Goal: Task Accomplishment & Management: Manage account settings

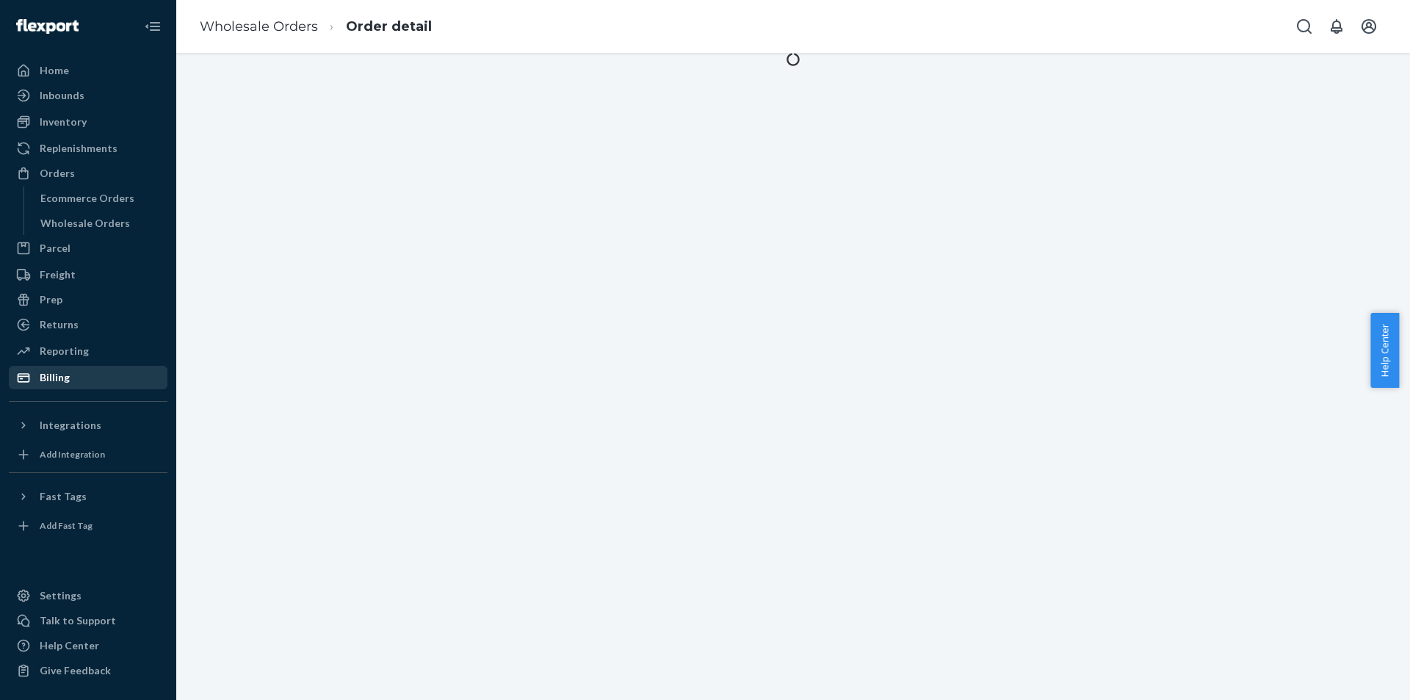
click at [74, 370] on div "Billing" at bounding box center [88, 377] width 156 height 21
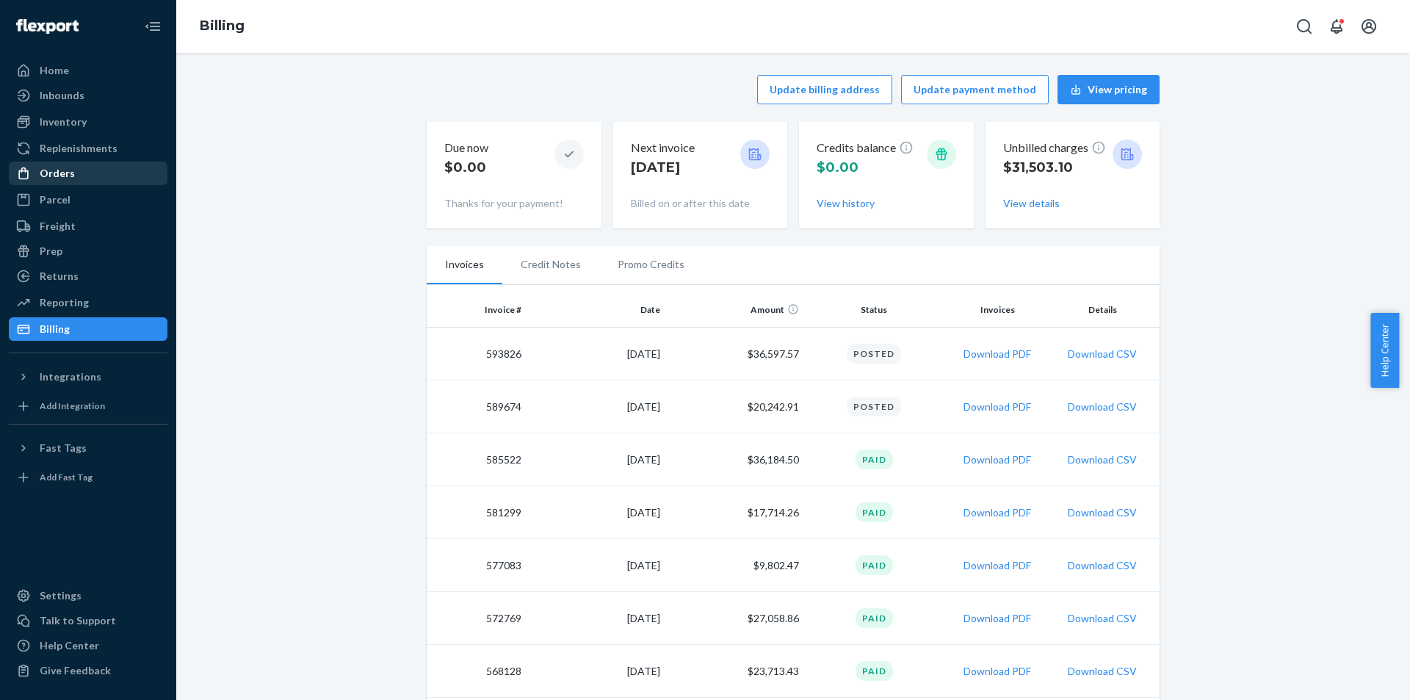
click at [74, 179] on div "Orders" at bounding box center [88, 173] width 156 height 21
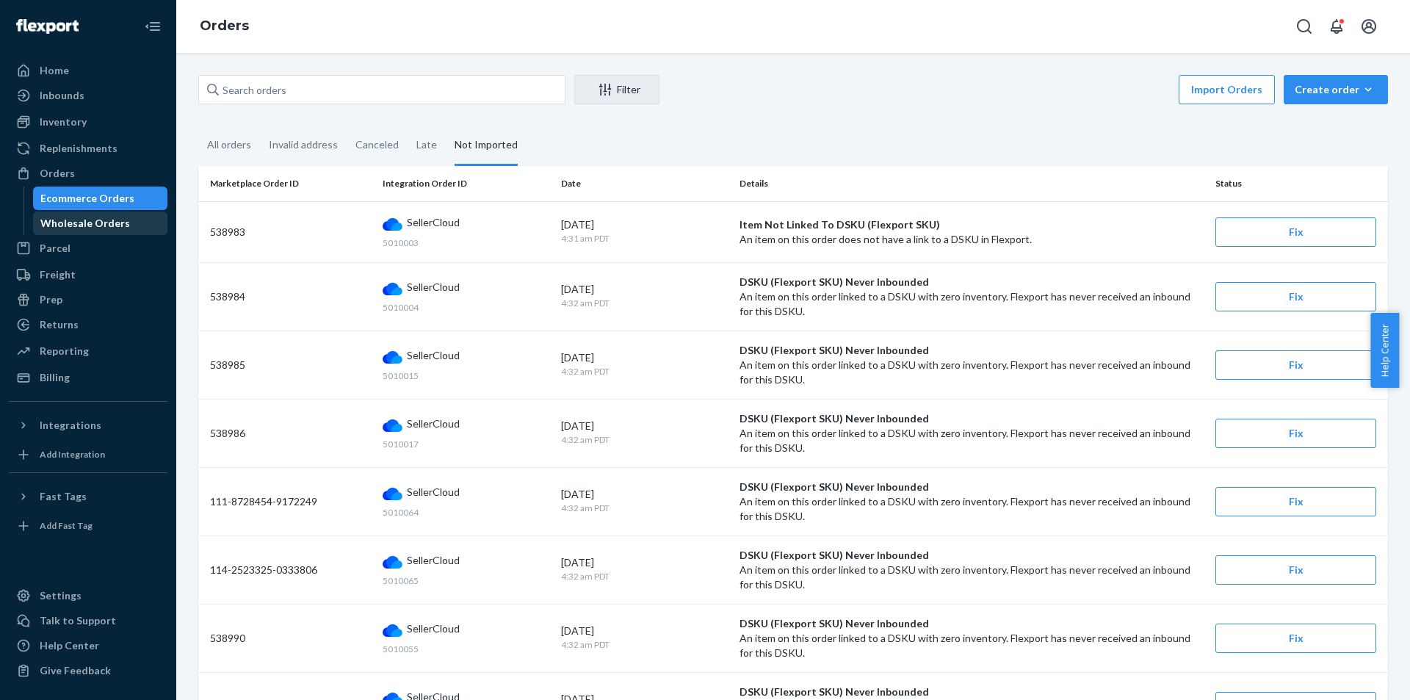
click at [104, 214] on div "Wholesale Orders" at bounding box center [101, 223] width 132 height 21
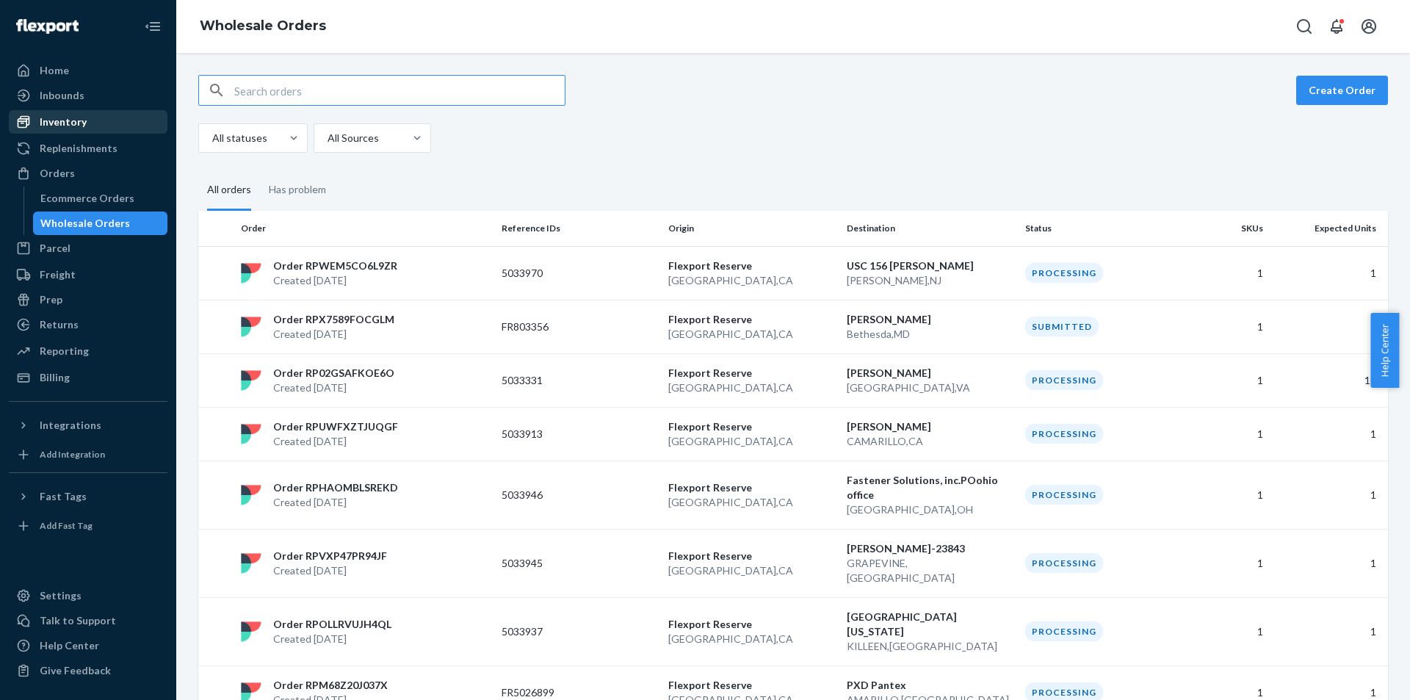
click at [123, 133] on link "Inventory" at bounding box center [88, 122] width 159 height 24
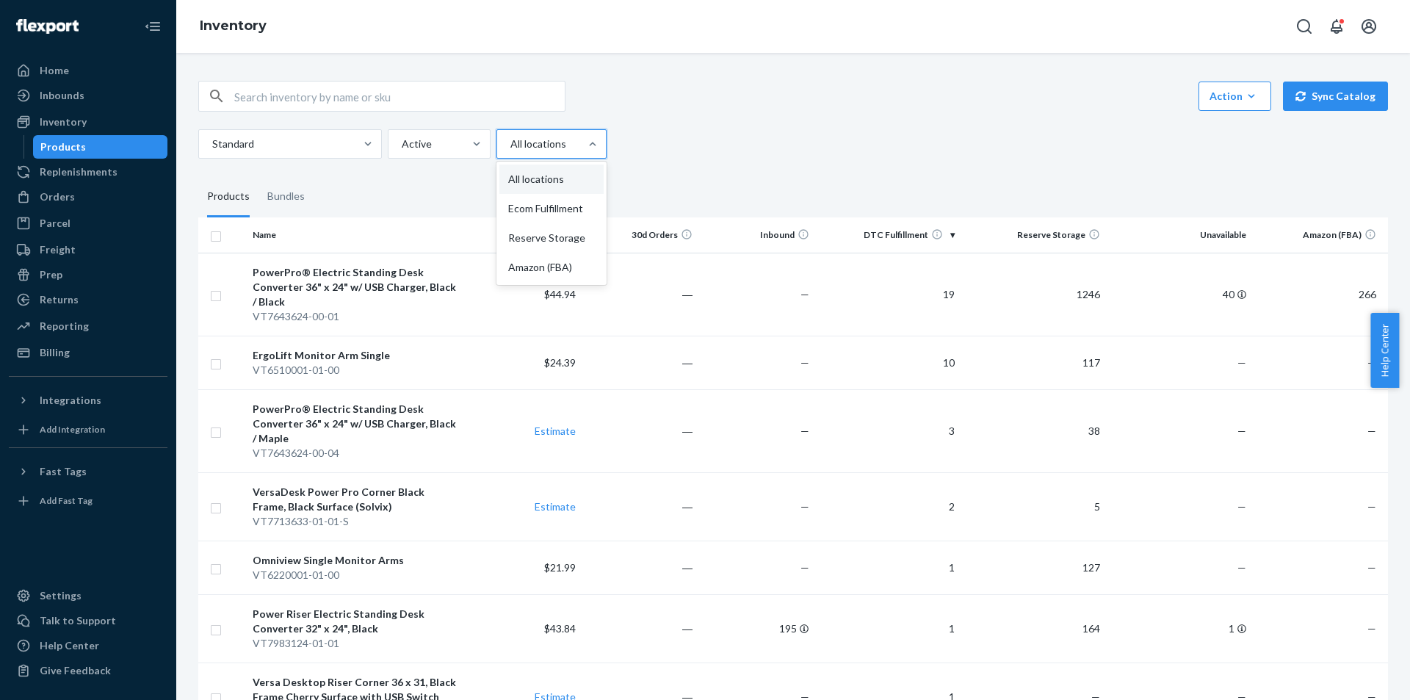
click at [520, 148] on div at bounding box center [550, 144] width 82 height 18
click at [510, 148] on input "option All locations focused, 1 of 4. 4 results available. Use Up and Down to c…" at bounding box center [509, 144] width 1 height 15
click at [88, 105] on div "Inbounds" at bounding box center [88, 95] width 156 height 21
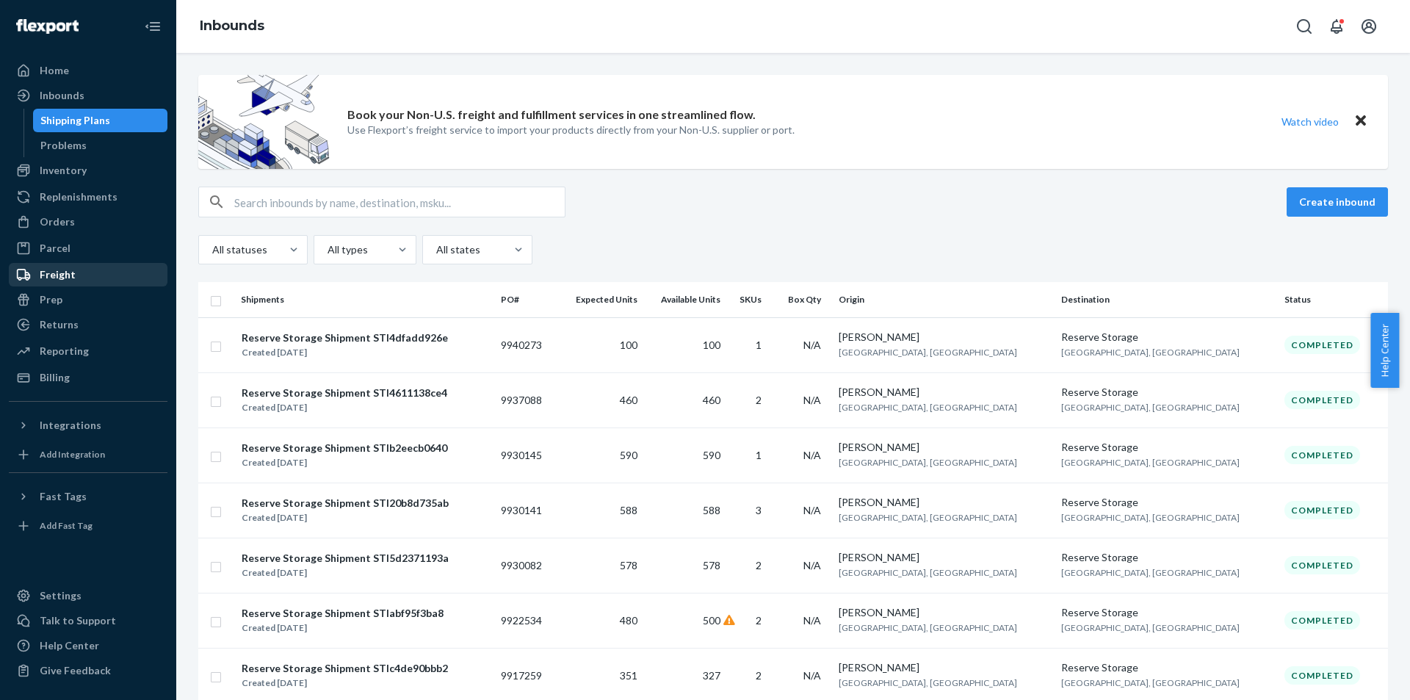
click at [106, 267] on div "Freight" at bounding box center [88, 274] width 156 height 21
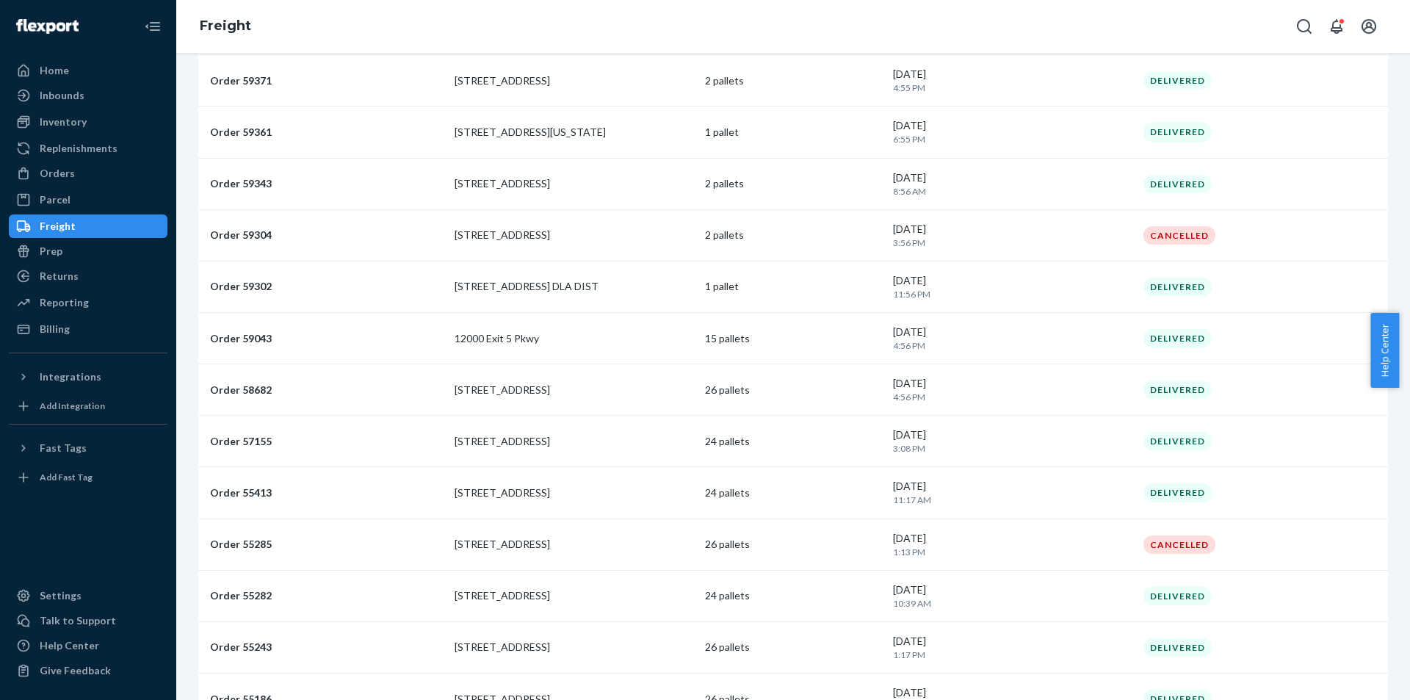
scroll to position [502, 0]
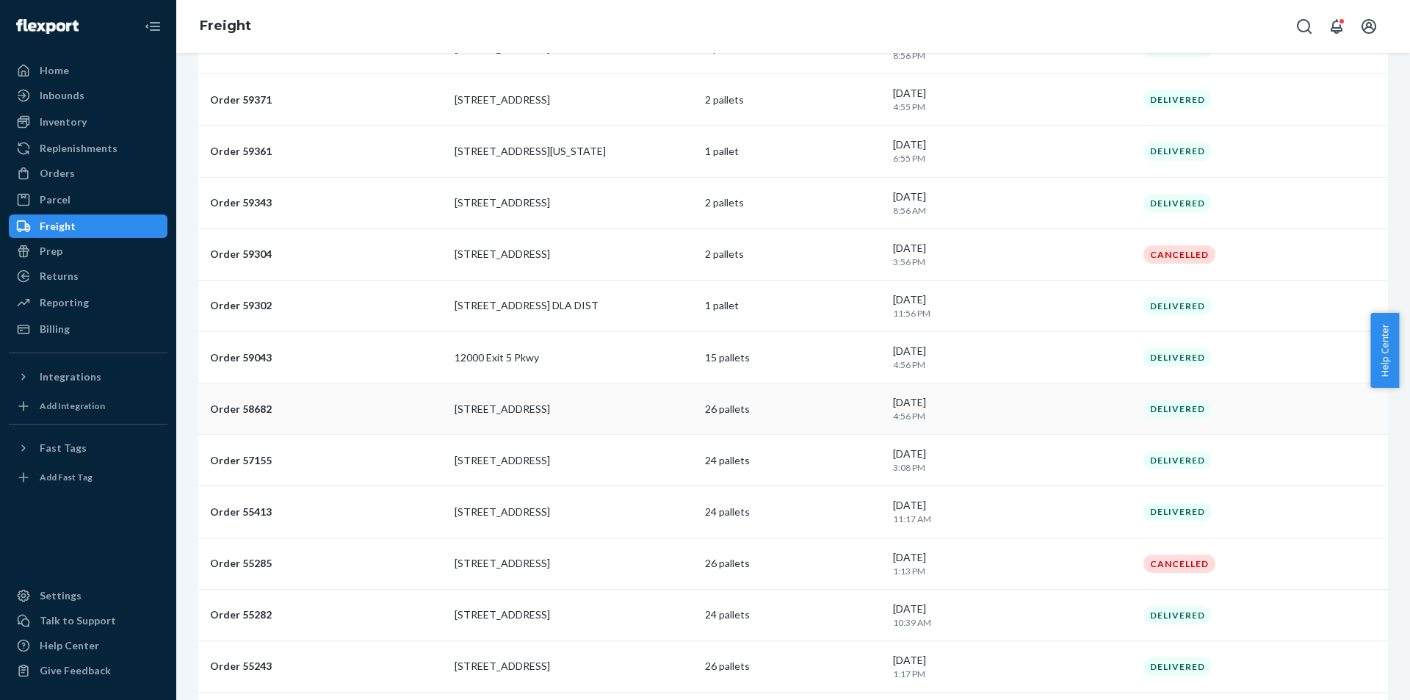
click at [867, 416] on td "26 pallets" at bounding box center [793, 408] width 188 height 51
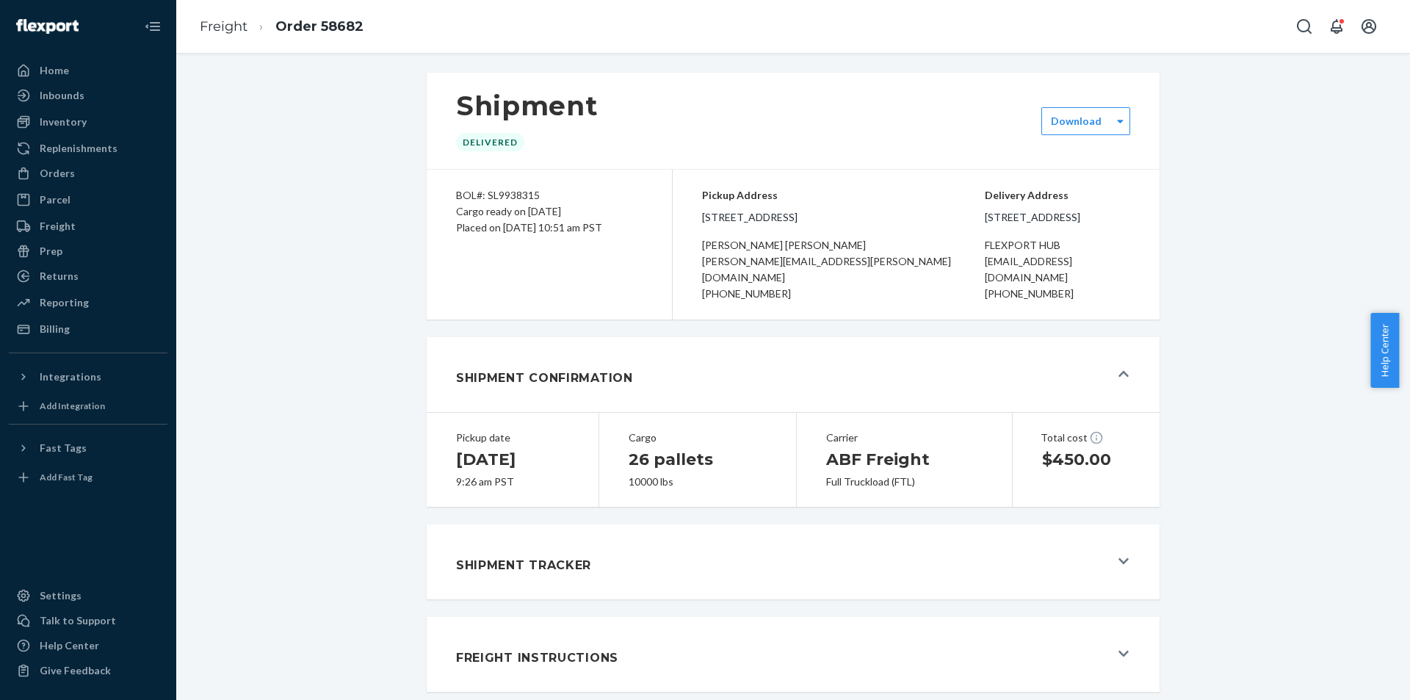
scroll to position [3, 0]
click at [81, 225] on div "Freight" at bounding box center [88, 226] width 156 height 21
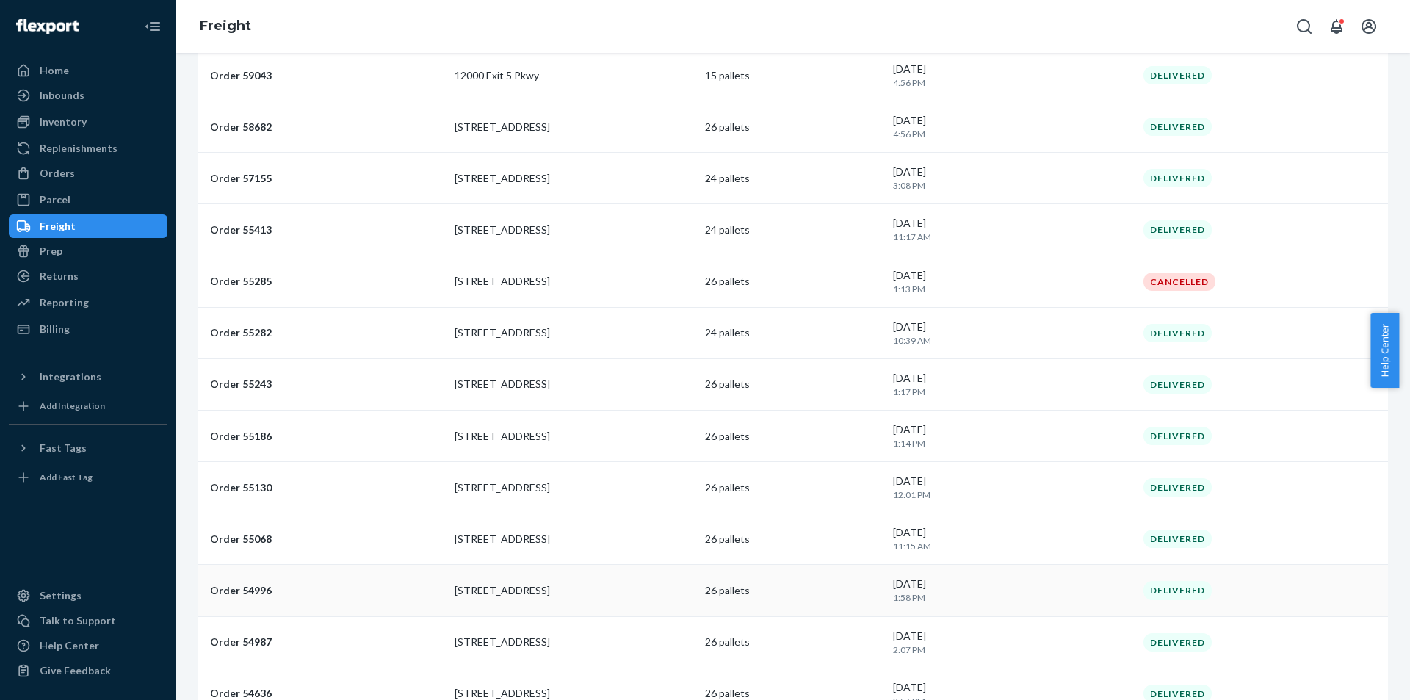
scroll to position [648, 0]
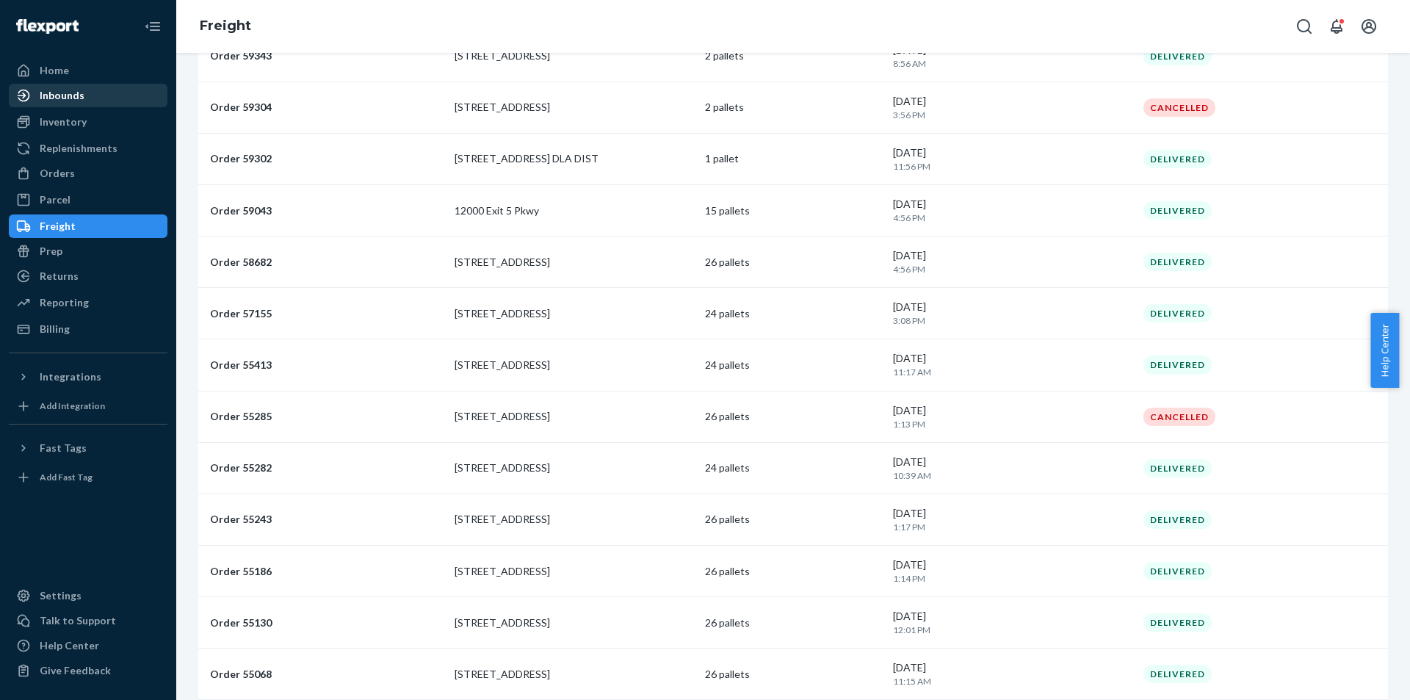
click at [76, 88] on div "Inbounds" at bounding box center [62, 95] width 45 height 15
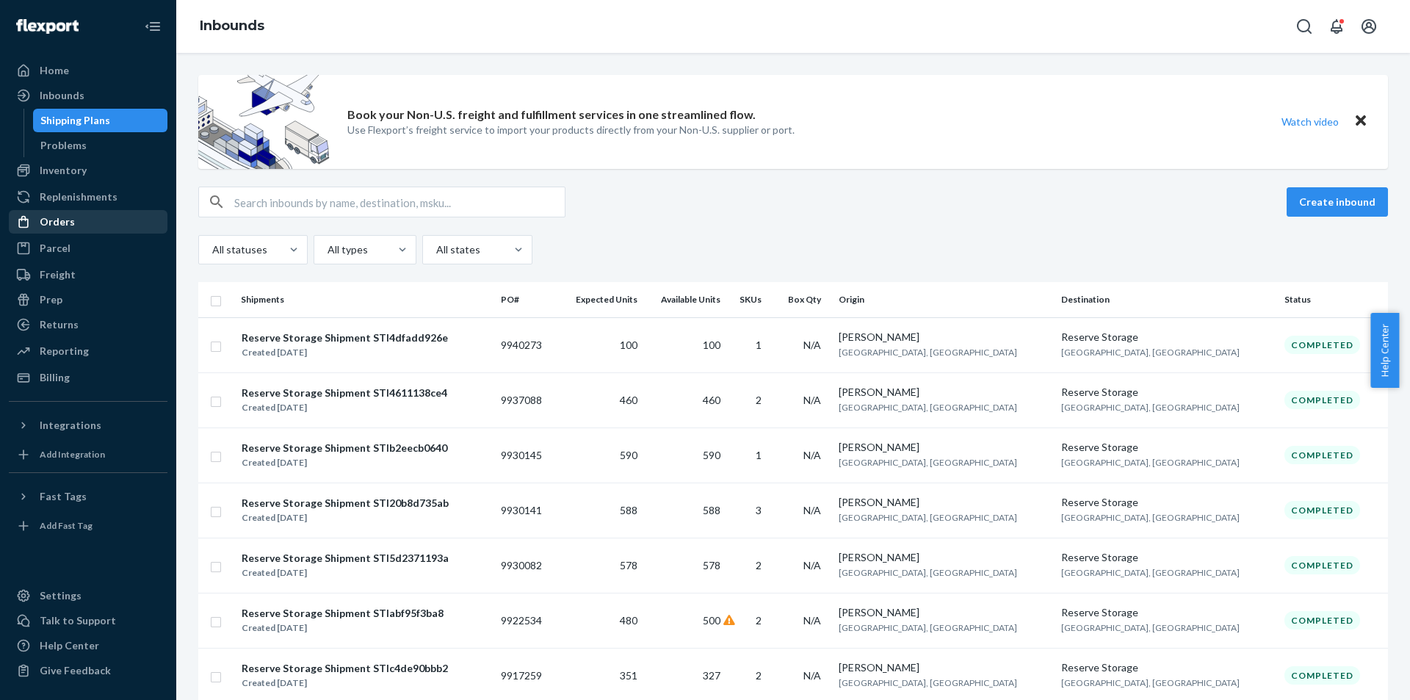
click at [106, 217] on div "Orders" at bounding box center [88, 222] width 156 height 21
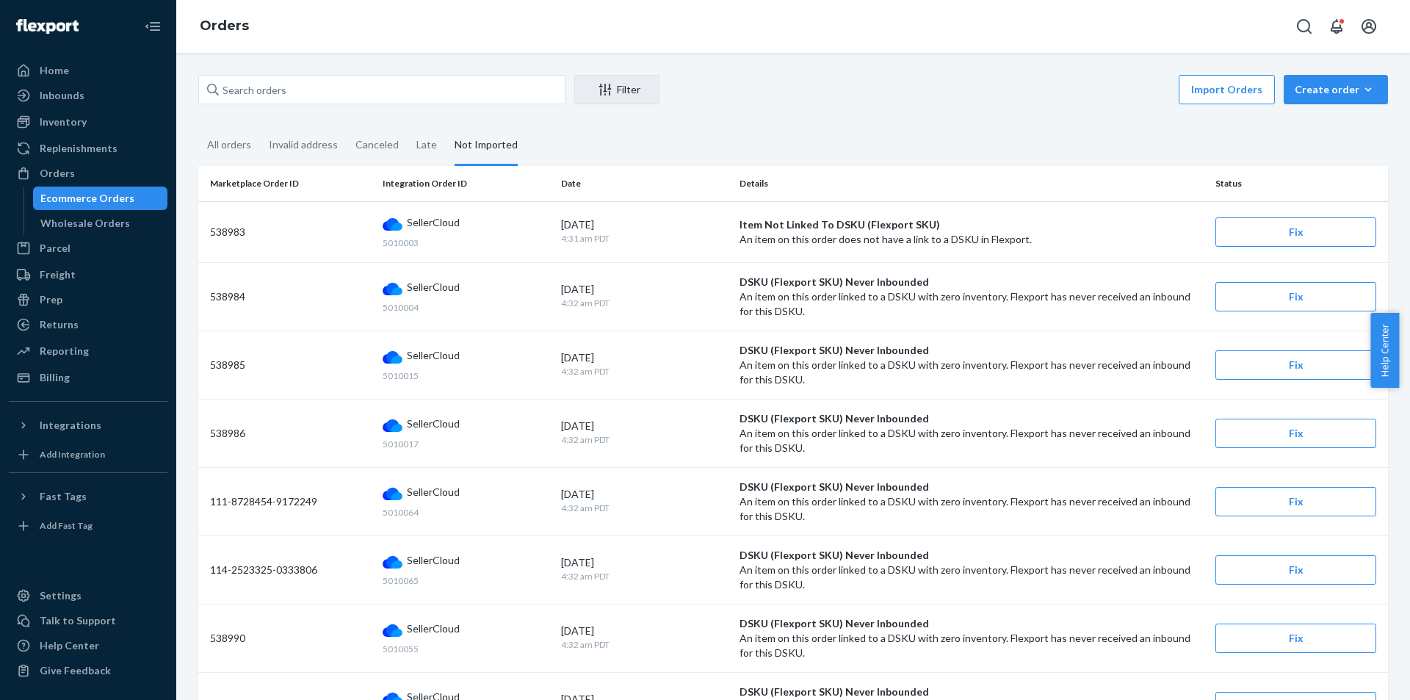
click at [135, 207] on div "Ecommerce Orders" at bounding box center [101, 198] width 132 height 21
click at [139, 235] on ul "Home Inbounds Shipping Plans Problems Inventory Products Replenishments Orders …" at bounding box center [88, 224] width 159 height 330
click at [132, 227] on div "Wholesale Orders" at bounding box center [101, 223] width 132 height 21
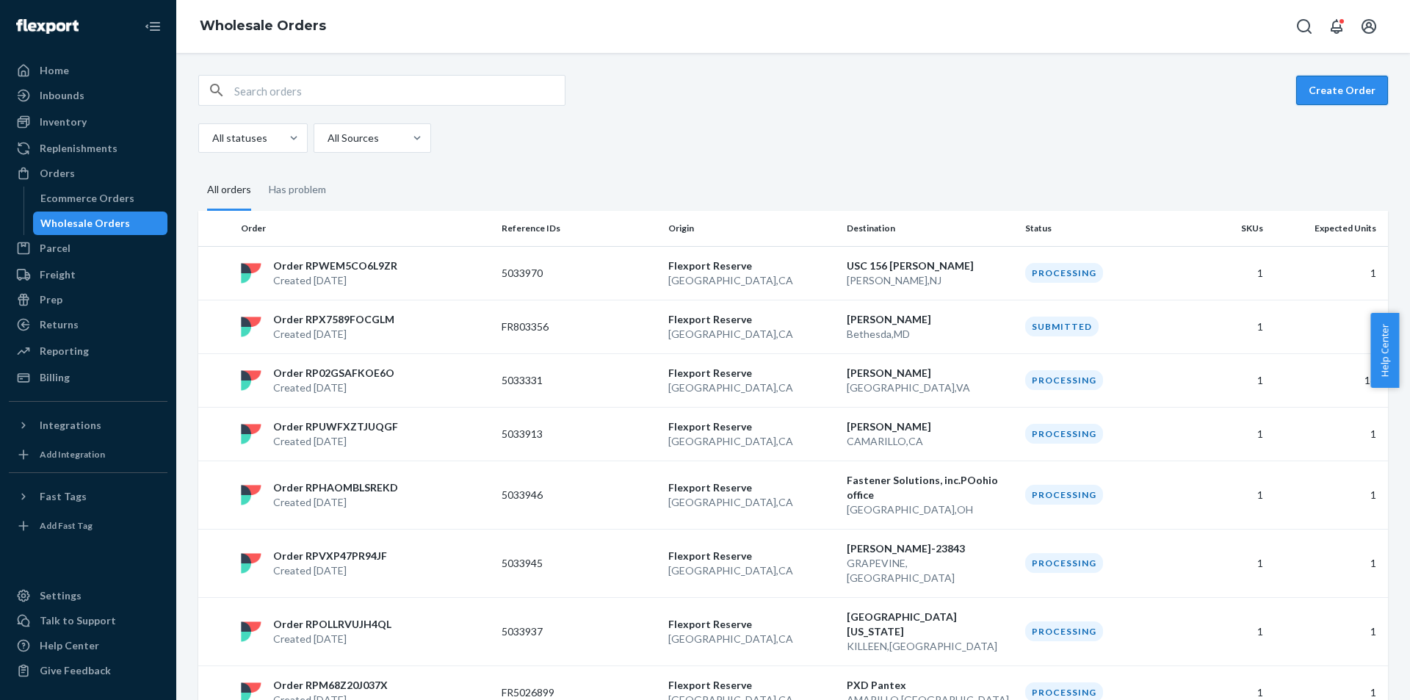
click at [1302, 98] on button "Create Order" at bounding box center [1342, 90] width 92 height 29
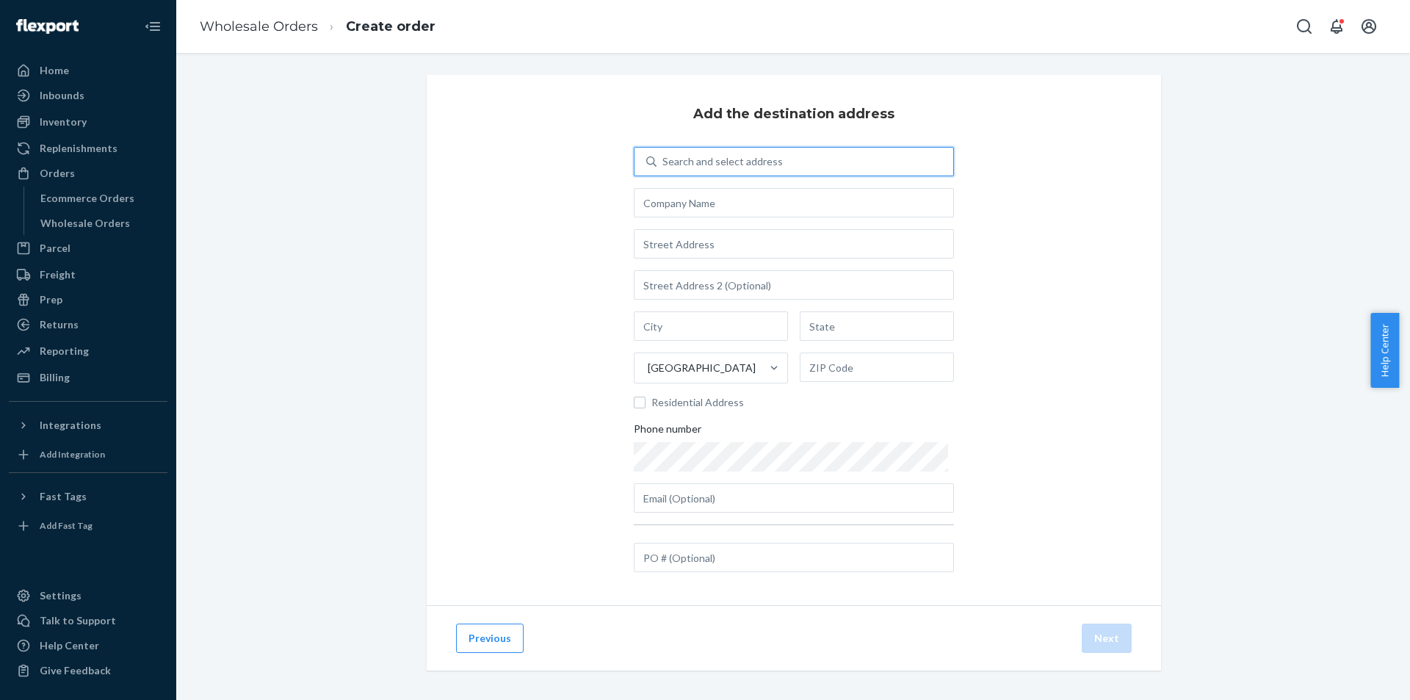
click at [806, 159] on div "Search and select address" at bounding box center [805, 161] width 297 height 26
click at [664, 159] on input "0 results available. Use Up and Down to choose options, press Enter to select t…" at bounding box center [662, 161] width 1 height 15
click at [479, 635] on button "Previous" at bounding box center [490, 637] width 68 height 29
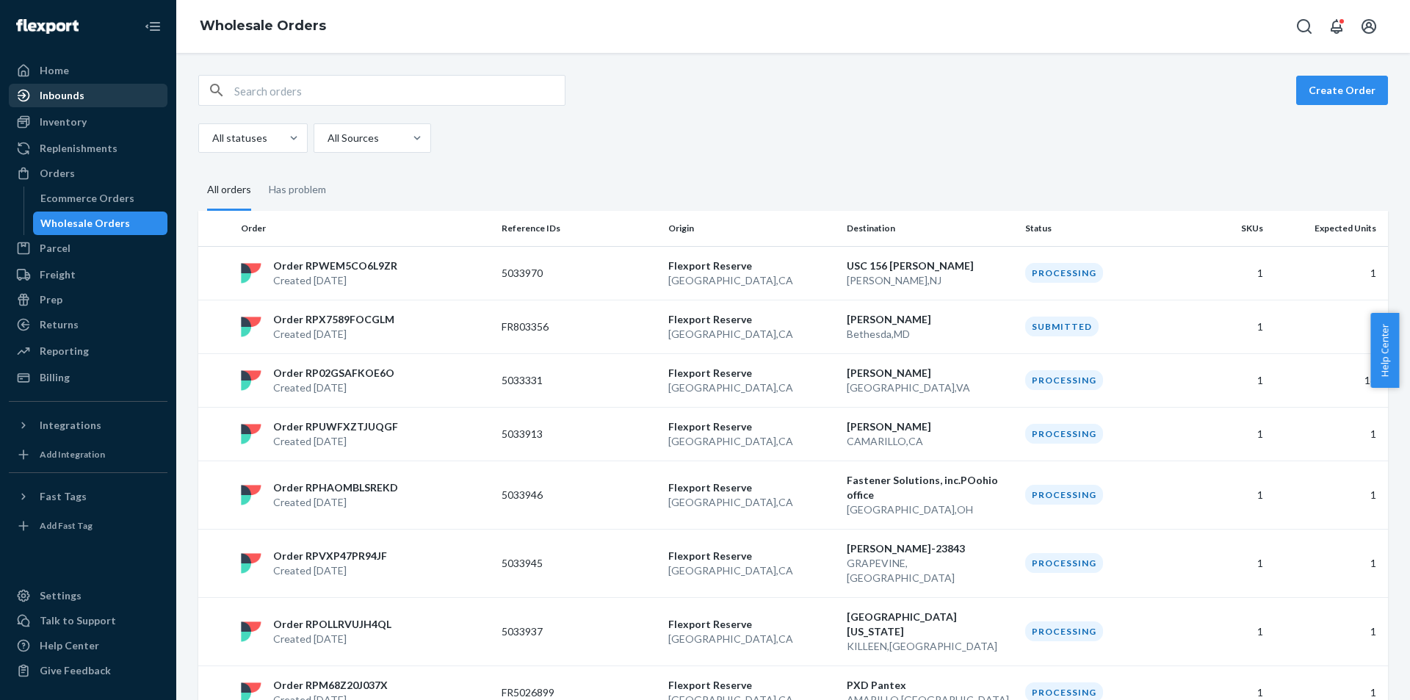
click at [116, 104] on div "Inbounds" at bounding box center [88, 95] width 156 height 21
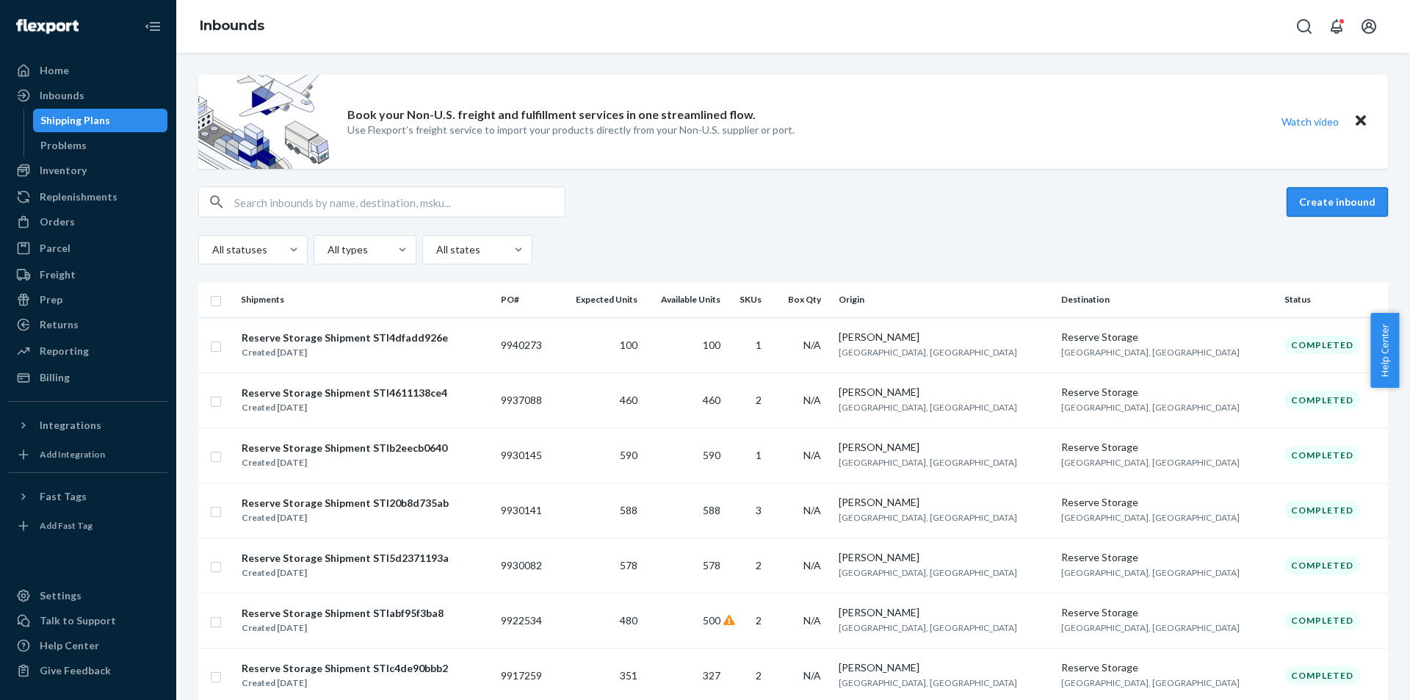
click at [1346, 194] on button "Create inbound" at bounding box center [1337, 201] width 101 height 29
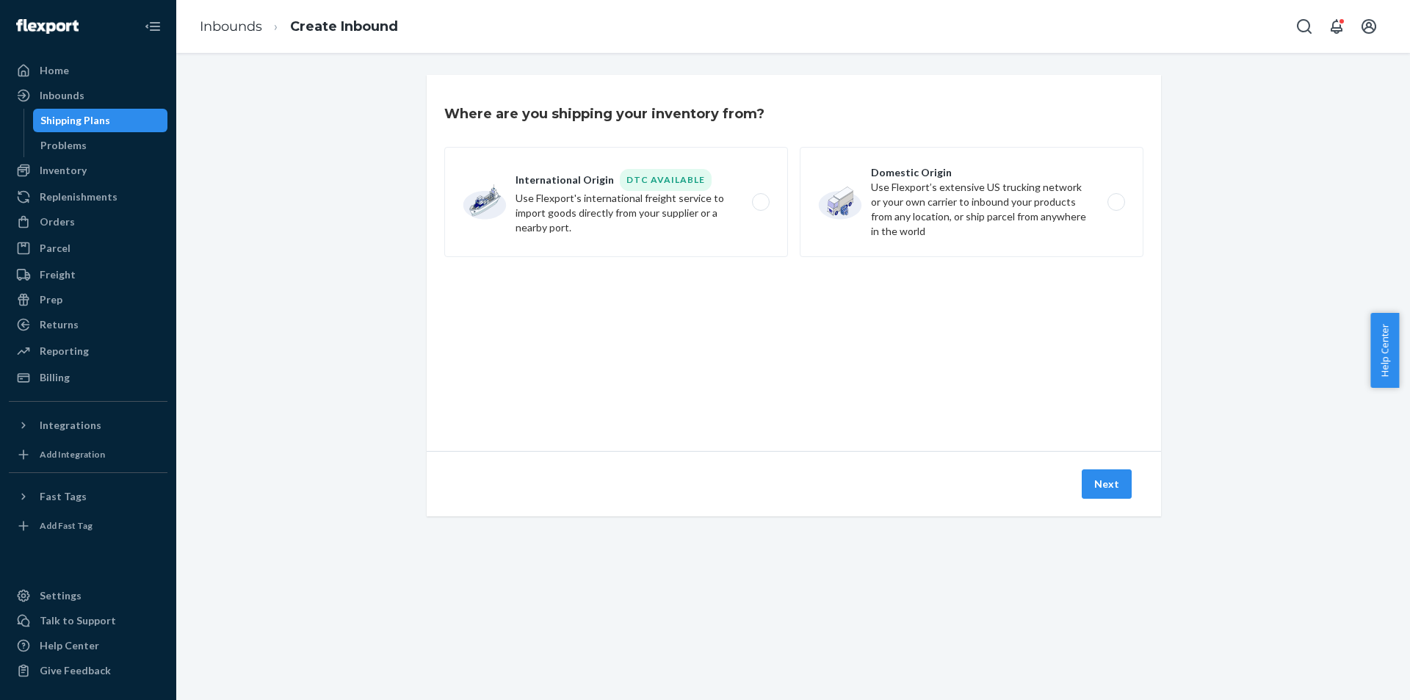
drag, startPoint x: 991, startPoint y: 333, endPoint x: 921, endPoint y: 321, distance: 70.7
click at [991, 333] on div "Where are you shipping your inventory from? International Origin DTC Available …" at bounding box center [794, 263] width 734 height 376
click at [947, 225] on label "Domestic Origin Use Flexport’s extensive US trucking network or your own carrie…" at bounding box center [972, 202] width 344 height 110
click at [1116, 207] on input "Domestic Origin Use Flexport’s extensive US trucking network or your own carrie…" at bounding box center [1121, 203] width 10 height 10
radio input "true"
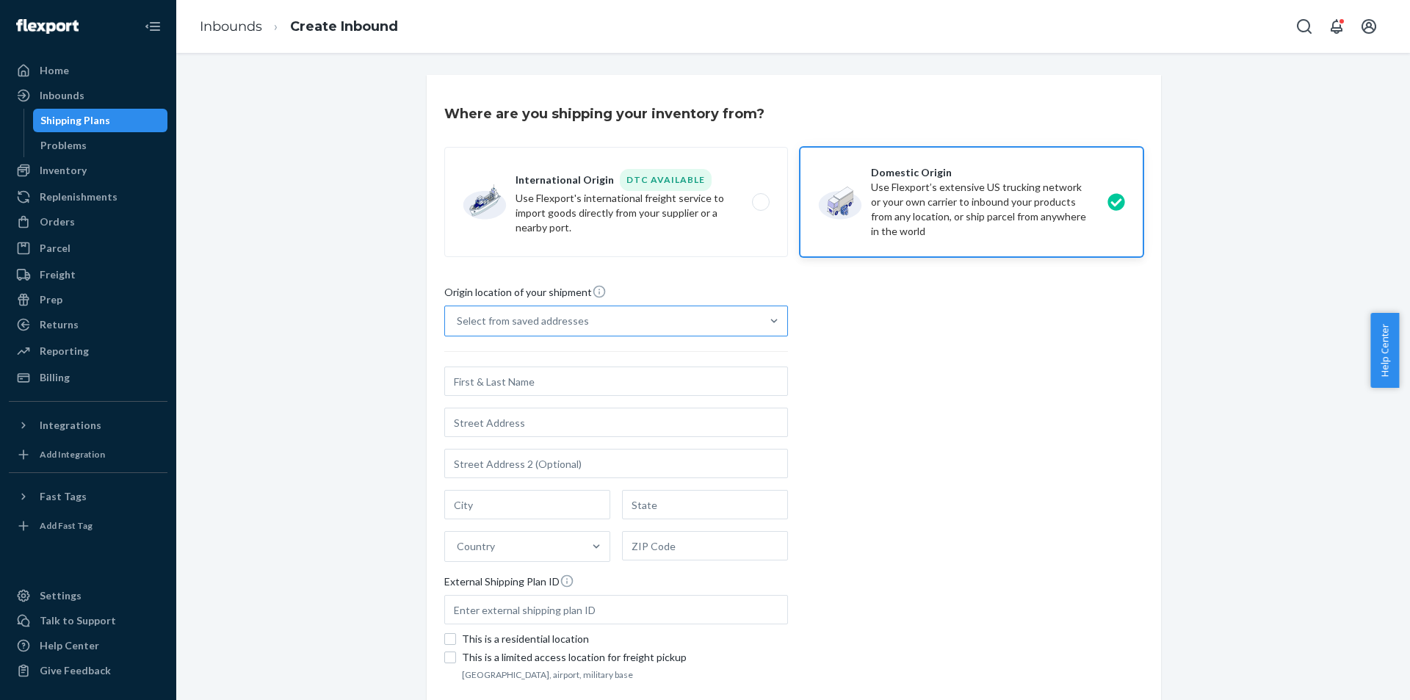
click at [662, 328] on div "Select from saved addresses" at bounding box center [603, 320] width 316 height 29
click at [458, 328] on input "Select from saved addresses" at bounding box center [457, 321] width 1 height 15
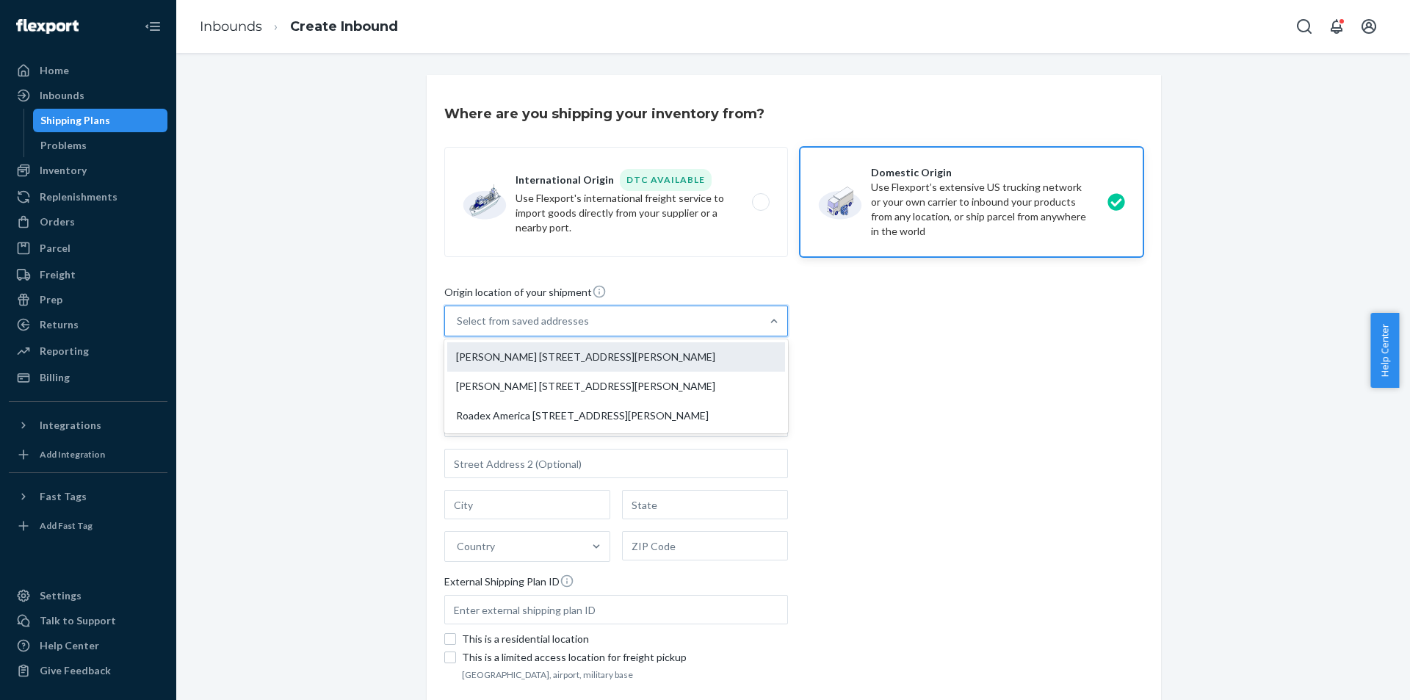
click at [668, 352] on div "[PERSON_NAME] [STREET_ADDRESS][PERSON_NAME]" at bounding box center [616, 356] width 338 height 29
click at [458, 328] on input "option [PERSON_NAME] [STREET_ADDRESS][PERSON_NAME] focused, 1 of 3. 3 results a…" at bounding box center [457, 321] width 1 height 15
type input "[PERSON_NAME]"
type input "[STREET_ADDRESS]"
type input "[GEOGRAPHIC_DATA]"
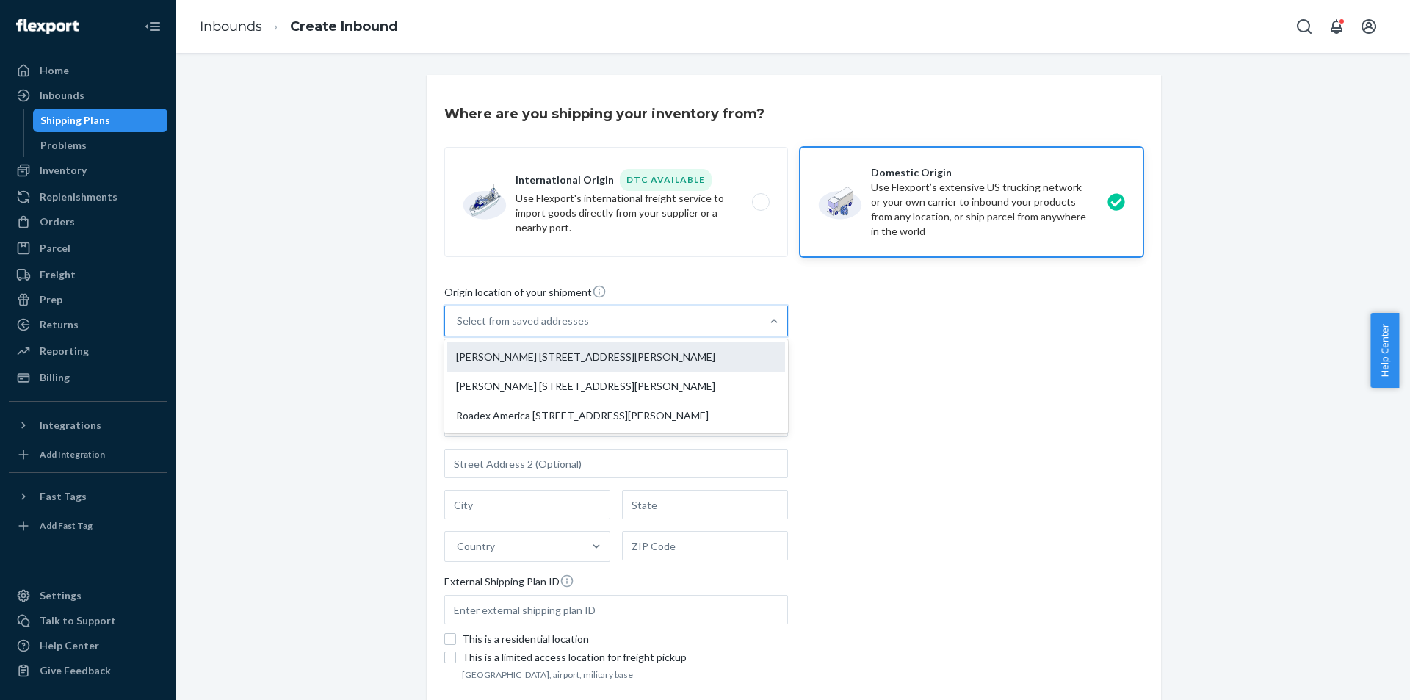
type input "CA"
type input "90061"
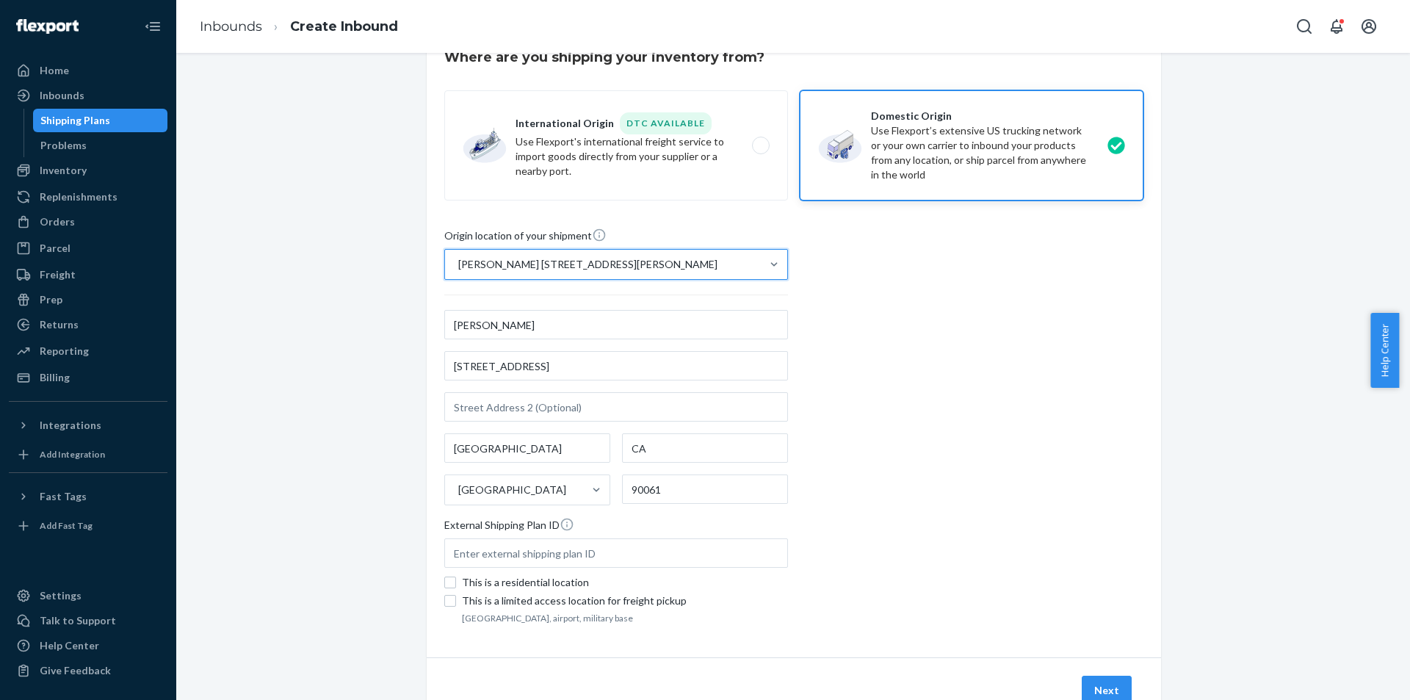
scroll to position [115, 0]
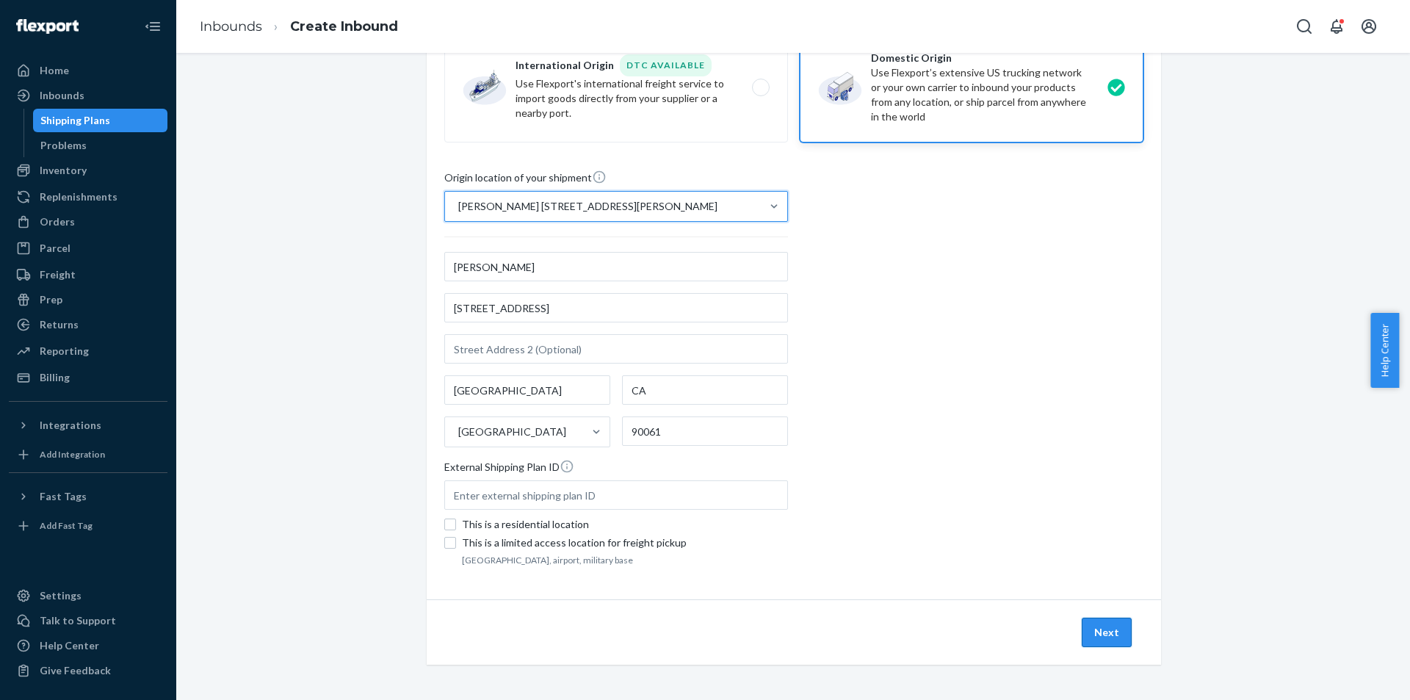
click at [1103, 634] on button "Next" at bounding box center [1107, 632] width 50 height 29
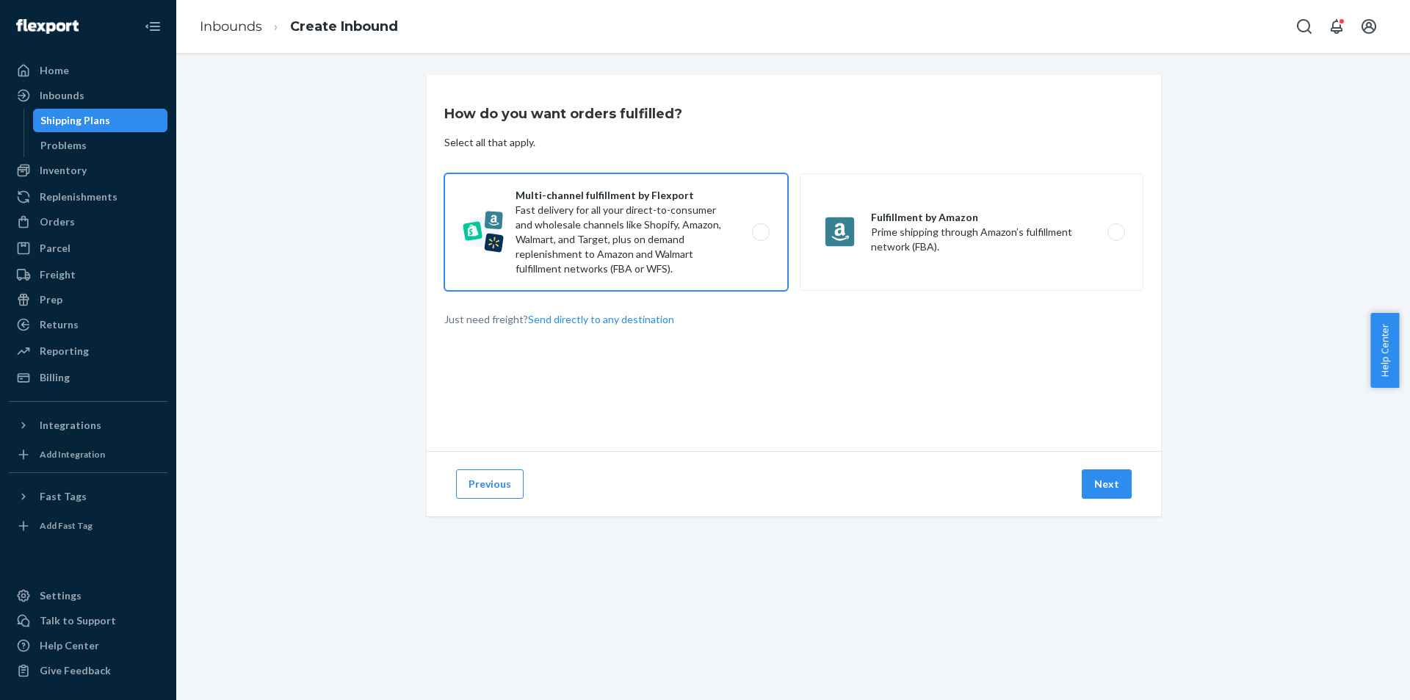
click at [658, 253] on label "Multi-channel fulfillment by Flexport Fast delivery for all your direct-to-cons…" at bounding box center [616, 232] width 344 height 118
click at [760, 237] on input "Multi-channel fulfillment by Flexport Fast delivery for all your direct-to-cons…" at bounding box center [765, 233] width 10 height 10
radio input "true"
click at [1095, 491] on button "Next" at bounding box center [1107, 483] width 50 height 29
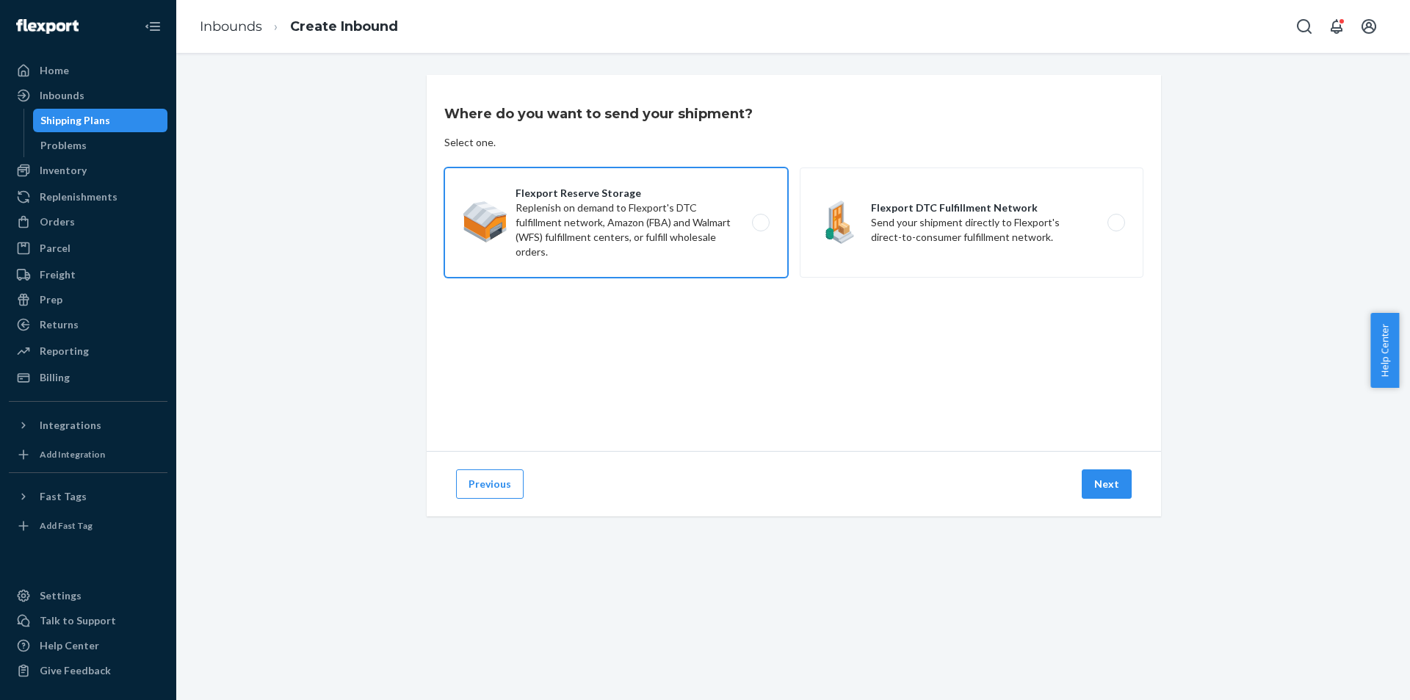
click at [737, 230] on label "Flexport Reserve Storage Replenish on demand to Flexport's DTC fulfillment netw…" at bounding box center [616, 222] width 344 height 110
click at [760, 228] on input "Flexport Reserve Storage Replenish on demand to Flexport's DTC fulfillment netw…" at bounding box center [765, 223] width 10 height 10
radio input "true"
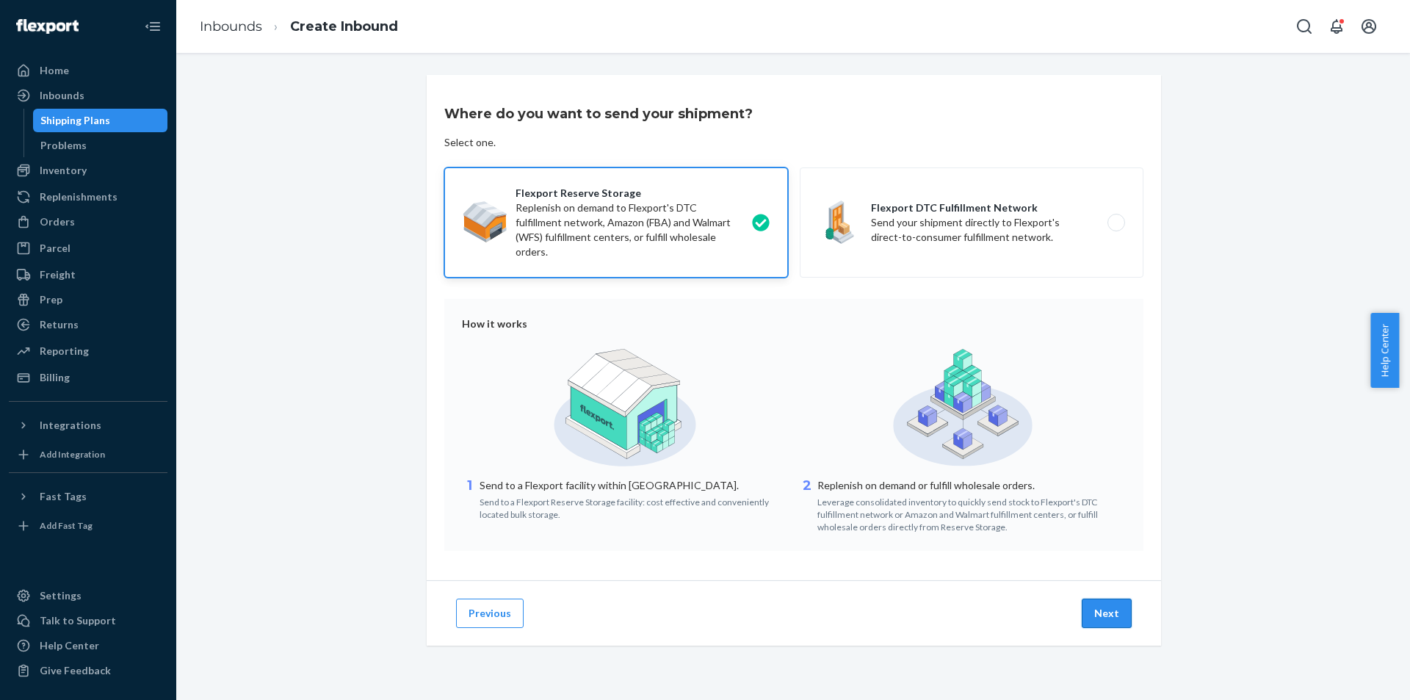
click at [1092, 628] on button "Next" at bounding box center [1107, 613] width 50 height 29
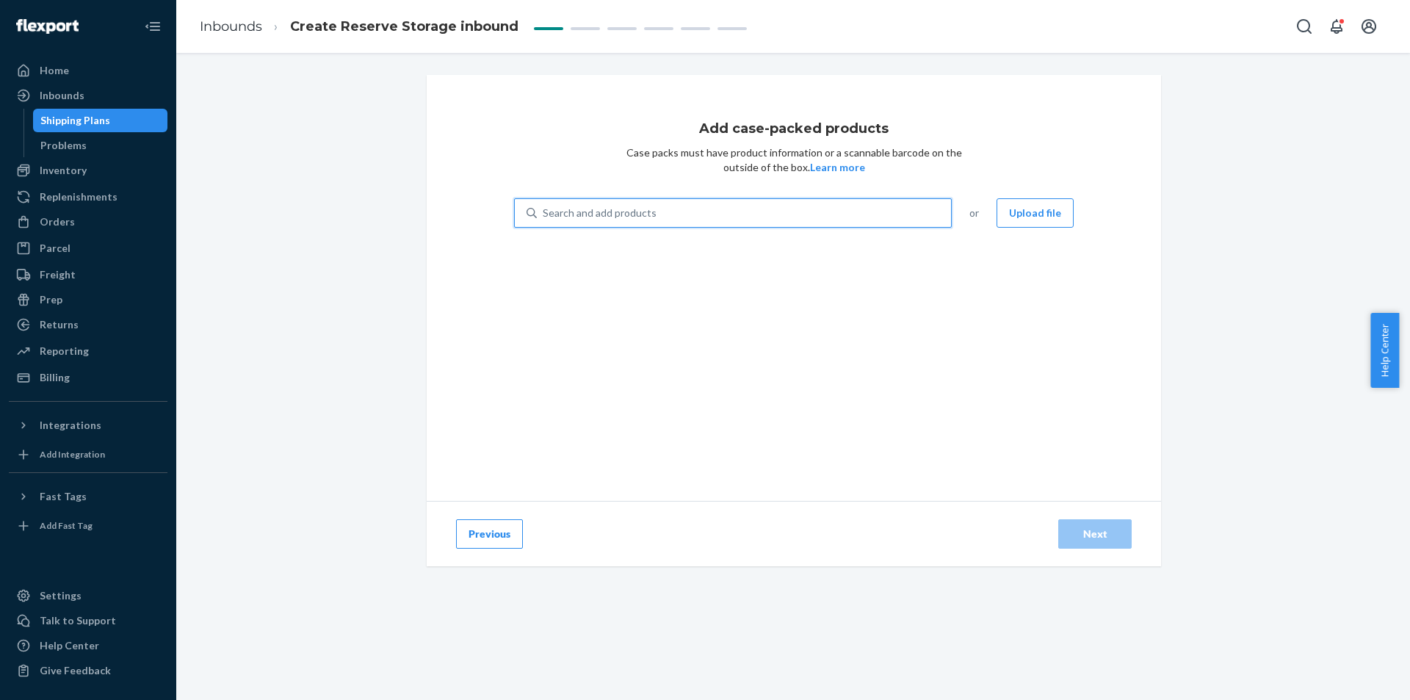
click at [701, 212] on div "Search and add products" at bounding box center [744, 213] width 414 height 26
click at [544, 212] on input "0 results available. Use Up and Down to choose options, press Enter to select t…" at bounding box center [543, 213] width 1 height 15
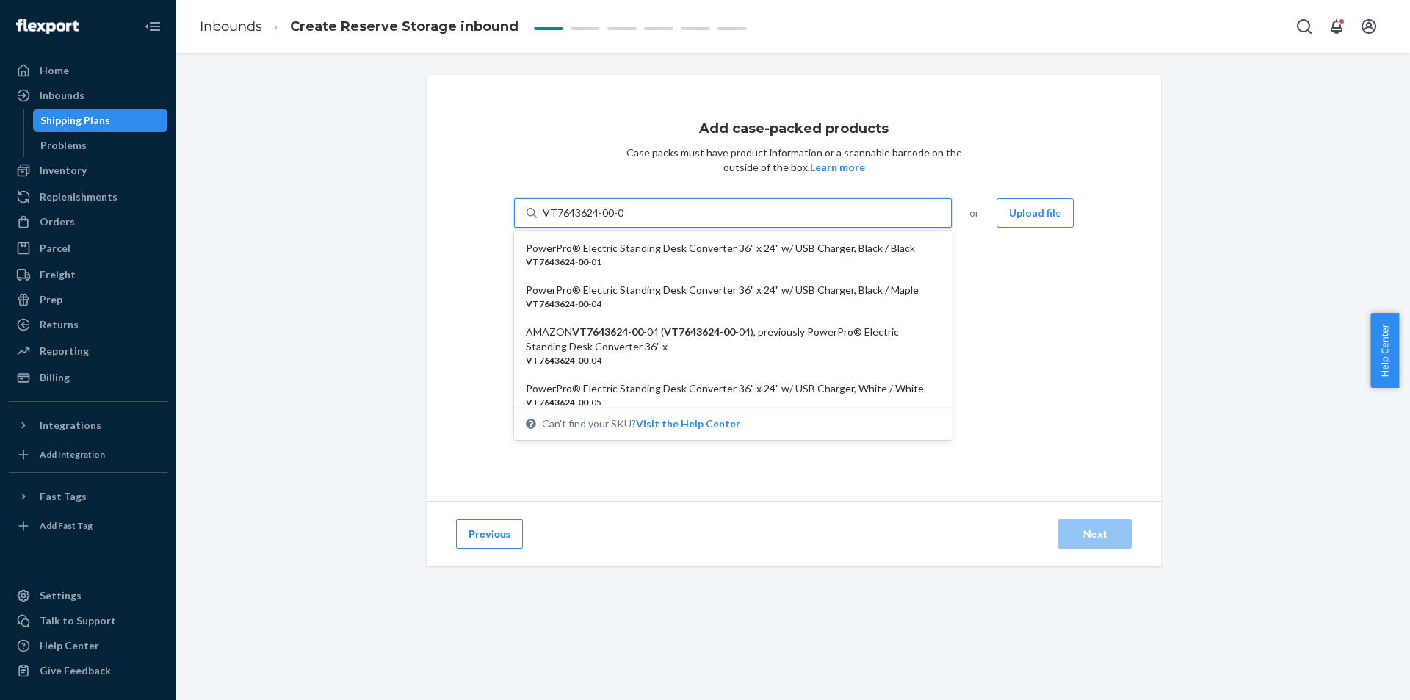
type input "VT7643624-00-05"
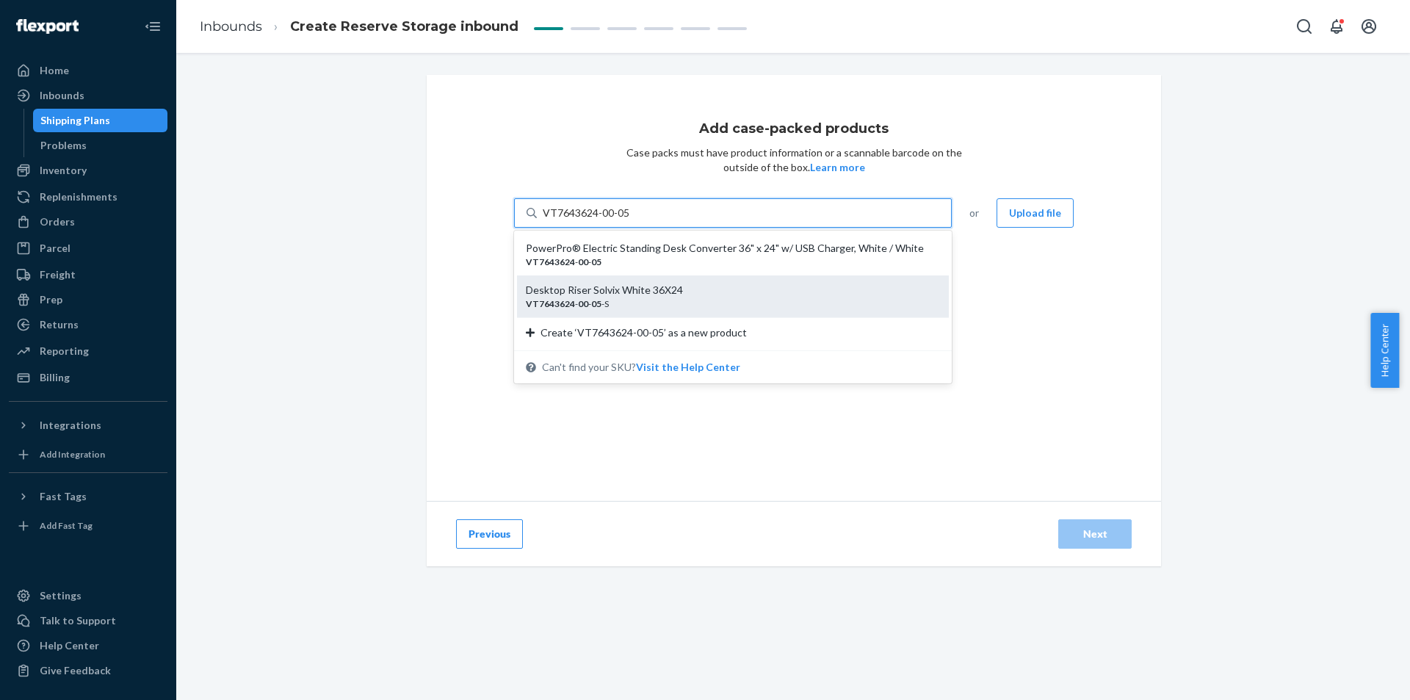
click at [900, 293] on div "Desktop Riser Solvix White 36X24" at bounding box center [727, 290] width 402 height 15
click at [630, 220] on input "VT7643624-00-05" at bounding box center [586, 213] width 87 height 15
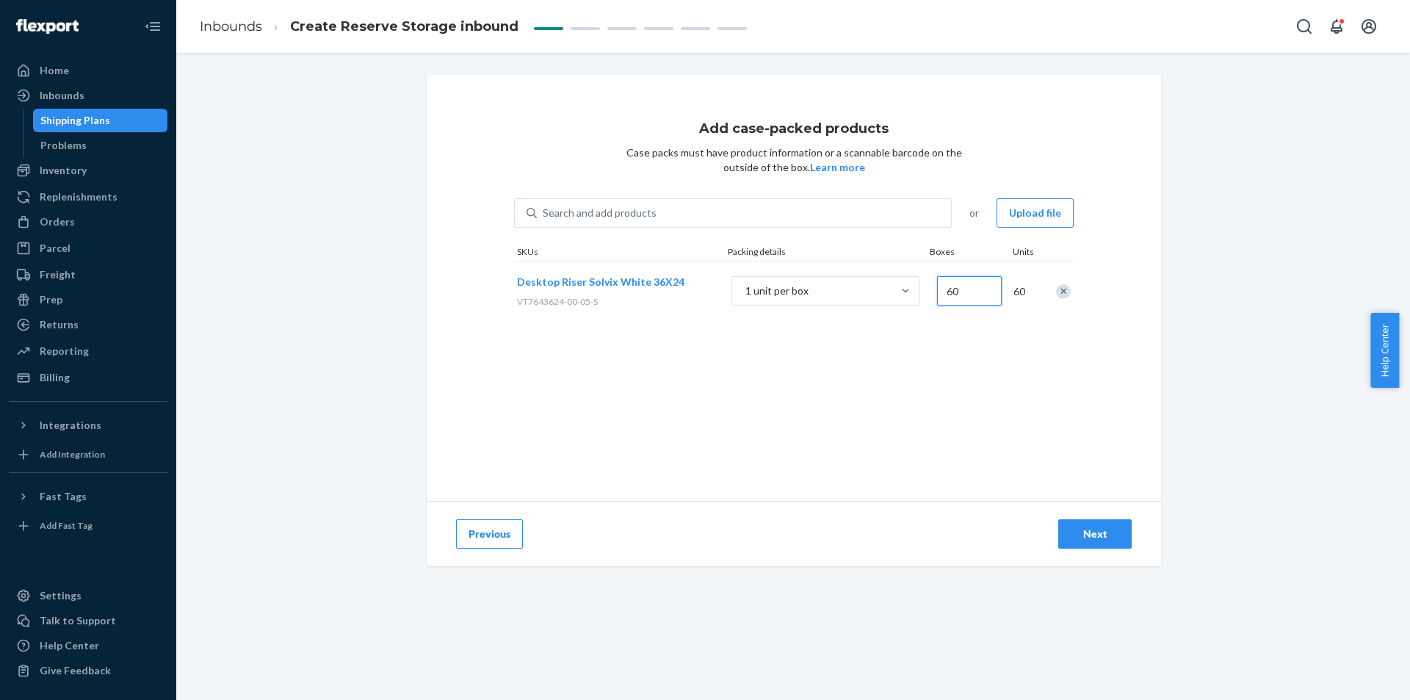
type input "60"
click at [975, 372] on div "Add case-packed products Case packs must have product information or a scannabl…" at bounding box center [794, 288] width 734 height 426
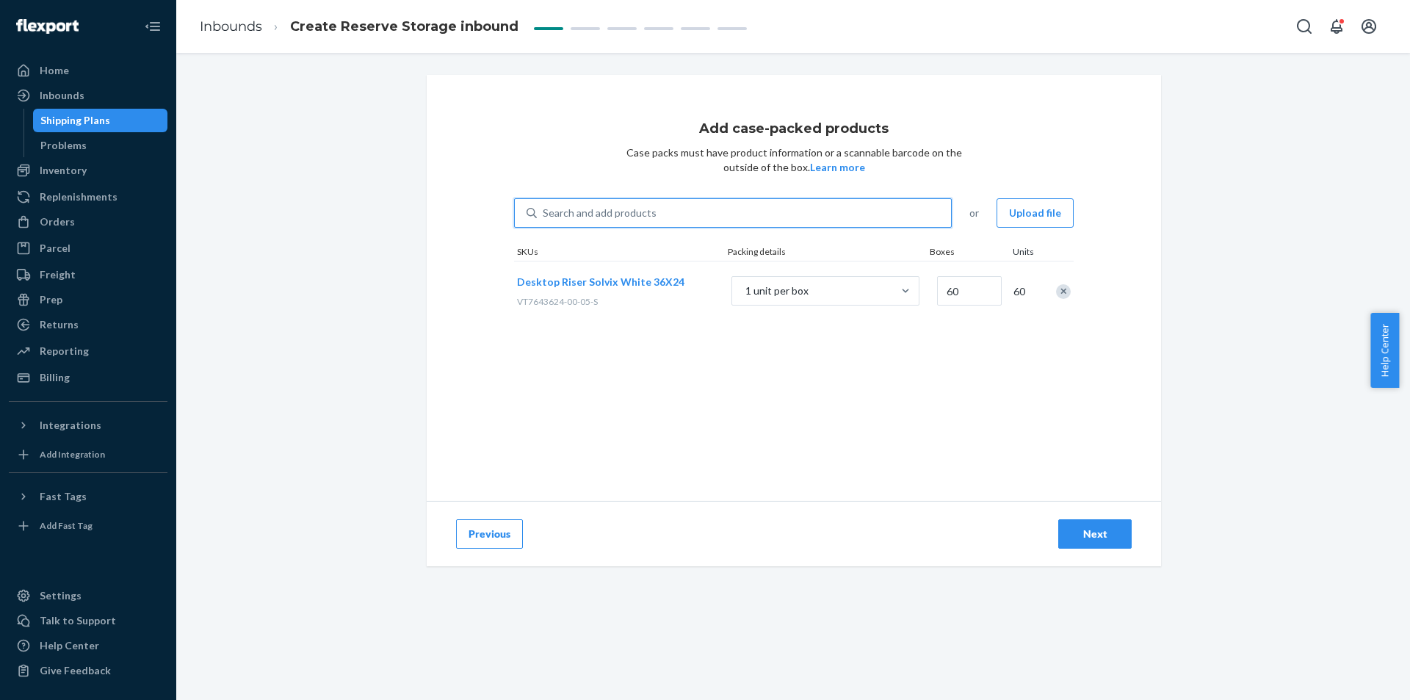
click at [835, 209] on div "Search and add products" at bounding box center [744, 213] width 414 height 26
click at [544, 209] on input "0 results available. Use Up and Down to choose options, press Enter to select t…" at bounding box center [543, 213] width 1 height 15
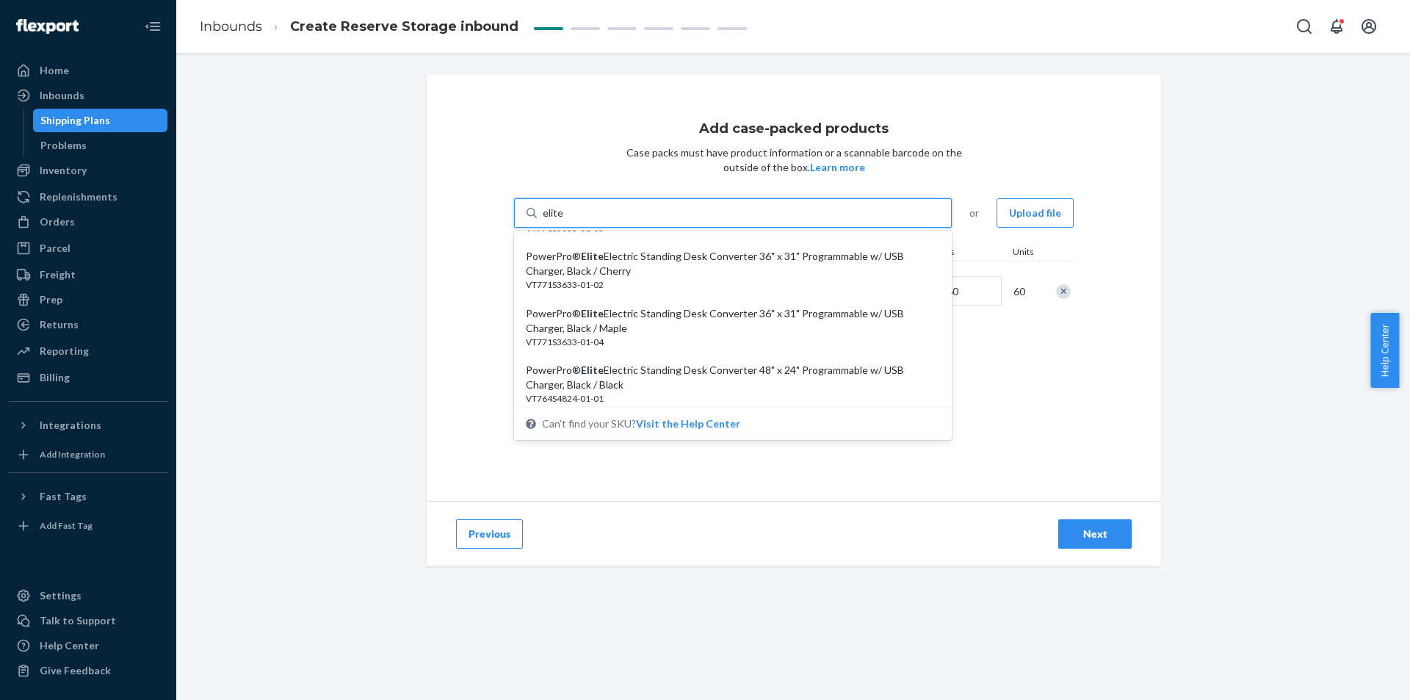
scroll to position [1028, 0]
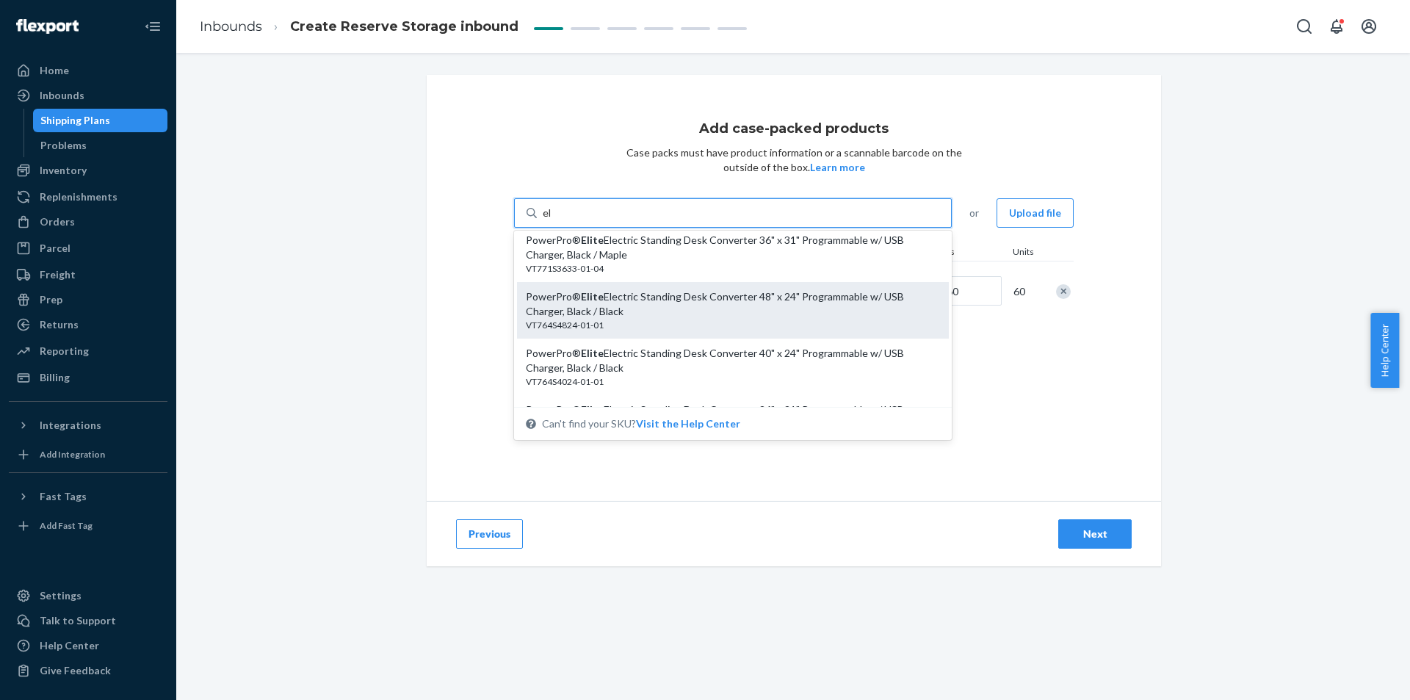
type input "e"
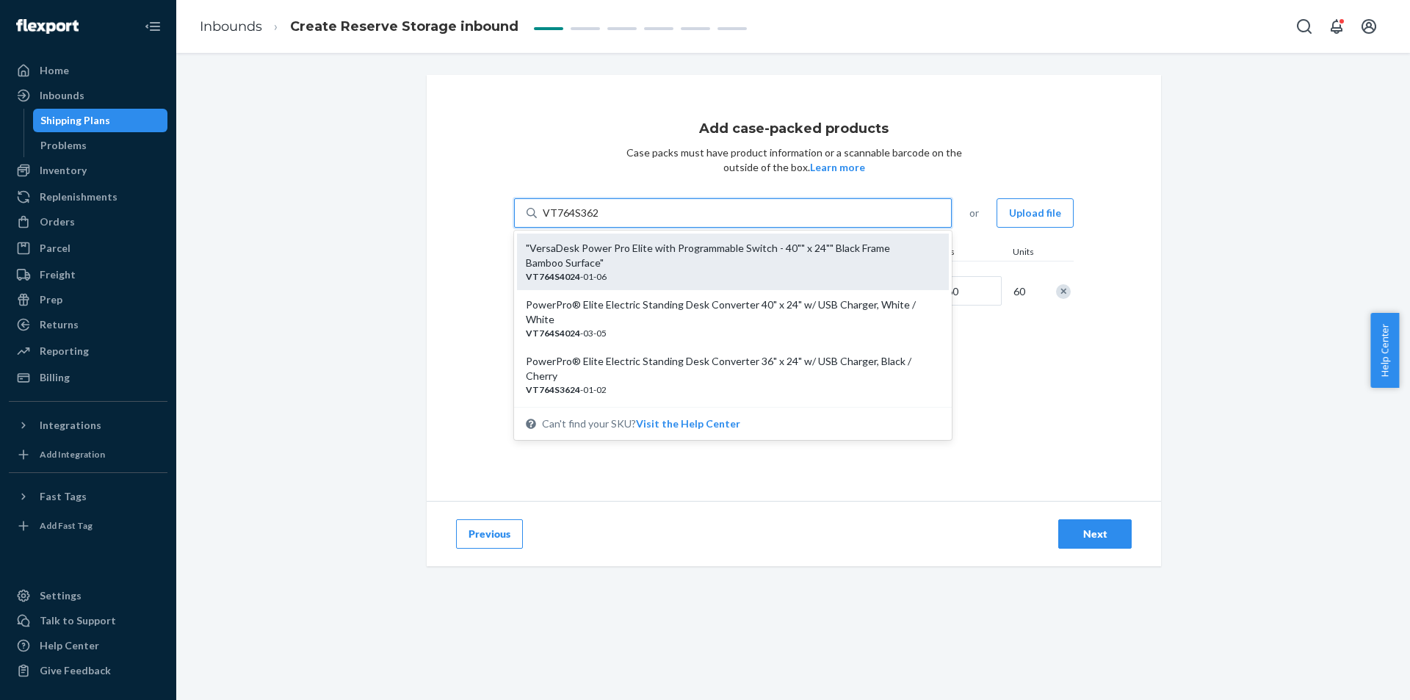
type input "VT764S3624"
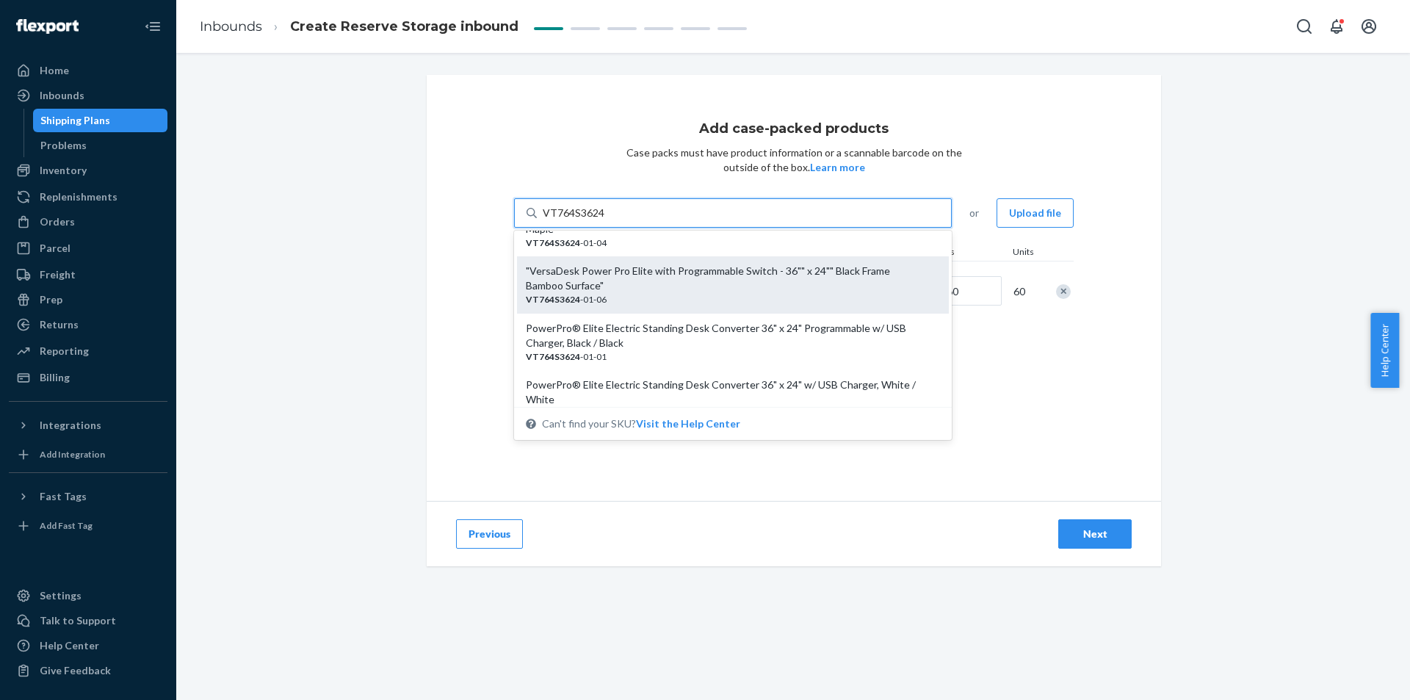
scroll to position [200, 0]
click at [787, 298] on div "VT764S3624 -01-01" at bounding box center [727, 303] width 402 height 12
click at [604, 220] on input "VT764S3624" at bounding box center [574, 213] width 62 height 15
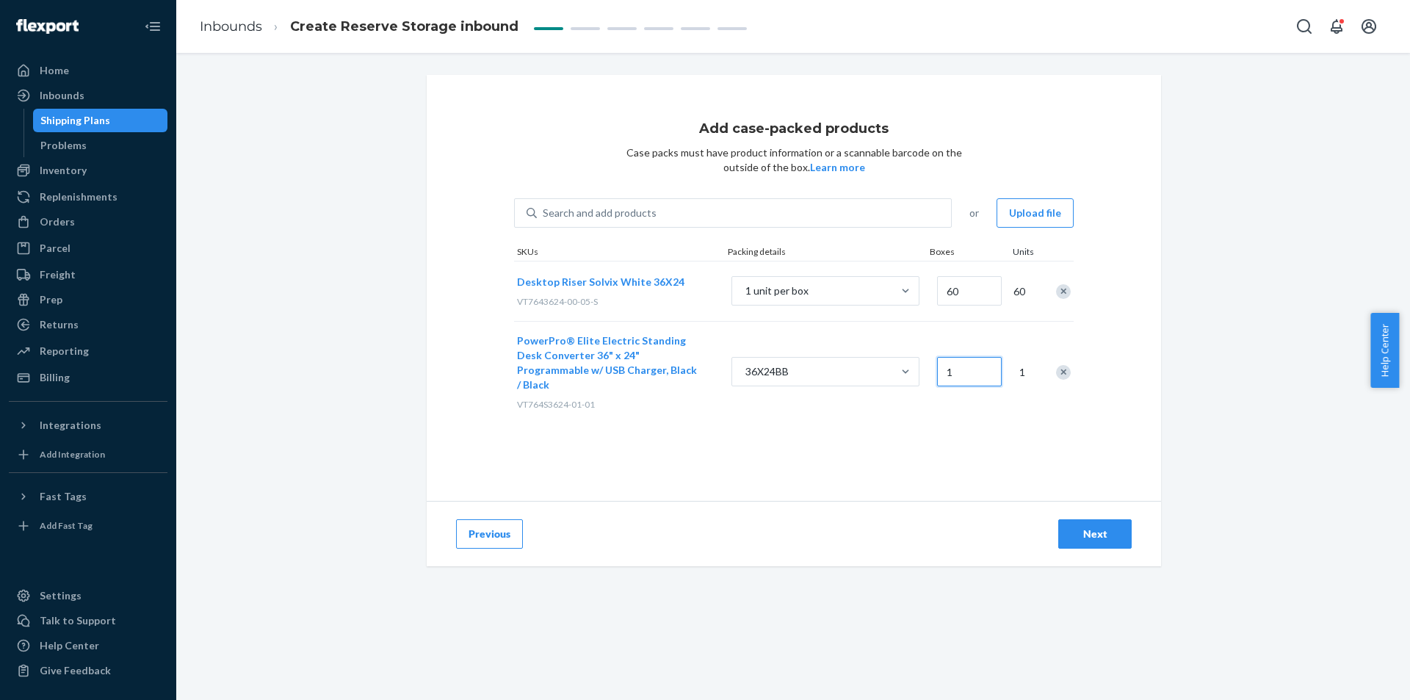
click at [977, 364] on input "1" at bounding box center [969, 371] width 65 height 29
type input "40"
click at [825, 206] on div "Search and add products" at bounding box center [744, 213] width 414 height 26
click at [544, 206] on input "Search and add products" at bounding box center [543, 213] width 1 height 15
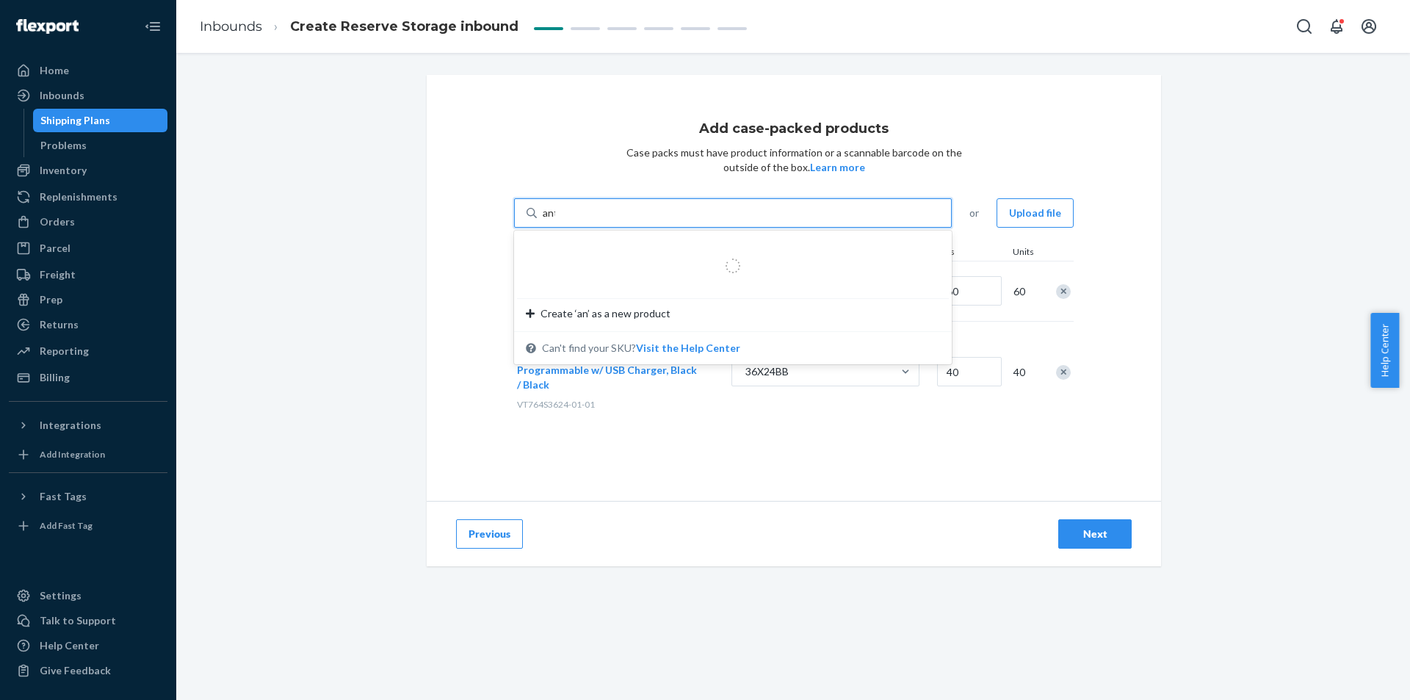
type input "anti"
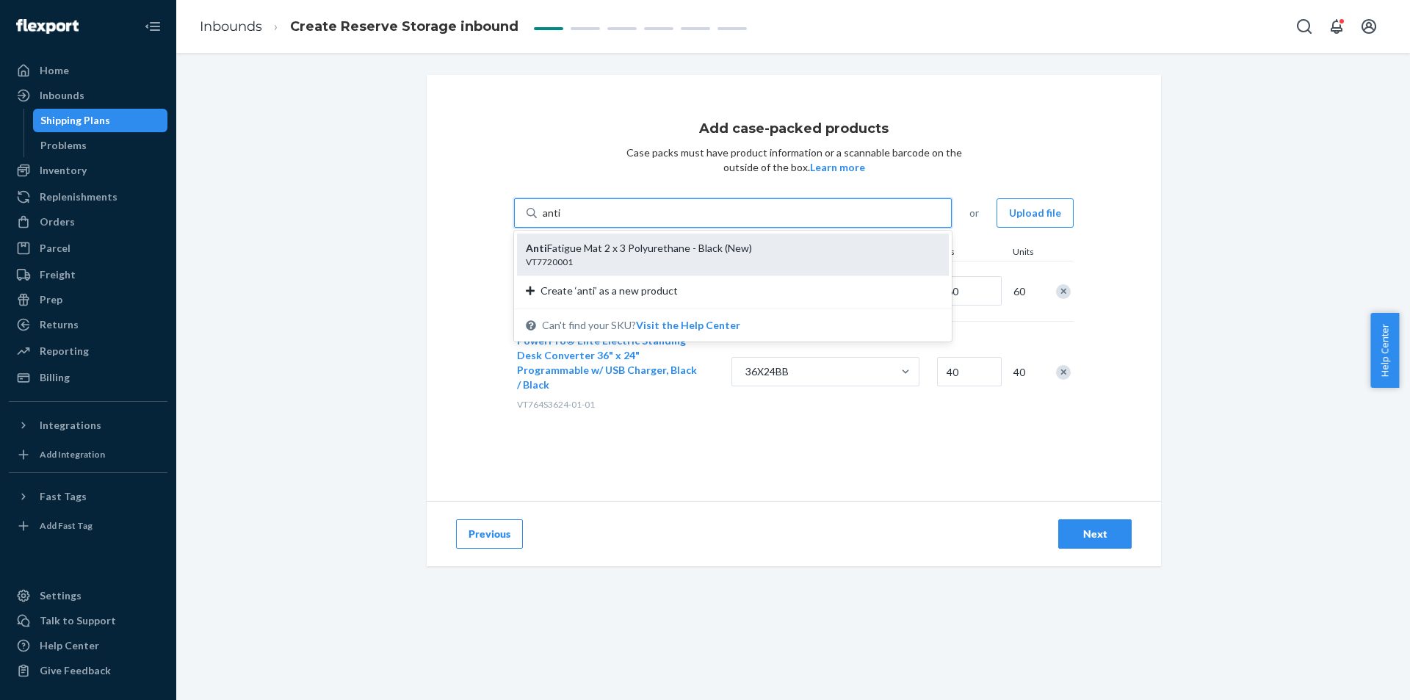
click at [779, 247] on div "Anti Fatigue Mat 2 x 3 Polyurethane - Black (New)" at bounding box center [727, 248] width 402 height 15
click at [562, 220] on input "anti" at bounding box center [552, 213] width 19 height 15
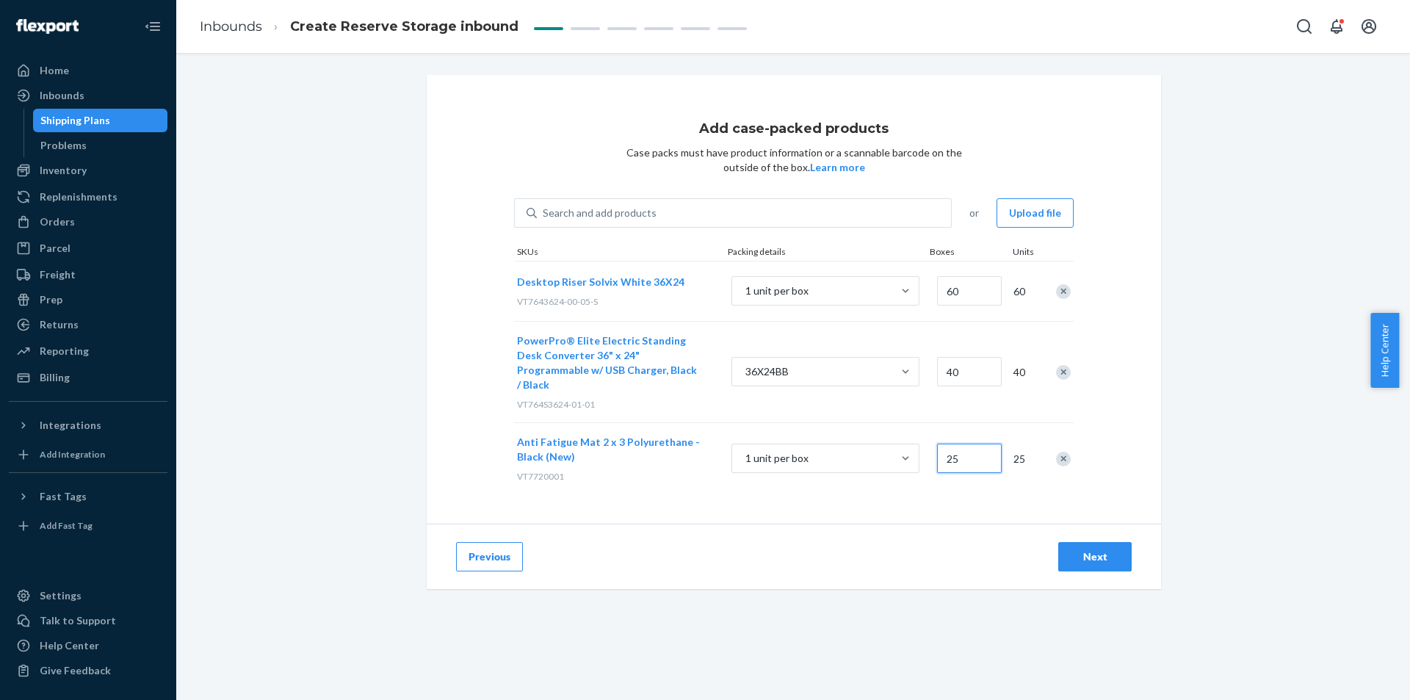
type input "25"
click at [936, 596] on div "Add case-packed products Case packs must have product information or a scannabl…" at bounding box center [793, 376] width 1234 height 647
click at [1094, 549] on div "Next" at bounding box center [1095, 556] width 48 height 15
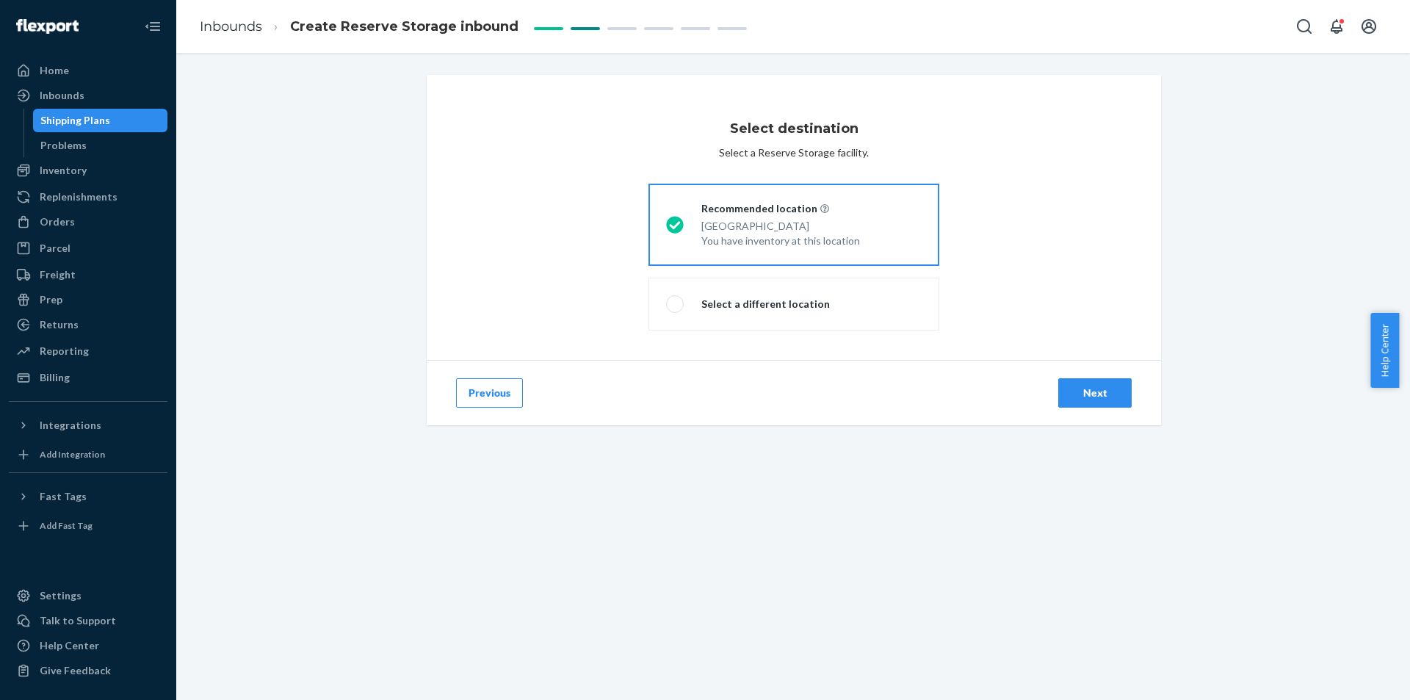
click at [1086, 380] on button "Next" at bounding box center [1094, 392] width 73 height 29
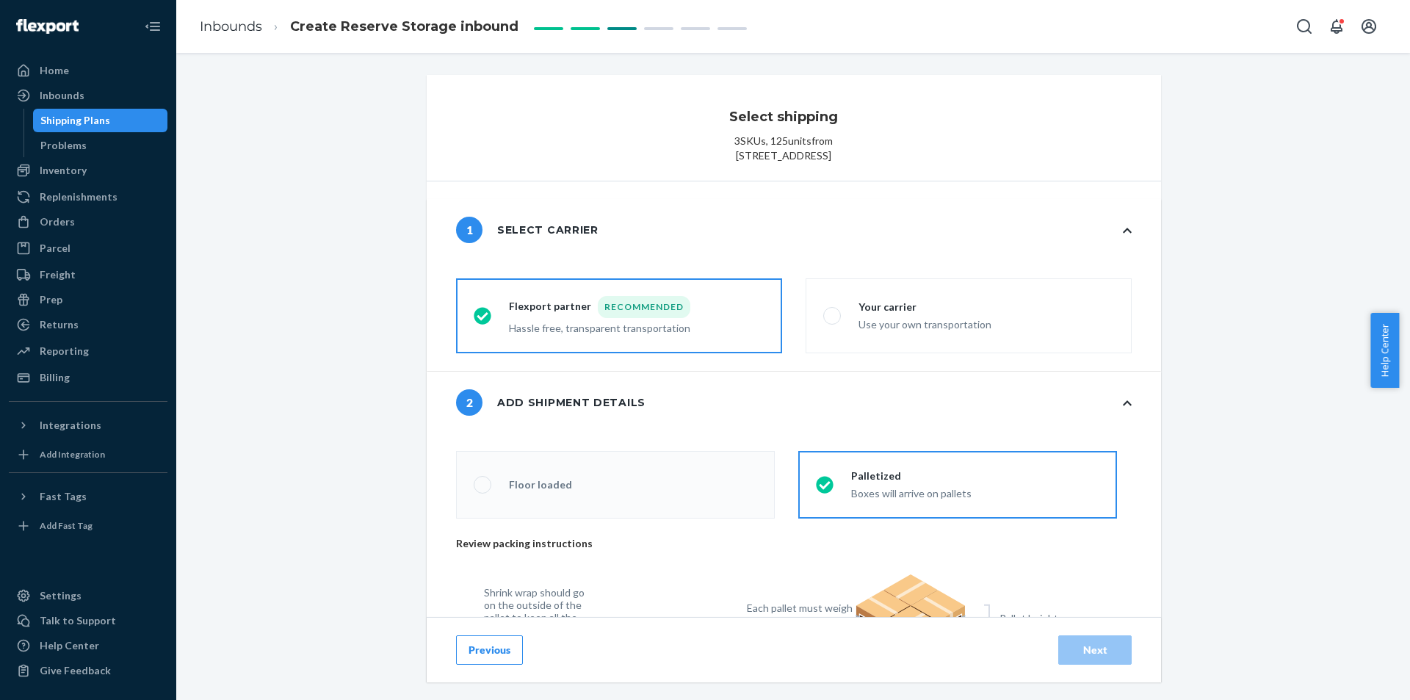
radio input "false"
type input "7"
radio input "false"
click at [1068, 347] on label "Your carrier Use your own transportation" at bounding box center [969, 315] width 326 height 75
click at [833, 321] on input "Your carrier Use your own transportation" at bounding box center [828, 316] width 10 height 10
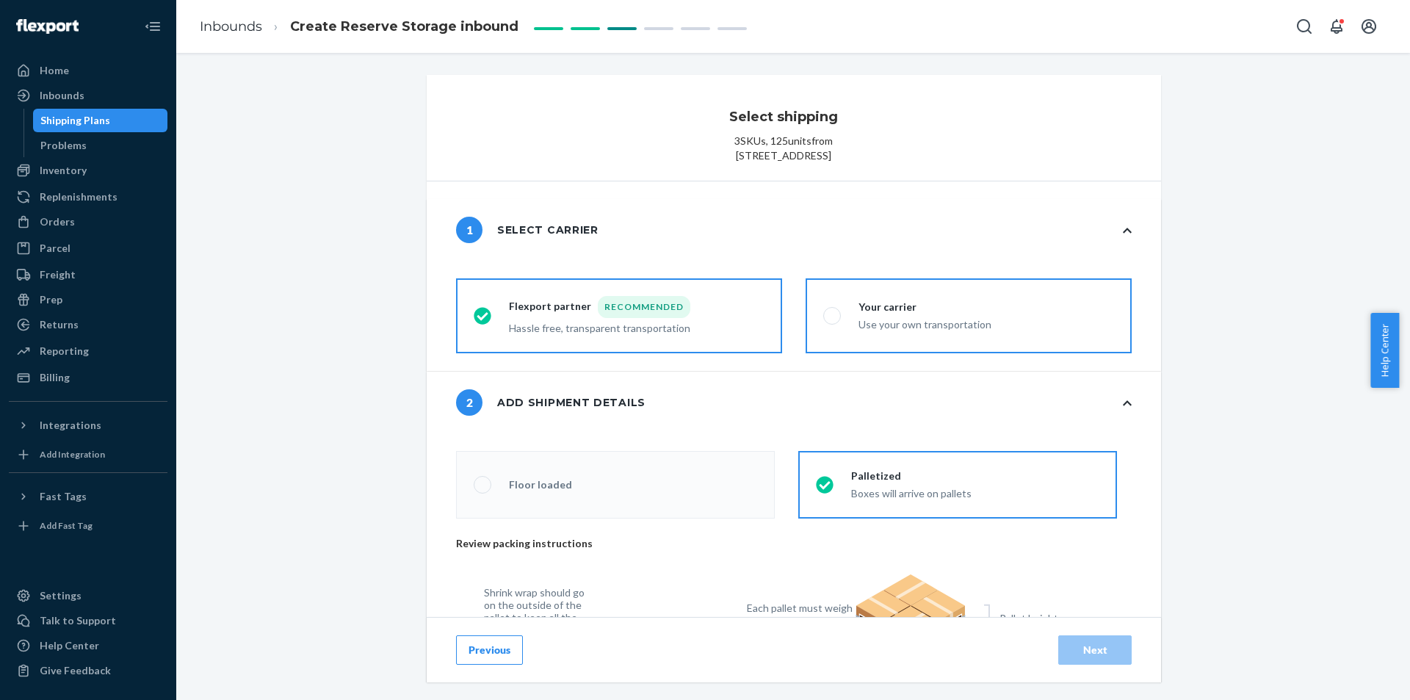
radio input "true"
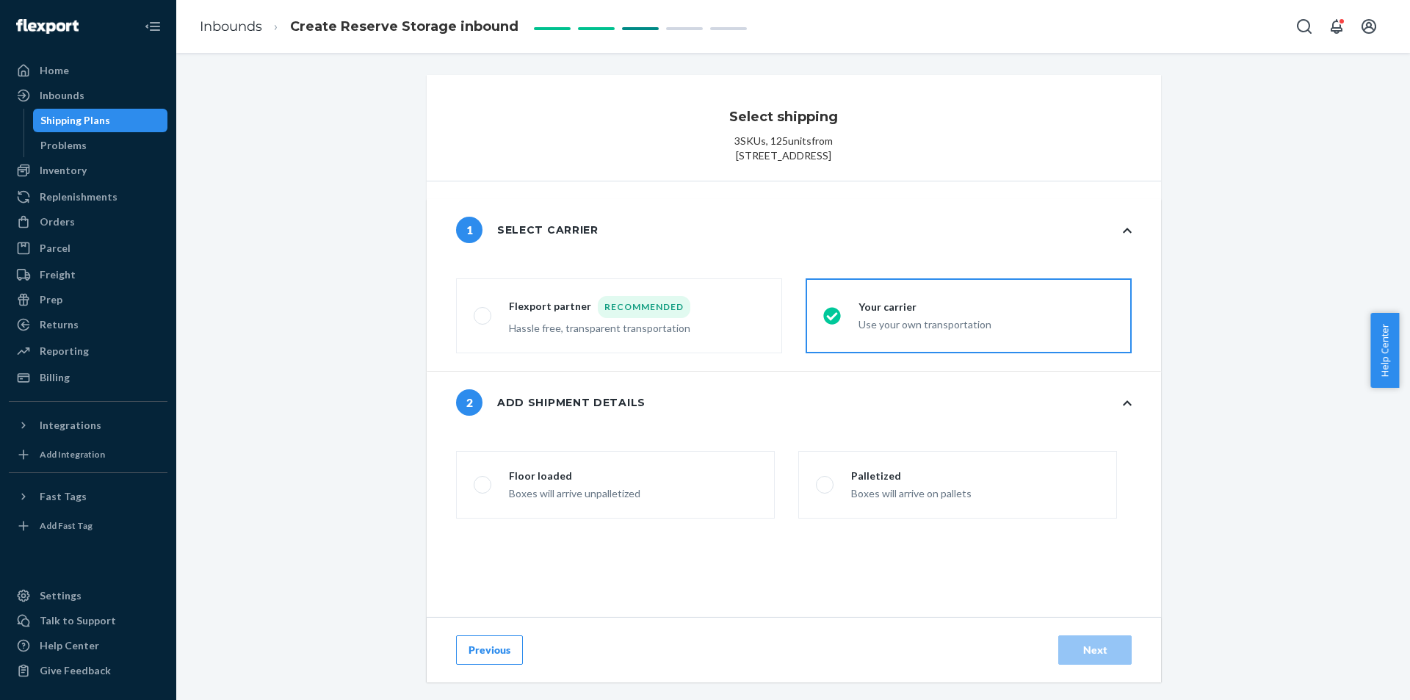
scroll to position [73, 0]
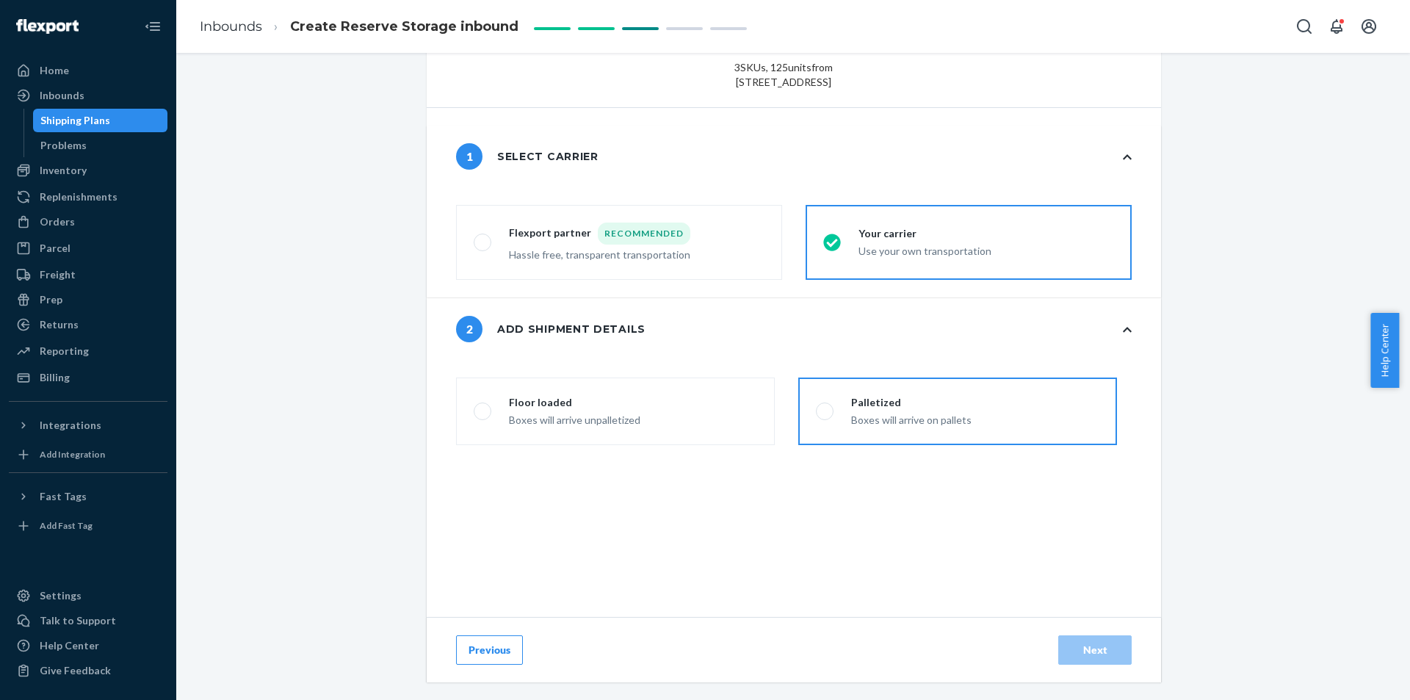
click at [1085, 445] on label "Palletized Boxes will arrive on pallets" at bounding box center [957, 411] width 319 height 68
click at [825, 416] on input "Palletized Boxes will arrive on pallets" at bounding box center [821, 412] width 10 height 10
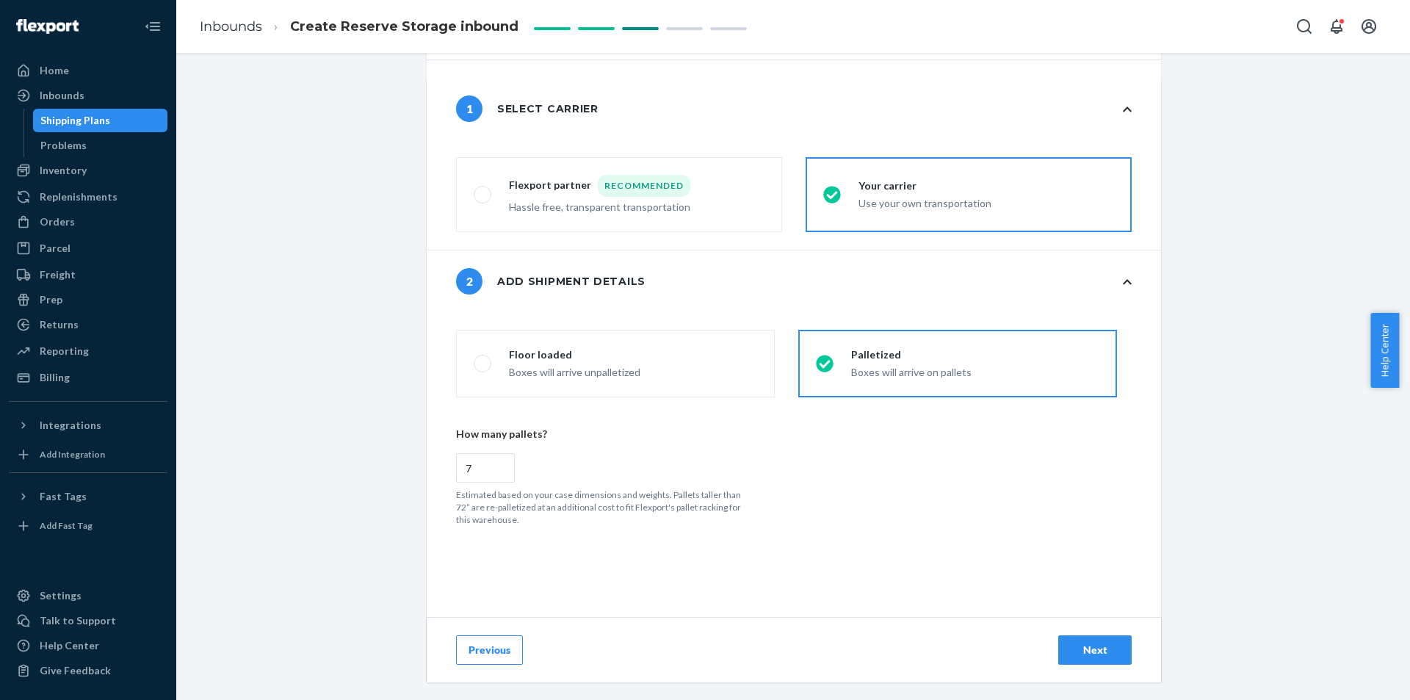
scroll to position [147, 0]
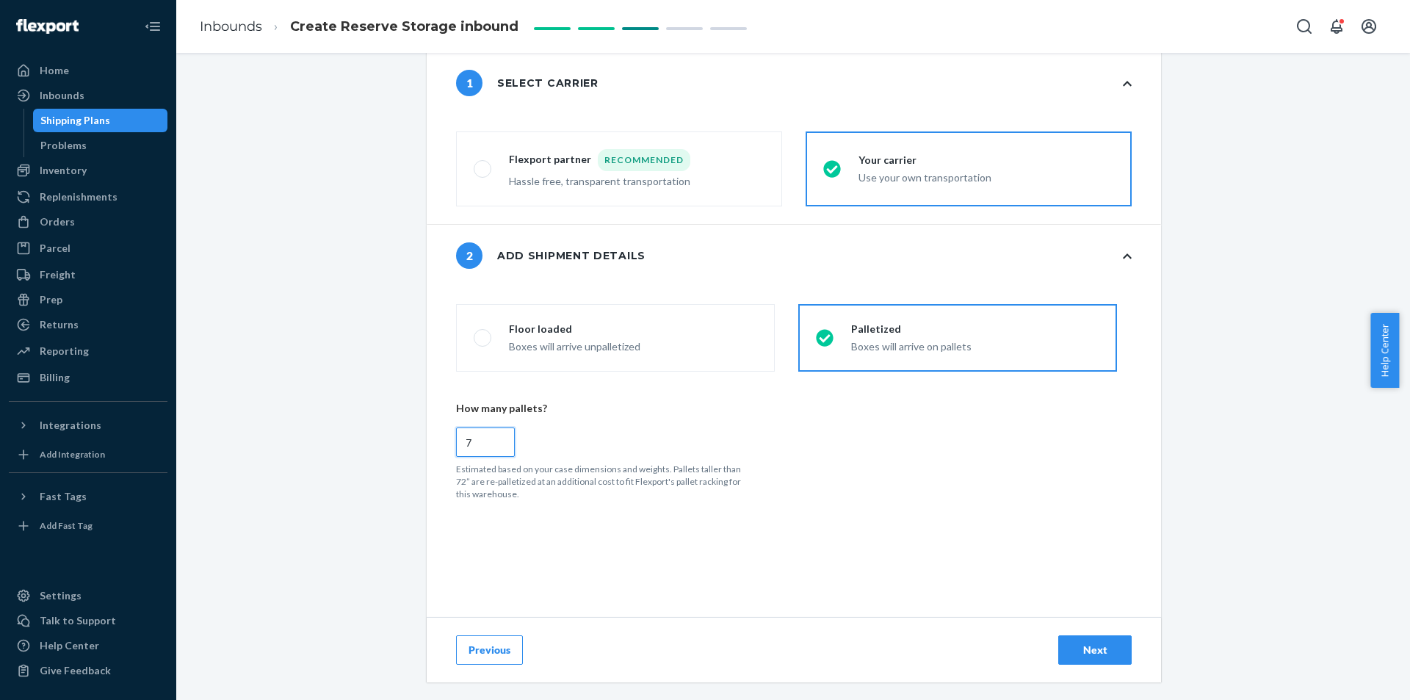
radio input "true"
type input "6"
click at [496, 457] on input "6" at bounding box center [485, 441] width 59 height 29
click at [1026, 615] on div "cargoTypeRadioGroup Floor loaded Boxes will arrive unpalletized Palletized Boxe…" at bounding box center [823, 517] width 734 height 426
click at [1061, 648] on button "Next" at bounding box center [1094, 649] width 73 height 29
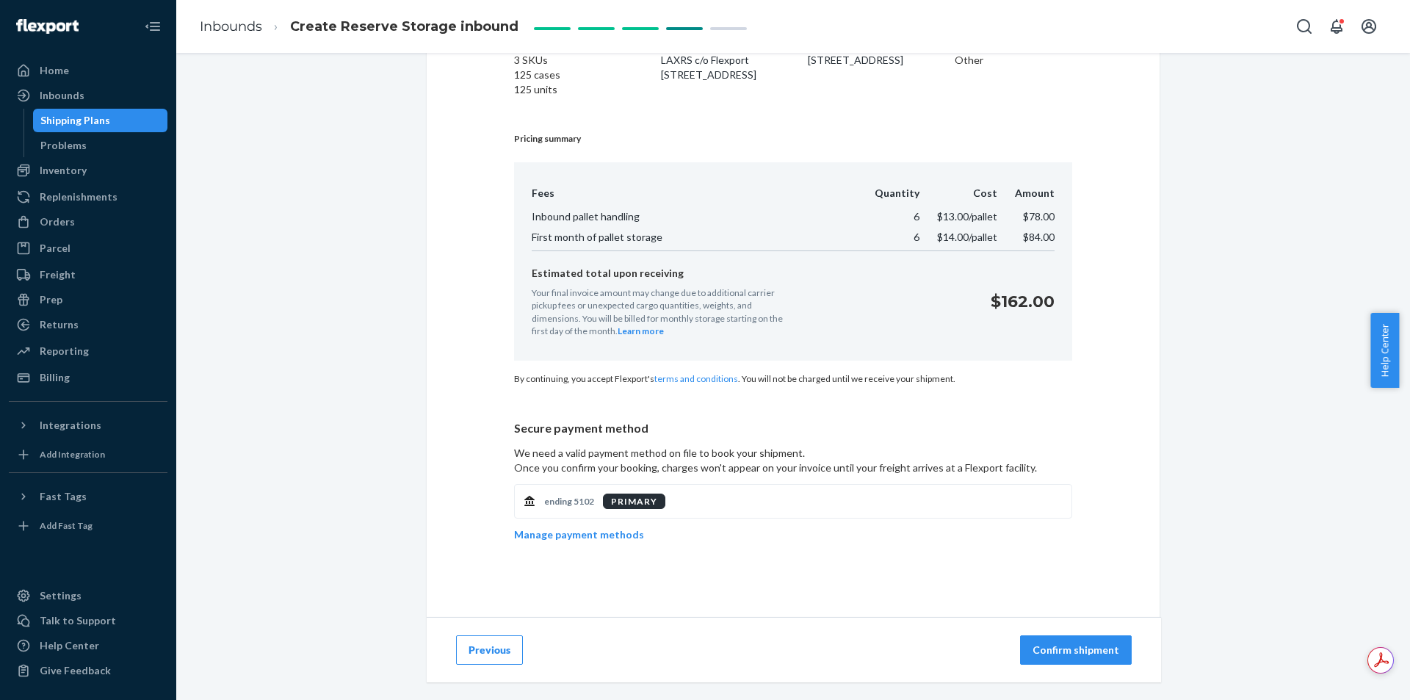
scroll to position [148, 0]
click at [1103, 637] on button "Confirm shipment" at bounding box center [1076, 649] width 112 height 29
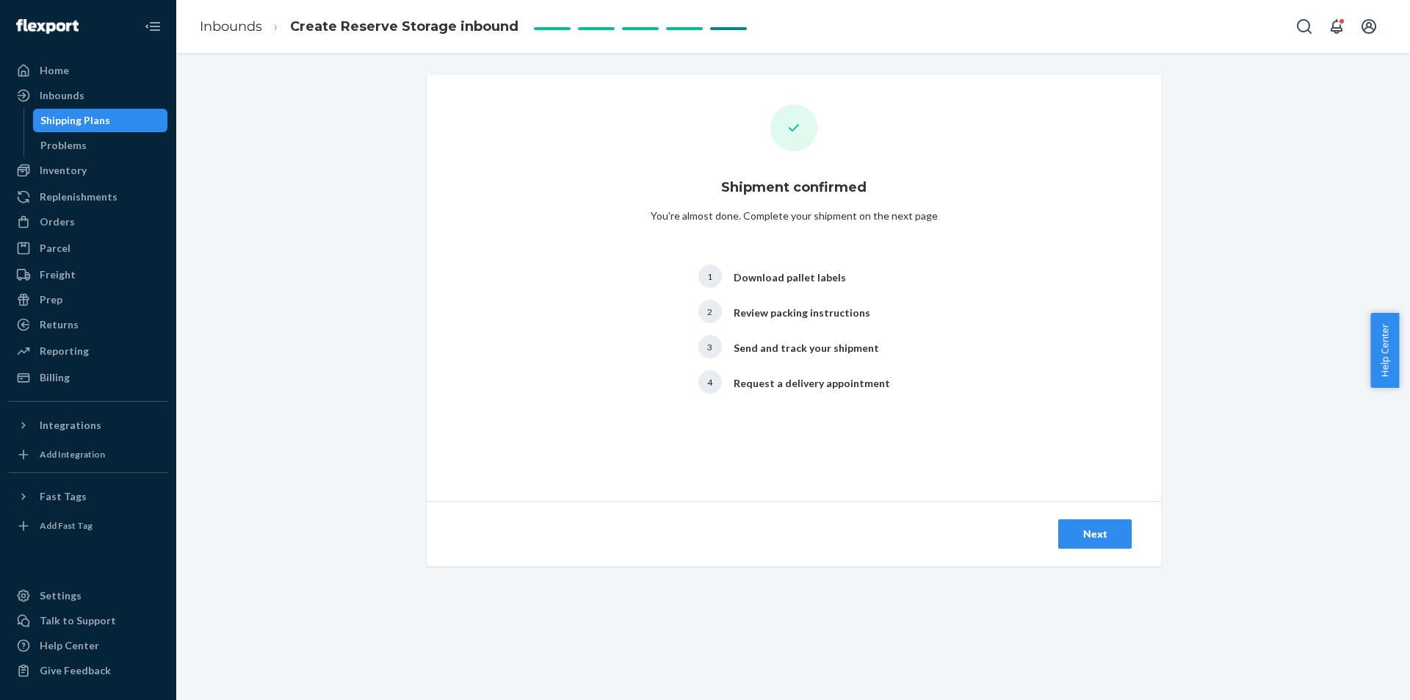
click at [1098, 536] on div "Next" at bounding box center [1095, 534] width 48 height 15
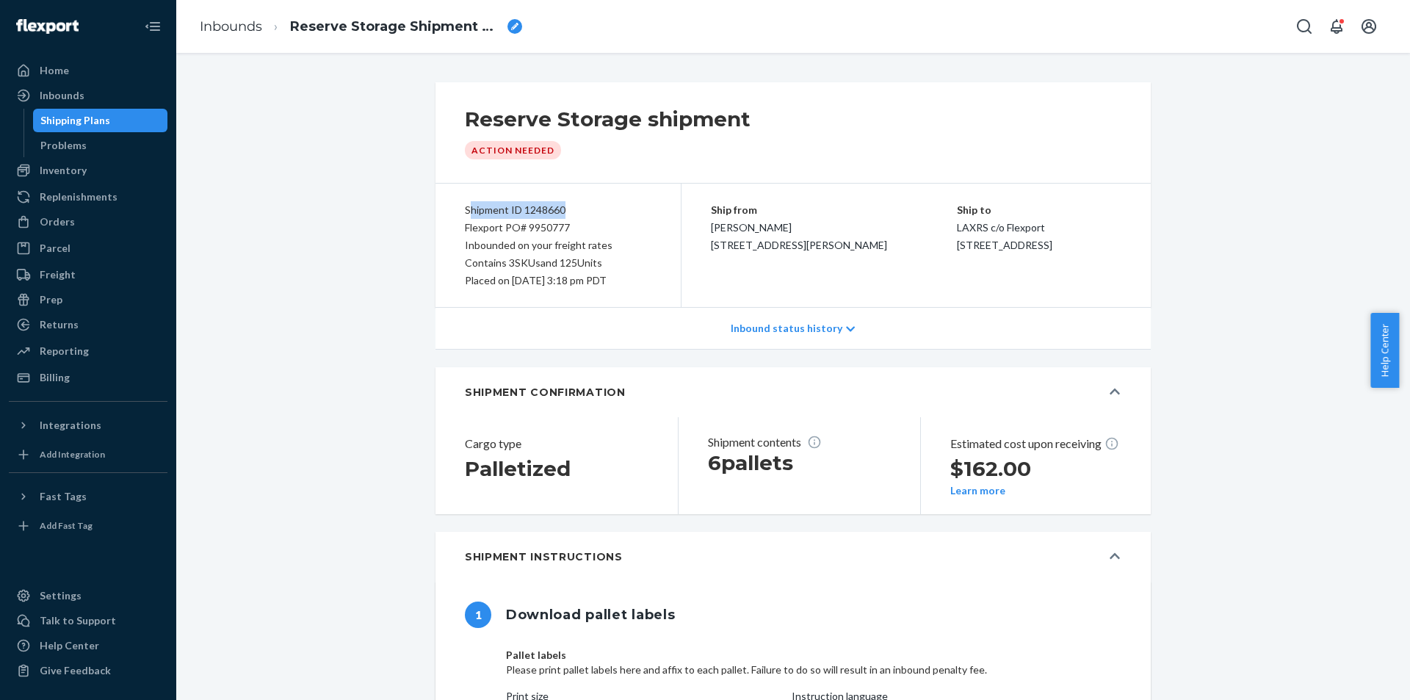
drag, startPoint x: 464, startPoint y: 211, endPoint x: 588, endPoint y: 212, distance: 124.1
click at [588, 212] on div "Shipment ID 1248660" at bounding box center [558, 210] width 187 height 18
drag, startPoint x: 582, startPoint y: 208, endPoint x: 448, endPoint y: 210, distance: 134.4
click at [448, 210] on div "Shipment ID 1248660 Flexport PO# 9950777 Inbounded on your freight rates Contai…" at bounding box center [558, 245] width 246 height 123
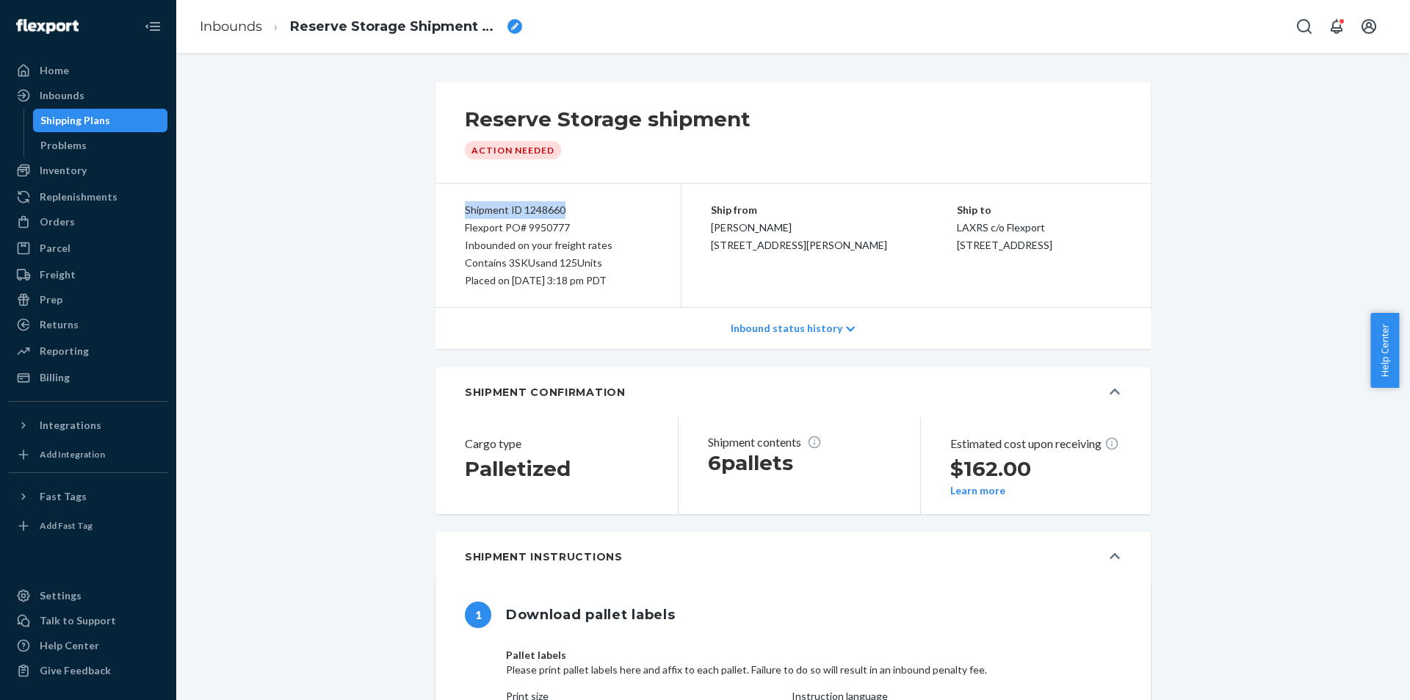
copy div "Shipment ID 1248660"
click at [515, 230] on div "Flexport PO# 9950777" at bounding box center [558, 228] width 187 height 18
drag, startPoint x: 459, startPoint y: 225, endPoint x: 593, endPoint y: 223, distance: 134.4
click at [593, 223] on div "Flexport PO# 9950777" at bounding box center [558, 228] width 187 height 18
copy div "Flexport PO# 9950777"
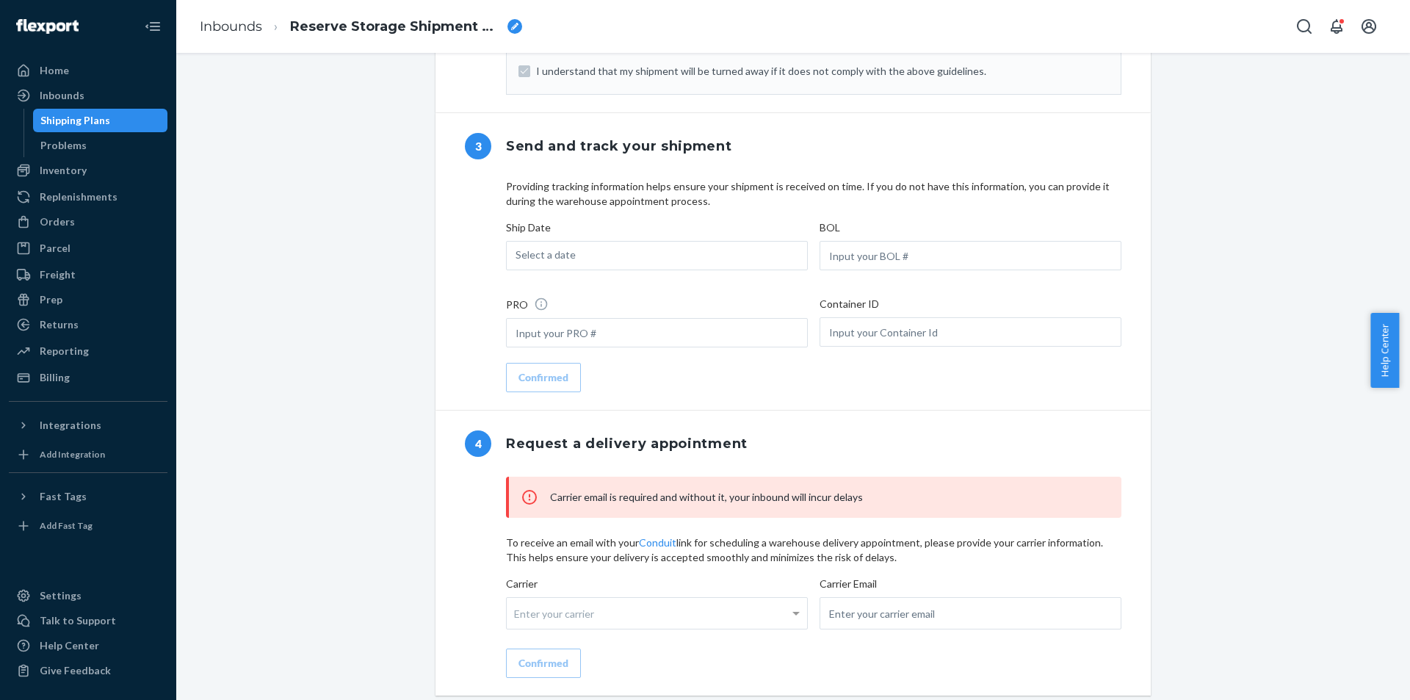
scroll to position [1175, 0]
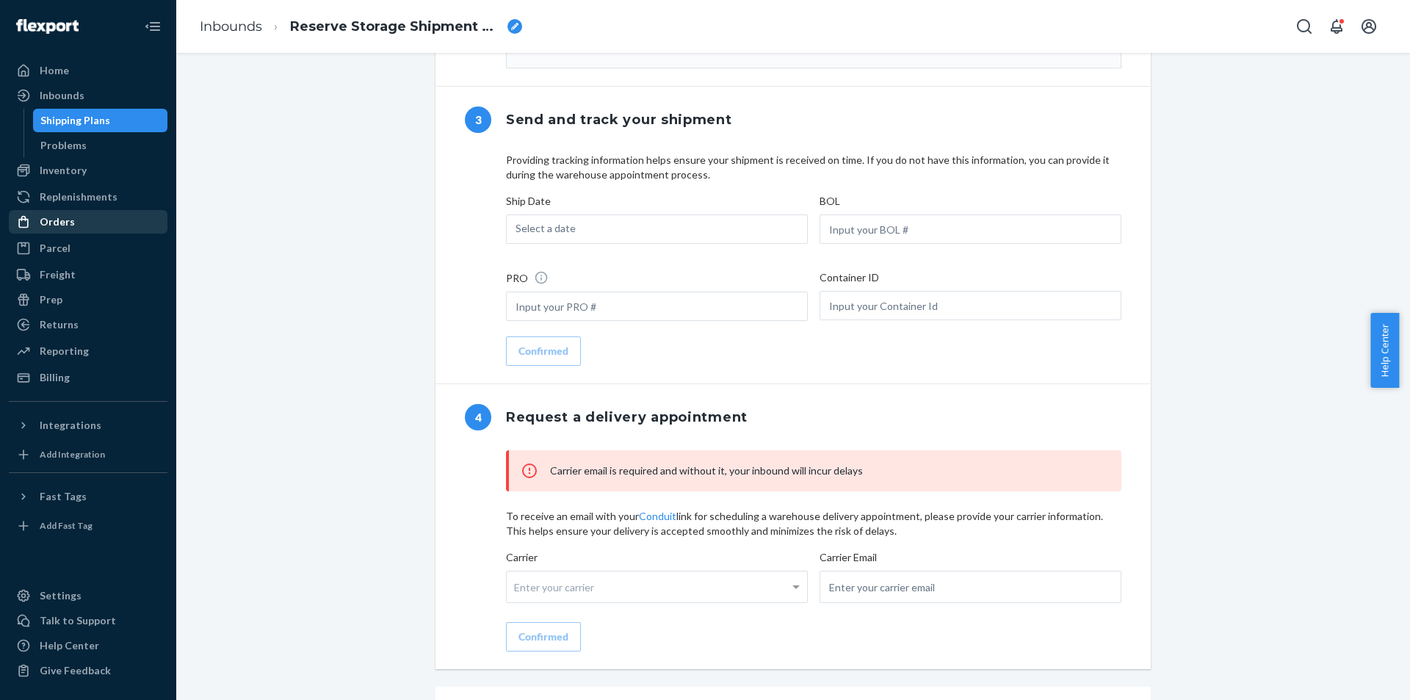
click at [112, 215] on div "Orders" at bounding box center [88, 222] width 156 height 21
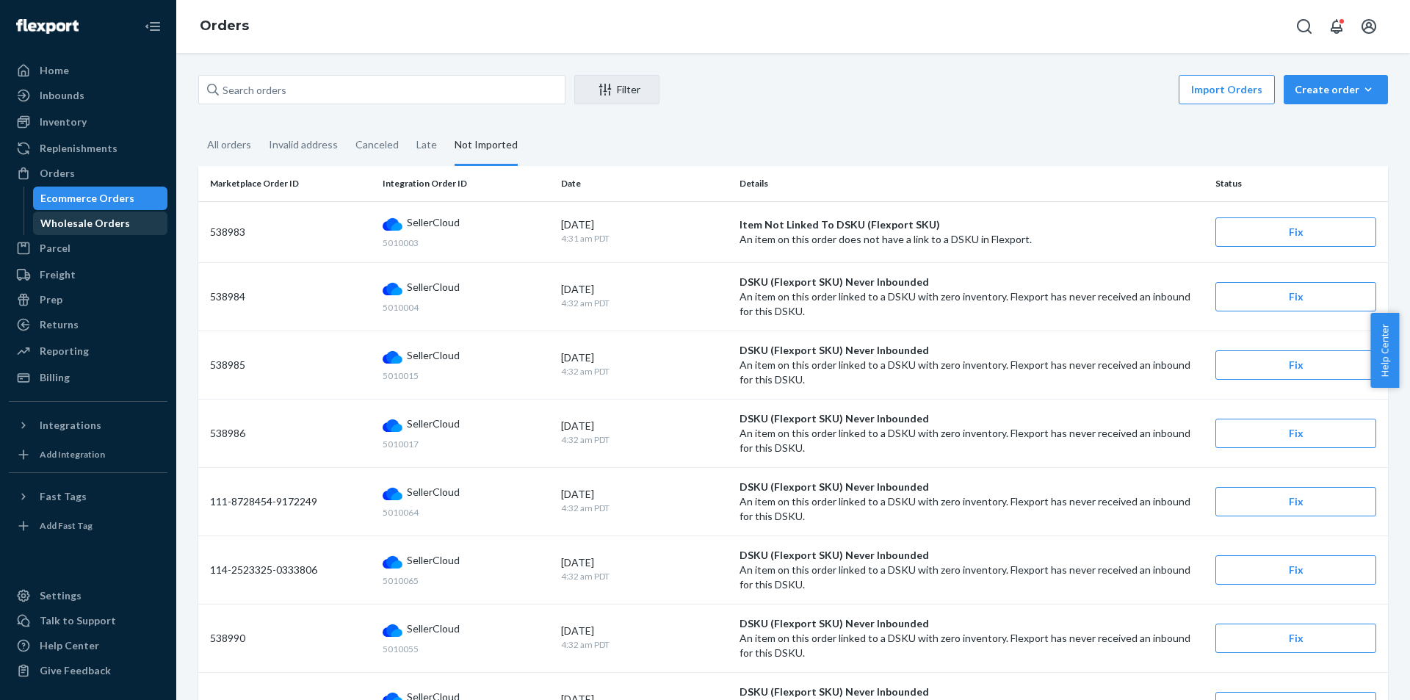
click at [117, 215] on div "Wholesale Orders" at bounding box center [101, 223] width 132 height 21
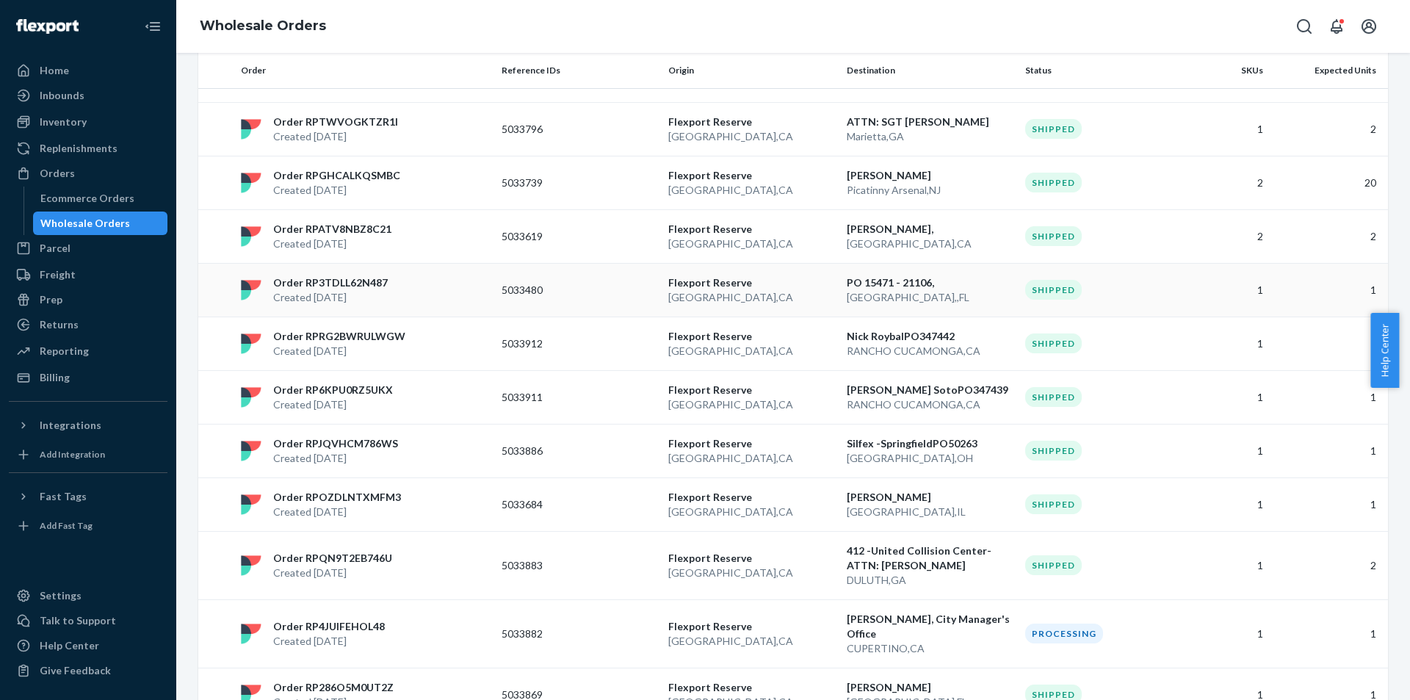
scroll to position [1011, 0]
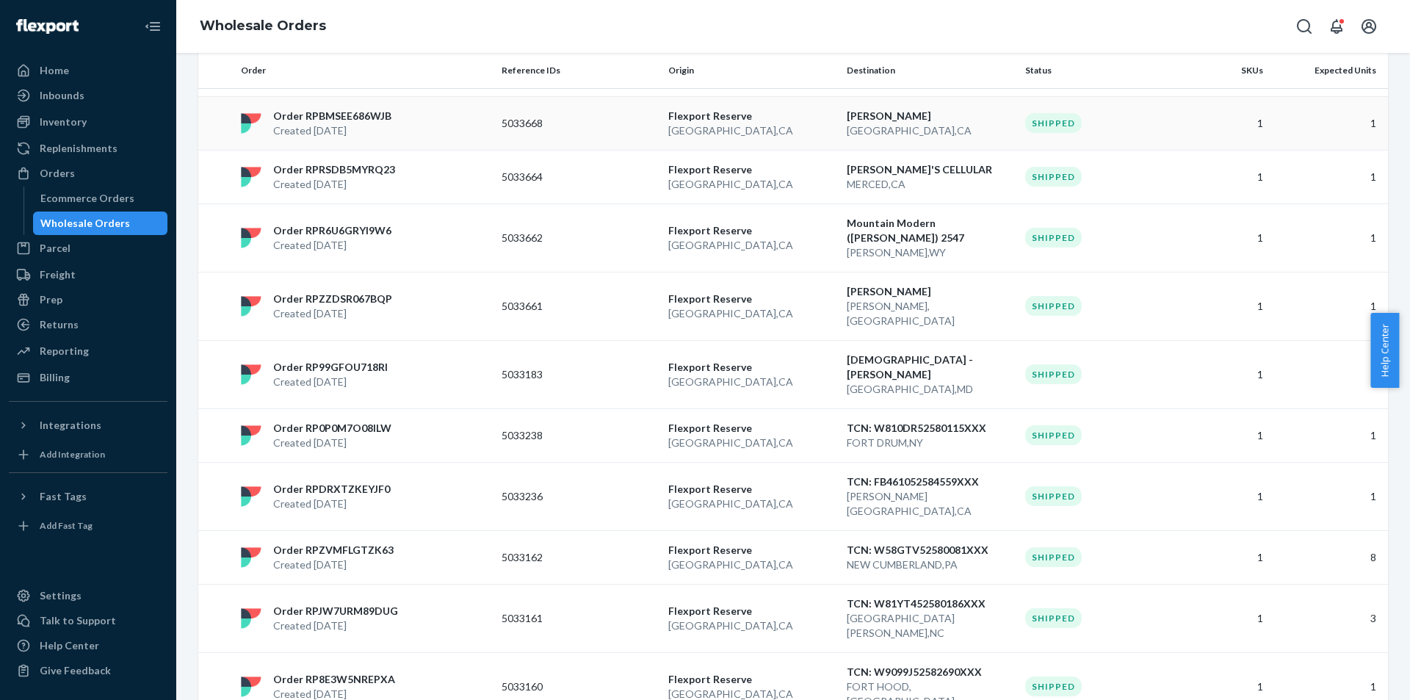
scroll to position [1028, 0]
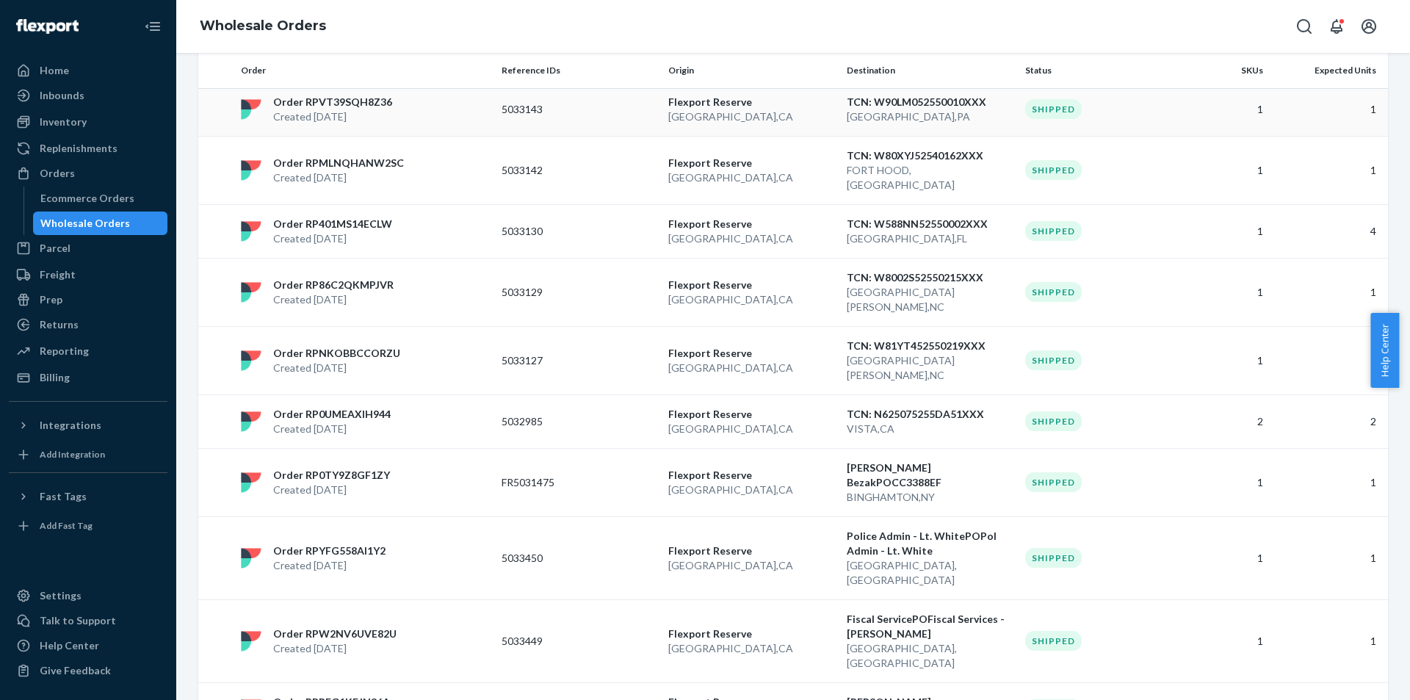
scroll to position [1011, 0]
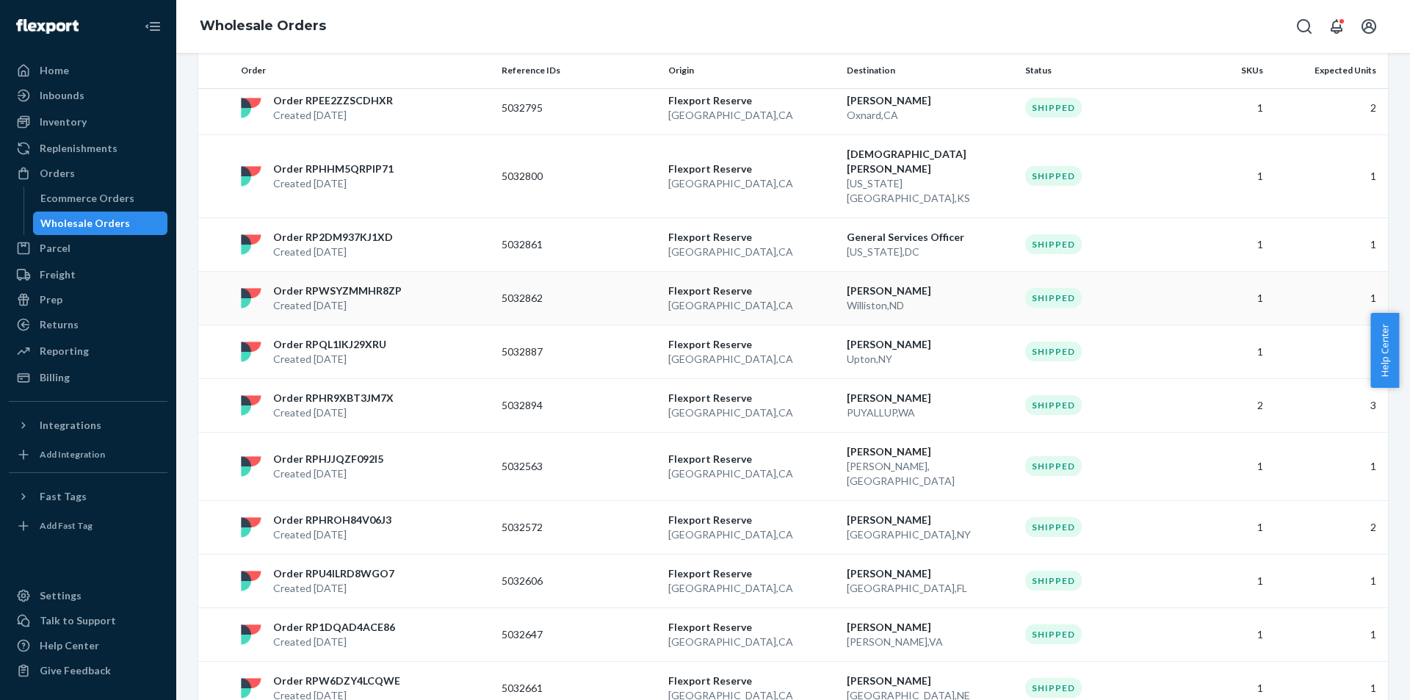
scroll to position [893, 0]
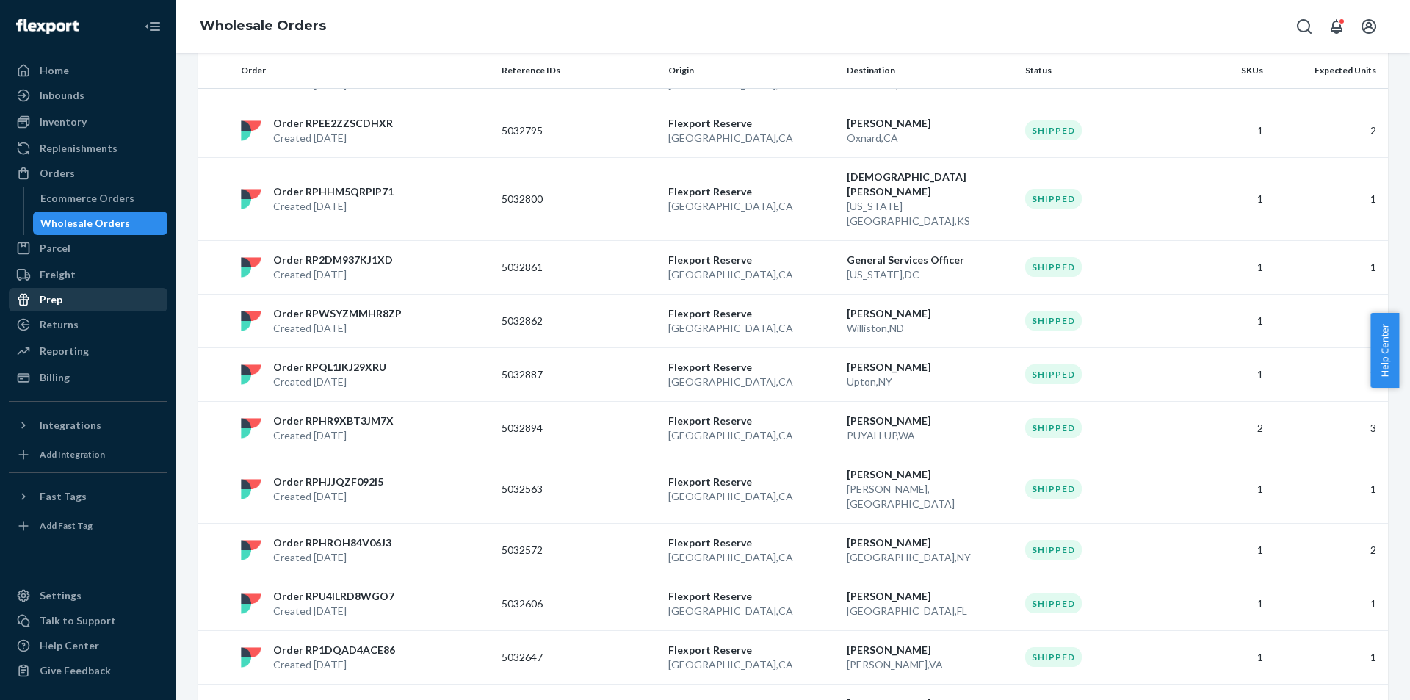
click at [119, 300] on div "Prep" at bounding box center [88, 299] width 156 height 21
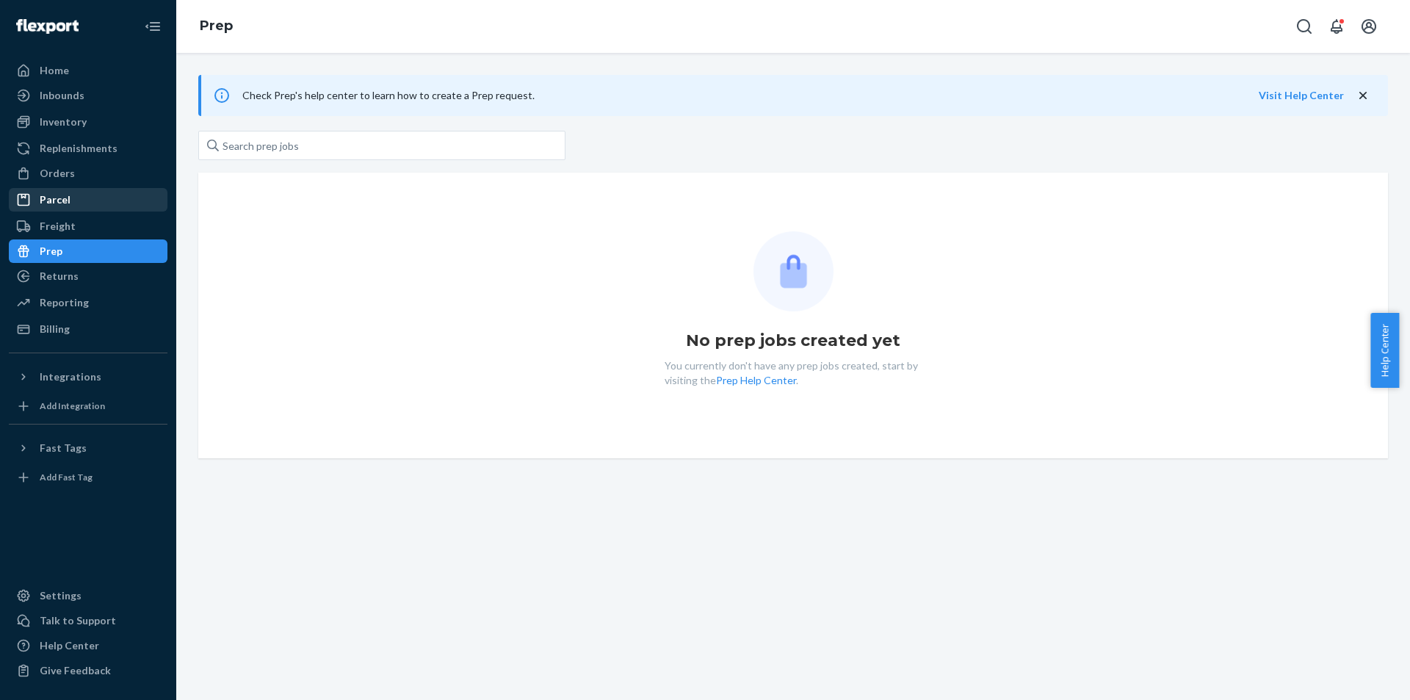
click at [97, 200] on div "Parcel" at bounding box center [88, 199] width 156 height 21
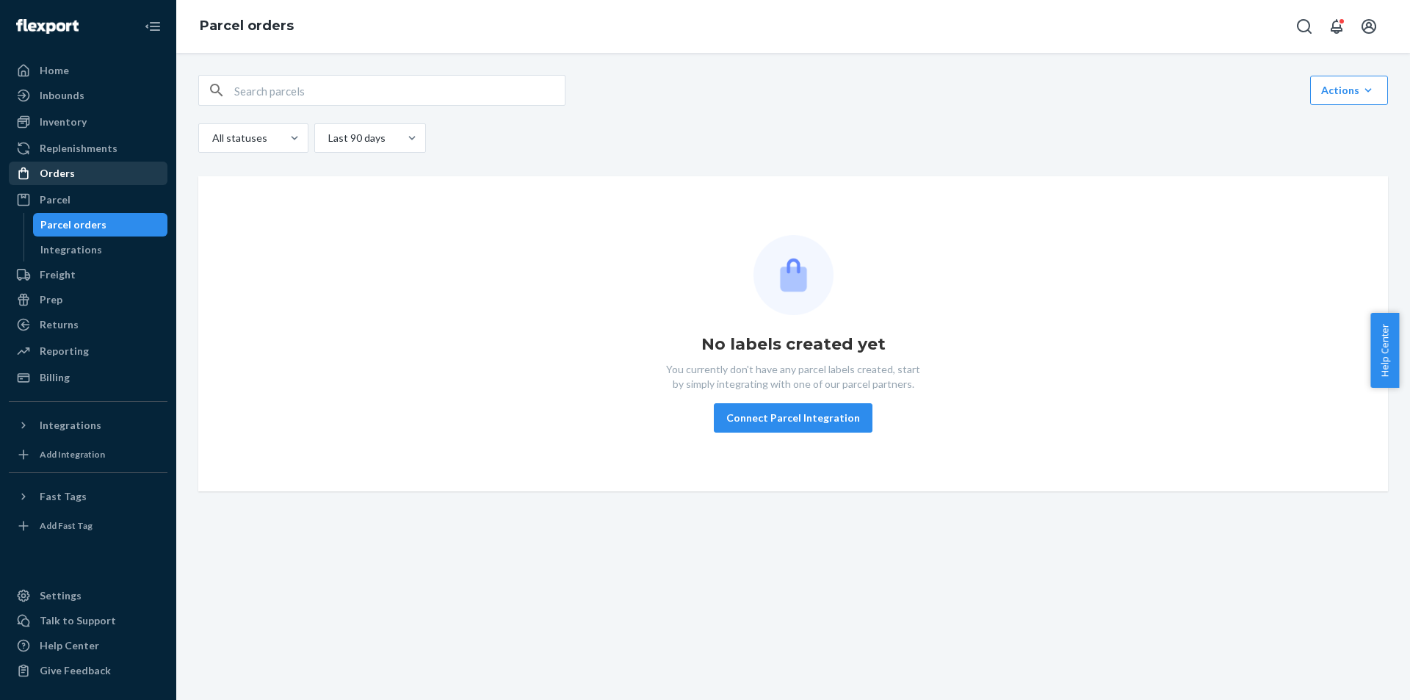
click at [98, 180] on div "Orders" at bounding box center [88, 173] width 156 height 21
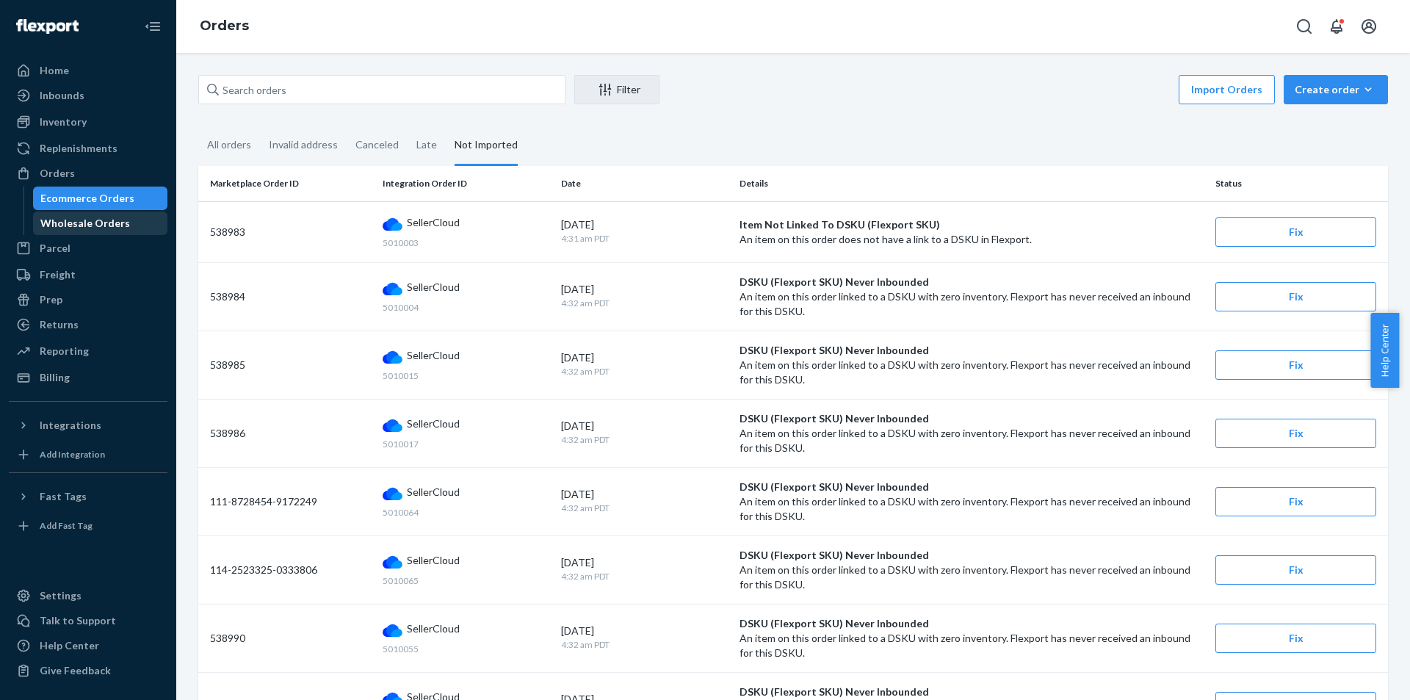
click at [129, 212] on link "Wholesale Orders" at bounding box center [100, 224] width 135 height 24
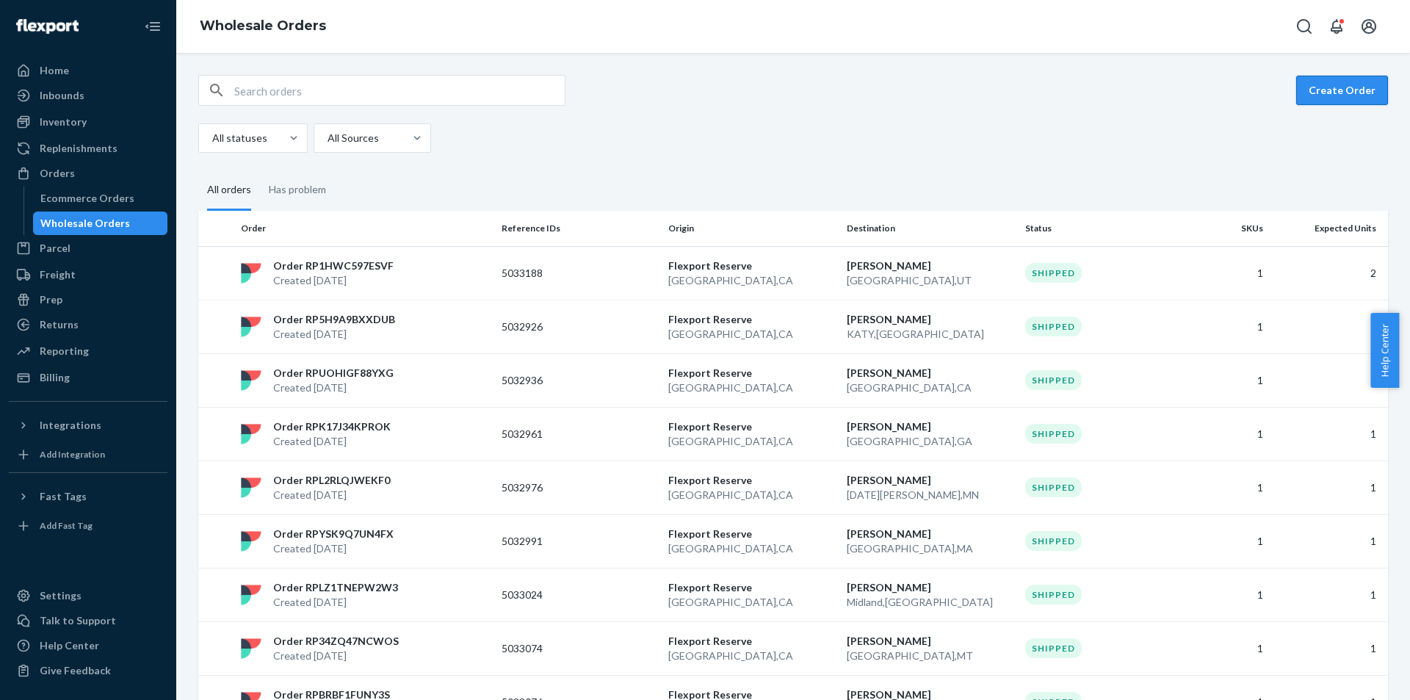
click at [1329, 97] on button "Create Order" at bounding box center [1342, 90] width 92 height 29
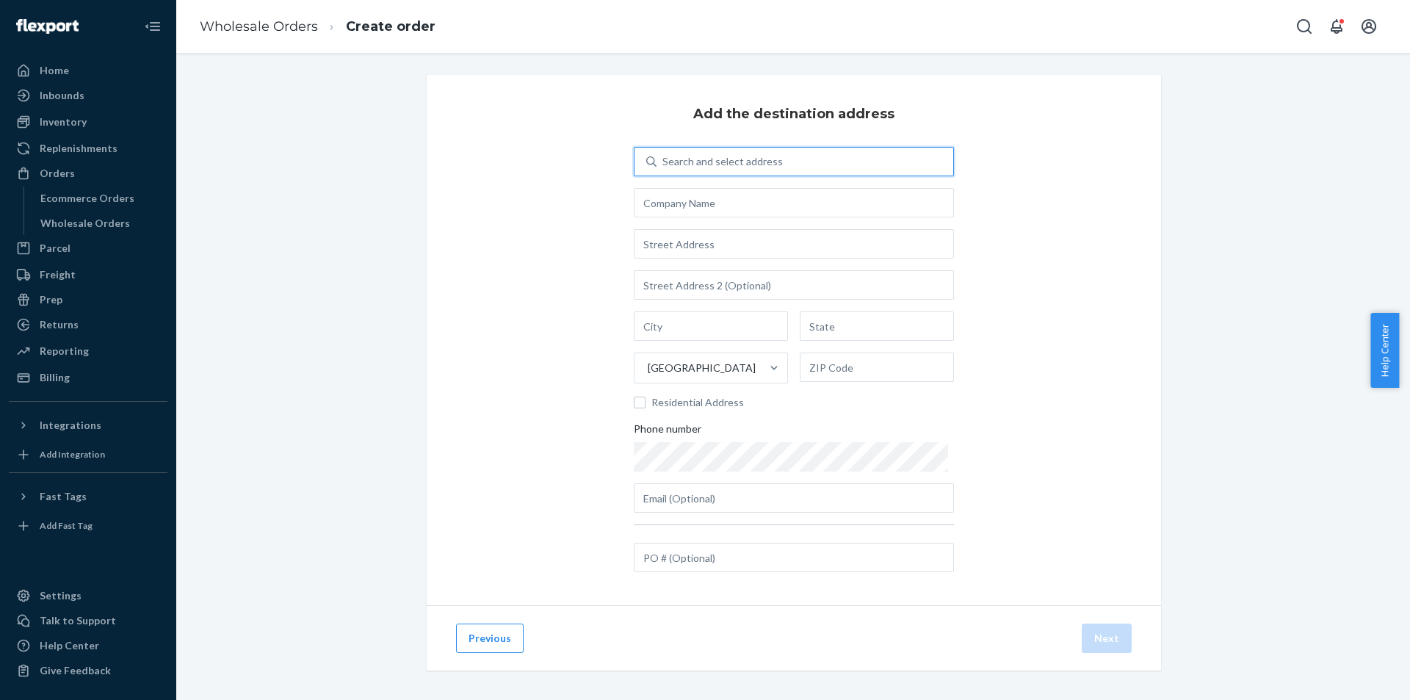
click at [753, 162] on div "Search and select address" at bounding box center [722, 161] width 120 height 15
click at [664, 162] on input "0 results available. Use Up and Down to choose options, press Enter to select t…" at bounding box center [662, 161] width 1 height 15
click at [506, 530] on div "Add the destination address Search and select address [GEOGRAPHIC_DATA] Residen…" at bounding box center [794, 340] width 734 height 530
click at [498, 632] on button "Previous" at bounding box center [490, 637] width 68 height 29
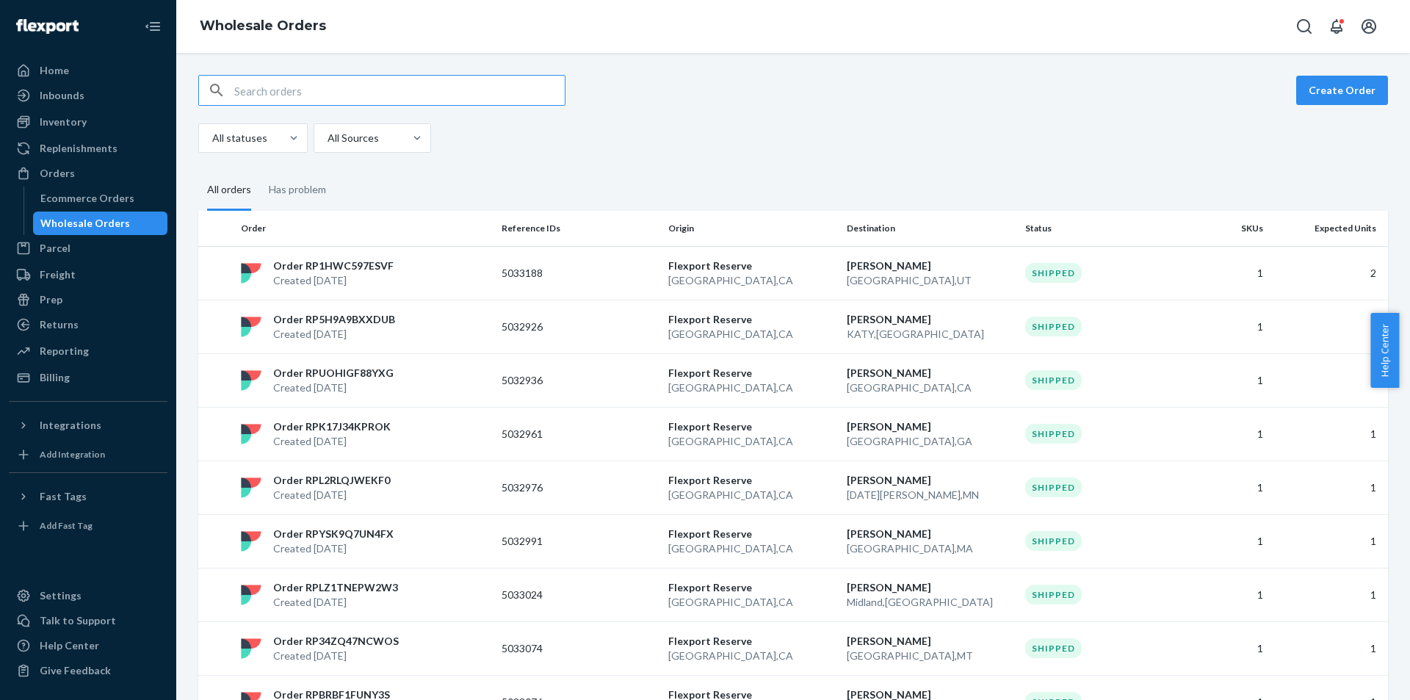
click at [93, 231] on div "Wholesale Orders" at bounding box center [101, 223] width 132 height 21
click at [1339, 92] on button "Create Order" at bounding box center [1342, 90] width 92 height 29
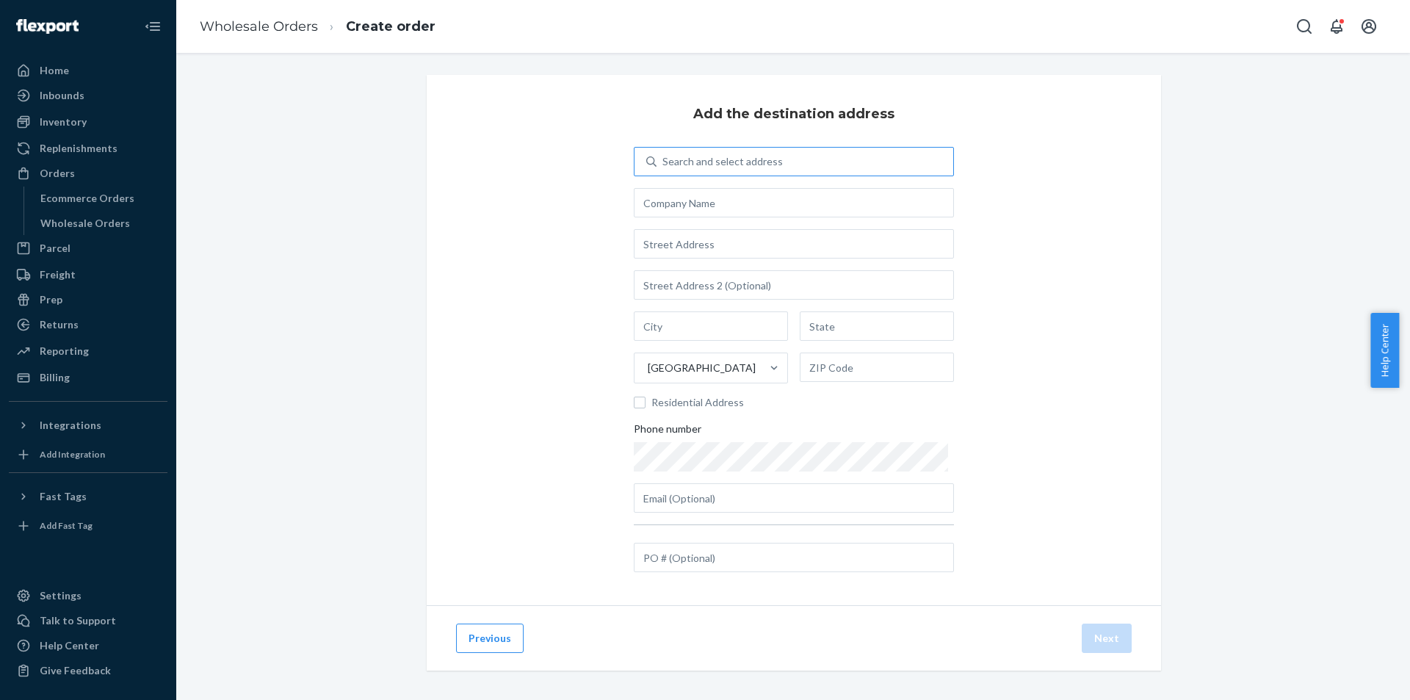
click at [752, 165] on div "Search and select address" at bounding box center [722, 161] width 120 height 15
click at [664, 165] on input "Search and select address" at bounding box center [662, 161] width 1 height 15
click at [748, 200] on input "text" at bounding box center [794, 202] width 320 height 29
click at [707, 161] on div "Search and select address" at bounding box center [722, 161] width 120 height 15
click at [664, 161] on input "0 results available. Use Up and Down to choose options, press Enter to select t…" at bounding box center [662, 161] width 1 height 15
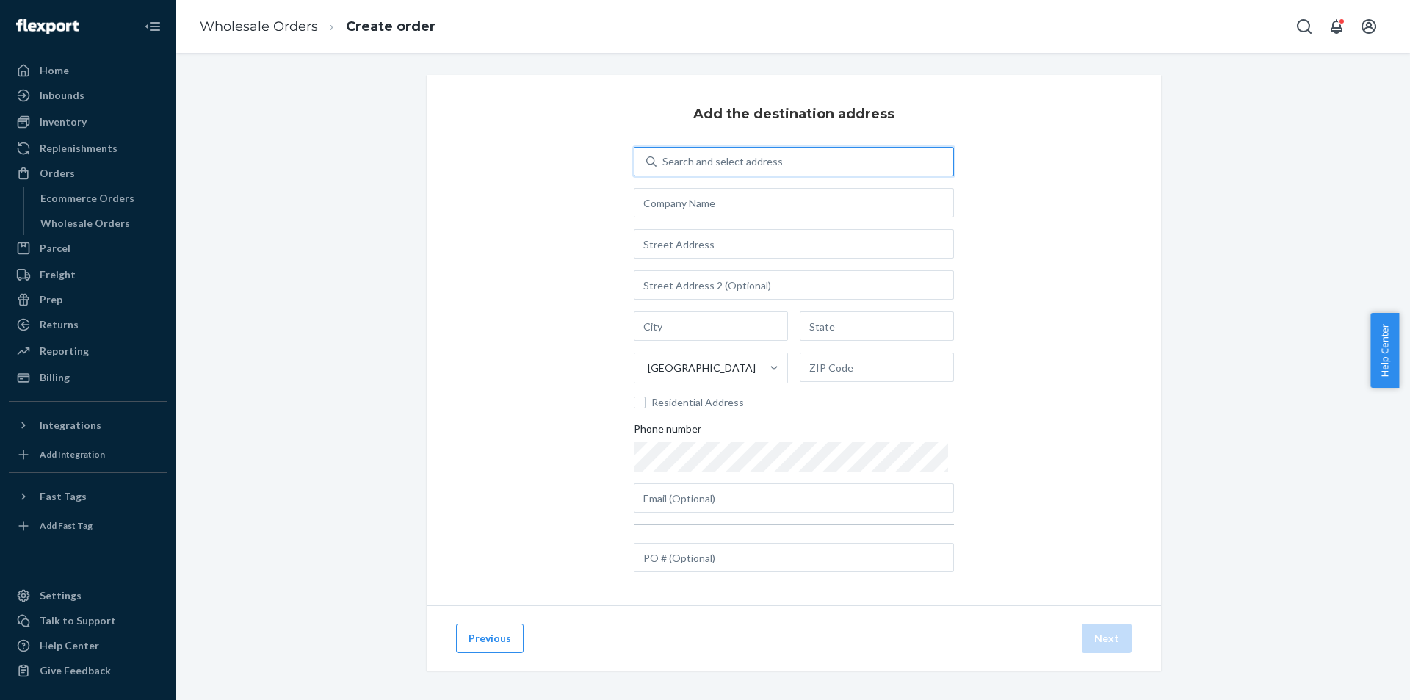
type input "s"
type input "versa"
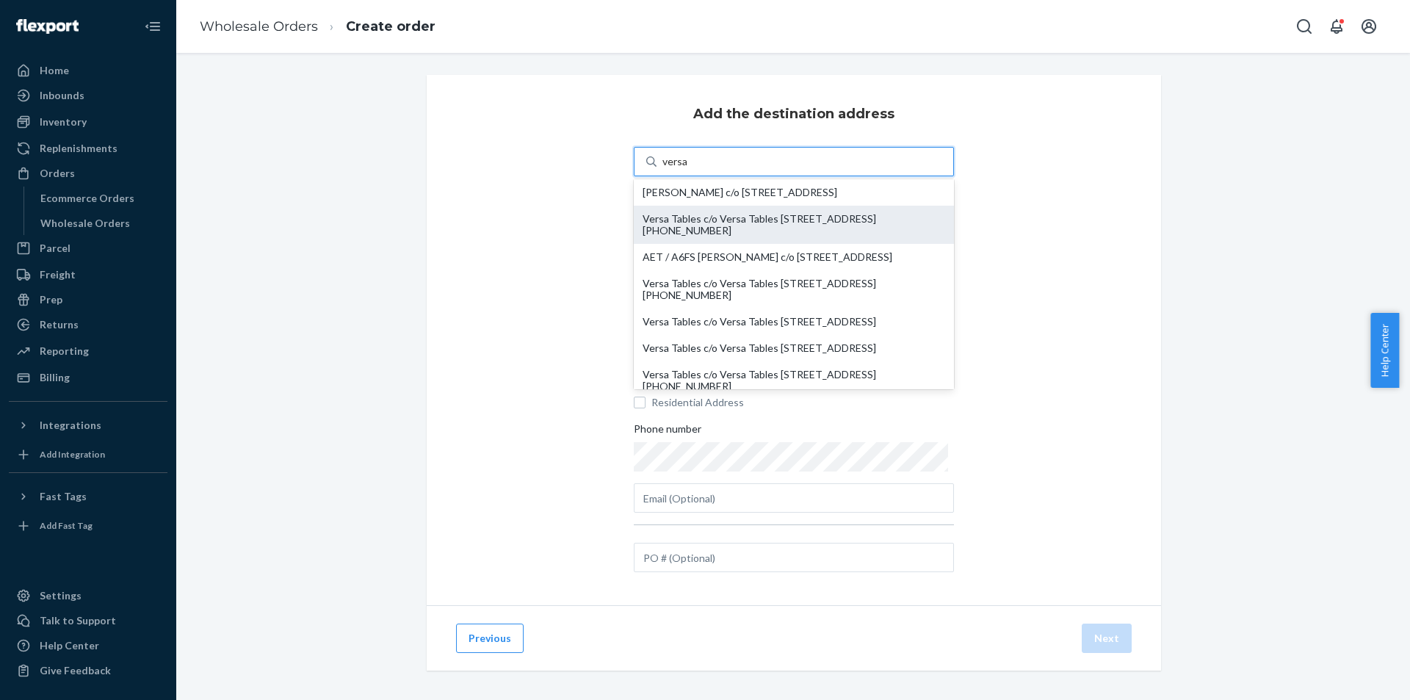
click at [753, 236] on div "Versa Tables c/o Versa Tables [STREET_ADDRESS] [PHONE_NUMBER]" at bounding box center [794, 225] width 303 height 24
click at [688, 169] on input "versa" at bounding box center [675, 161] width 26 height 15
type input "Versa Tables"
type input "[STREET_ADDRESS]"
type input "[GEOGRAPHIC_DATA]"
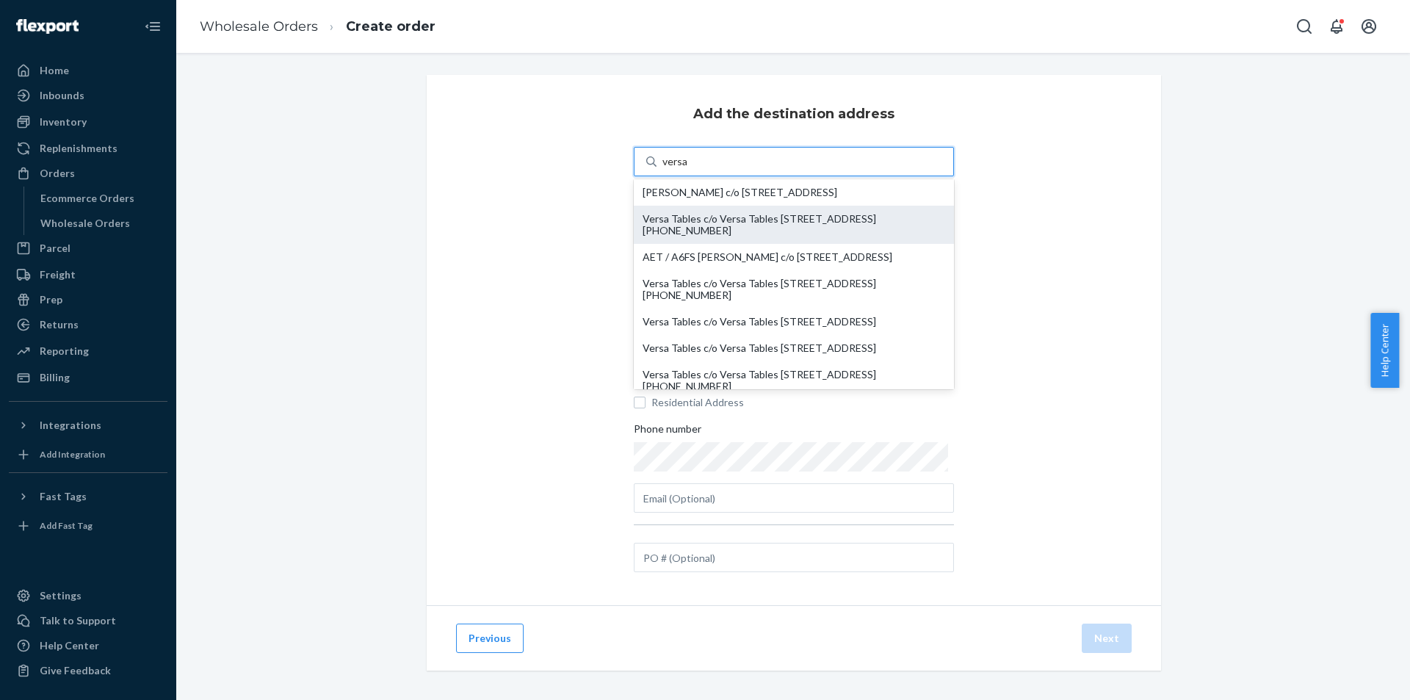
type input "CA"
type input "90061"
type input "[PERSON_NAME][EMAIL_ADDRESS][PERSON_NAME][DOMAIN_NAME]"
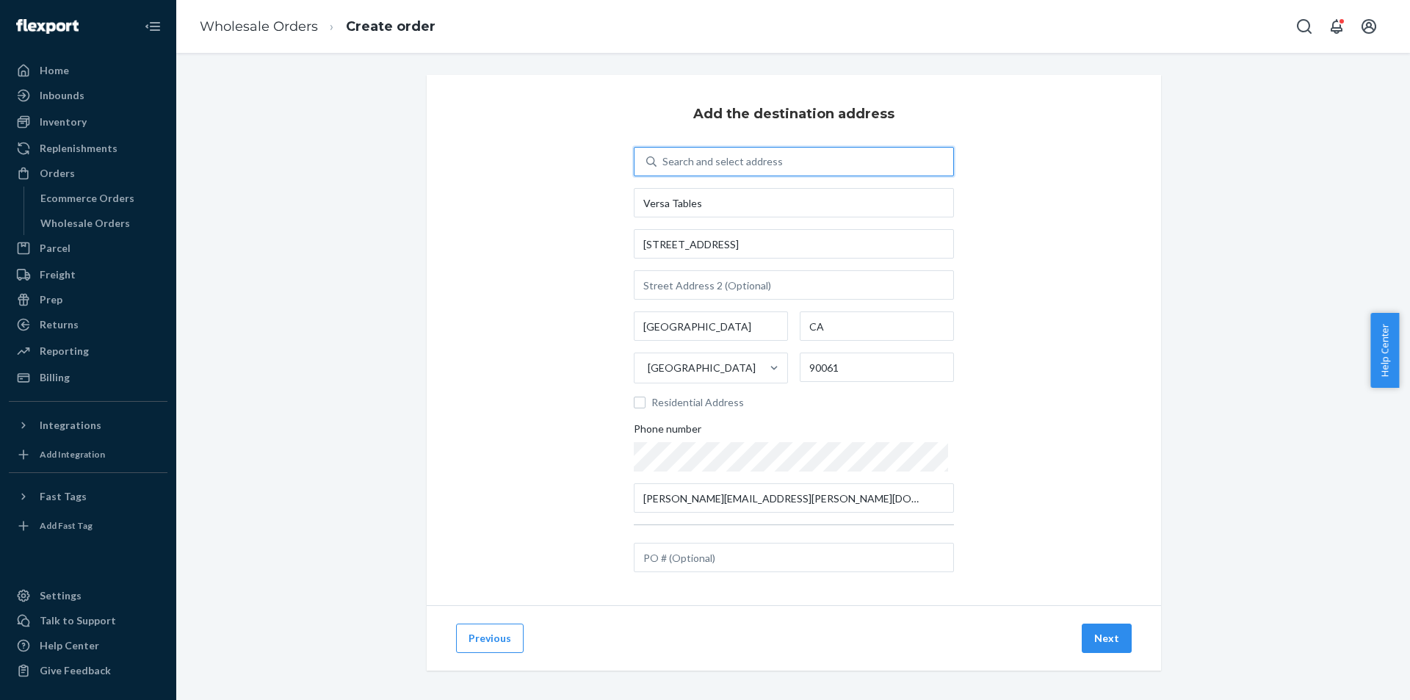
click at [1071, 462] on div "Add the destination address 0 results available. Select is focused ,type to ref…" at bounding box center [794, 340] width 734 height 530
click at [1089, 649] on button "Next" at bounding box center [1107, 637] width 50 height 29
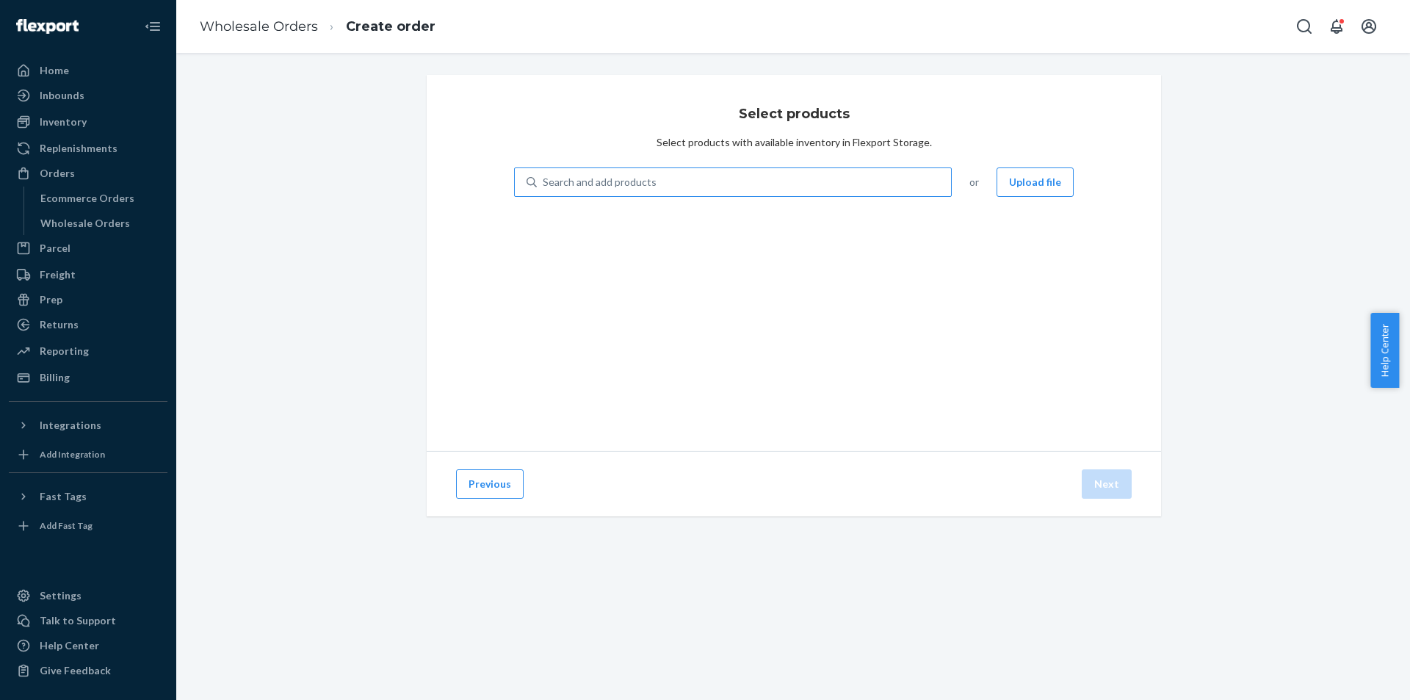
click at [900, 182] on div "Search and add products" at bounding box center [744, 182] width 414 height 26
click at [544, 182] on input "Search and add products" at bounding box center [543, 182] width 1 height 15
click at [780, 195] on div "Search and add products" at bounding box center [744, 182] width 414 height 26
click at [544, 189] on input "0 results available. Use Up and Down to choose options, press Enter to select t…" at bounding box center [543, 182] width 1 height 15
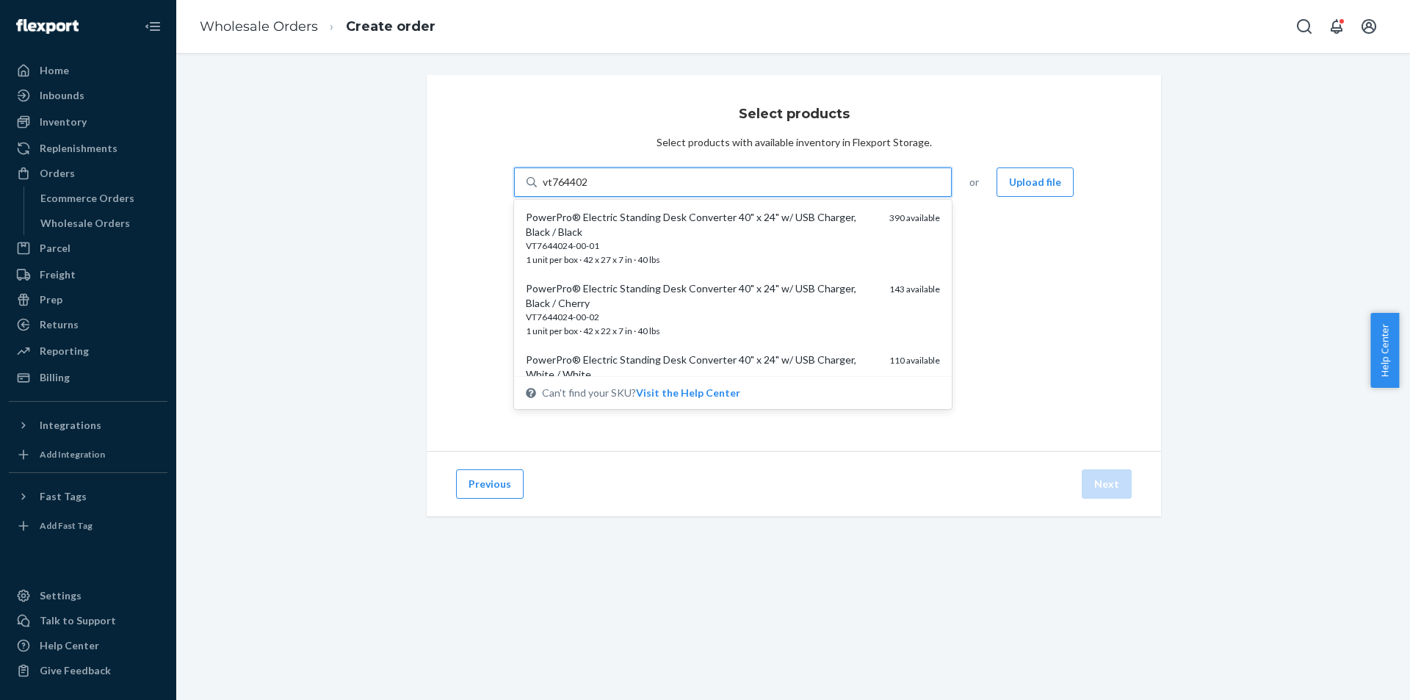
type input "vt7644024"
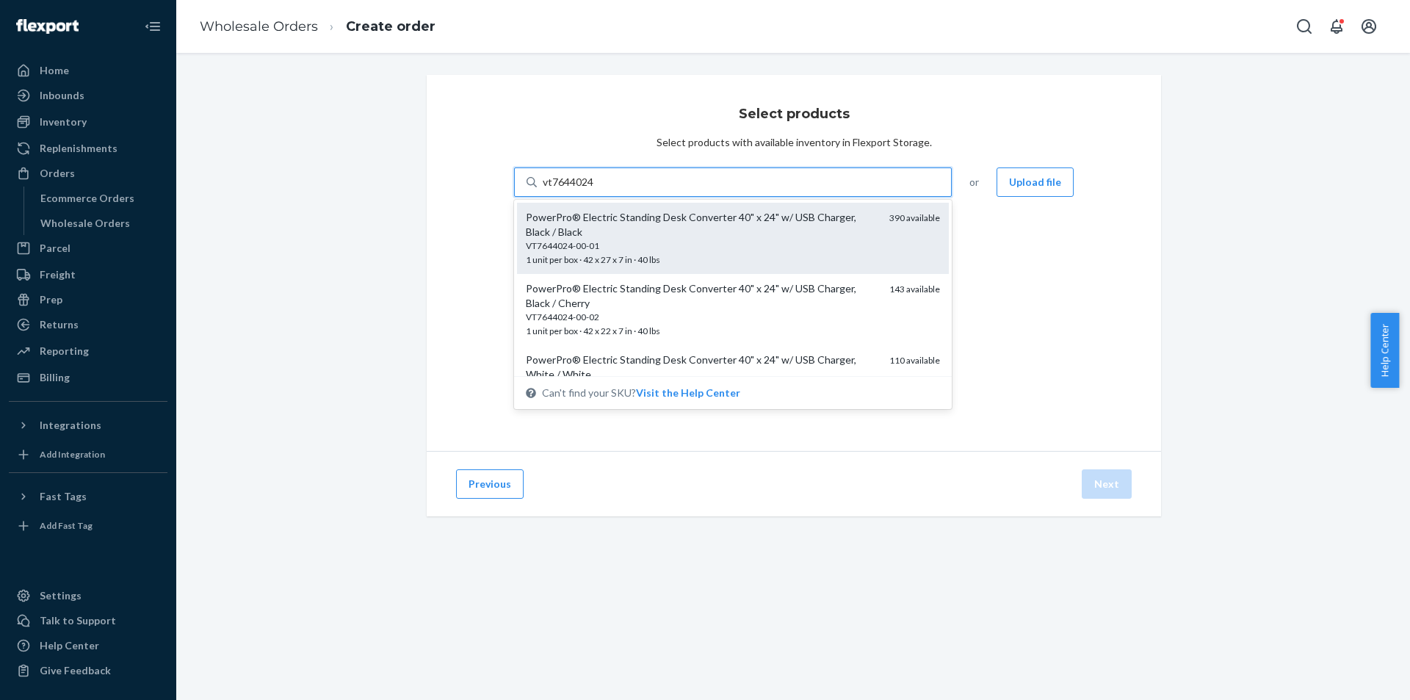
click at [843, 245] on div "VT7644024-00-01" at bounding box center [702, 245] width 352 height 12
click at [595, 189] on input "vt7644024" at bounding box center [569, 182] width 52 height 15
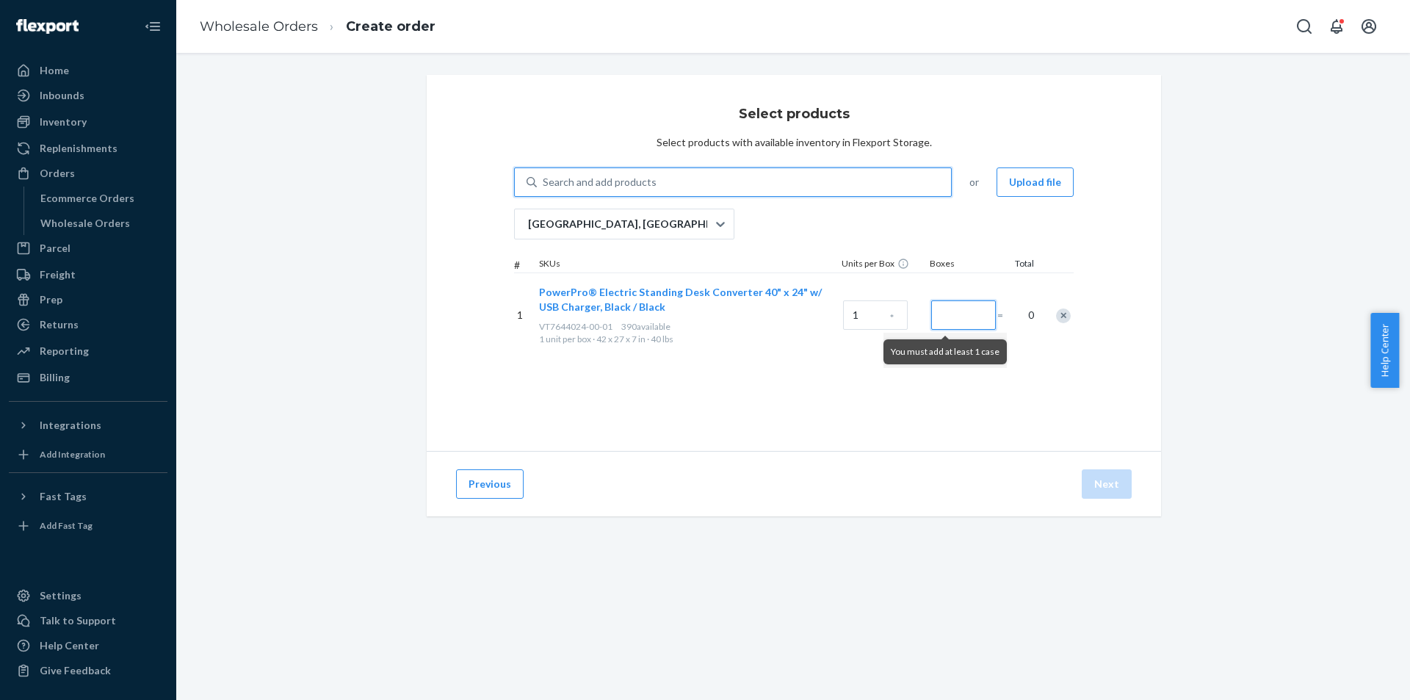
click at [946, 322] on input "Number of boxes" at bounding box center [963, 314] width 65 height 29
type input "60"
click at [745, 186] on div "Search and add products" at bounding box center [744, 182] width 414 height 26
click at [544, 186] on input "Search and add products" at bounding box center [543, 182] width 1 height 15
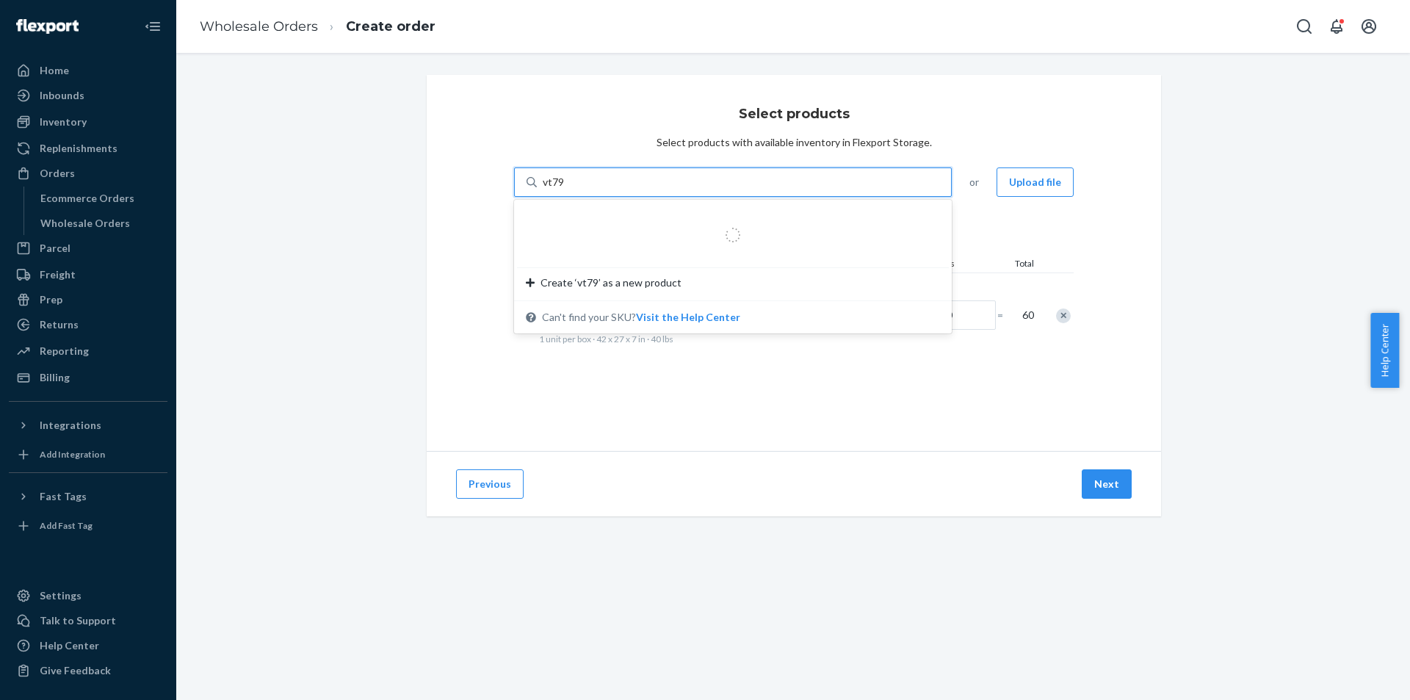
type input "vt798"
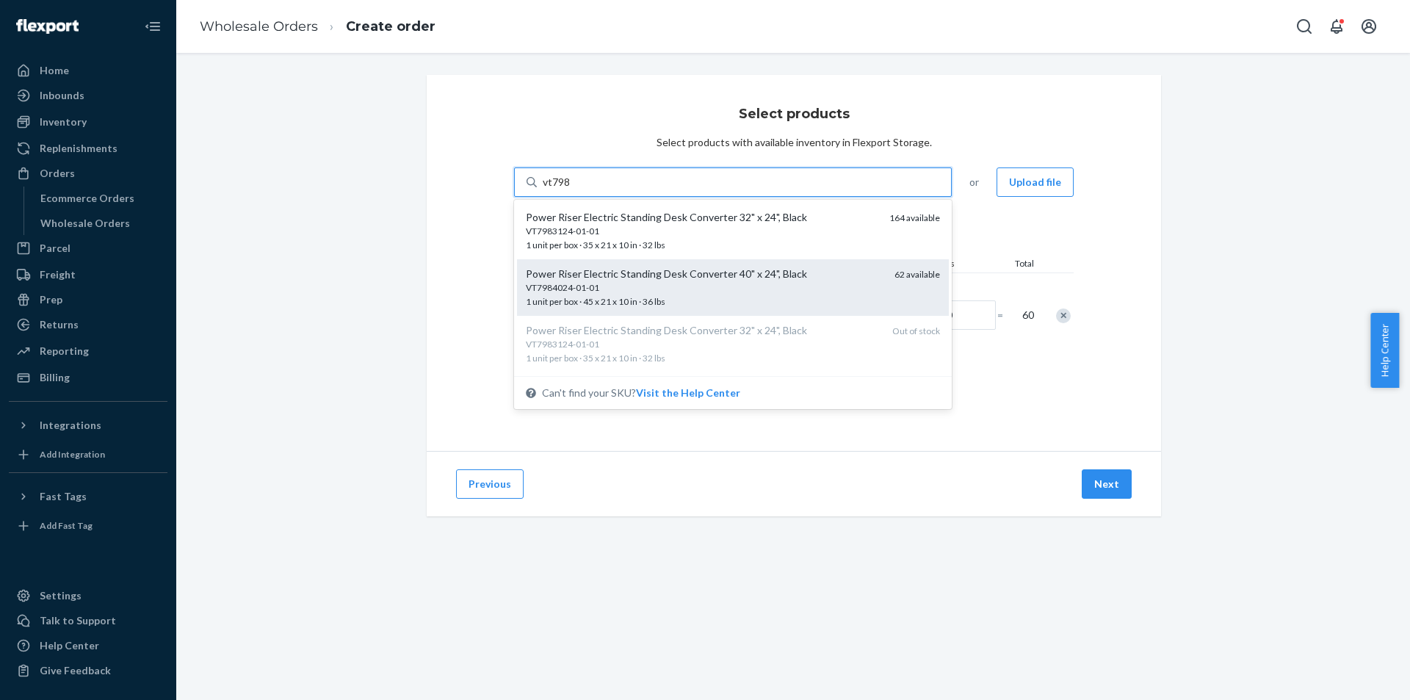
click at [793, 277] on div "Power Riser Electric Standing Desk Converter 40" x 24", Black" at bounding box center [704, 274] width 357 height 15
click at [571, 189] on input "vt798" at bounding box center [557, 182] width 29 height 15
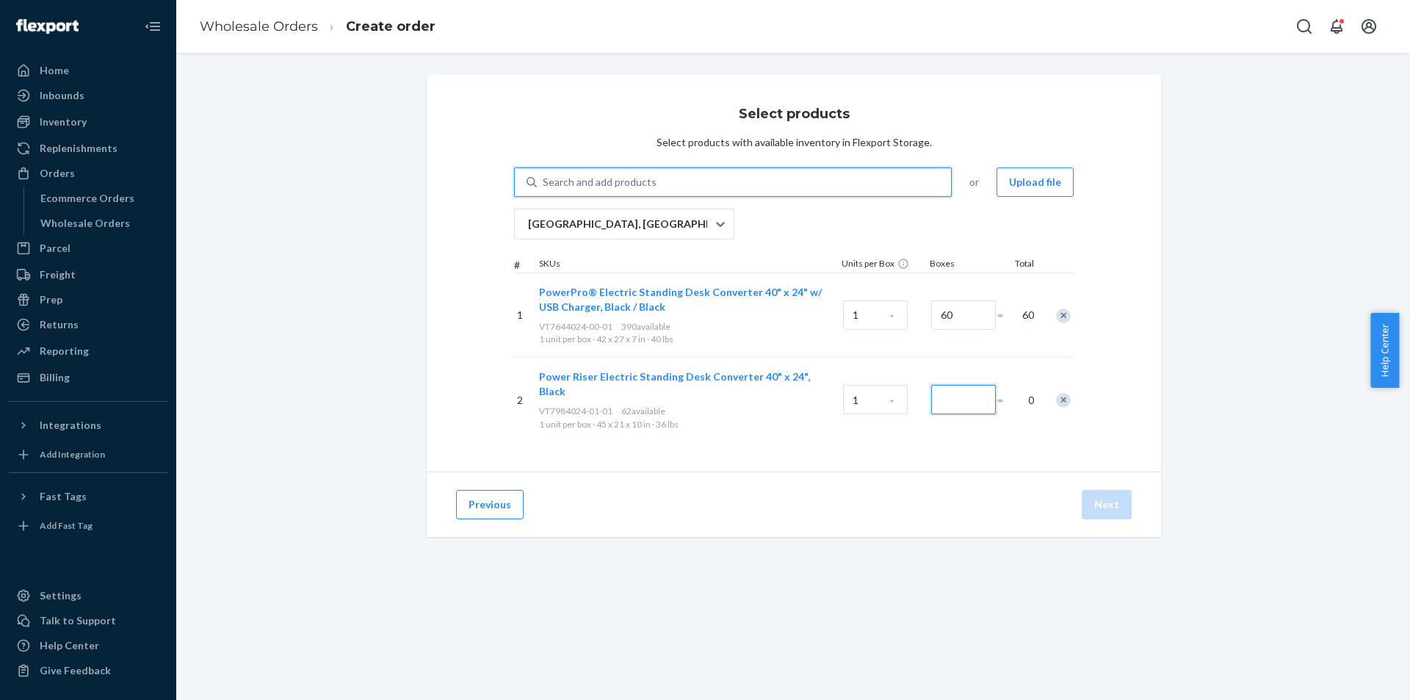
click at [953, 401] on input "Number of boxes" at bounding box center [963, 399] width 65 height 29
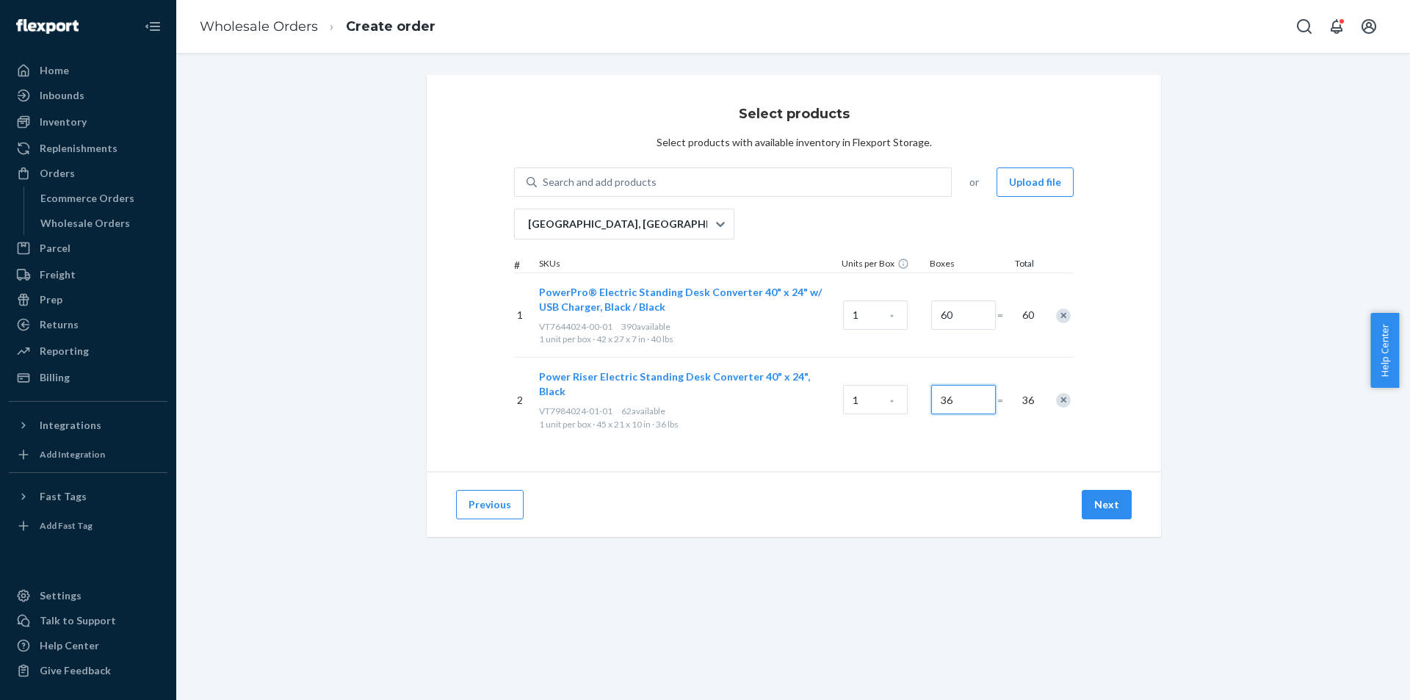
type input "36"
click at [953, 485] on div "Previous Next" at bounding box center [794, 503] width 734 height 65
click at [974, 520] on div "Previous Next" at bounding box center [794, 503] width 734 height 65
click at [1105, 491] on button "Next" at bounding box center [1107, 504] width 50 height 29
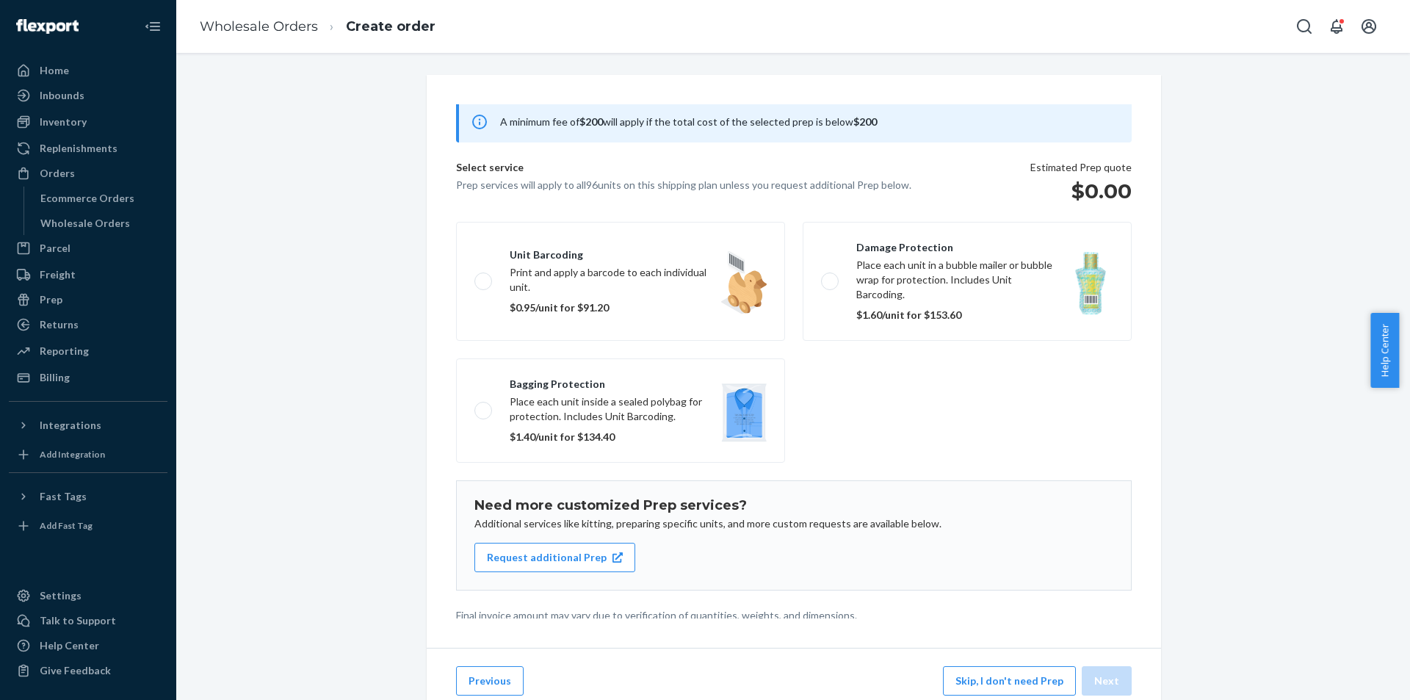
scroll to position [95, 0]
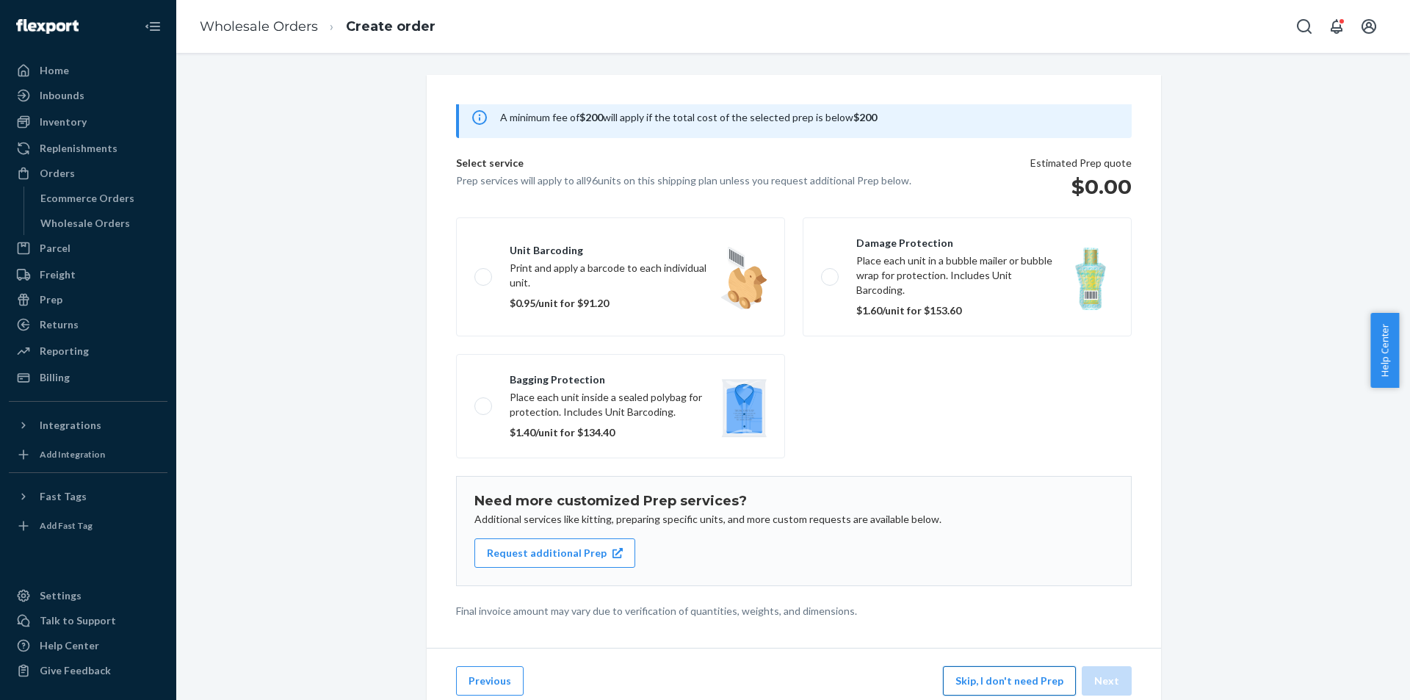
click at [1024, 690] on button "Skip, I don't need Prep" at bounding box center [1009, 680] width 133 height 29
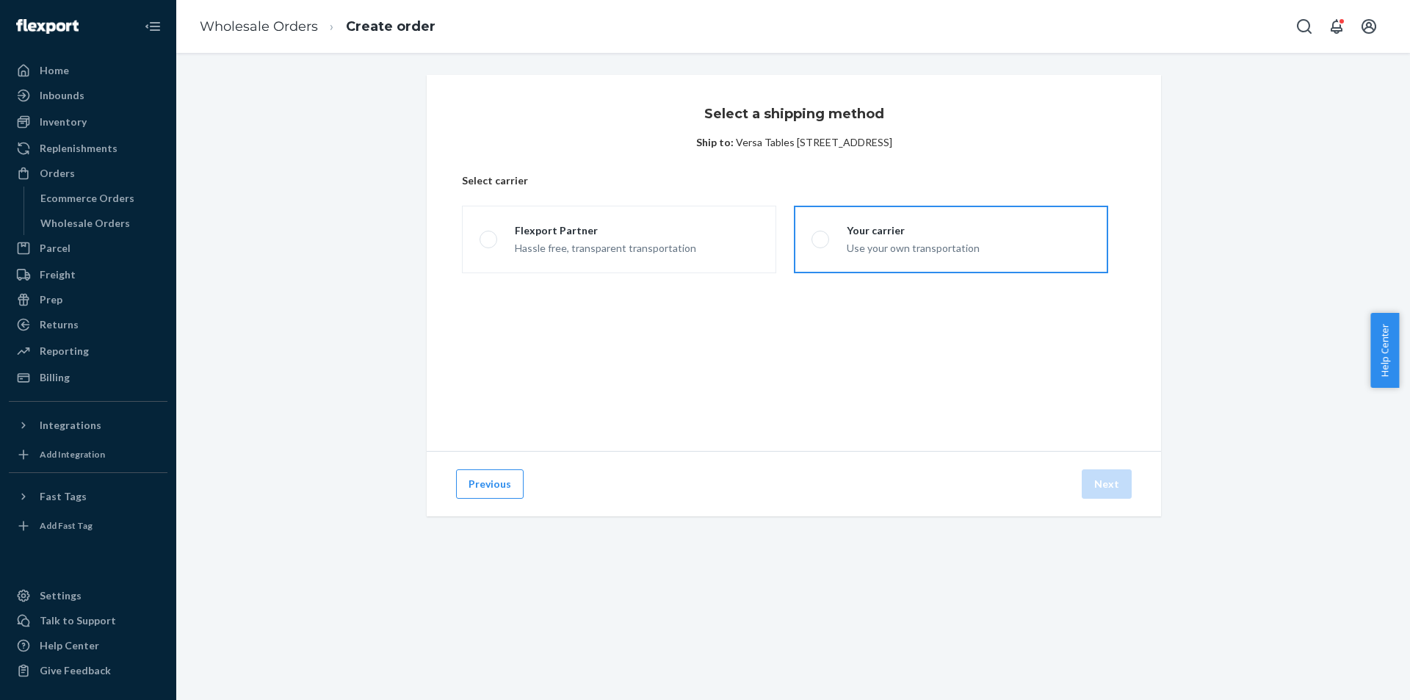
click at [994, 250] on label "Your carrier Use your own transportation" at bounding box center [951, 240] width 314 height 68
click at [821, 245] on input "Your carrier Use your own transportation" at bounding box center [816, 240] width 10 height 10
radio input "true"
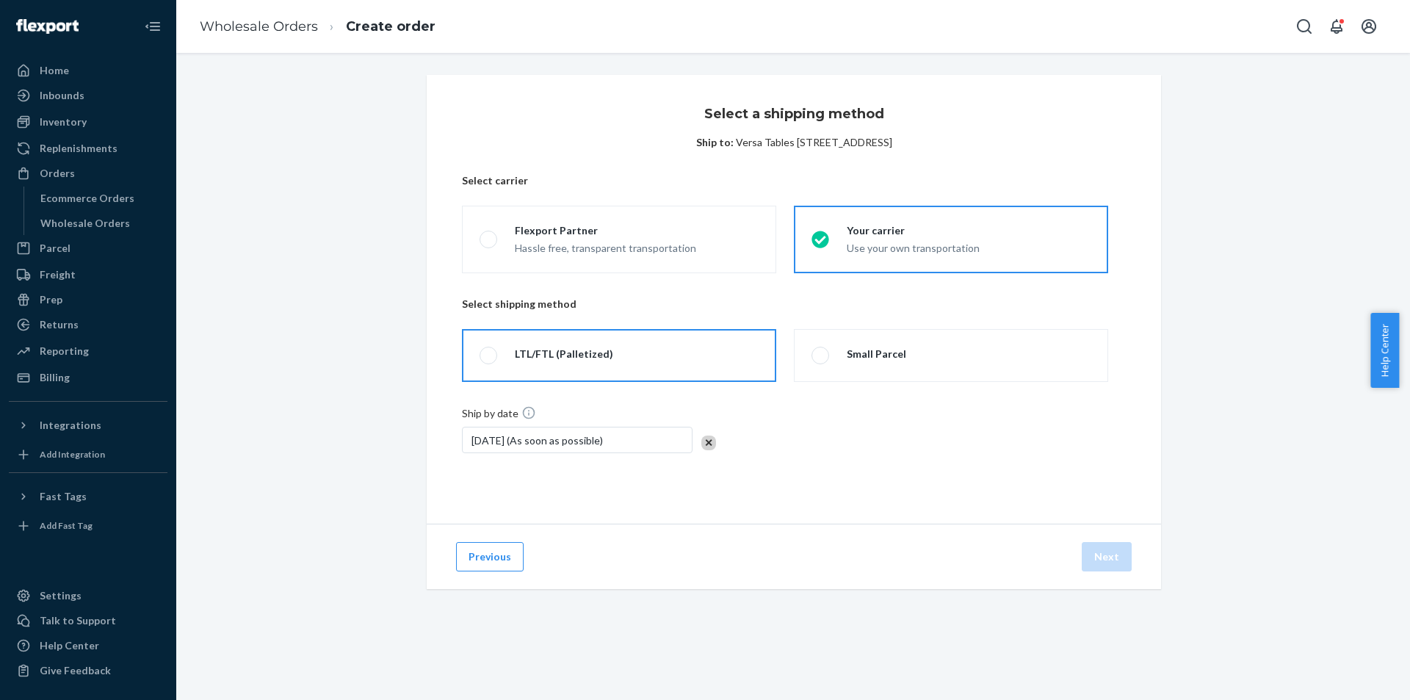
click at [690, 356] on label "LTL/FTL (Palletized)" at bounding box center [619, 355] width 314 height 53
click at [489, 356] on input "LTL/FTL (Palletized)" at bounding box center [485, 356] width 10 height 10
radio input "true"
click at [1108, 554] on button "Next" at bounding box center [1107, 556] width 50 height 29
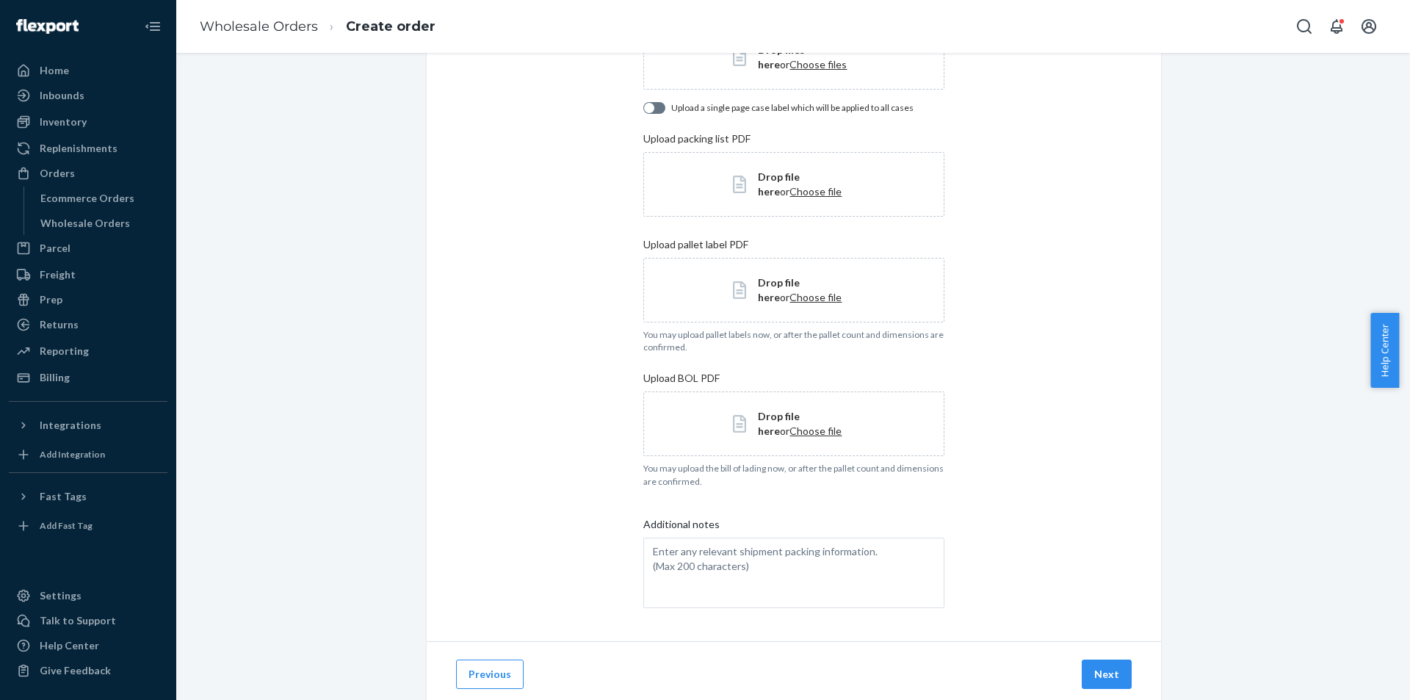
scroll to position [237, 0]
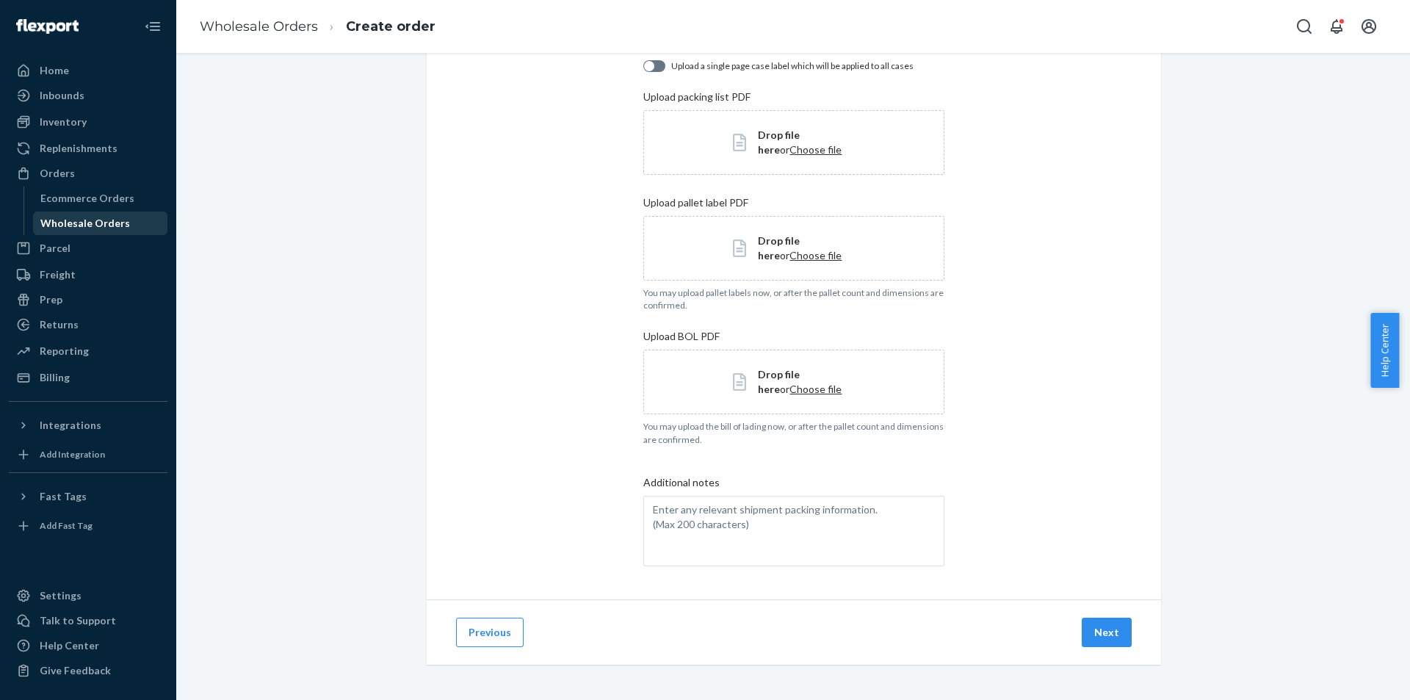
click at [100, 221] on div "Wholesale Orders" at bounding box center [85, 223] width 90 height 15
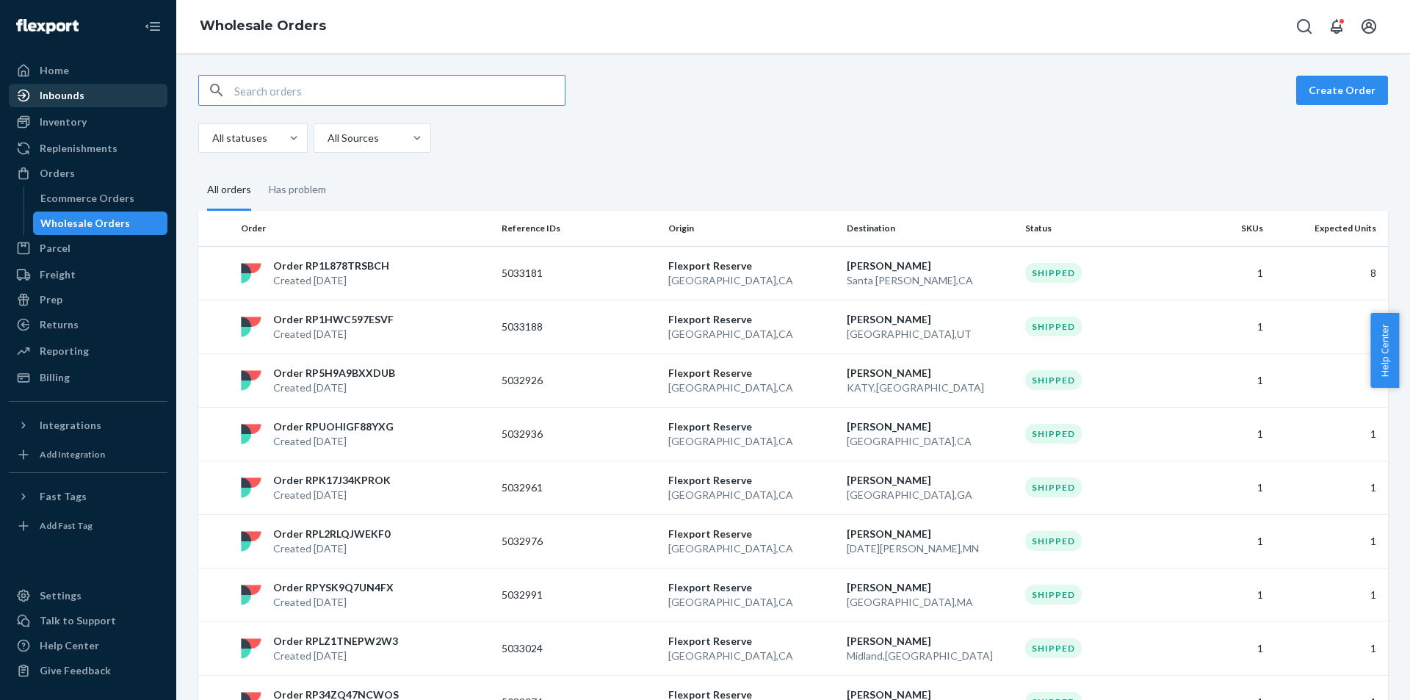
click at [99, 106] on link "Inbounds" at bounding box center [88, 96] width 159 height 24
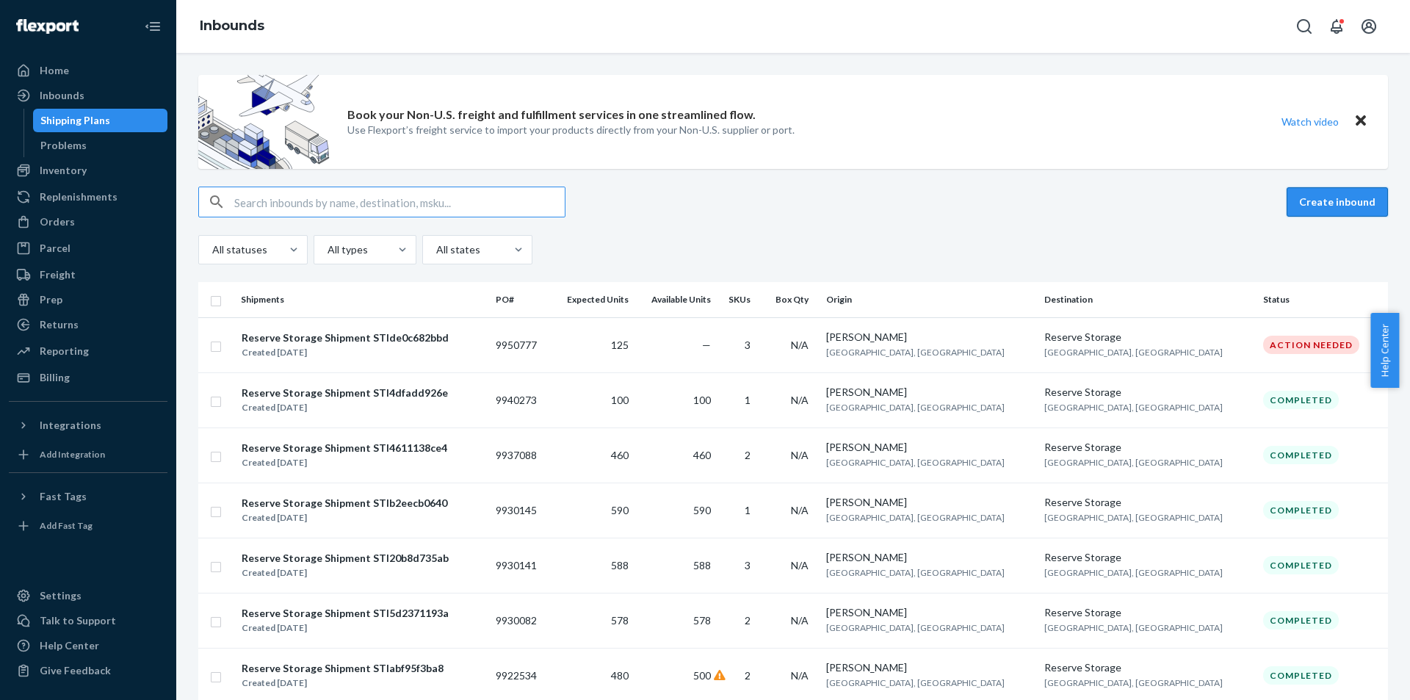
click at [1309, 212] on button "Create inbound" at bounding box center [1337, 201] width 101 height 29
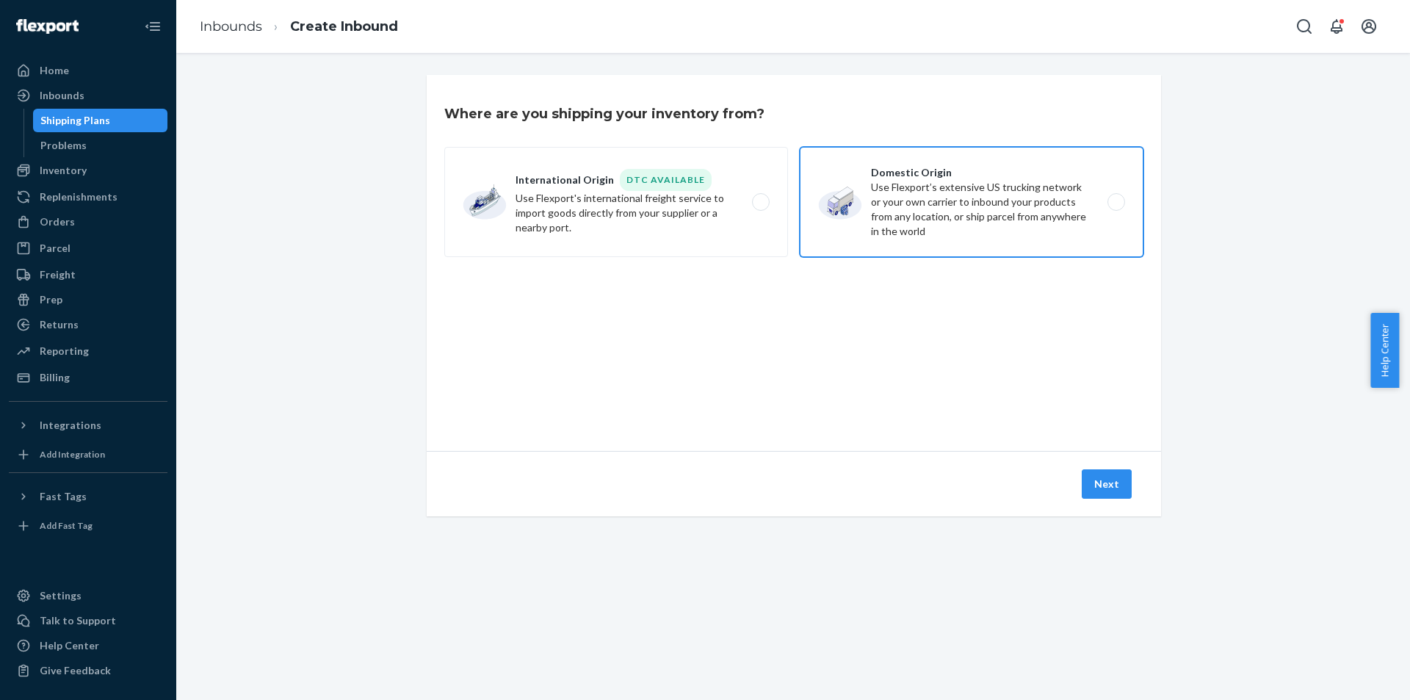
click at [958, 204] on label "Domestic Origin Use Flexport’s extensive US trucking network or your own carrie…" at bounding box center [972, 202] width 344 height 110
click at [1116, 204] on input "Domestic Origin Use Flexport’s extensive US trucking network or your own carrie…" at bounding box center [1121, 203] width 10 height 10
radio input "true"
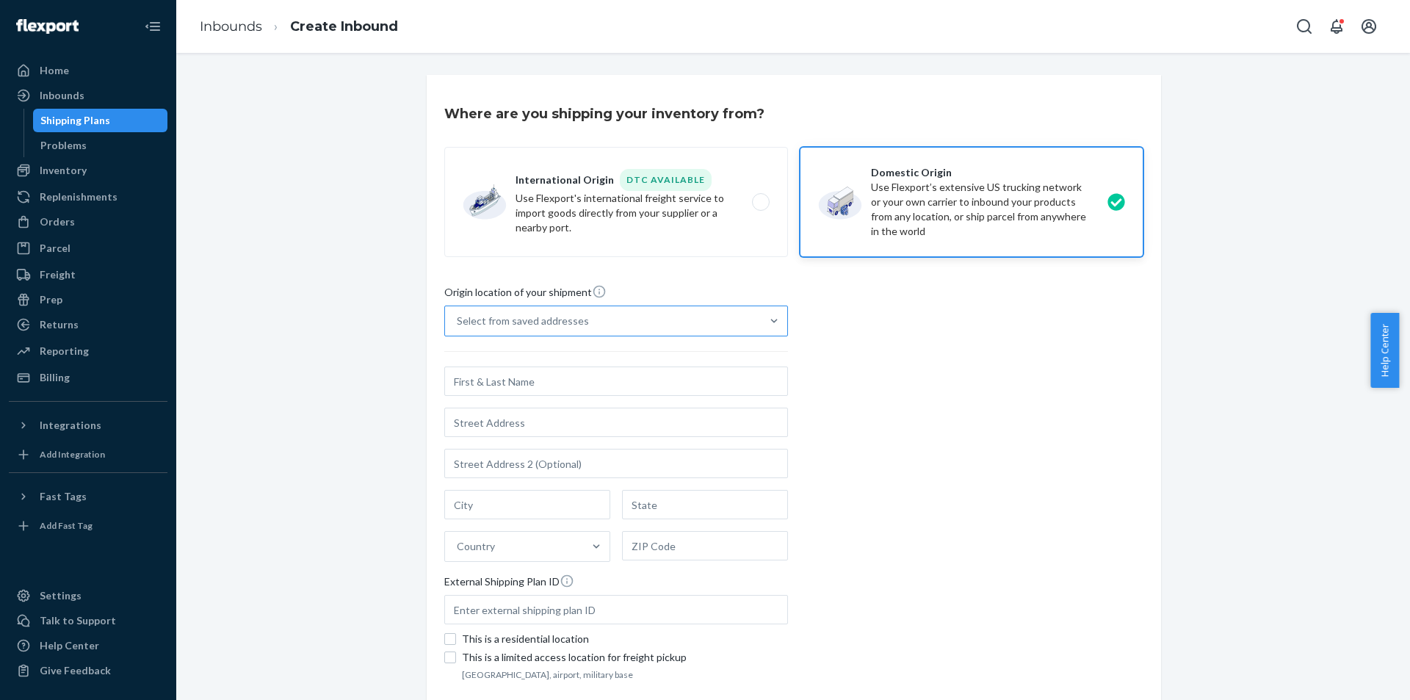
click at [712, 316] on div "Select from saved addresses" at bounding box center [603, 320] width 316 height 29
click at [458, 316] on input "Select from saved addresses" at bounding box center [457, 321] width 1 height 15
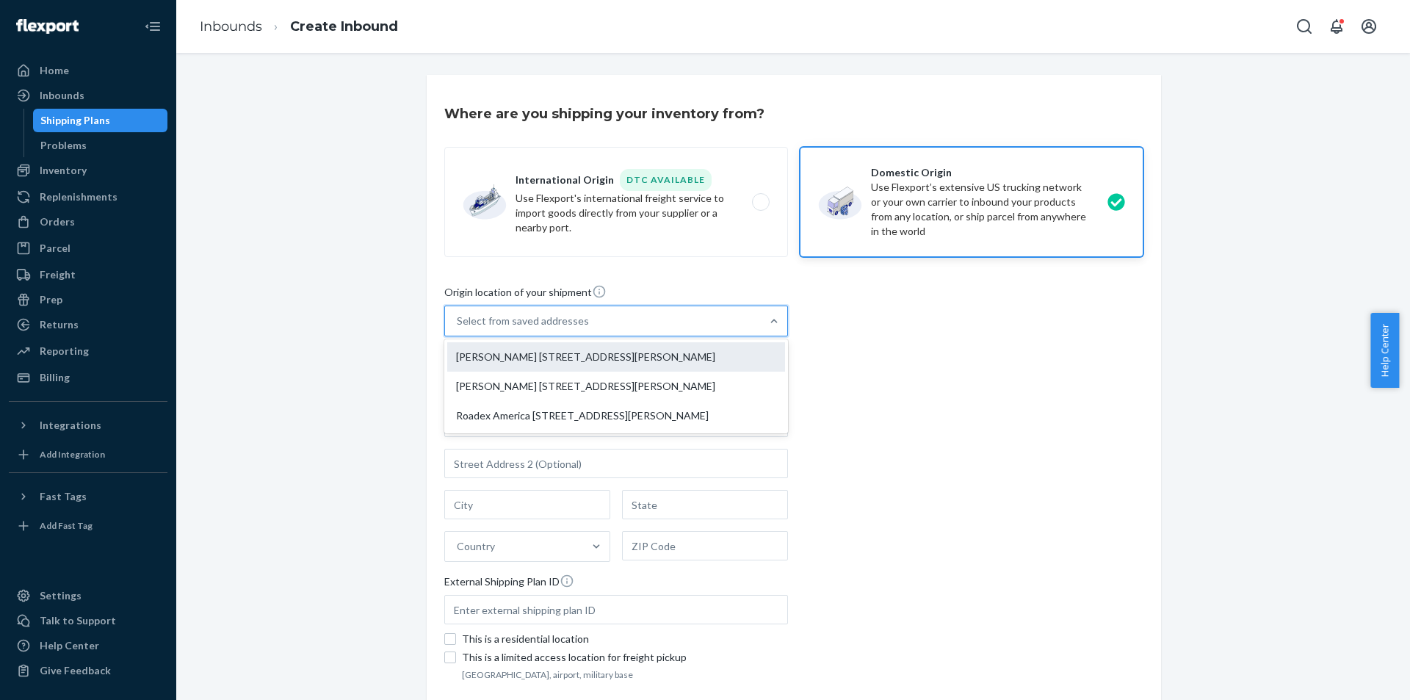
click at [704, 352] on div "[PERSON_NAME] [STREET_ADDRESS][PERSON_NAME]" at bounding box center [616, 356] width 338 height 29
click at [458, 328] on input "option [PERSON_NAME] [STREET_ADDRESS][PERSON_NAME] focused, 1 of 3. 3 results a…" at bounding box center [457, 321] width 1 height 15
type input "[PERSON_NAME]"
type input "[STREET_ADDRESS]"
type input "[GEOGRAPHIC_DATA]"
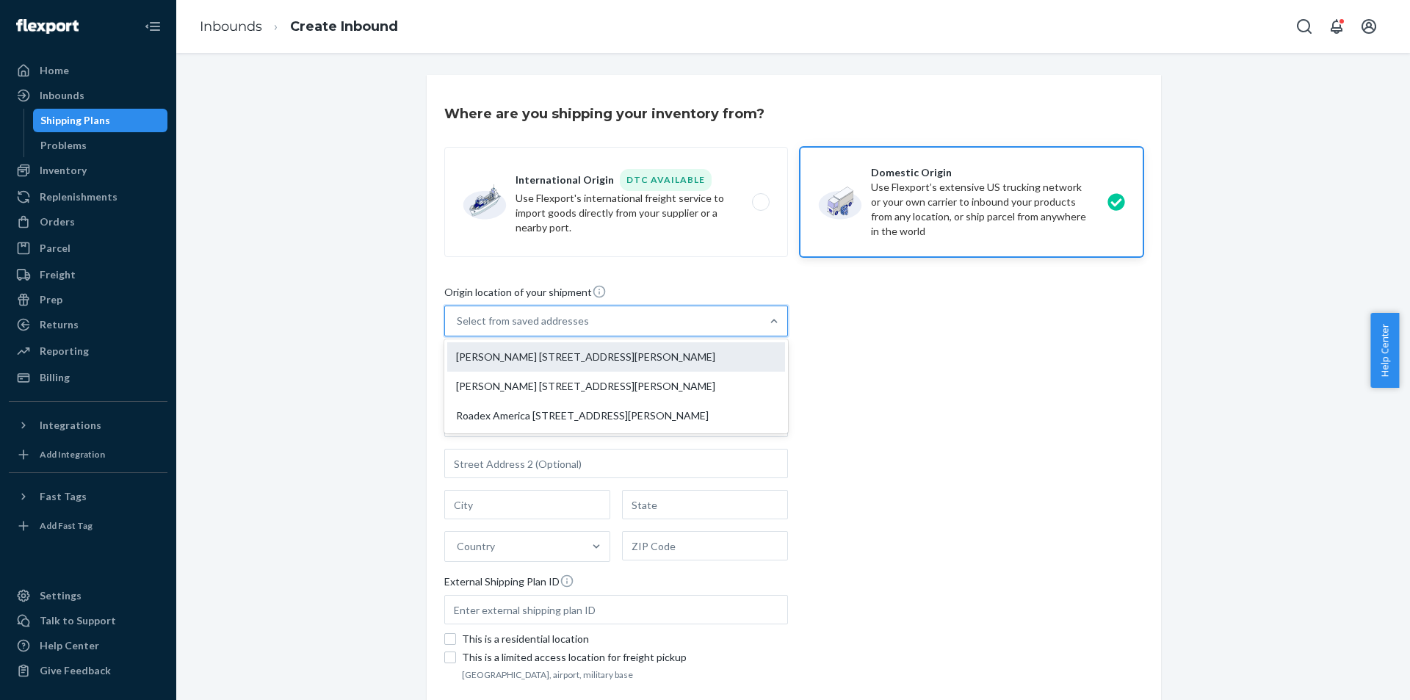
type input "CA"
type input "90061"
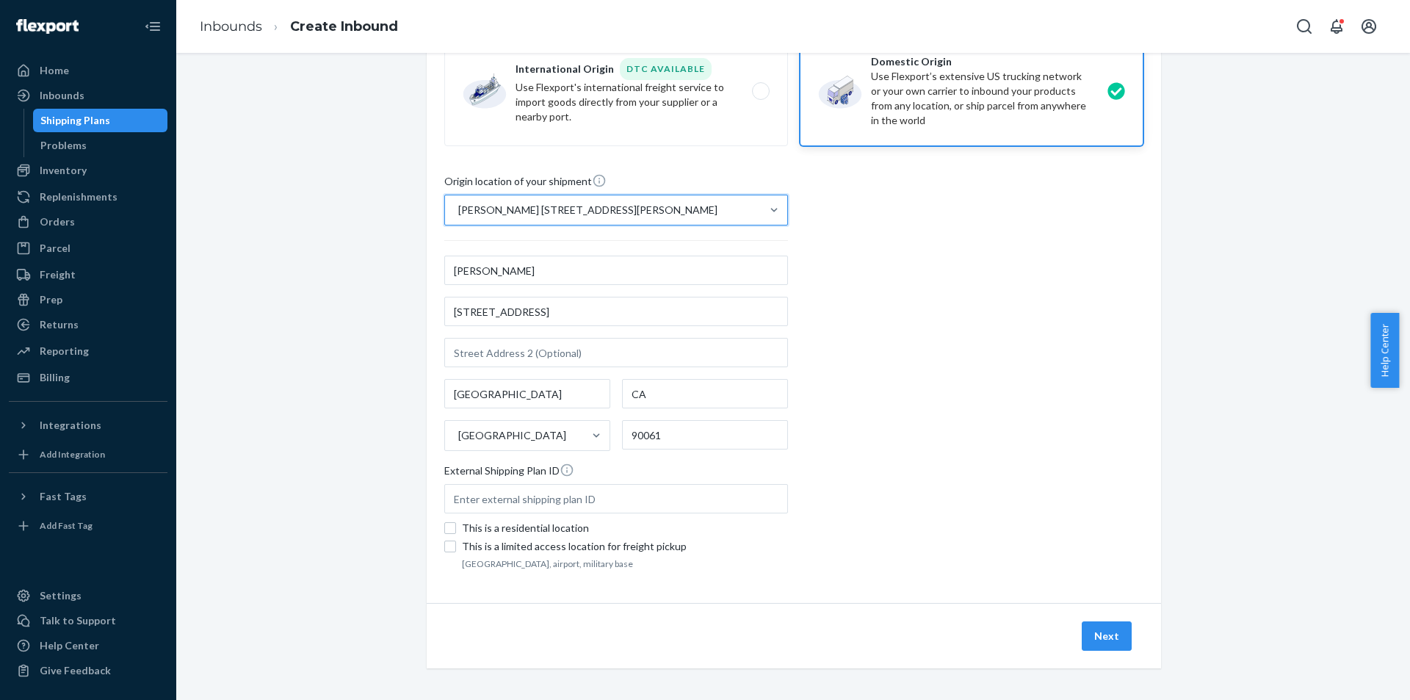
scroll to position [115, 0]
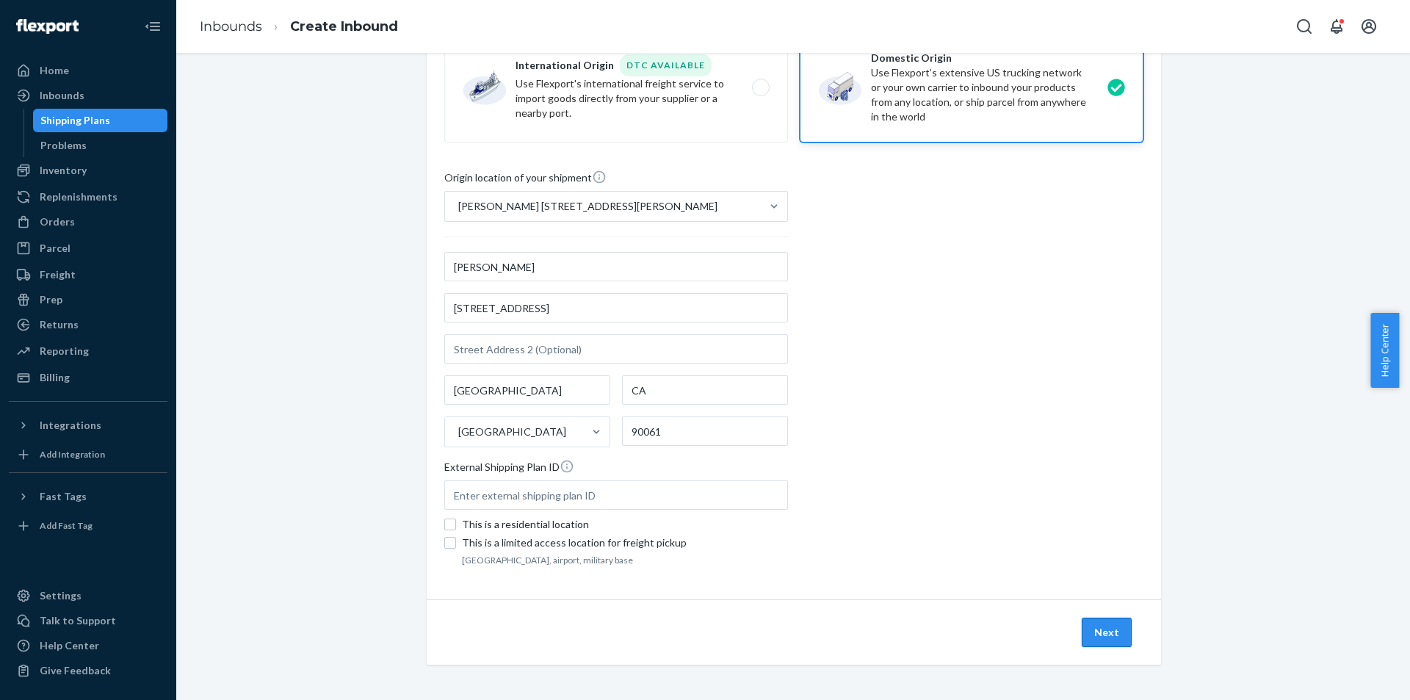
click at [1089, 621] on button "Next" at bounding box center [1107, 632] width 50 height 29
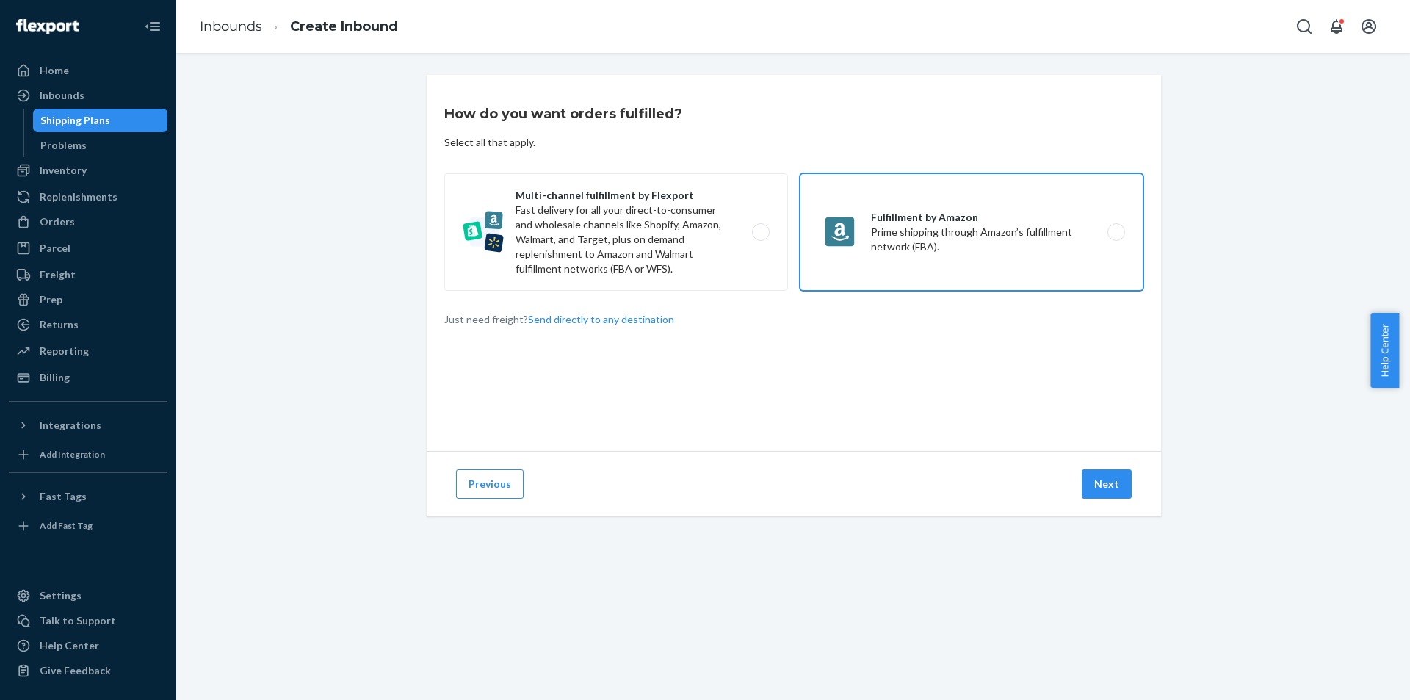
click at [944, 240] on label "Fulfillment by Amazon Prime shipping through Amazon’s fulfillment network (FBA)." at bounding box center [972, 232] width 344 height 118
click at [1116, 237] on input "Fulfillment by Amazon Prime shipping through Amazon’s fulfillment network (FBA)." at bounding box center [1121, 233] width 10 height 10
radio input "true"
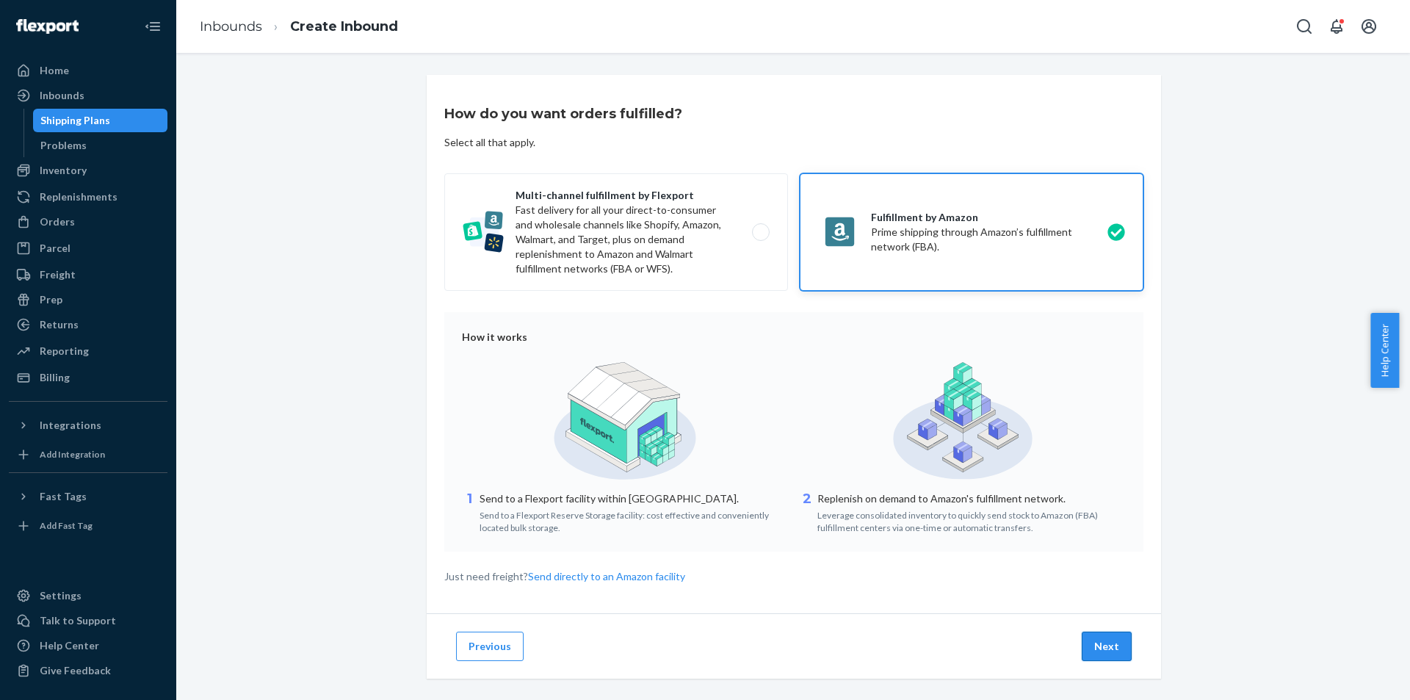
click at [1092, 656] on button "Next" at bounding box center [1107, 646] width 50 height 29
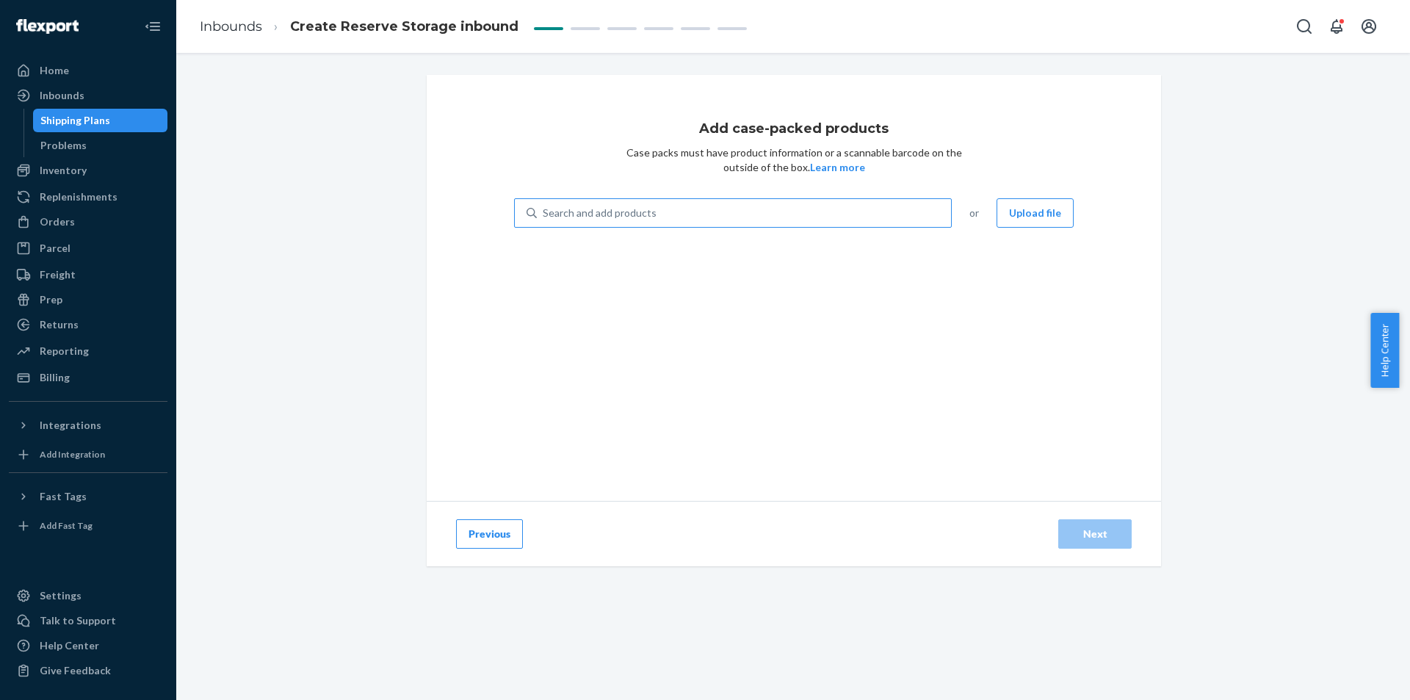
click at [831, 217] on div "Search and add products" at bounding box center [744, 213] width 414 height 26
click at [544, 217] on input "Search and add products" at bounding box center [543, 213] width 1 height 15
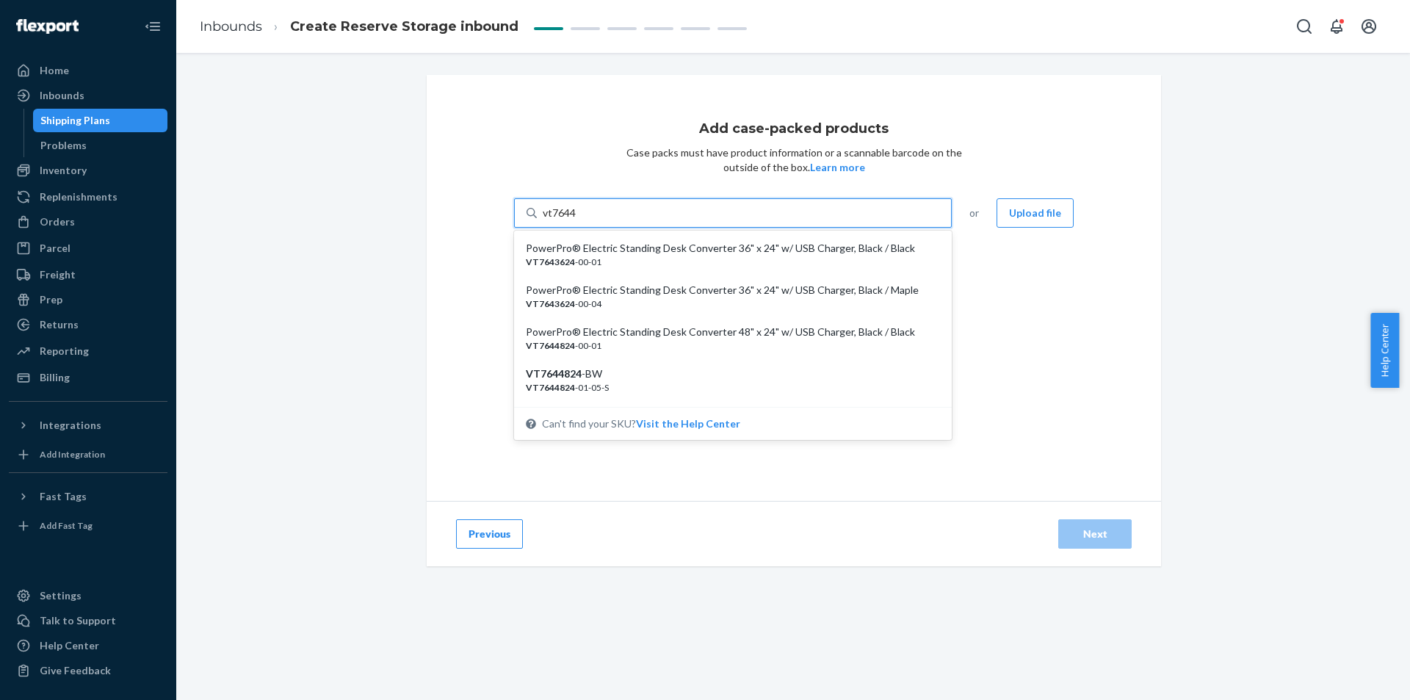
type input "vt76440"
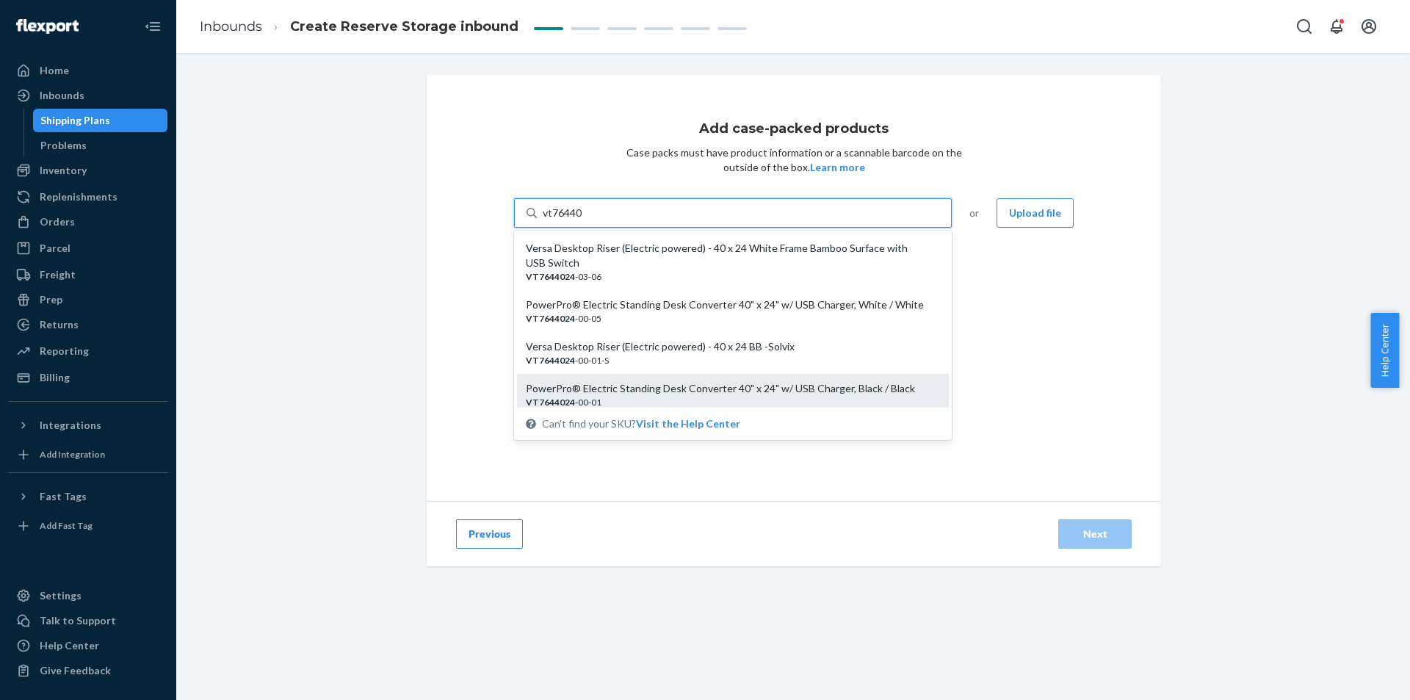
click at [809, 392] on div "PowerPro® Electric Standing Desk Converter 40" x 24" w/ USB Charger, Black / Bl…" at bounding box center [727, 388] width 402 height 15
click at [583, 220] on input "vt76440" at bounding box center [563, 213] width 40 height 15
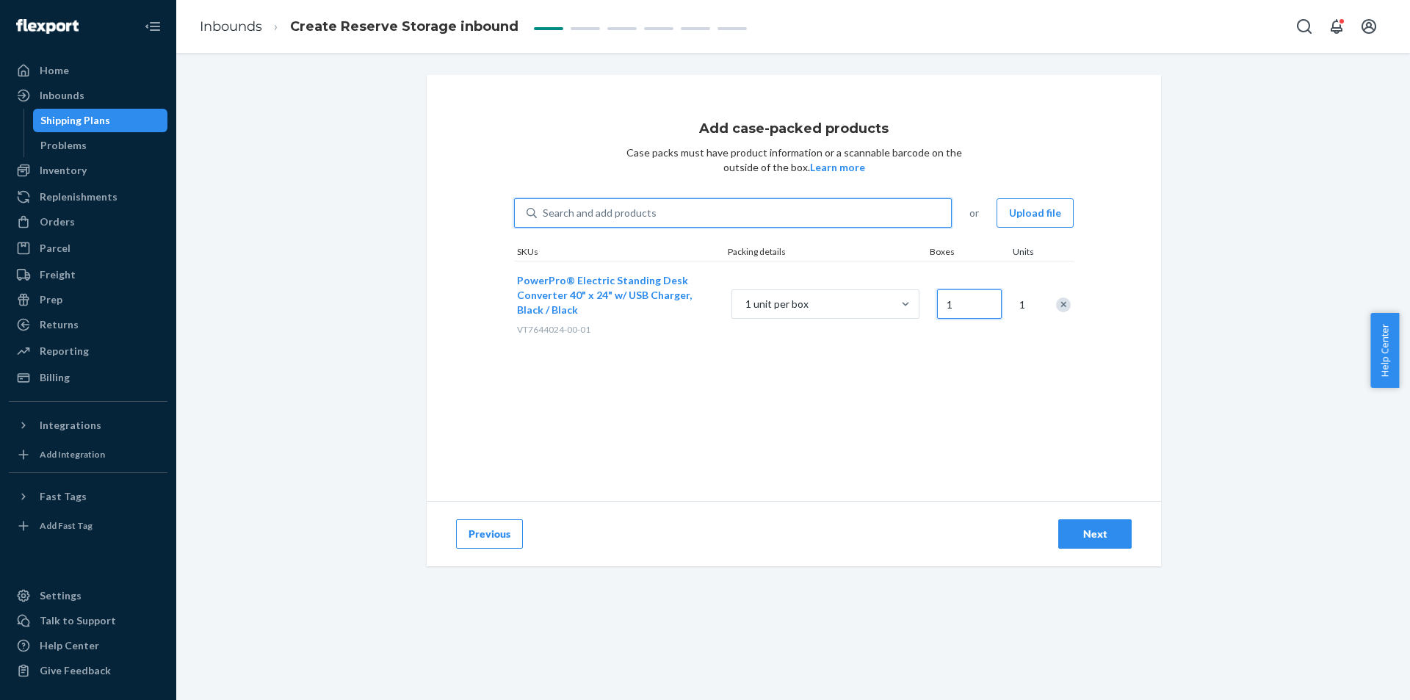
click at [969, 311] on input "1" at bounding box center [969, 303] width 65 height 29
type input "144"
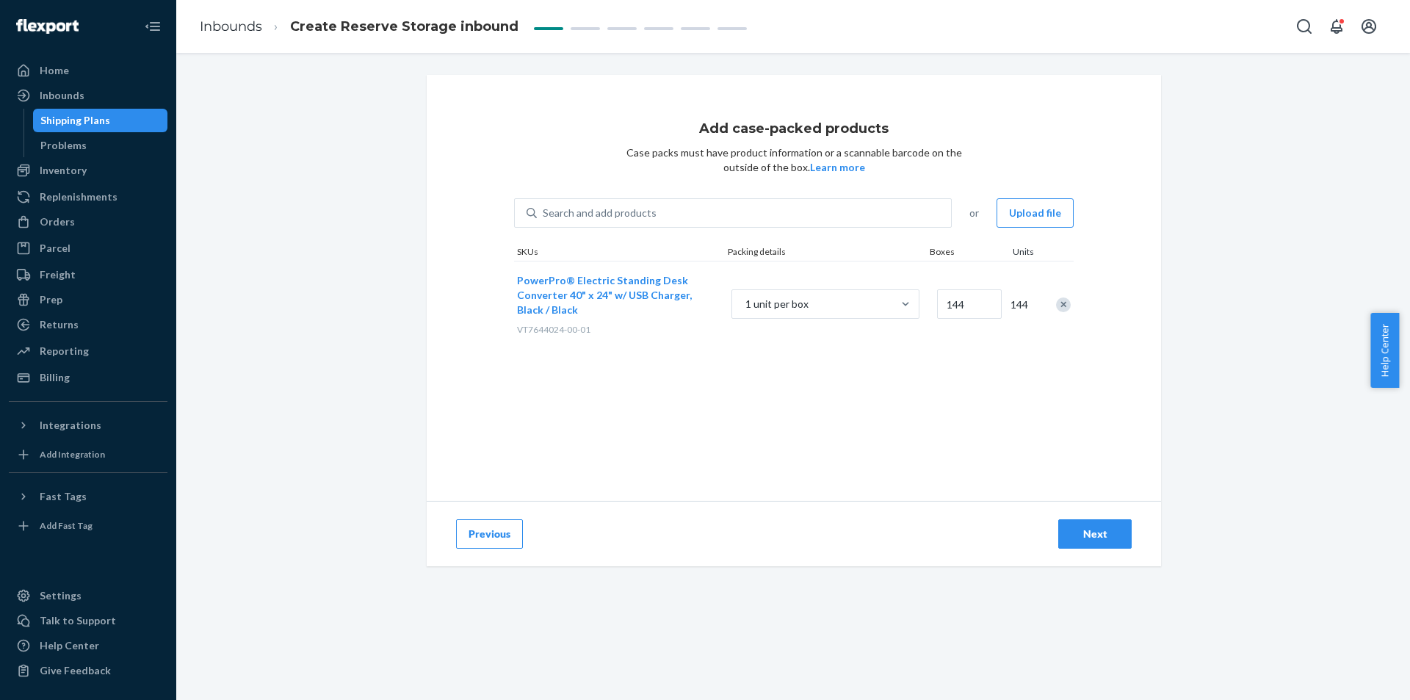
click at [1114, 385] on div "Add case-packed products Case packs must have product information or a scannabl…" at bounding box center [794, 288] width 734 height 426
click at [1094, 538] on div "Next" at bounding box center [1095, 534] width 48 height 15
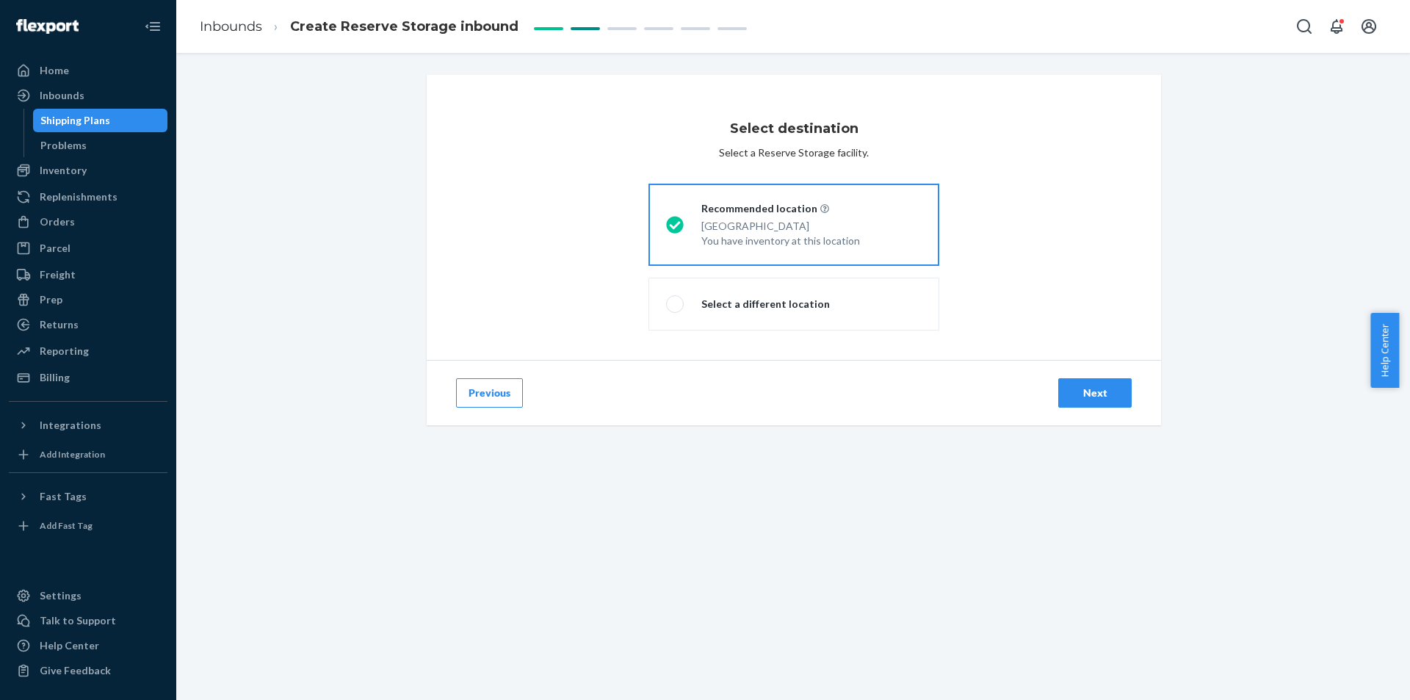
click at [1082, 401] on button "Next" at bounding box center [1094, 392] width 73 height 29
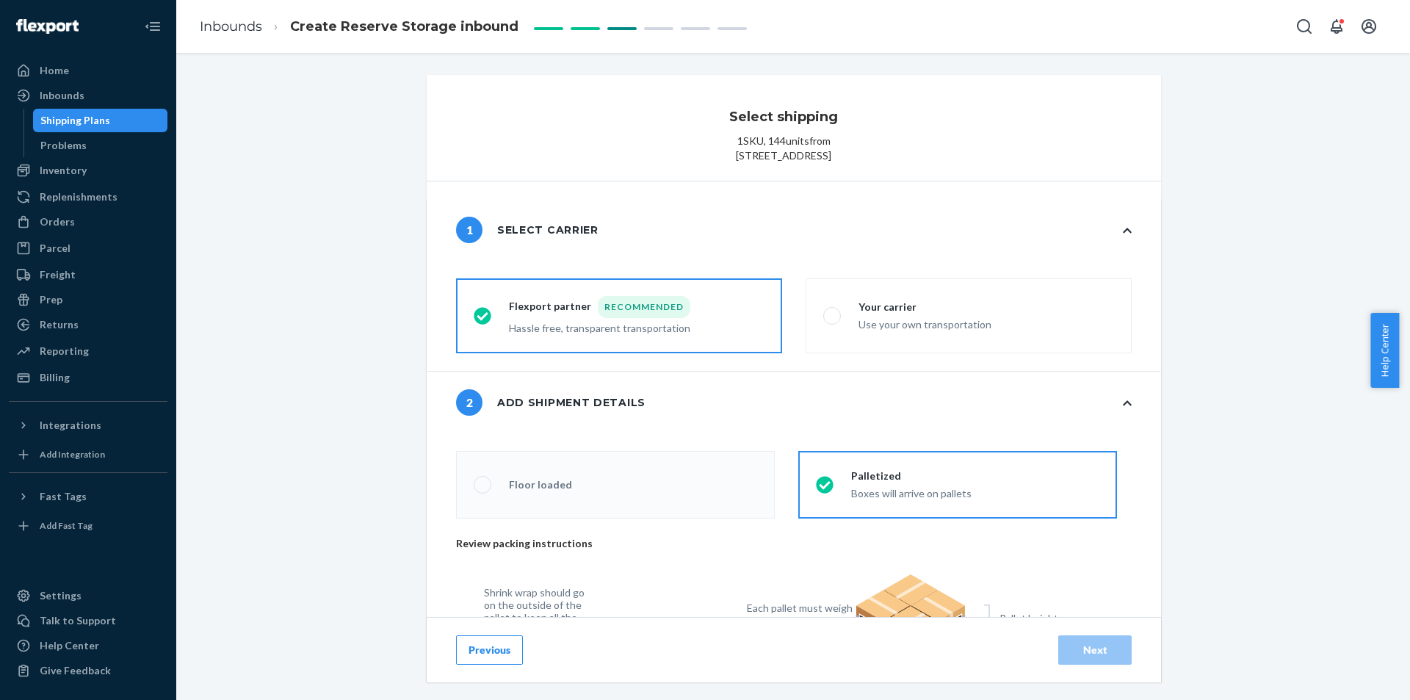
radio input "false"
type input "12"
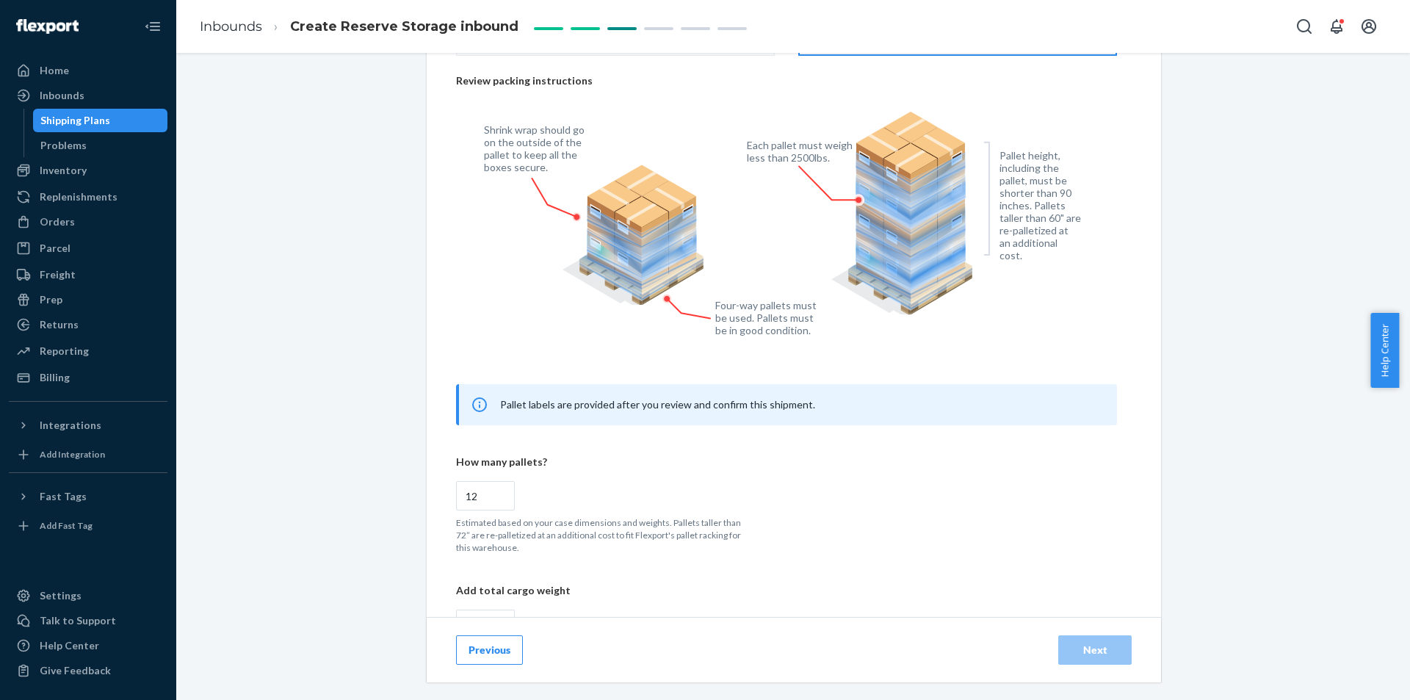
scroll to position [441, 0]
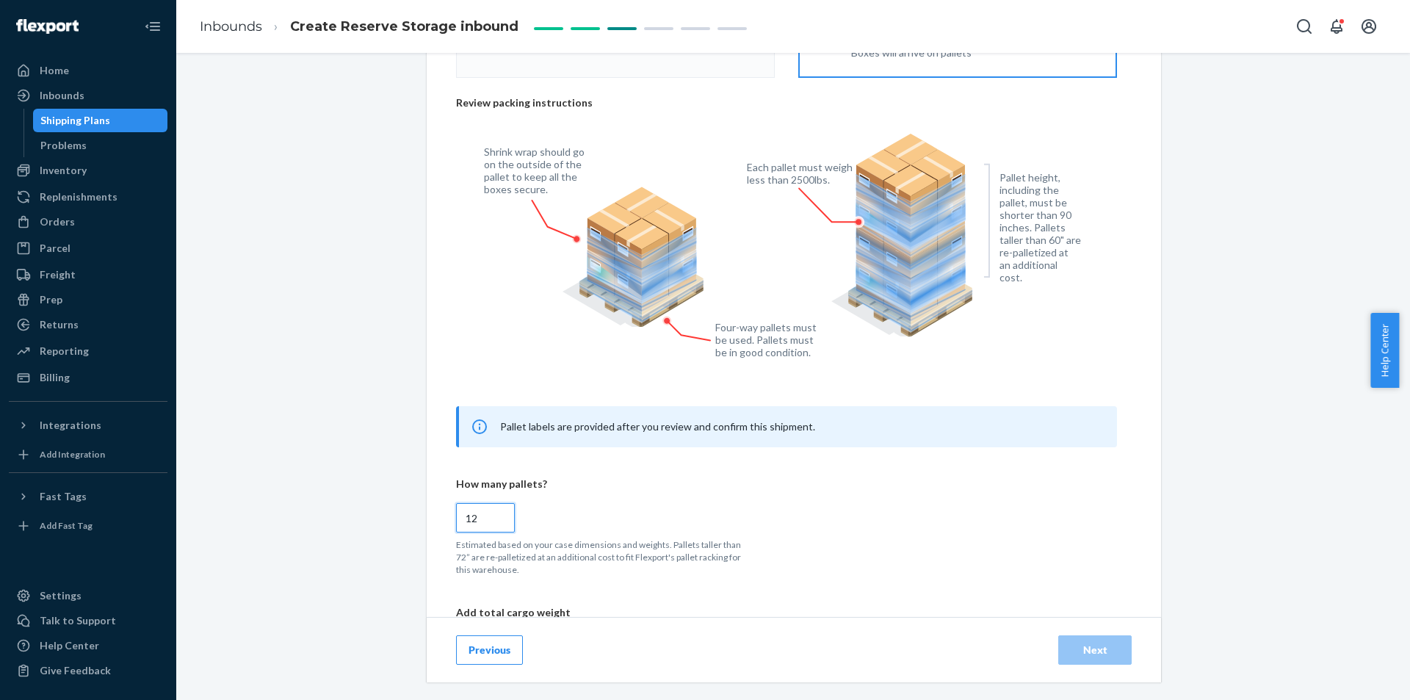
click at [485, 529] on input "12" at bounding box center [485, 517] width 59 height 29
click at [685, 552] on div "How many pallets? 12 Estimated based on your case dimensions and weights. Palle…" at bounding box center [786, 526] width 661 height 99
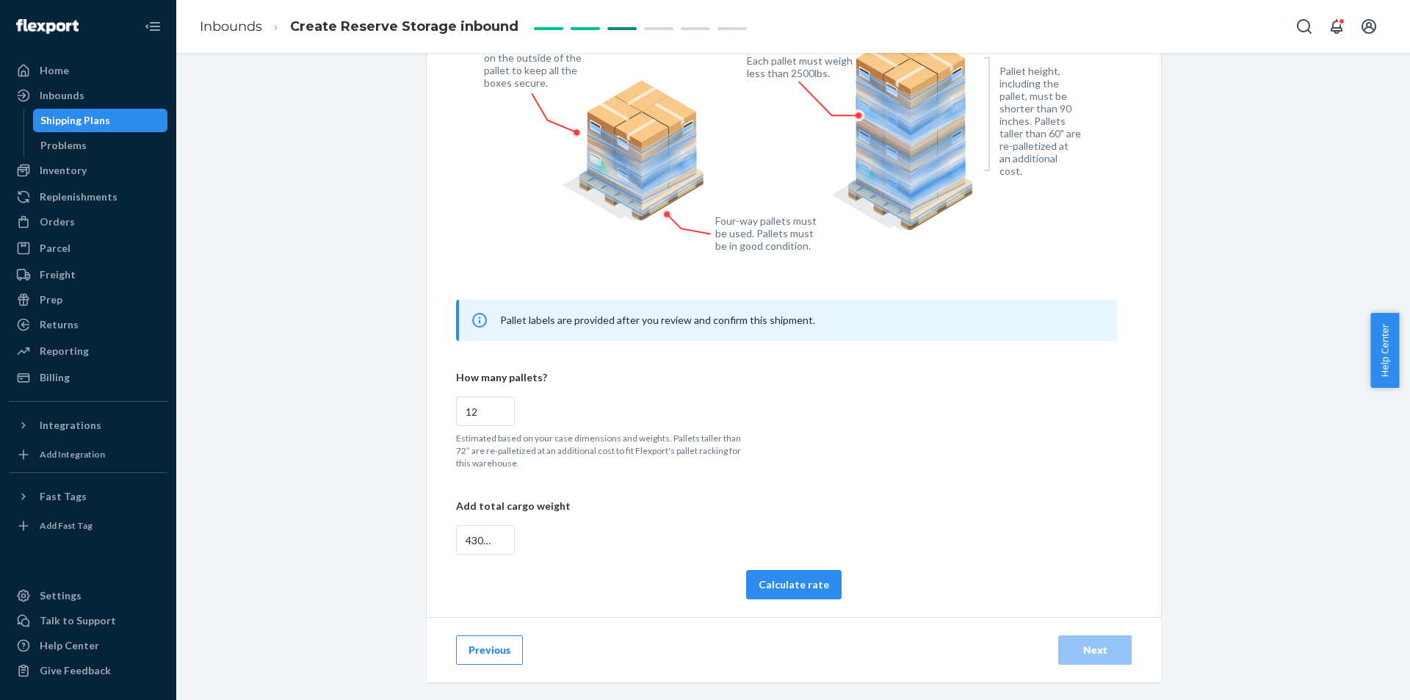
scroll to position [562, 0]
click at [818, 588] on button "Calculate rate" at bounding box center [793, 584] width 95 height 29
radio input "false"
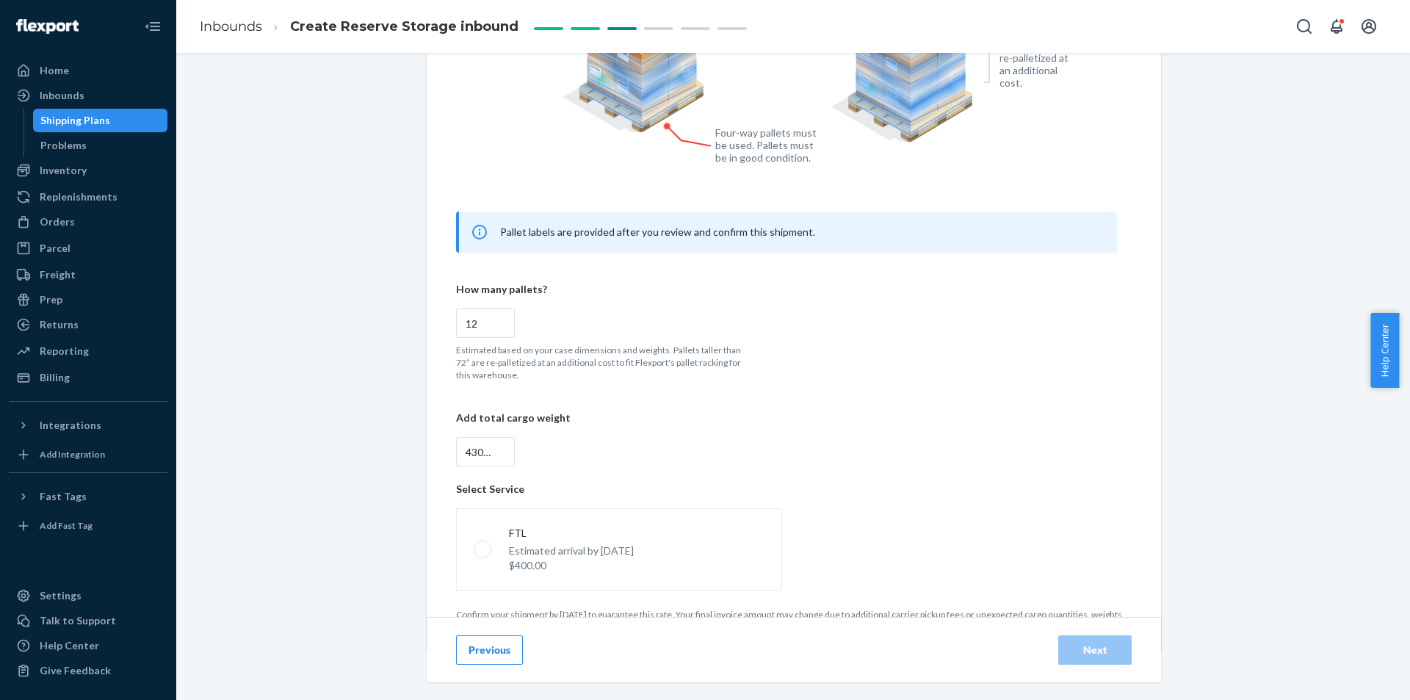
scroll to position [684, 0]
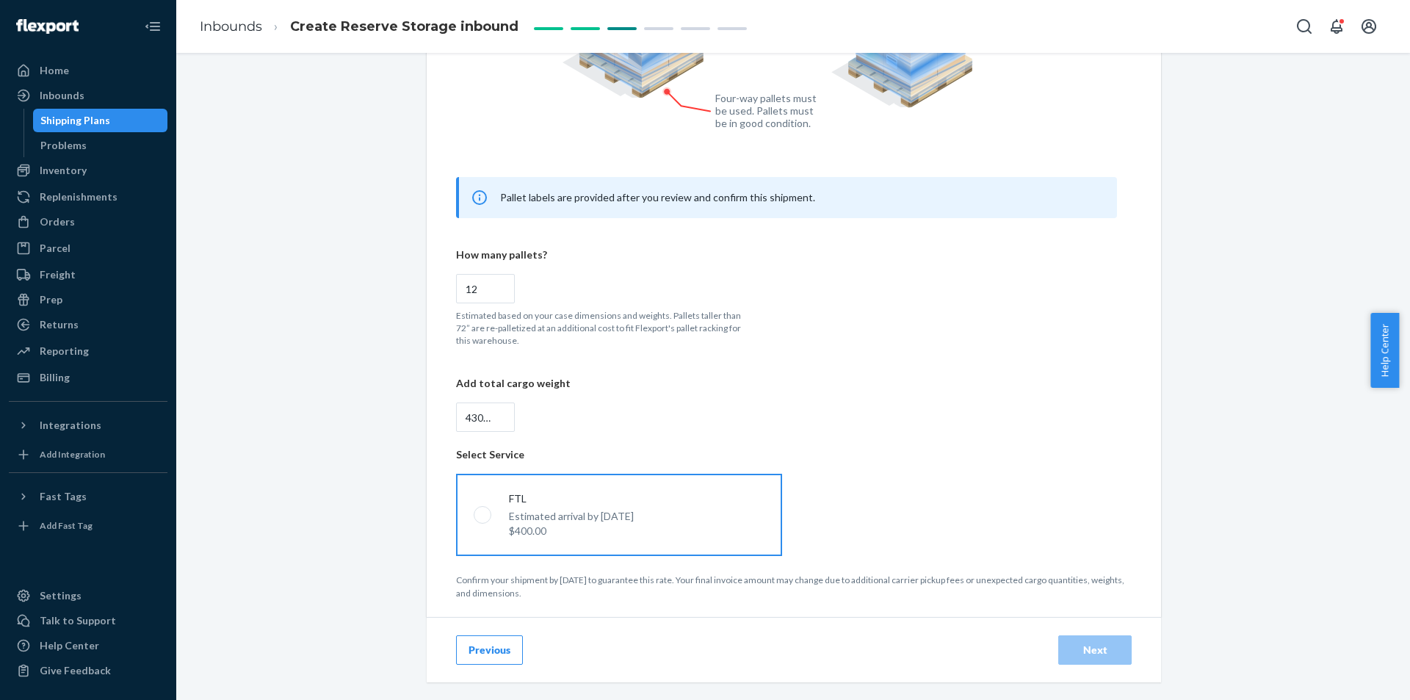
click at [726, 532] on label "FTL Estimated arrival by [DATE] $400.00" at bounding box center [619, 515] width 326 height 82
click at [483, 520] on input "FTL Estimated arrival by [DATE] $400.00" at bounding box center [479, 515] width 10 height 10
radio input "true"
radio input "false"
click at [1092, 651] on div "Next" at bounding box center [1095, 650] width 48 height 15
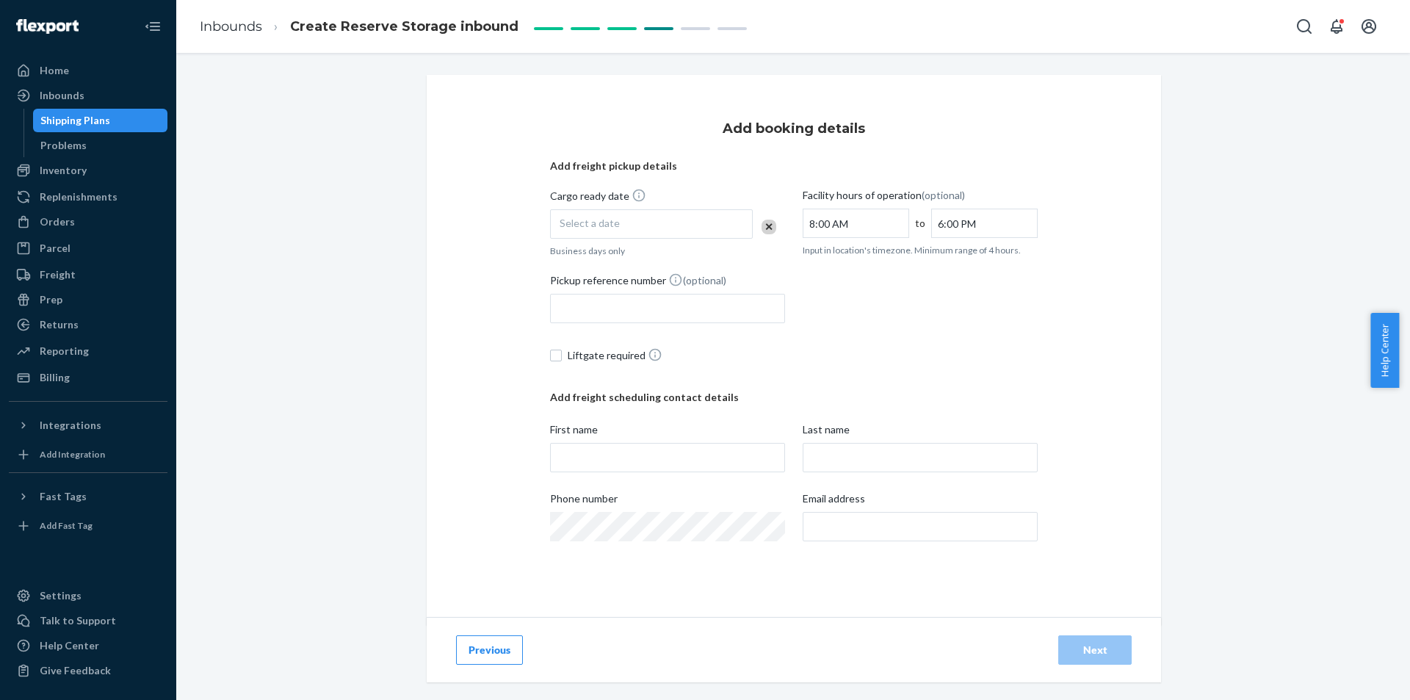
scroll to position [8, 0]
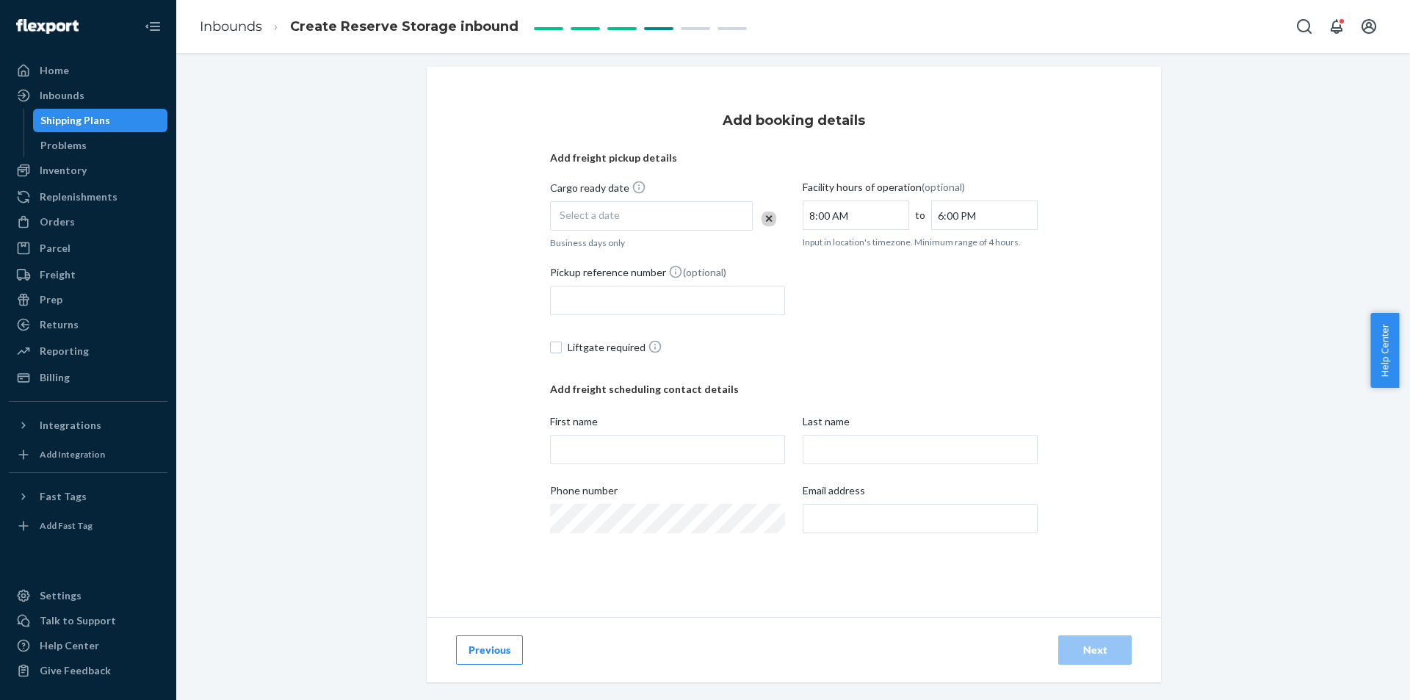
click at [499, 643] on button "Previous" at bounding box center [489, 649] width 67 height 29
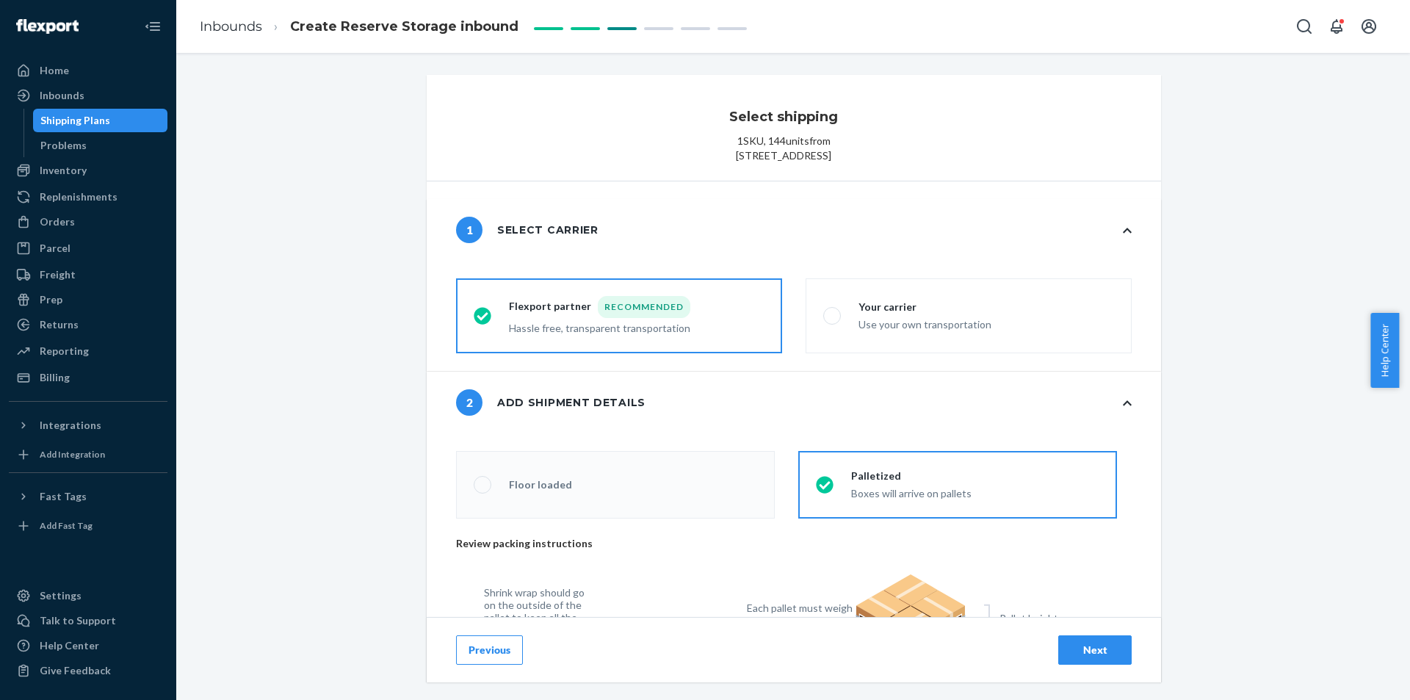
radio input "false"
click at [501, 657] on button "Previous" at bounding box center [489, 649] width 67 height 29
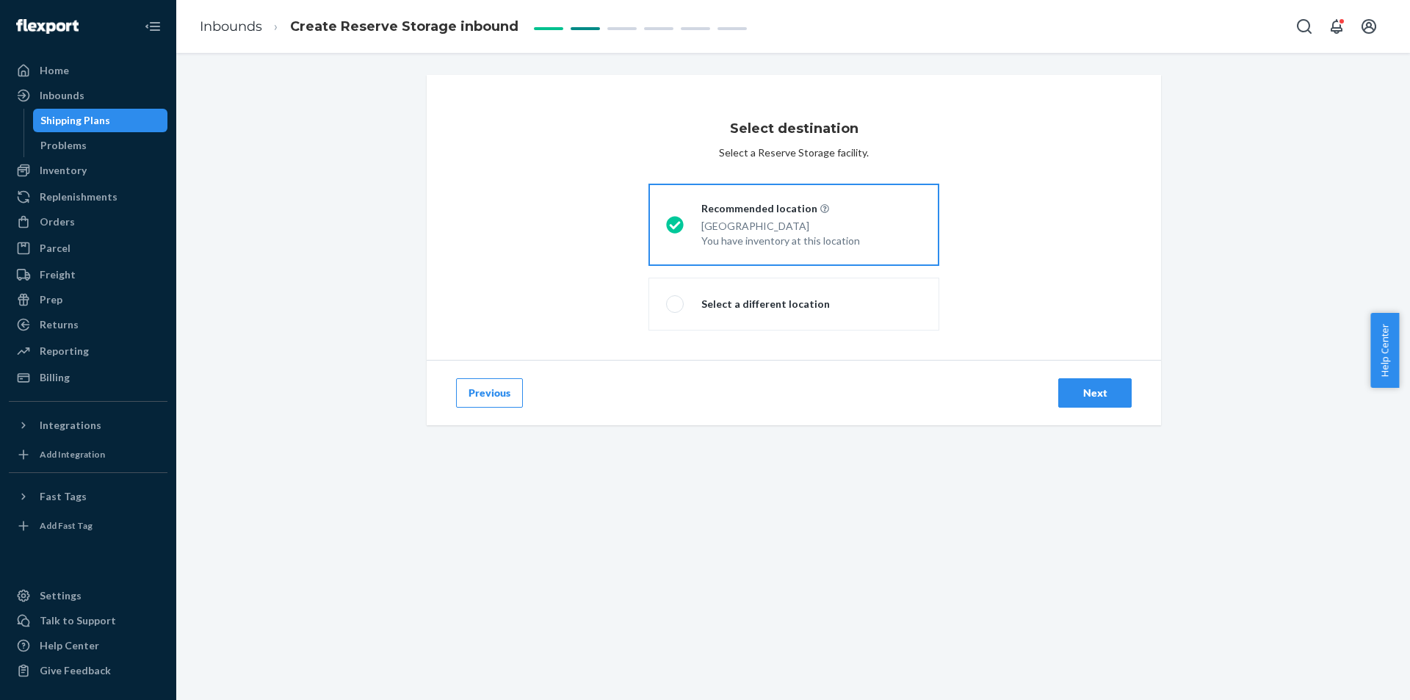
click at [504, 402] on button "Previous" at bounding box center [489, 392] width 67 height 29
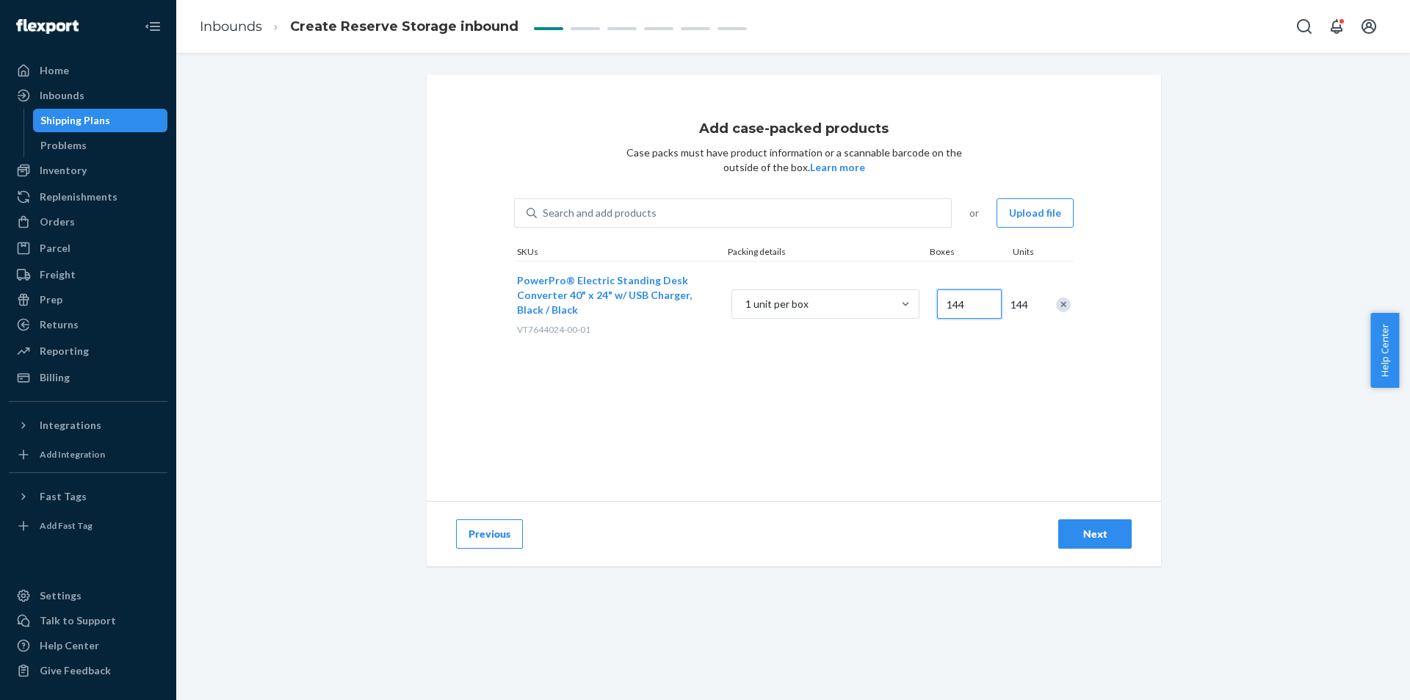
click at [958, 308] on input "144" at bounding box center [969, 303] width 65 height 29
type input "12"
click at [1011, 422] on div "Add case-packed products Case packs must have product information or a scannabl…" at bounding box center [794, 288] width 734 height 426
click at [1106, 531] on div "Next" at bounding box center [1095, 534] width 48 height 15
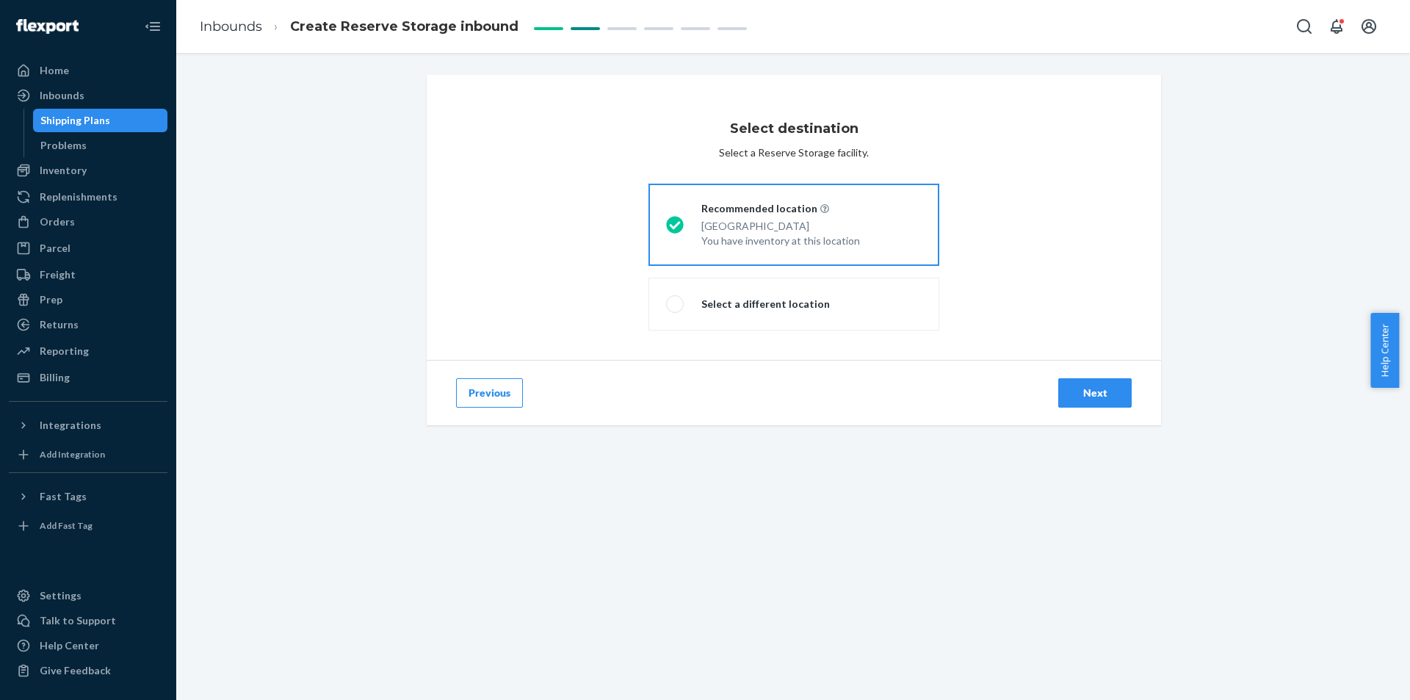
click at [1076, 375] on div "Previous Next" at bounding box center [794, 392] width 734 height 65
click at [1077, 382] on button "Next" at bounding box center [1094, 392] width 73 height 29
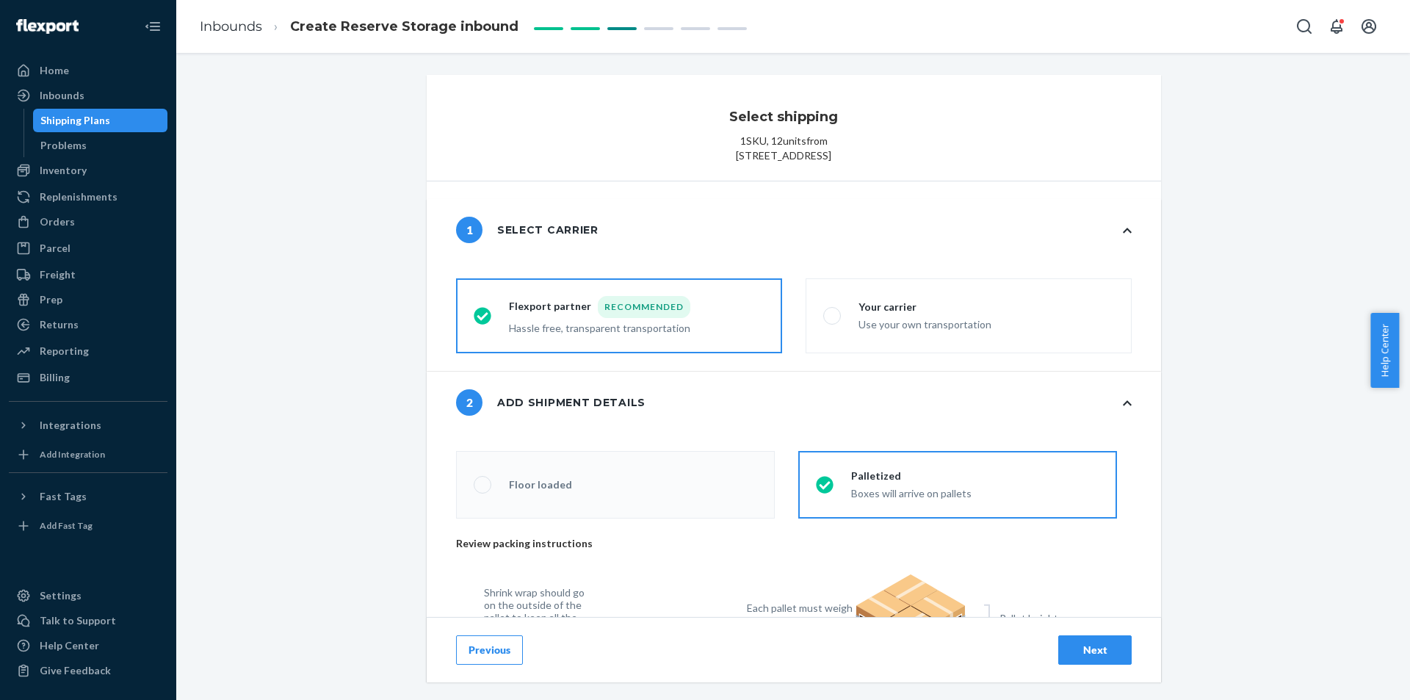
radio input "false"
type input "1"
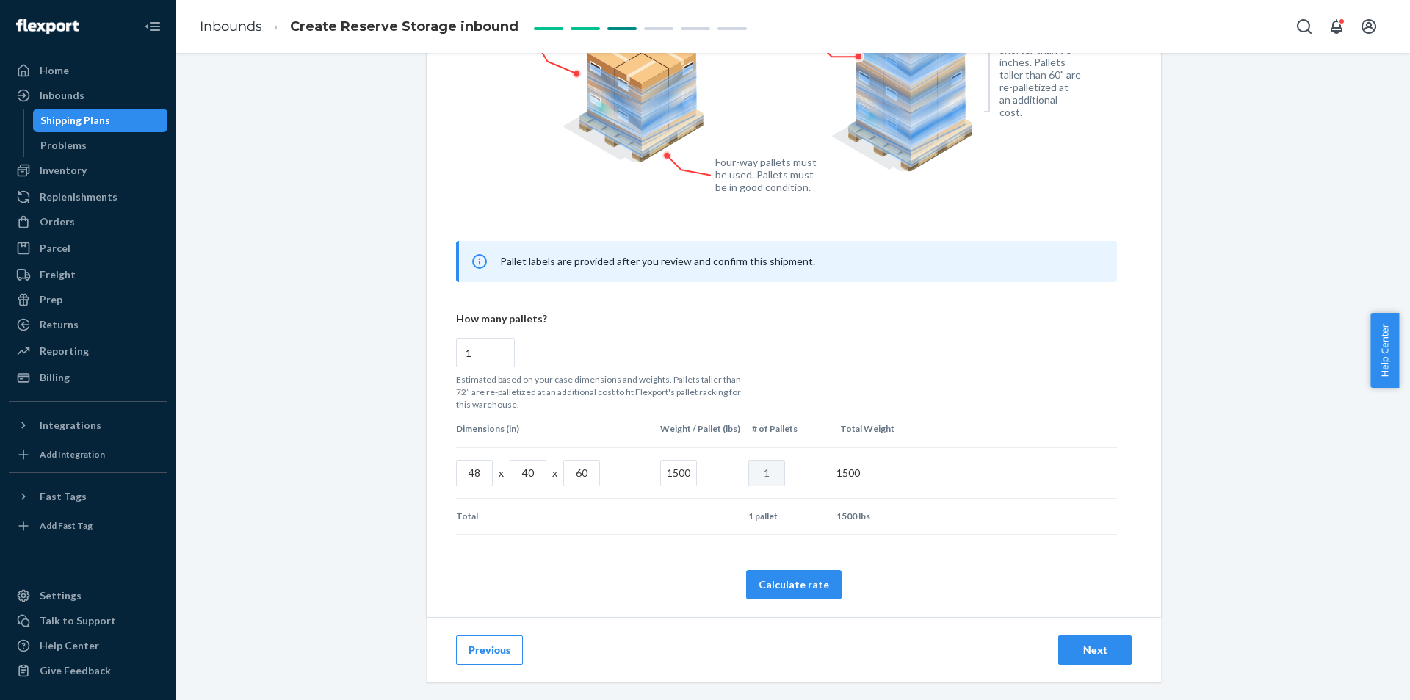
scroll to position [621, 0]
click at [771, 584] on button "Calculate rate" at bounding box center [793, 584] width 95 height 29
radio input "false"
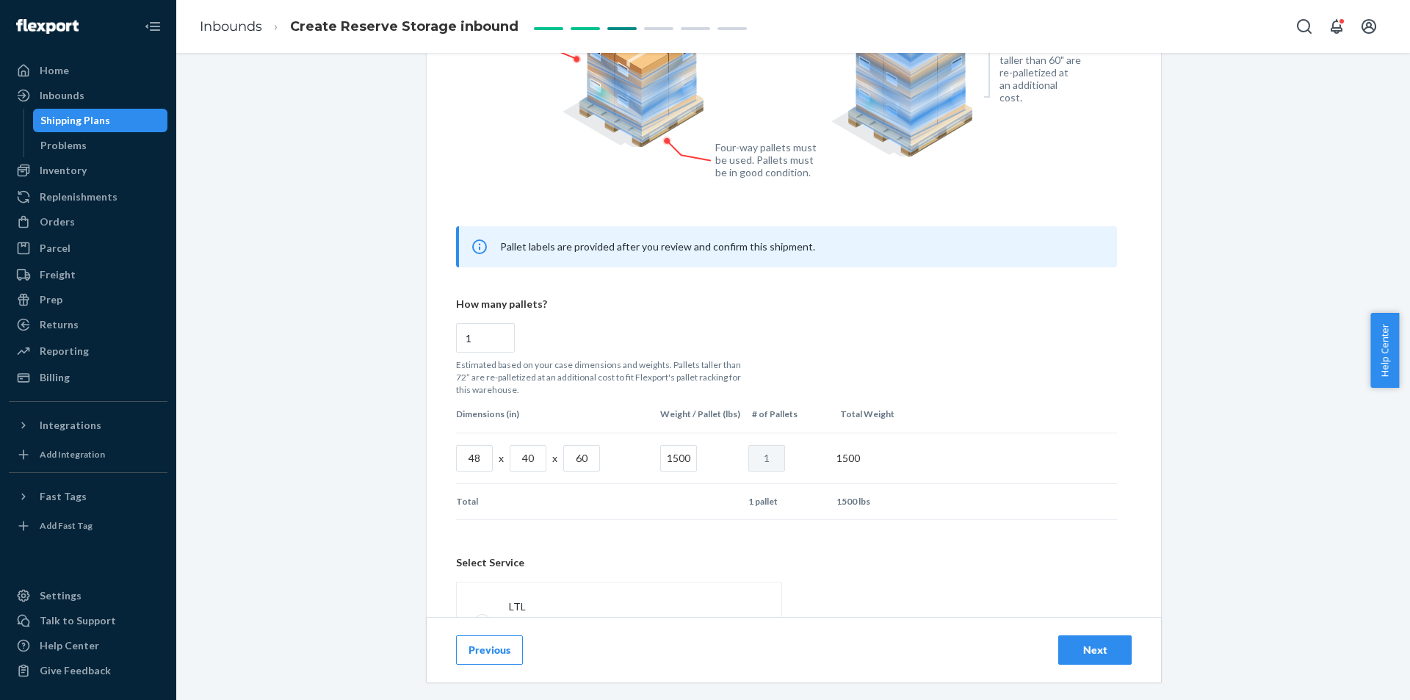
scroll to position [742, 0]
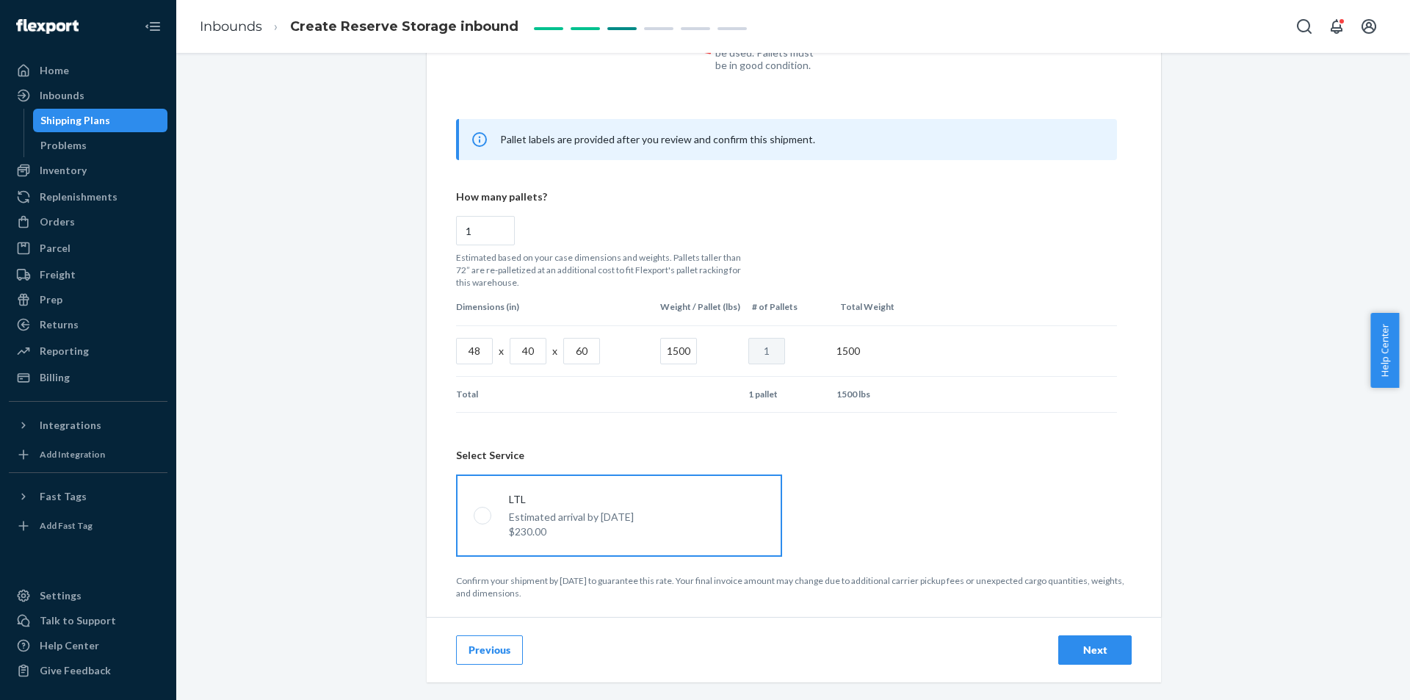
click at [485, 516] on span at bounding box center [483, 516] width 18 height 18
click at [483, 516] on input "LTL Estimated arrival by [DATE] $230.00" at bounding box center [479, 515] width 10 height 10
radio input "true"
radio input "false"
click at [1071, 659] on button "Next" at bounding box center [1094, 649] width 73 height 29
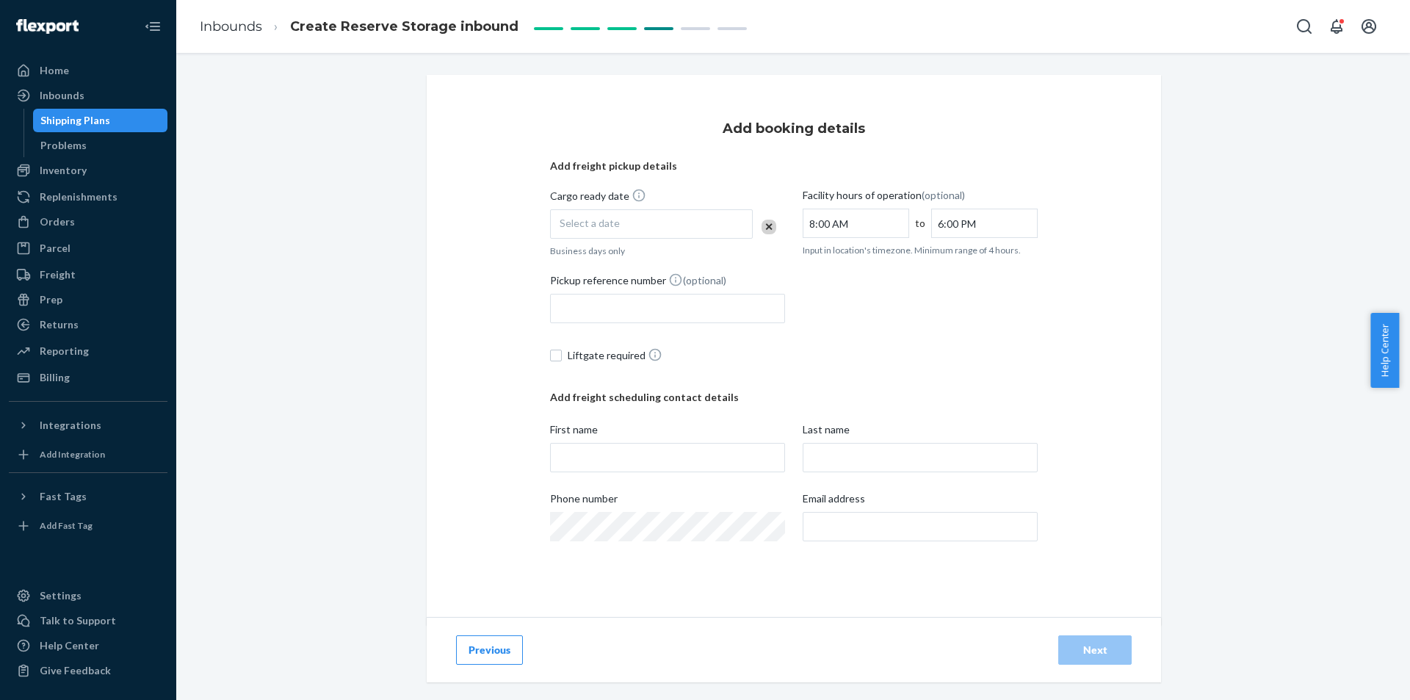
click at [668, 225] on div "Select a date" at bounding box center [651, 223] width 203 height 29
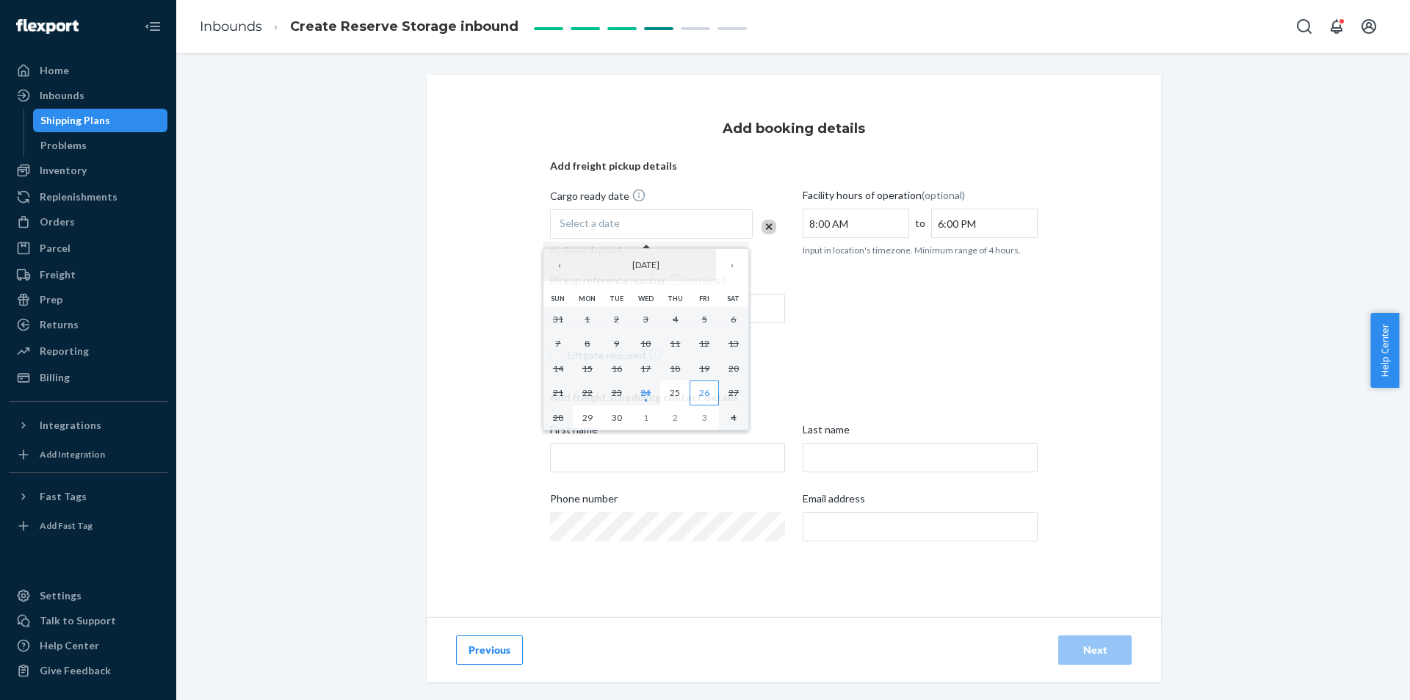
click at [703, 397] on abbr "26" at bounding box center [704, 392] width 10 height 11
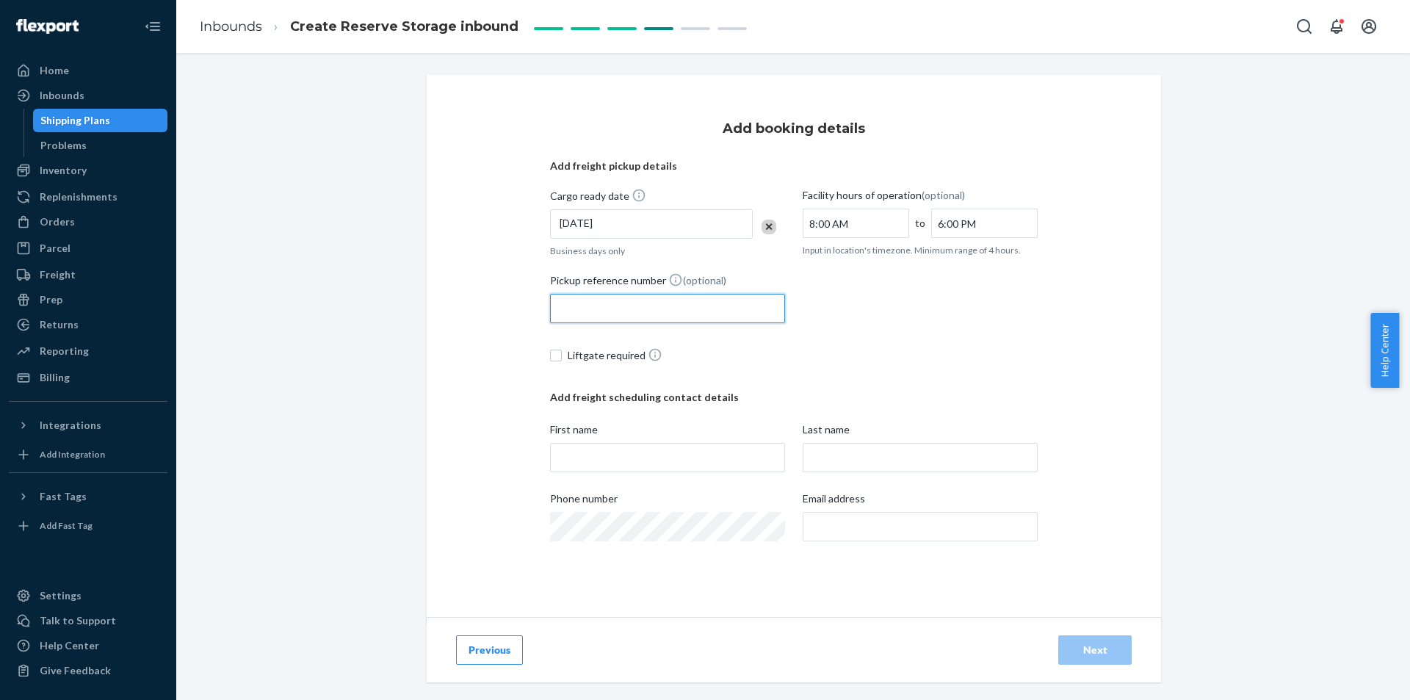
click at [744, 303] on input "Pickup reference number (optional)" at bounding box center [667, 308] width 235 height 29
type input "FBA18ZWQ247N"
click at [678, 447] on input "First name" at bounding box center [667, 457] width 235 height 29
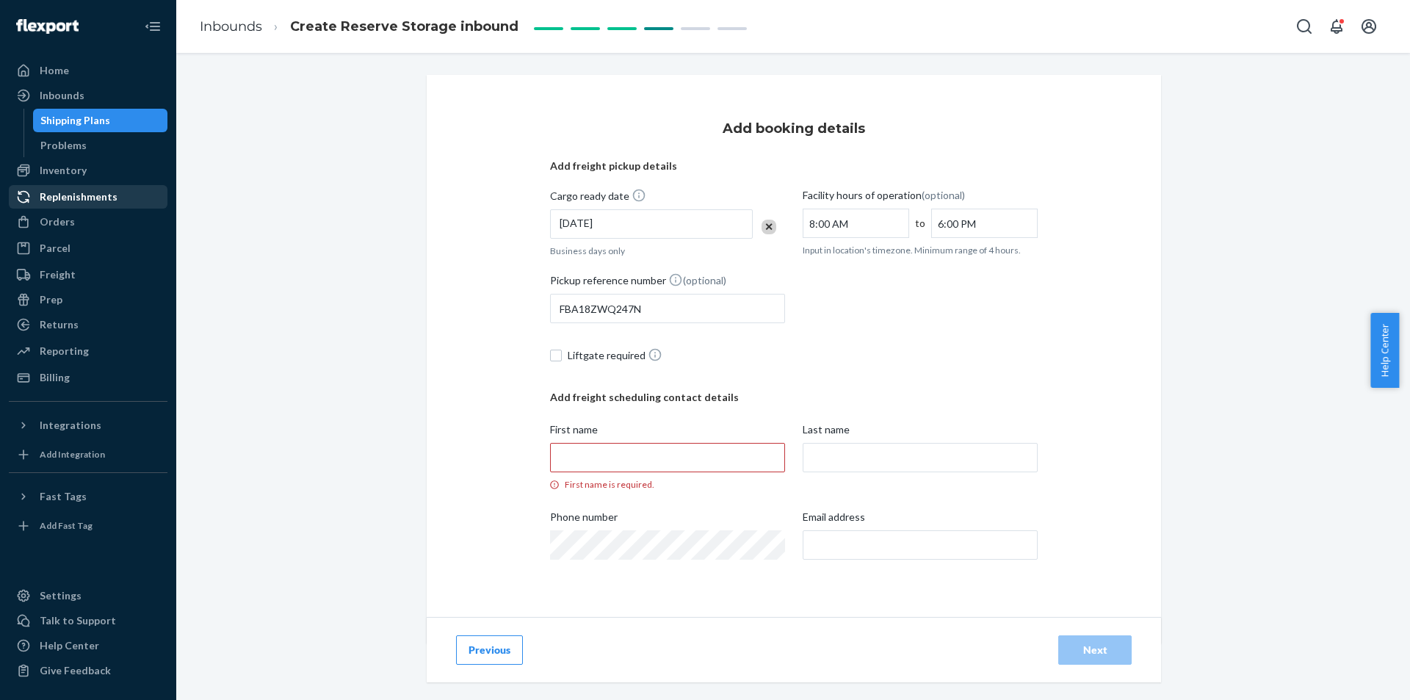
click at [103, 202] on div "Replenishments" at bounding box center [79, 196] width 78 height 15
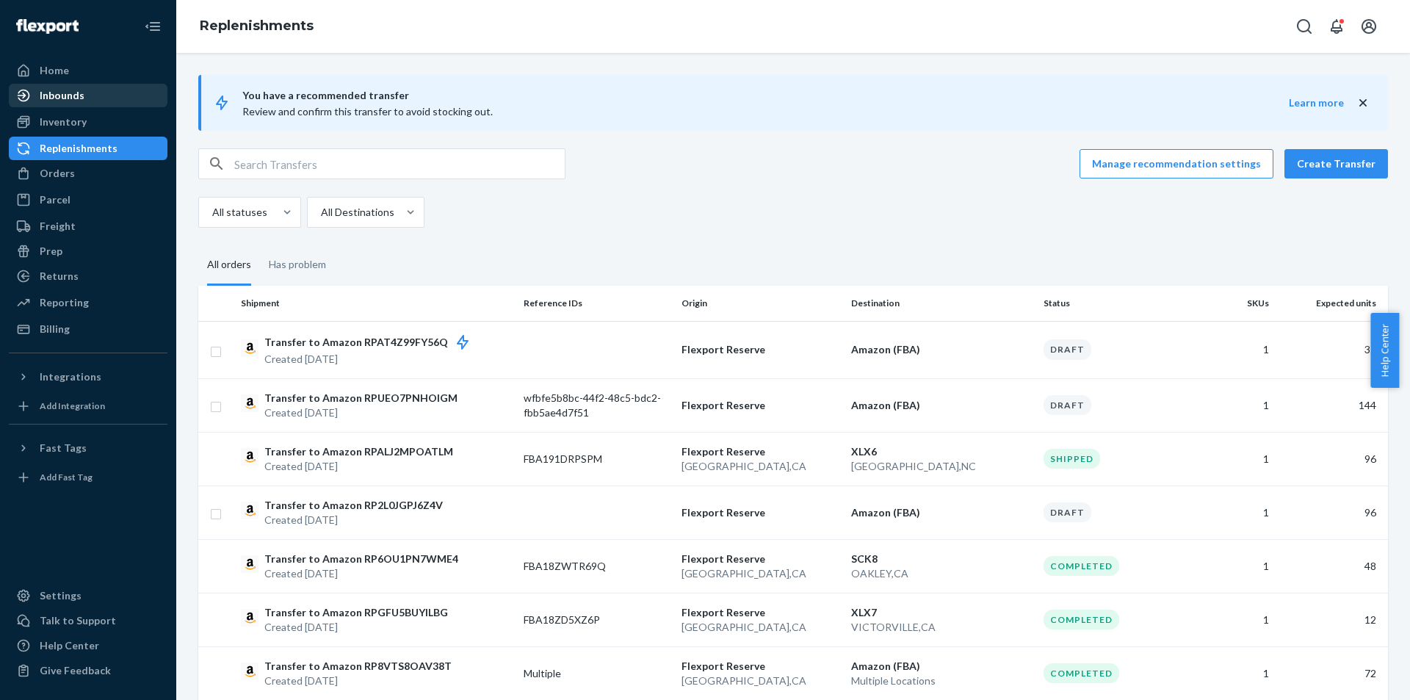
click at [77, 100] on div "Inbounds" at bounding box center [62, 95] width 45 height 15
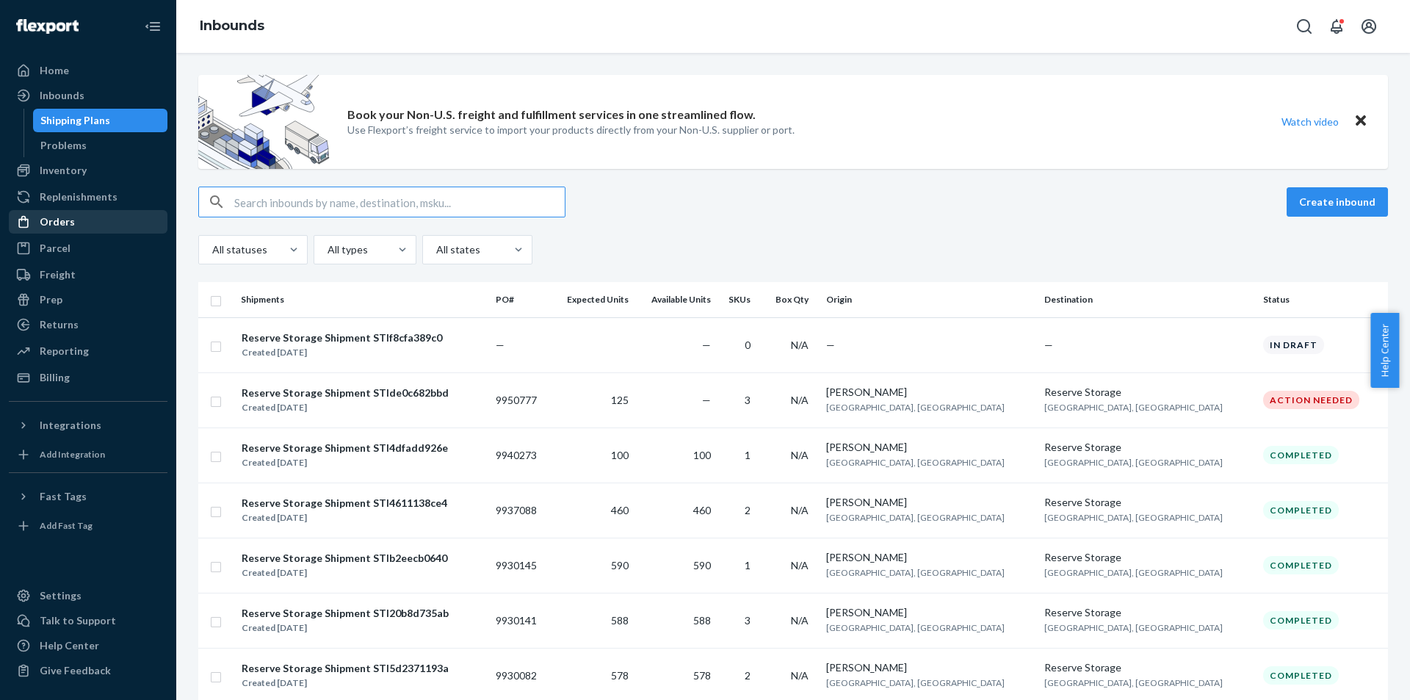
click at [76, 214] on div "Orders" at bounding box center [88, 222] width 156 height 21
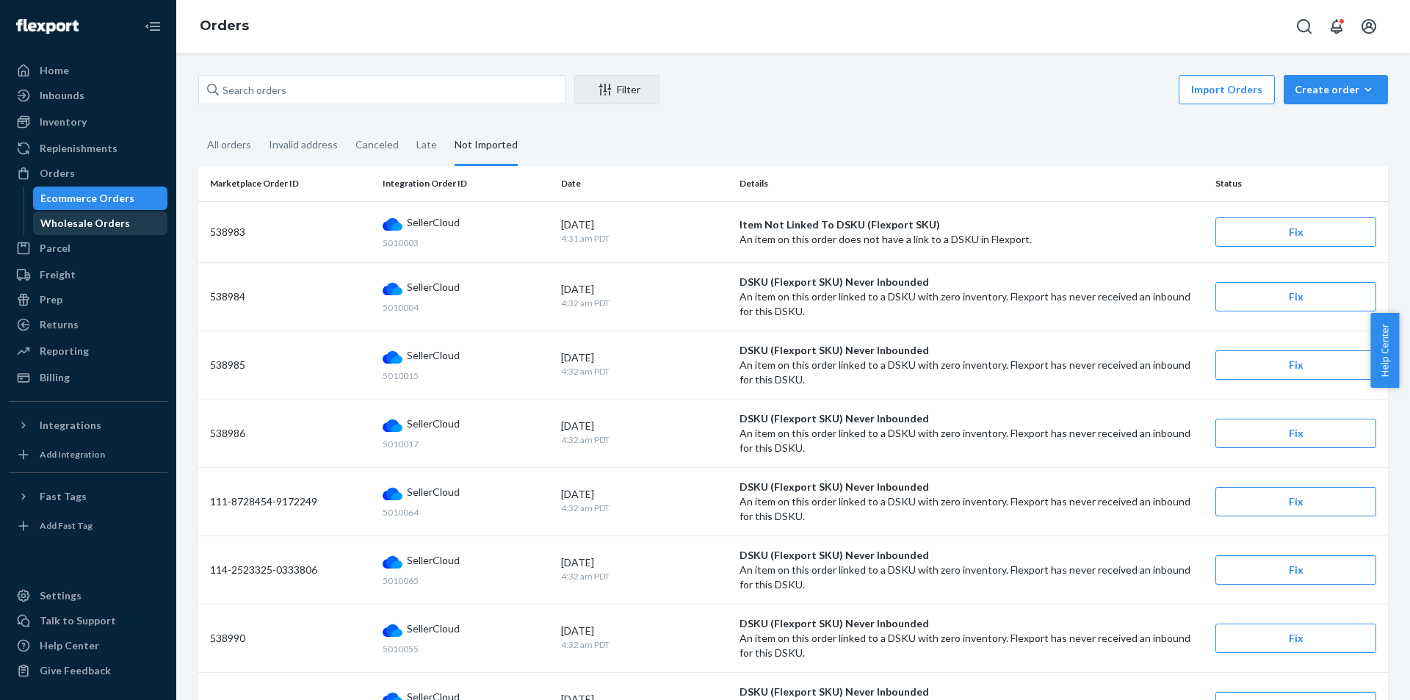
click at [82, 215] on div "Wholesale Orders" at bounding box center [101, 223] width 132 height 21
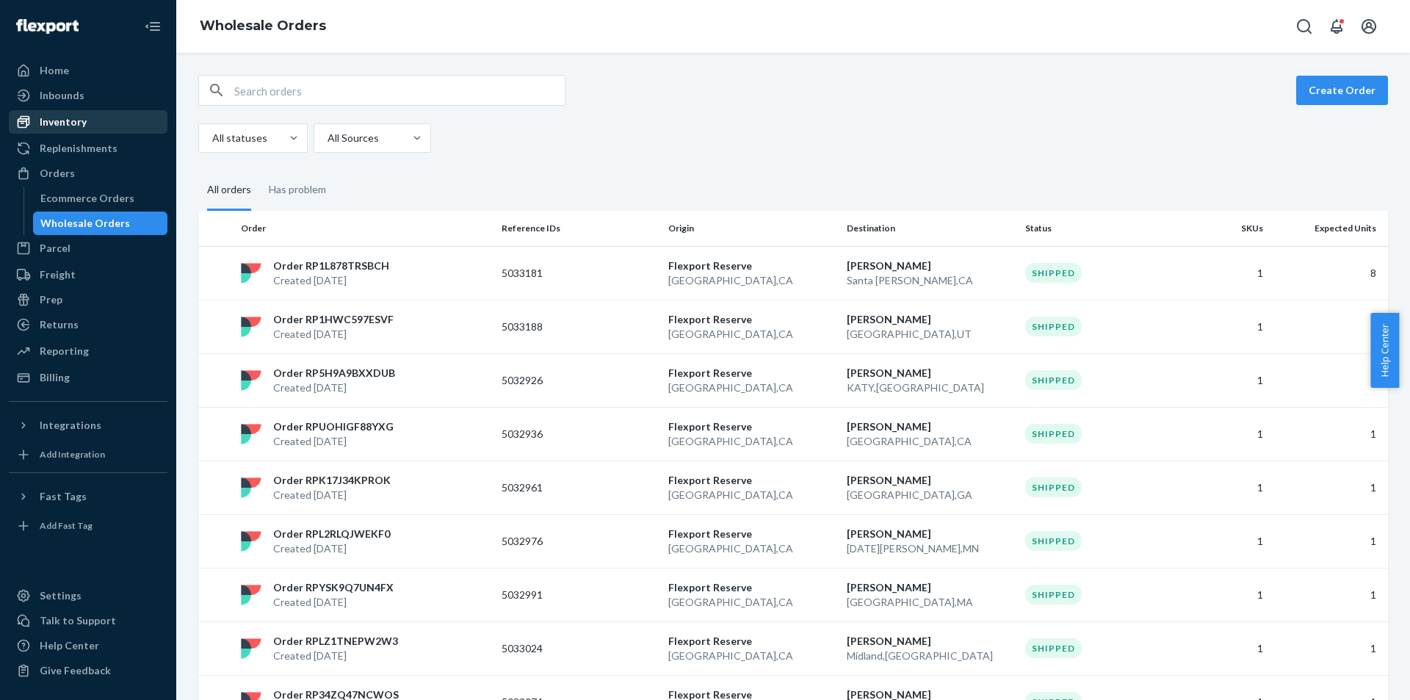
click at [80, 120] on div "Inventory" at bounding box center [63, 122] width 47 height 15
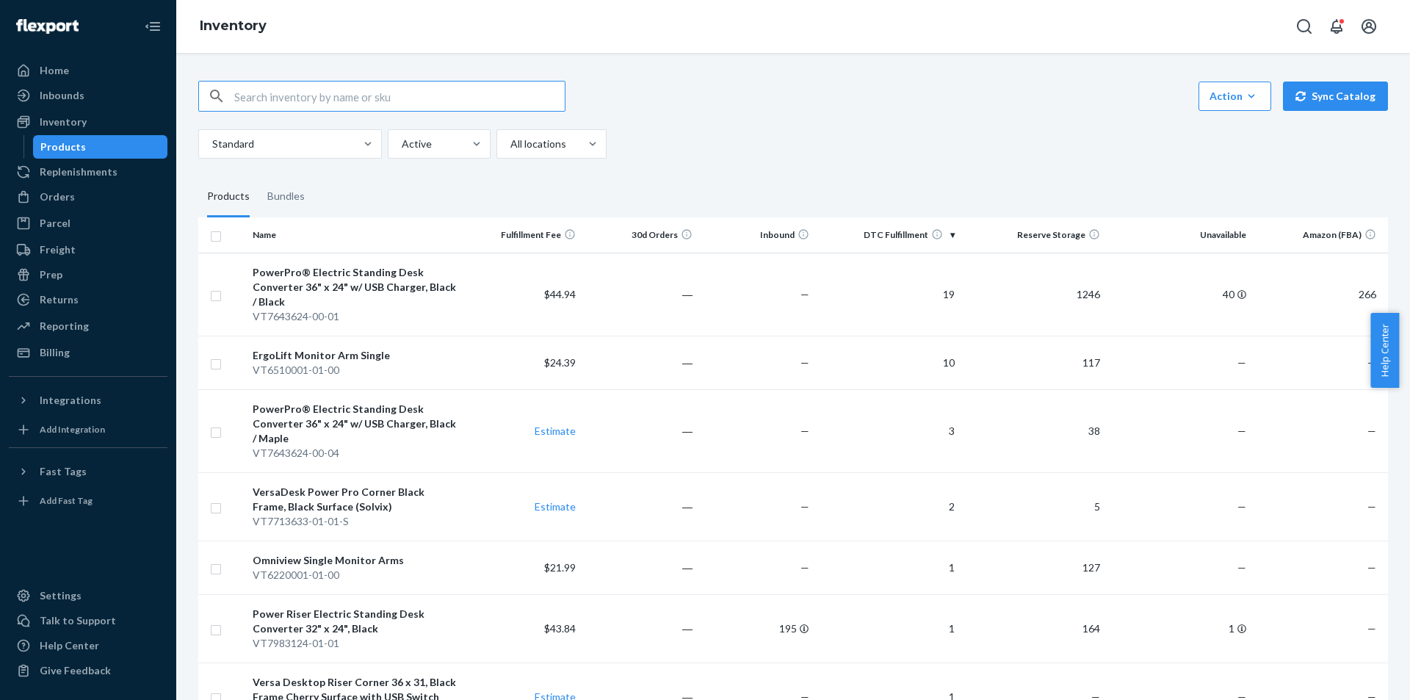
click at [288, 94] on input "text" at bounding box center [399, 96] width 330 height 29
type input "vt7644024-00-01"
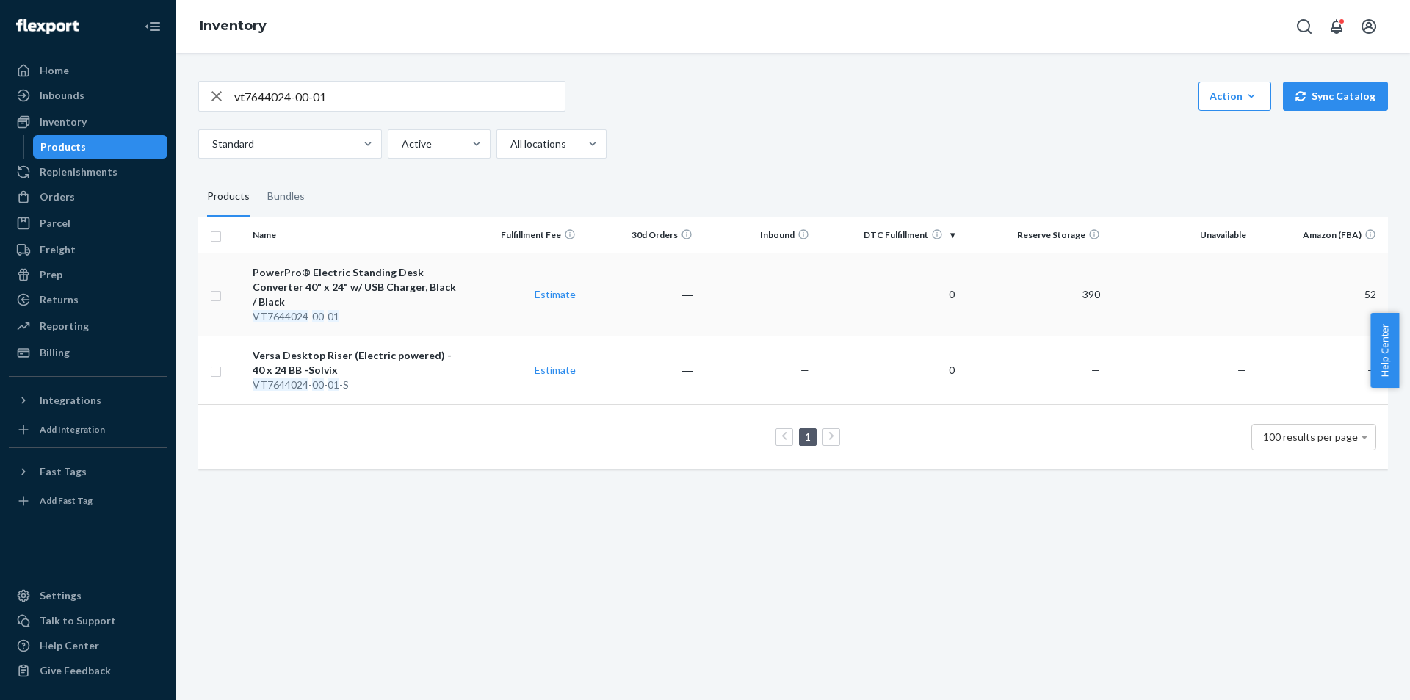
click at [356, 281] on div "PowerPro® Electric Standing Desk Converter 40" x 24" w/ USB Charger, Black / Bl…" at bounding box center [356, 287] width 207 height 44
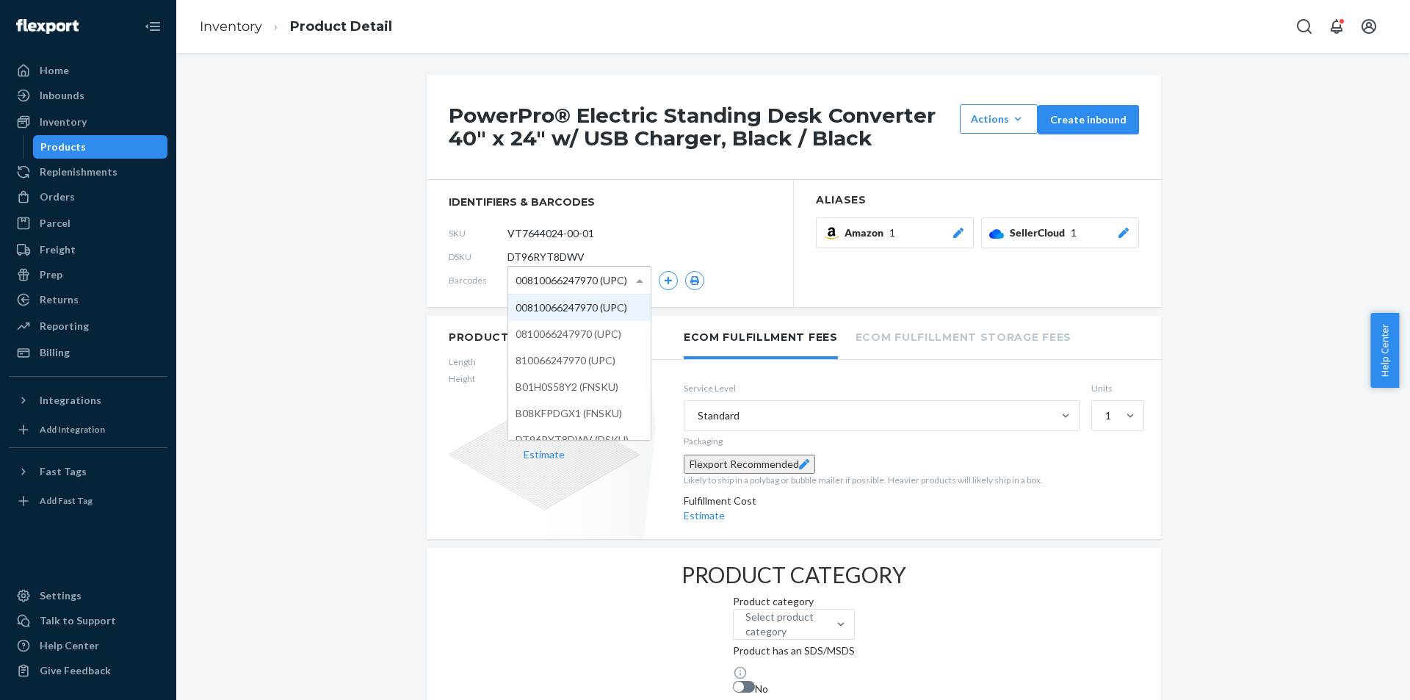
click at [612, 284] on span "00810066247970 (UPC)" at bounding box center [572, 280] width 112 height 25
click at [637, 255] on div "DSKU DT96RYT8DWV" at bounding box center [610, 257] width 322 height 24
click at [665, 280] on icon "button" at bounding box center [669, 280] width 8 height 8
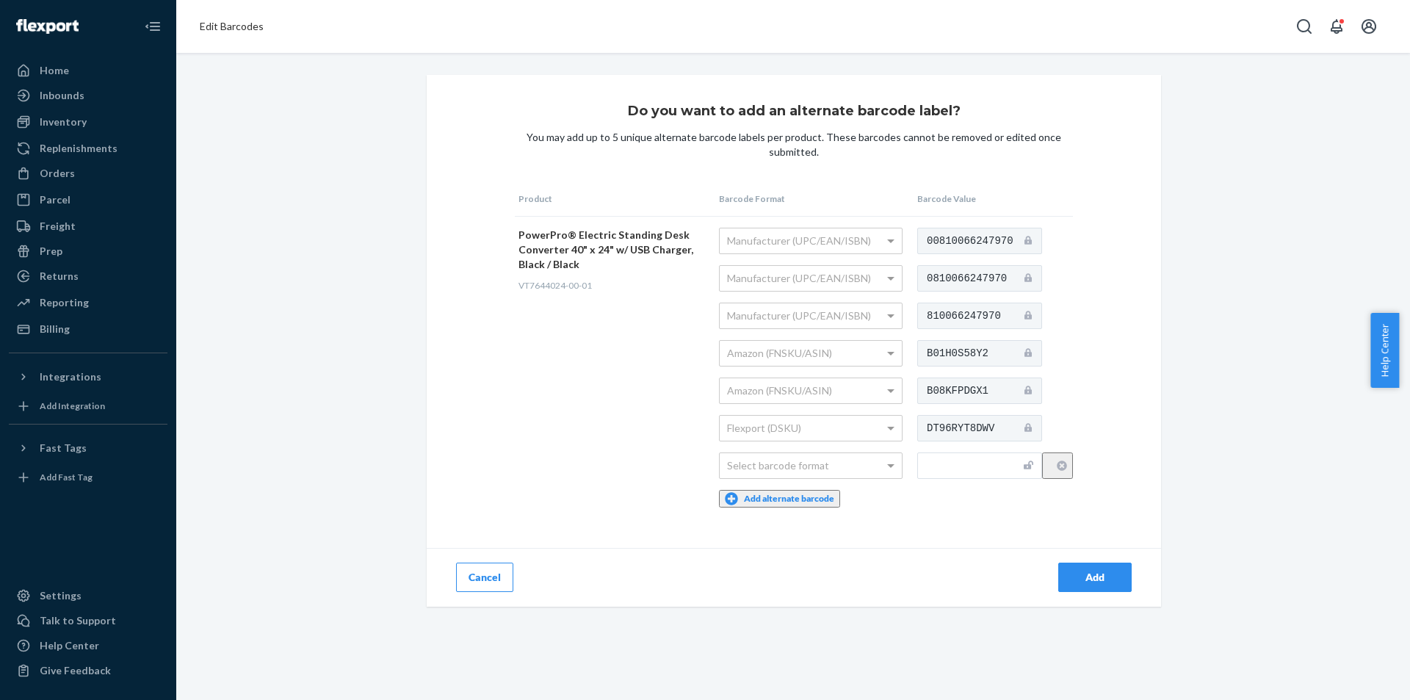
click at [1032, 356] on icon at bounding box center [1027, 352] width 7 height 8
click at [1032, 386] on icon at bounding box center [1027, 390] width 7 height 10
click at [1032, 383] on div at bounding box center [1027, 390] width 7 height 15
click at [1032, 389] on icon at bounding box center [1027, 390] width 7 height 8
click at [1032, 388] on icon at bounding box center [1027, 390] width 7 height 10
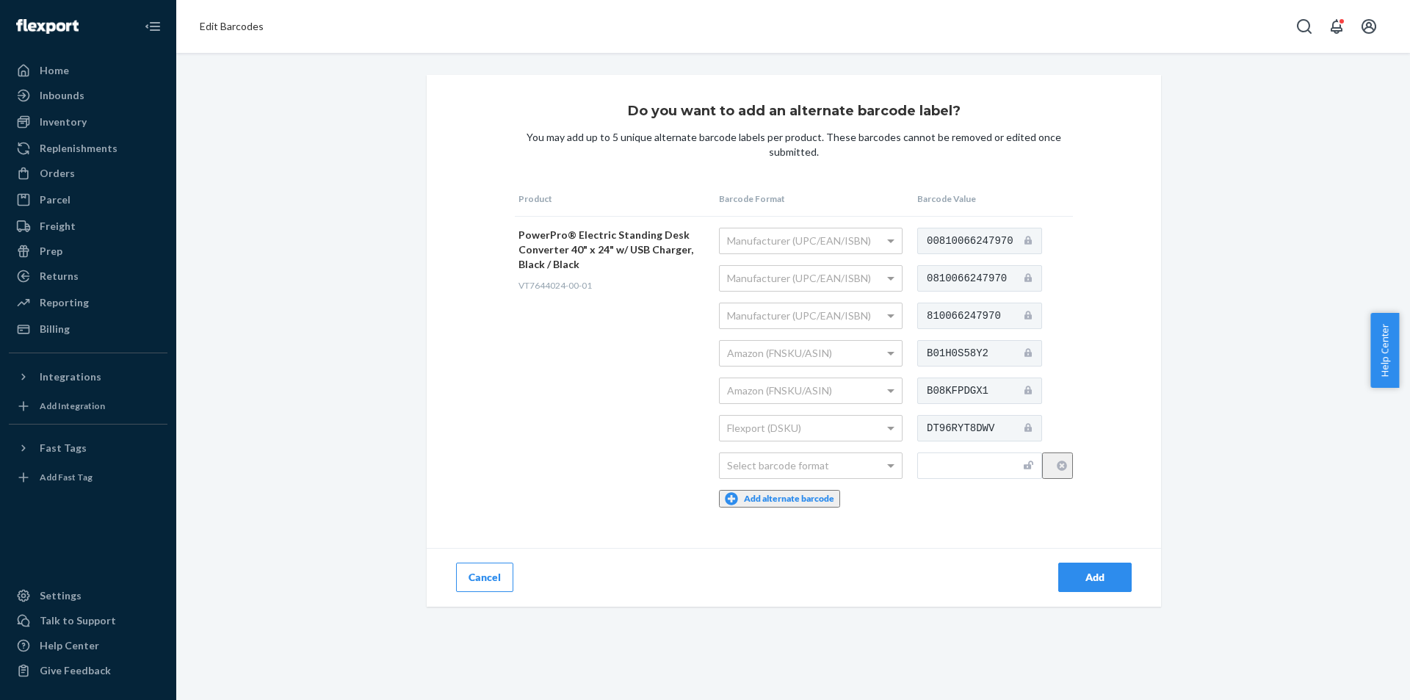
click at [1032, 356] on icon at bounding box center [1027, 352] width 7 height 8
click at [1032, 383] on div at bounding box center [1027, 390] width 7 height 15
click at [1032, 358] on div at bounding box center [1027, 352] width 7 height 15
click at [1032, 388] on icon at bounding box center [1027, 390] width 7 height 10
click at [1032, 383] on div at bounding box center [1027, 390] width 7 height 15
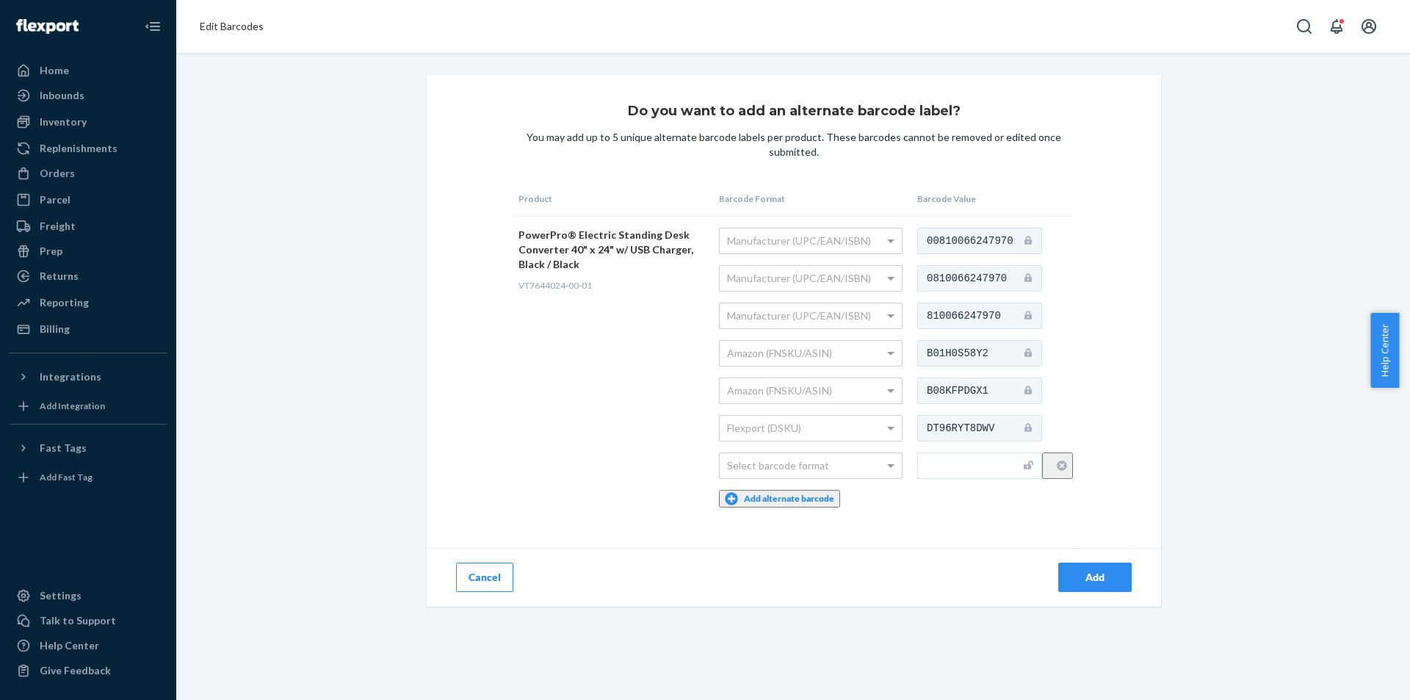
click at [1032, 358] on div at bounding box center [1027, 352] width 7 height 15
click at [480, 563] on button "Cancel" at bounding box center [484, 577] width 57 height 29
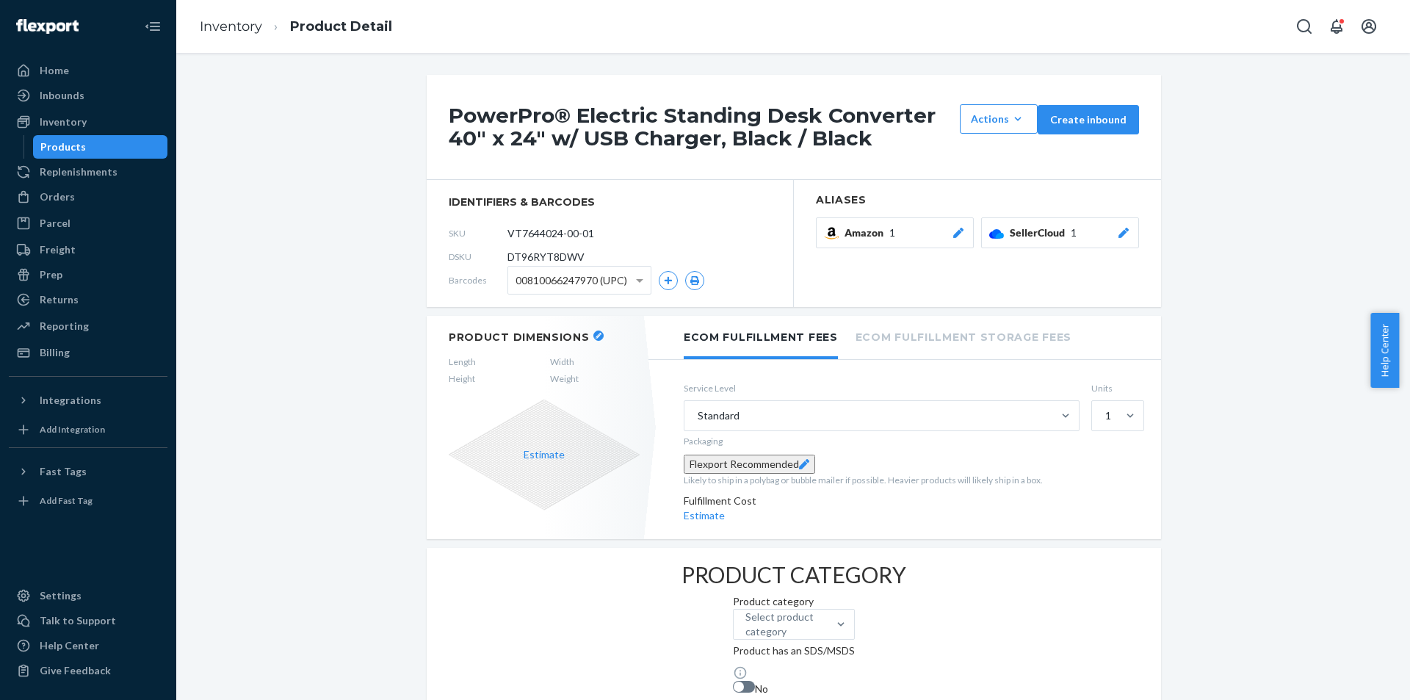
click at [955, 233] on icon at bounding box center [958, 233] width 15 height 10
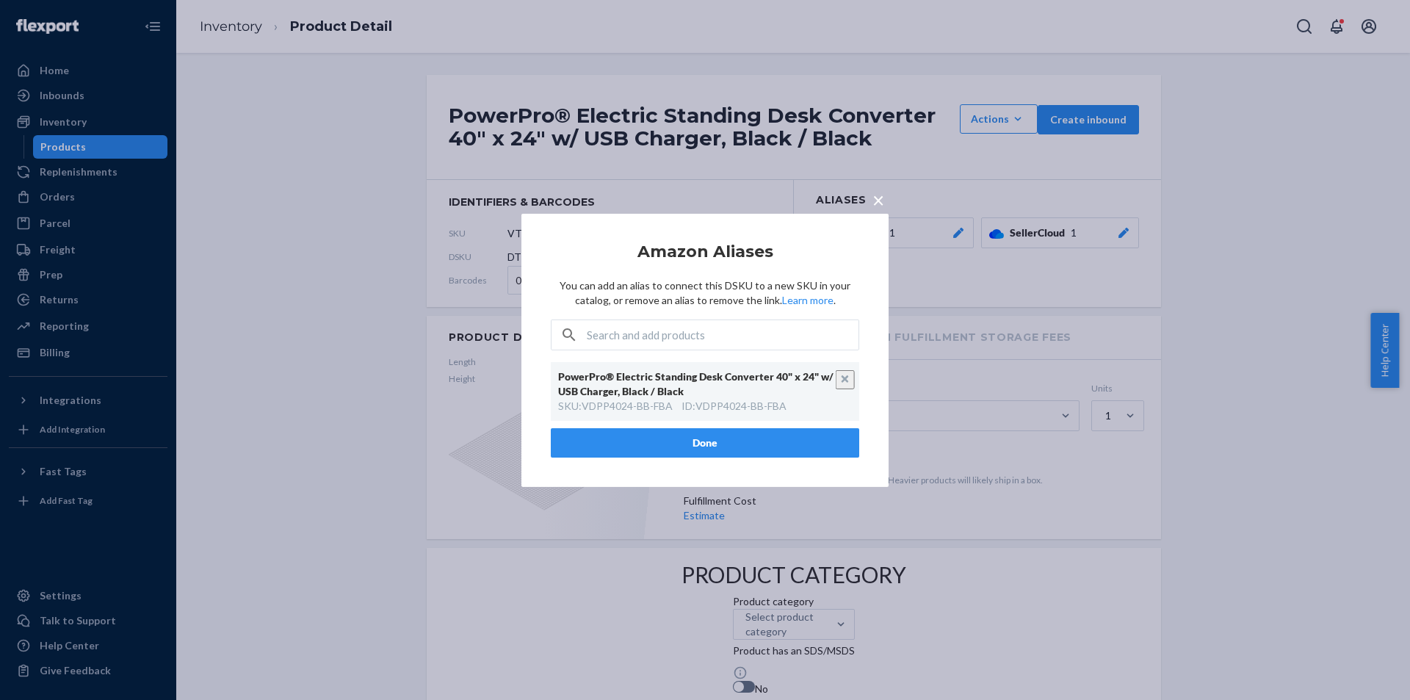
click at [872, 209] on span "×" at bounding box center [878, 199] width 12 height 25
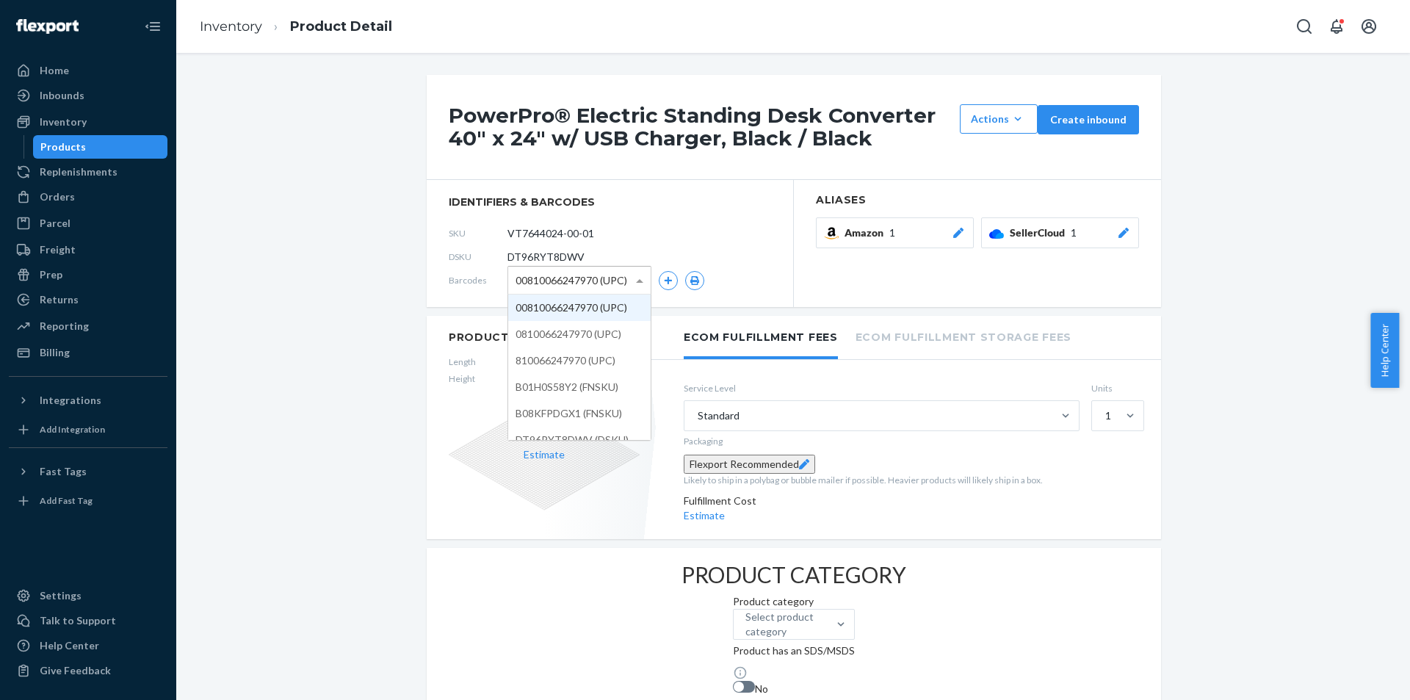
click at [640, 274] on span at bounding box center [641, 280] width 18 height 27
click at [893, 237] on div "Amazon 1" at bounding box center [905, 232] width 121 height 15
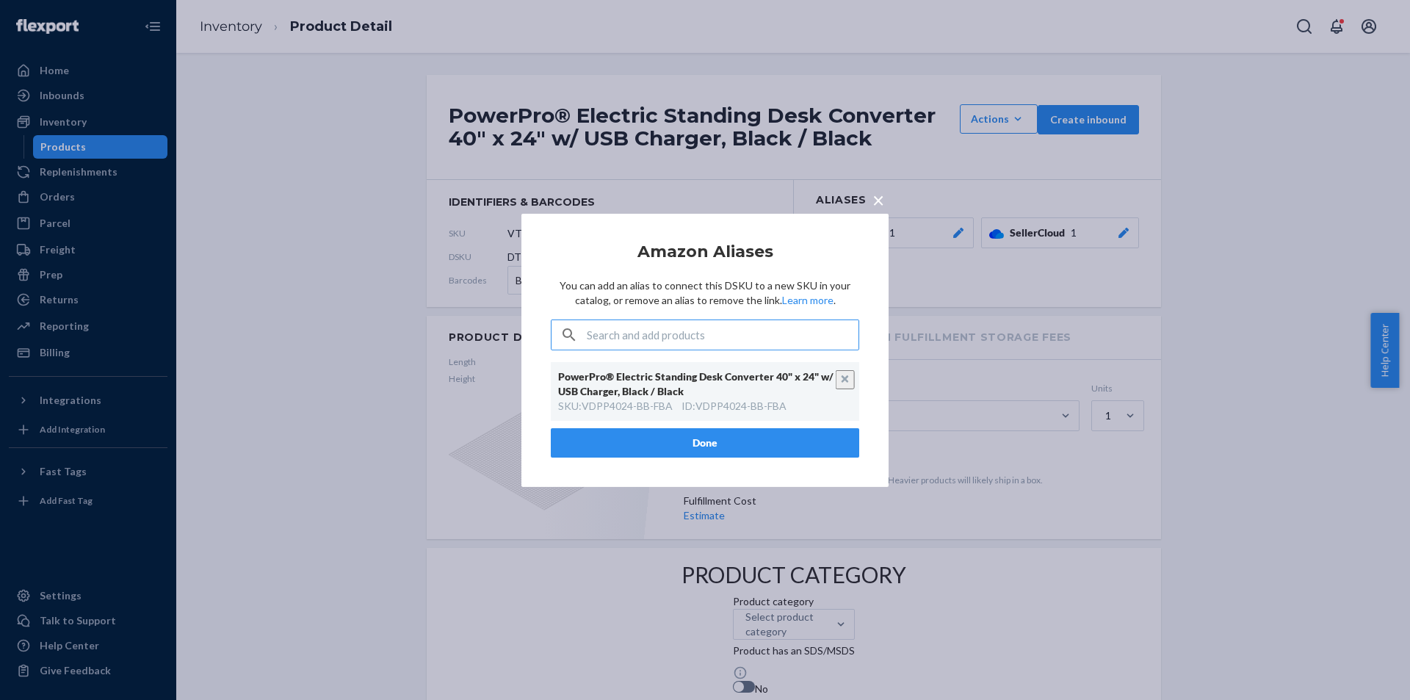
click at [875, 201] on span "×" at bounding box center [878, 199] width 12 height 25
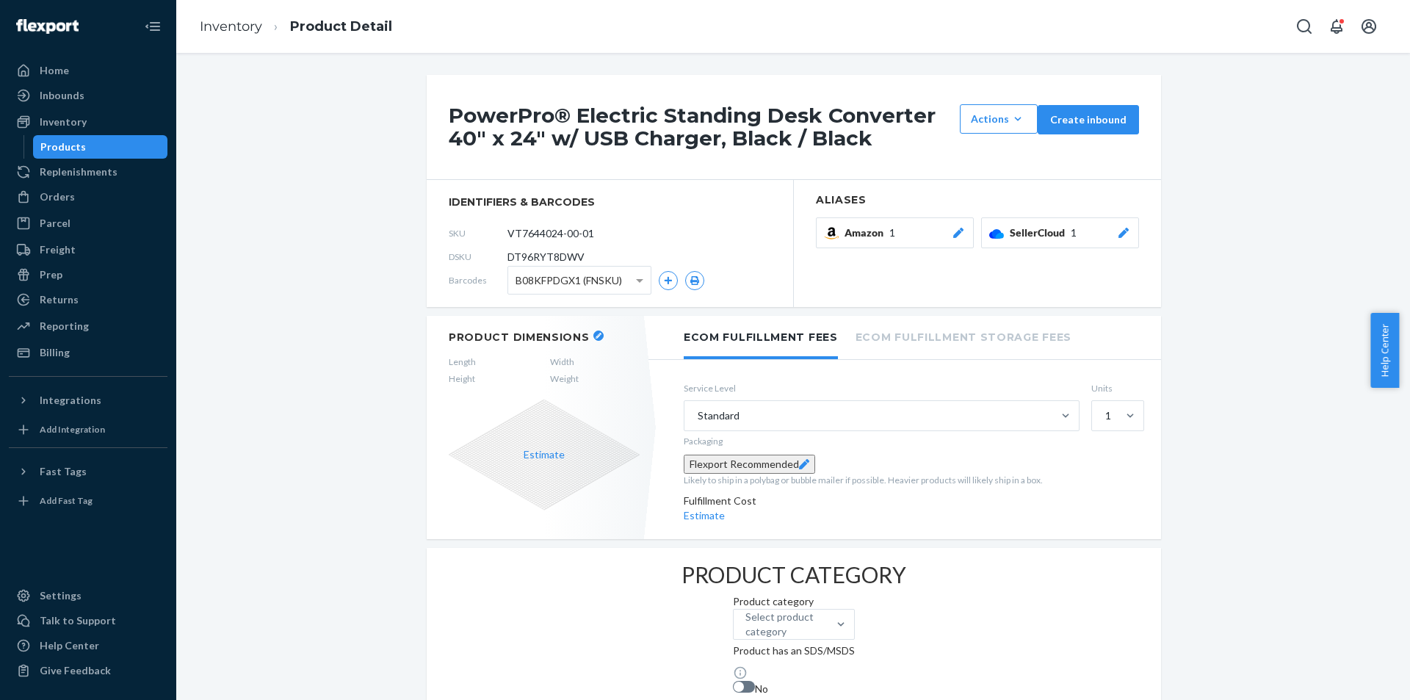
click at [601, 294] on div "B08KFPDGX1 (FNSKU)" at bounding box center [579, 280] width 144 height 29
click at [846, 270] on section "Aliases Amazon 1 SellerCloud 1" at bounding box center [977, 243] width 367 height 127
click at [883, 228] on span "Amazon" at bounding box center [867, 232] width 45 height 15
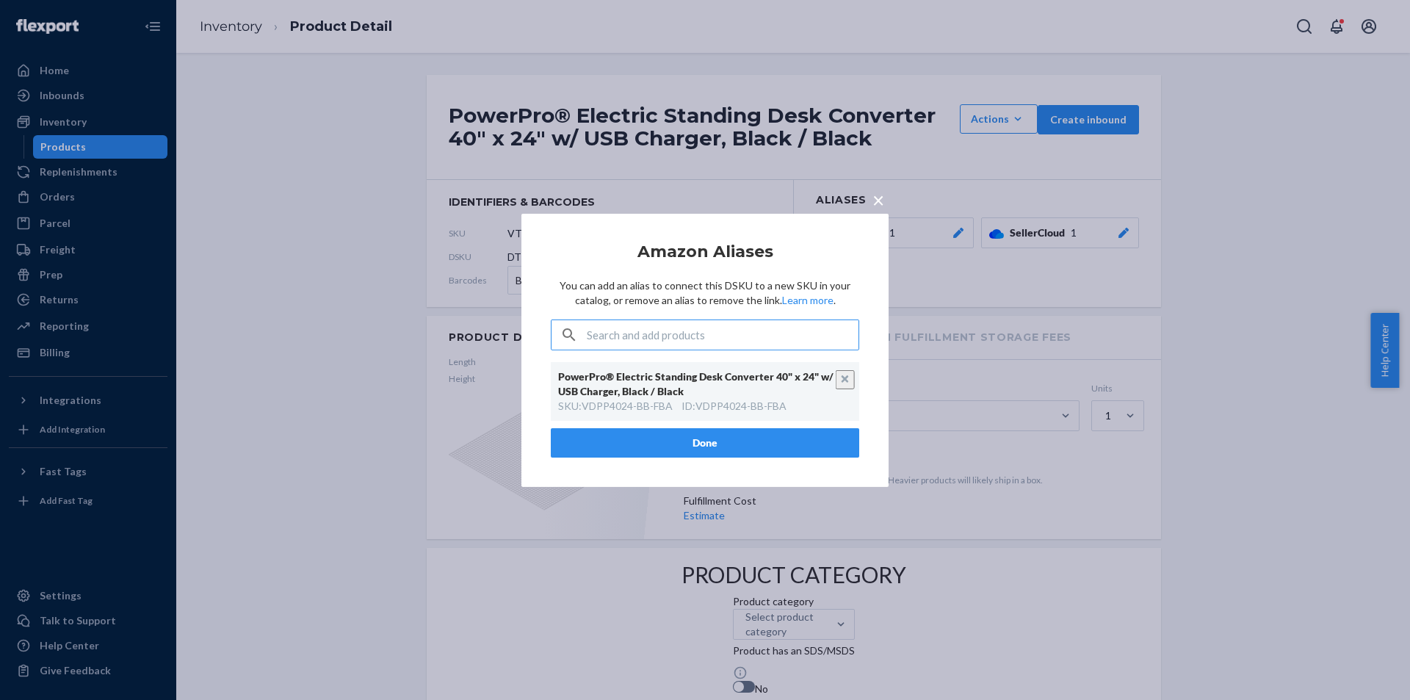
click at [875, 200] on span "×" at bounding box center [878, 199] width 12 height 25
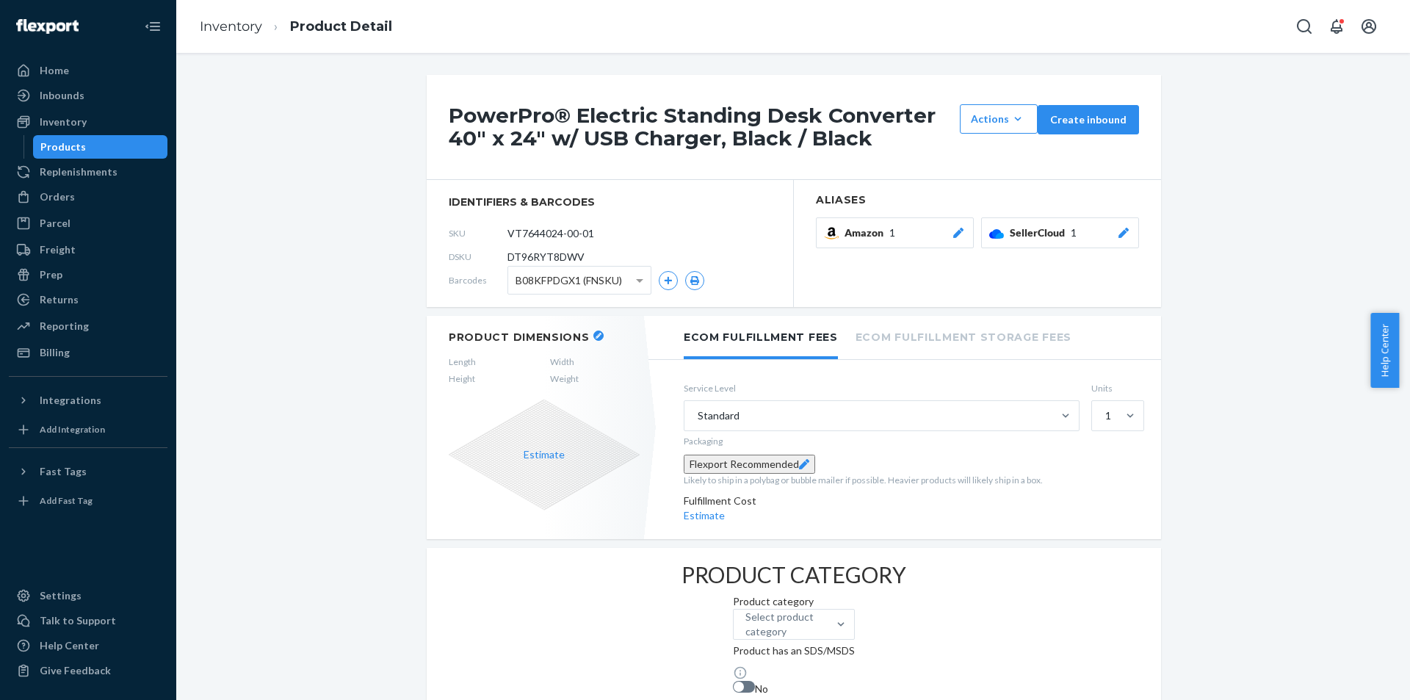
click at [953, 236] on icon at bounding box center [958, 233] width 10 height 10
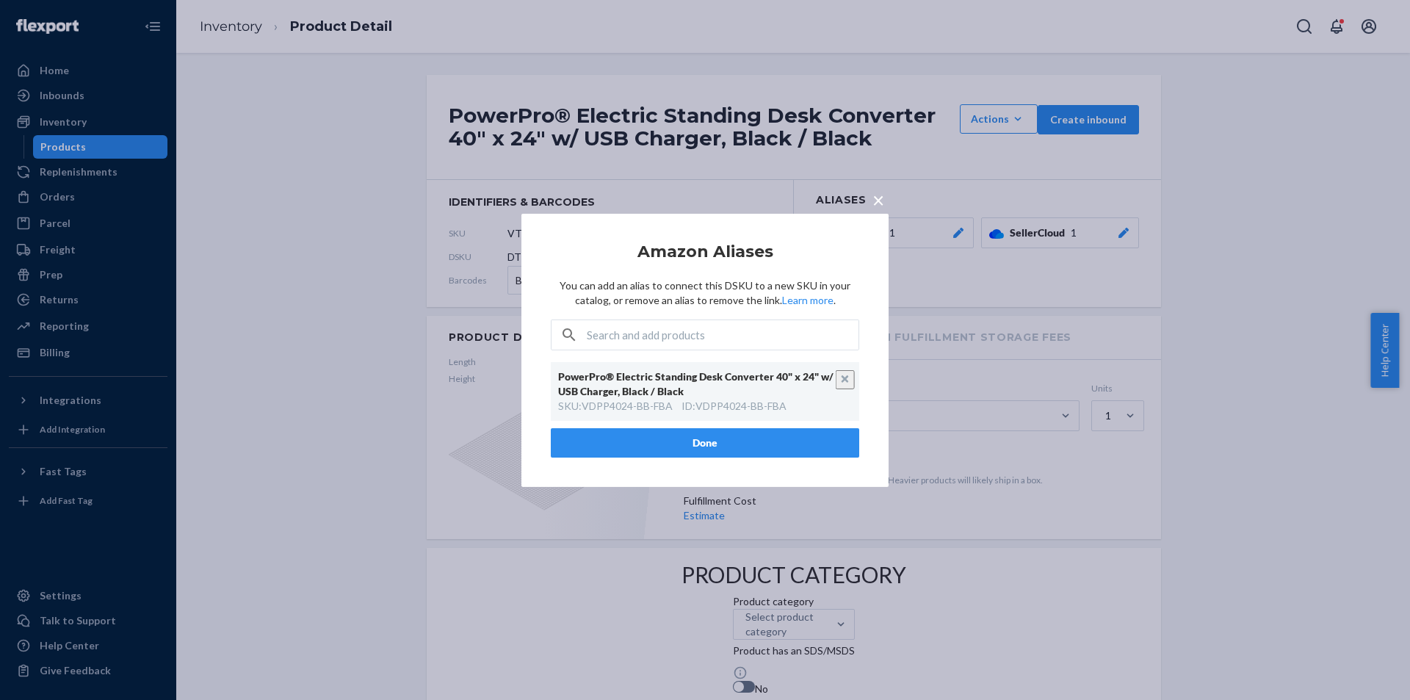
click at [886, 195] on button "×" at bounding box center [878, 197] width 21 height 26
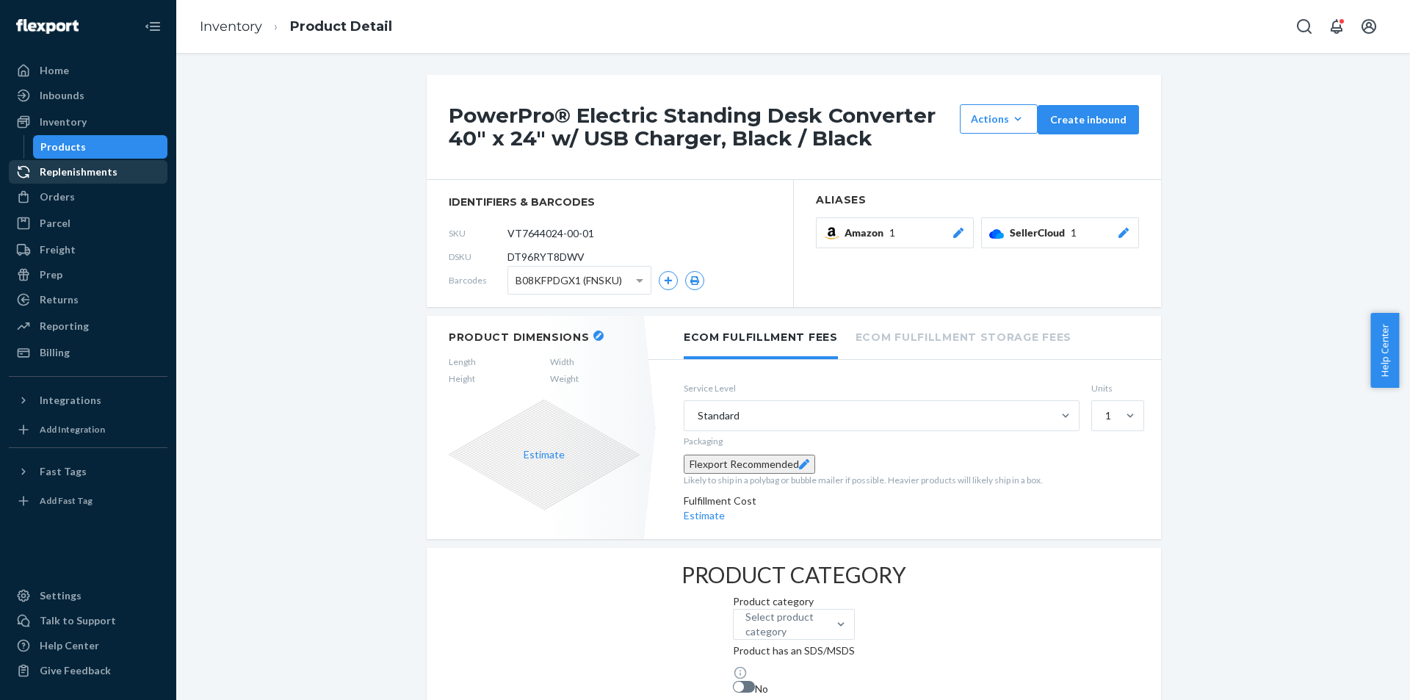
drag, startPoint x: 82, startPoint y: 170, endPoint x: 89, endPoint y: 167, distance: 7.9
click at [82, 170] on div "Replenishments" at bounding box center [79, 172] width 78 height 15
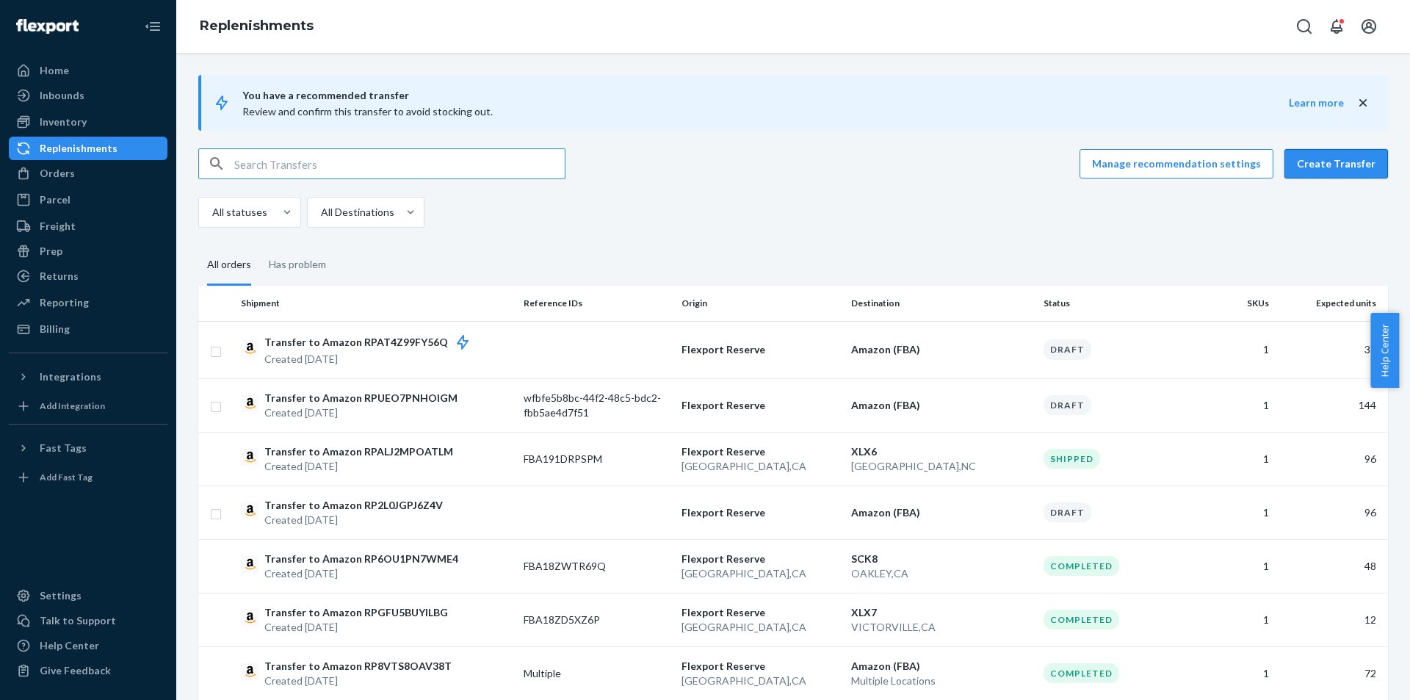
click at [1314, 167] on button "Create Transfer" at bounding box center [1336, 163] width 104 height 29
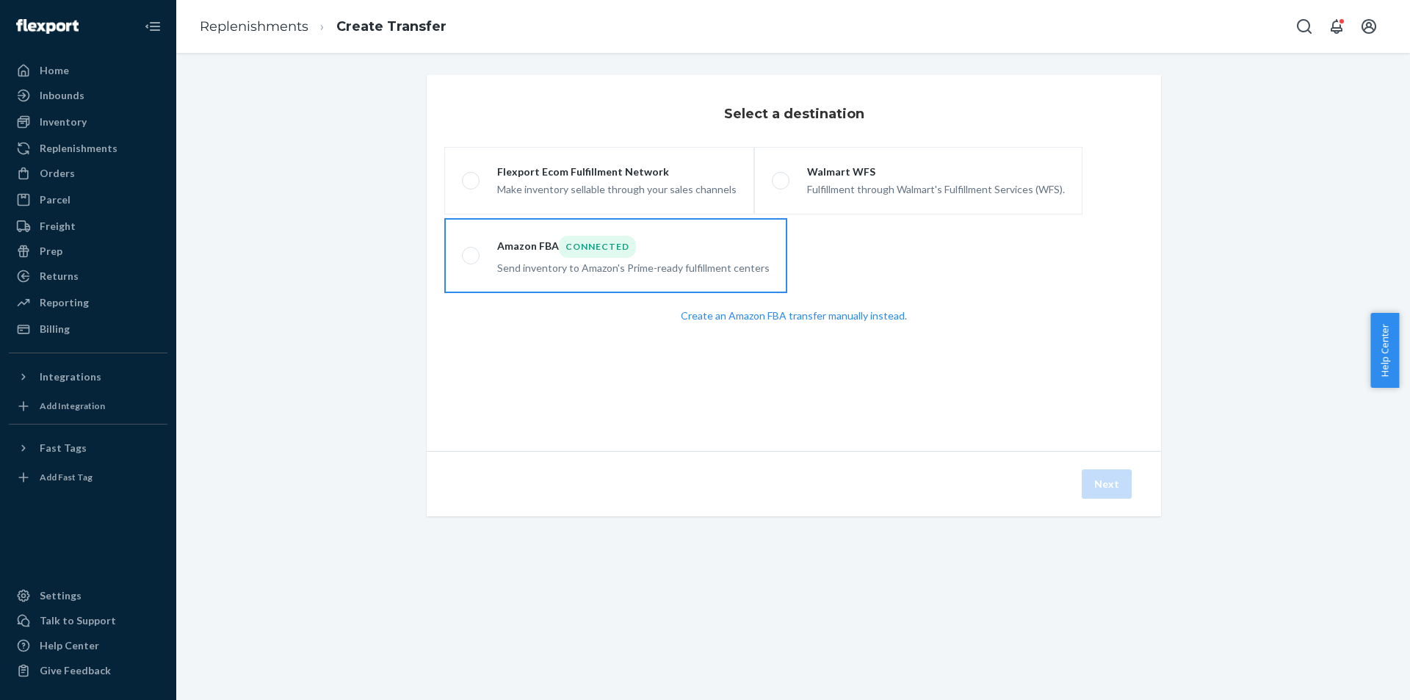
click at [770, 275] on div "Send inventory to Amazon's Prime-ready fulfillment centers" at bounding box center [633, 267] width 272 height 18
click at [471, 261] on input "Amazon FBA Connected Send inventory to Amazon's Prime-ready fulfillment centers" at bounding box center [467, 256] width 10 height 10
radio input "true"
click at [1101, 499] on button "Next" at bounding box center [1107, 483] width 50 height 29
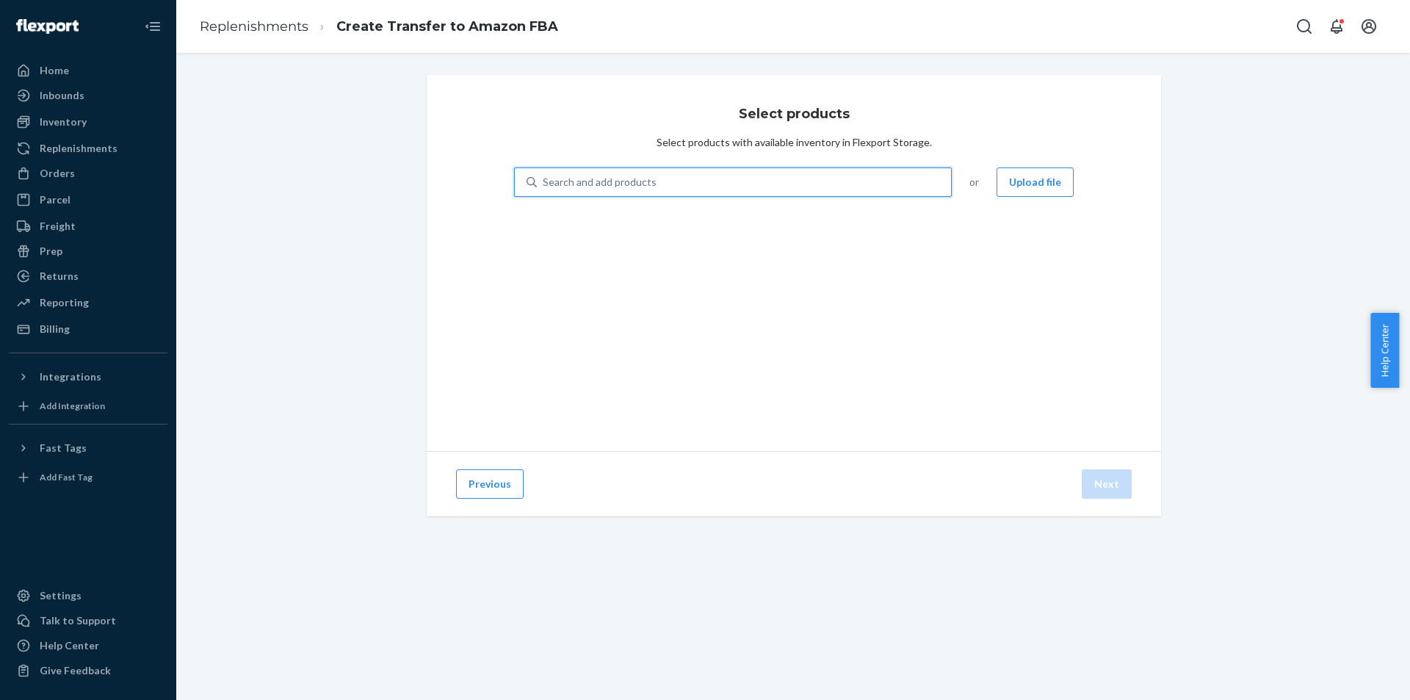
click at [832, 187] on div "Search and add products" at bounding box center [744, 182] width 414 height 26
click at [544, 187] on input "0 results available. Use Up and Down to choose options, press Enter to select t…" at bounding box center [543, 182] width 1 height 15
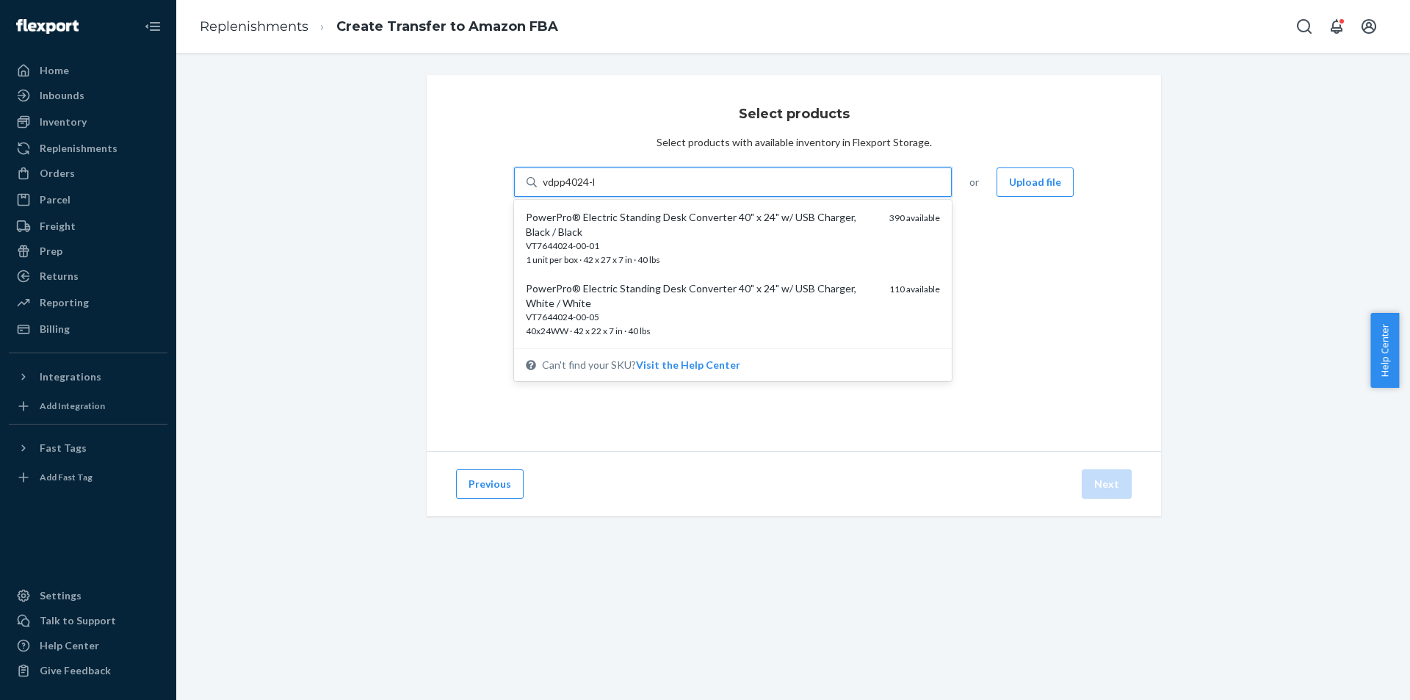
type input "vdpp4024-bb"
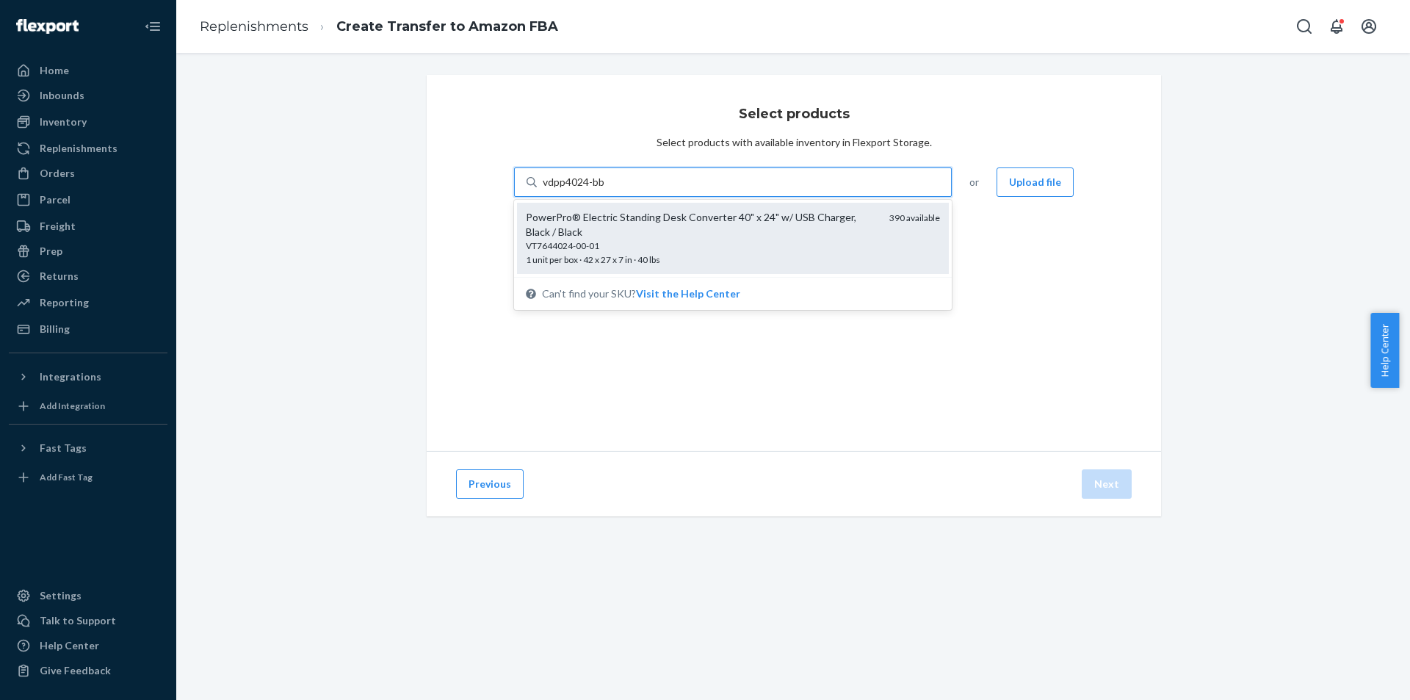
click at [823, 241] on div "VT7644024-00-01" at bounding box center [702, 245] width 352 height 12
click at [605, 189] on input "vdpp4024-bb" at bounding box center [574, 182] width 62 height 15
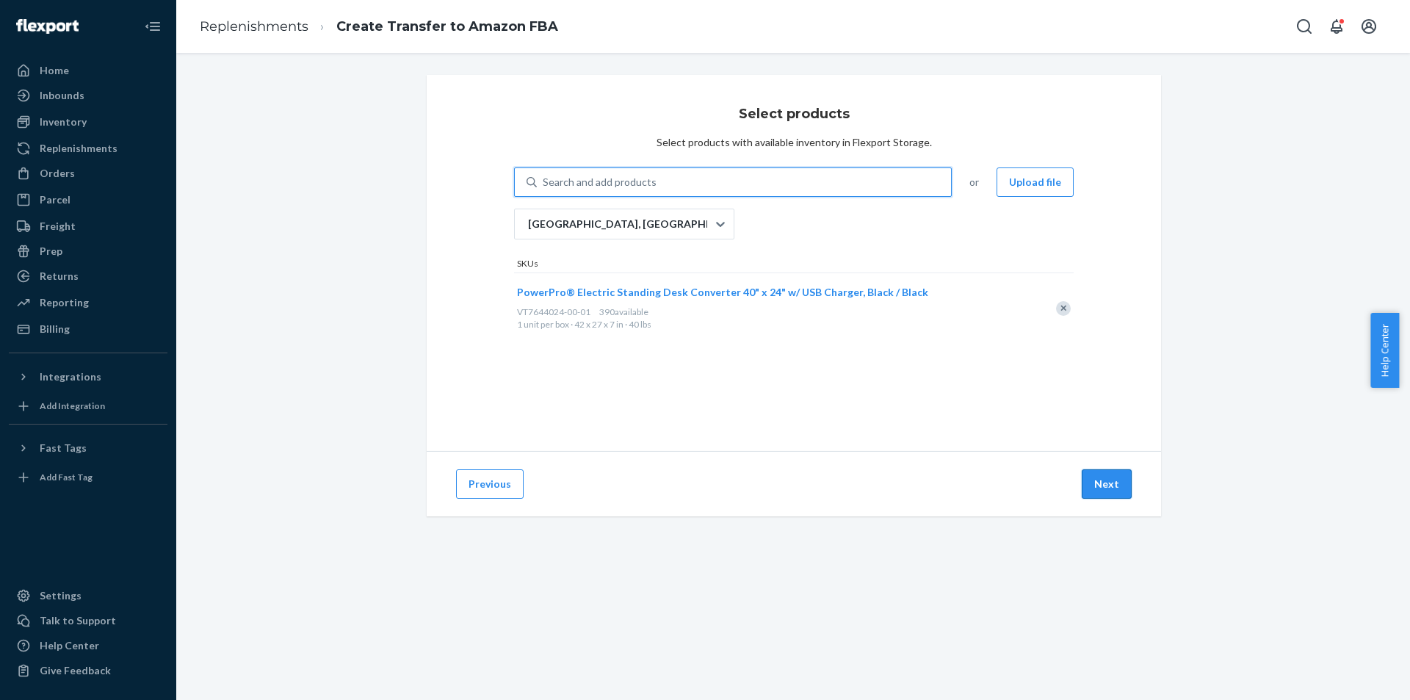
click at [1119, 491] on button "Next" at bounding box center [1107, 483] width 50 height 29
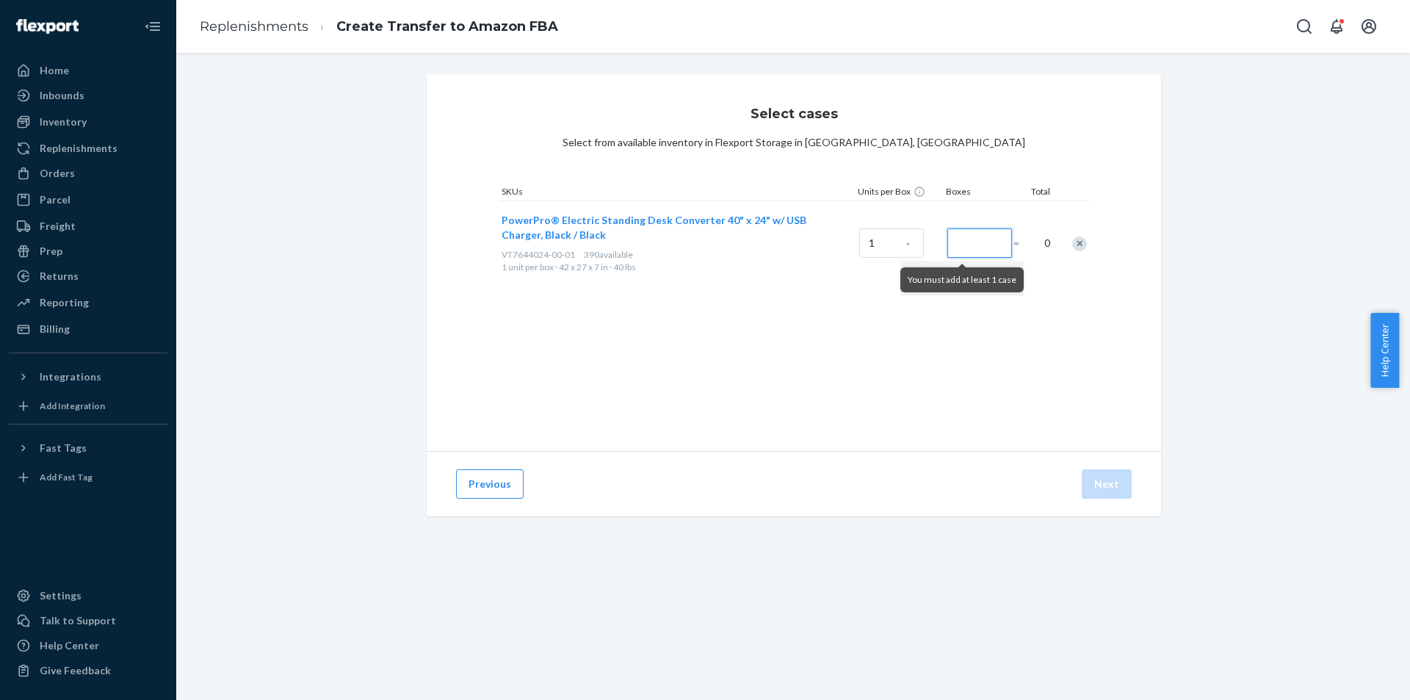
click at [986, 252] on input "Number of boxes" at bounding box center [979, 242] width 65 height 29
drag, startPoint x: 989, startPoint y: 241, endPoint x: 880, endPoint y: 239, distance: 109.4
click at [880, 239] on div "PowerPro® Electric Standing Desk Converter 40" x 24" w/ USB Charger, Black / Bl…" at bounding box center [794, 242] width 591 height 84
type input "60"
click at [1107, 475] on button "Next" at bounding box center [1107, 483] width 50 height 29
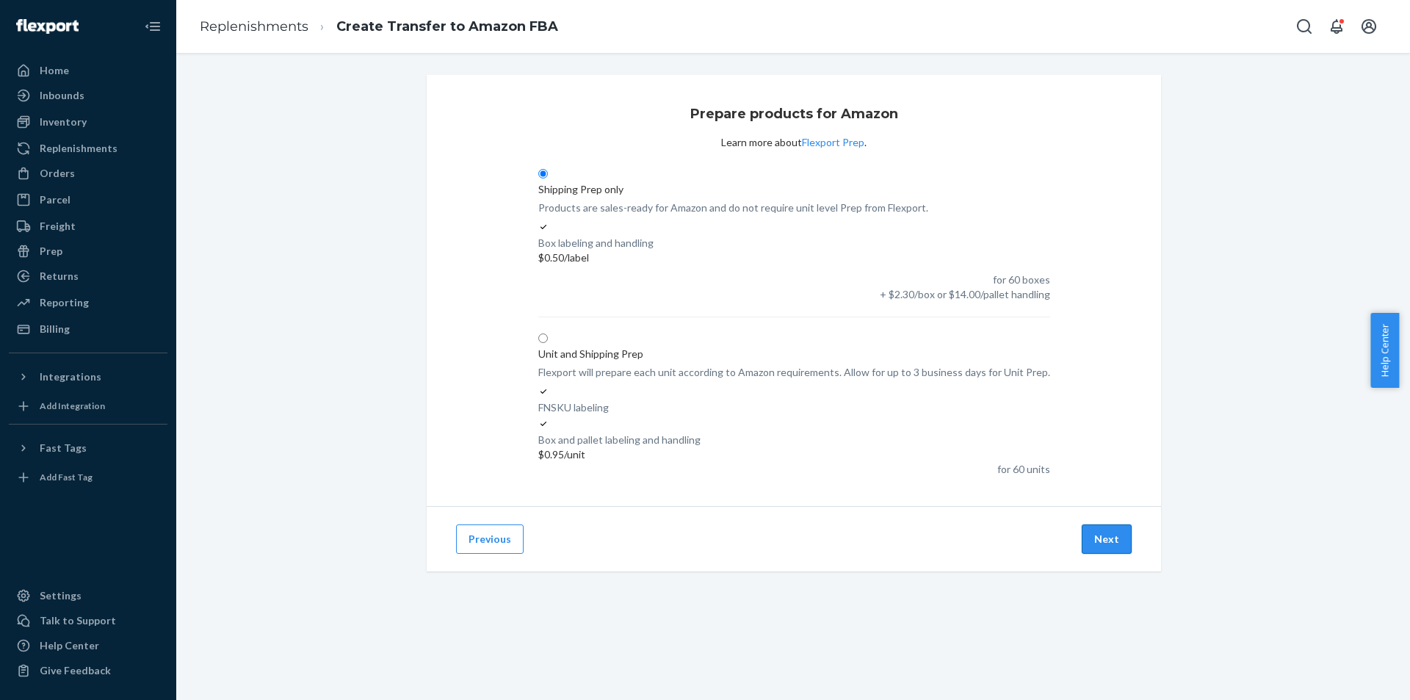
click at [1087, 524] on button "Next" at bounding box center [1107, 538] width 50 height 29
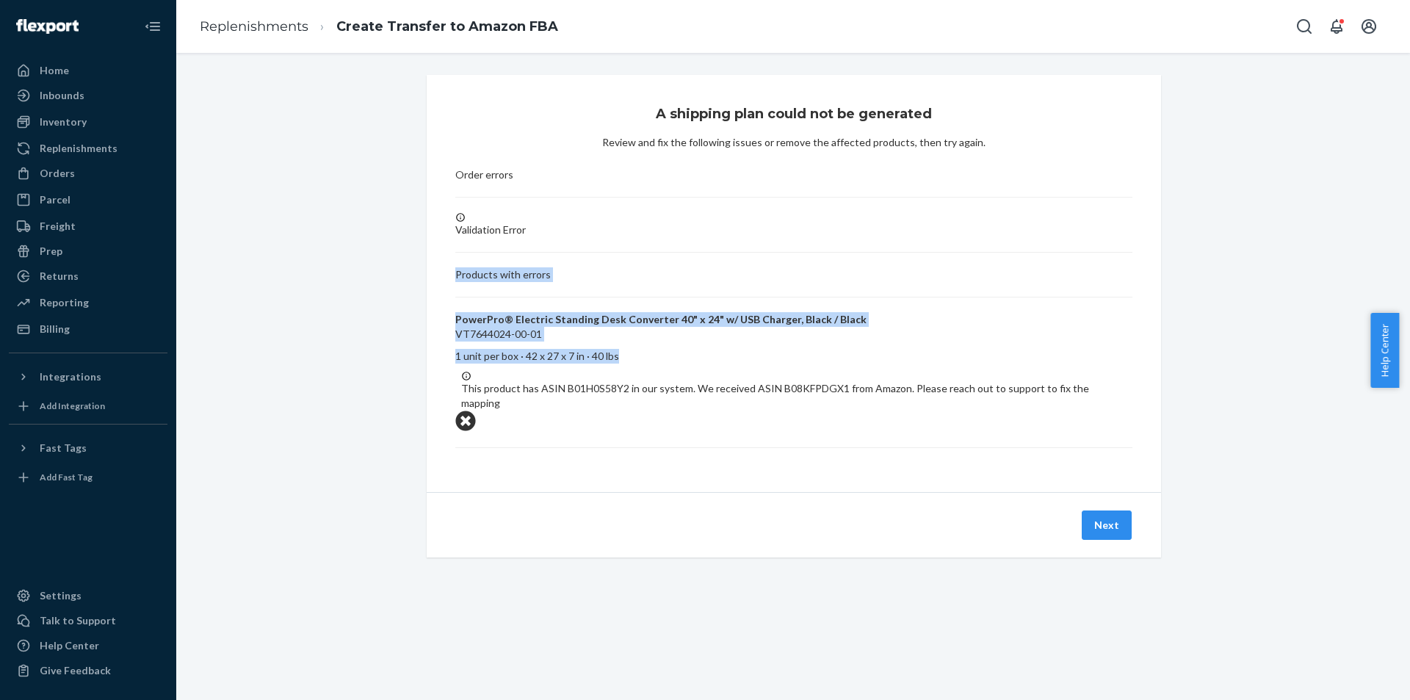
drag, startPoint x: 449, startPoint y: 290, endPoint x: 1035, endPoint y: 387, distance: 594.0
click at [1035, 387] on div "Products with errors PowerPro® Electric Standing Desk Converter 40" x 24" w/ US…" at bounding box center [793, 357] width 677 height 181
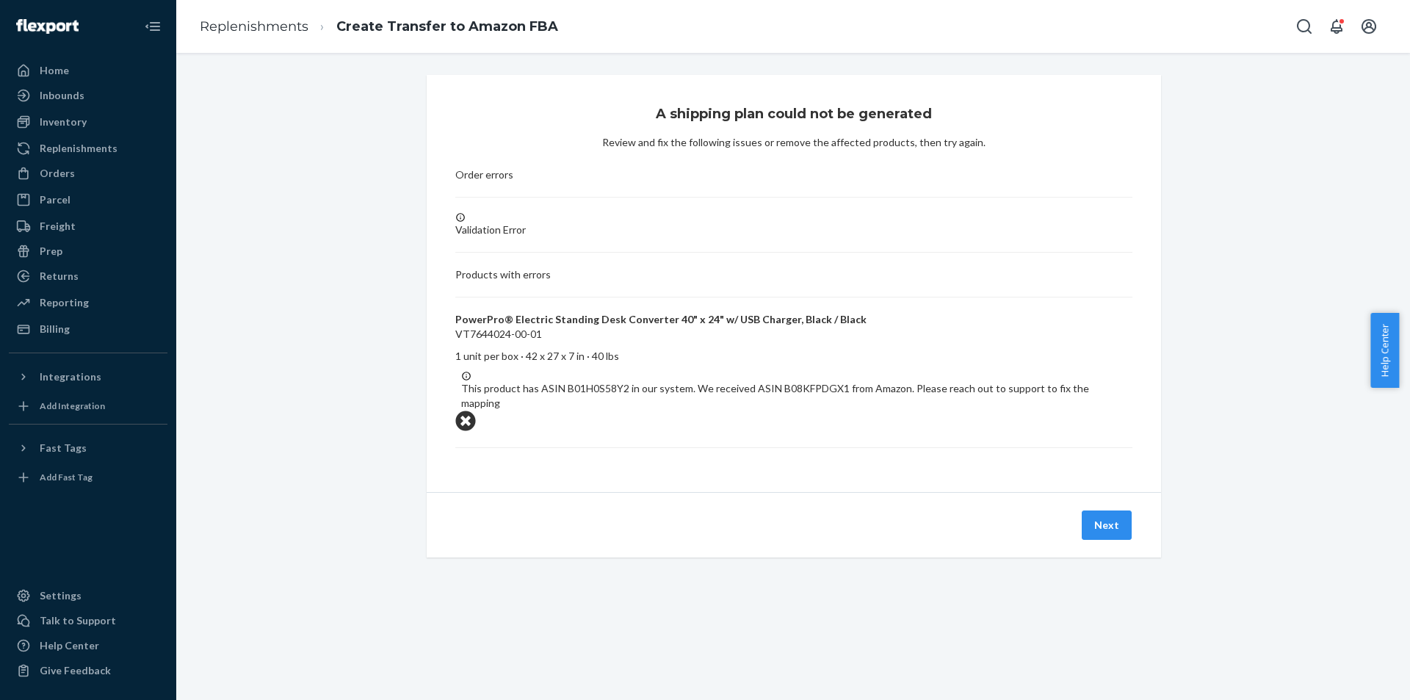
click at [815, 492] on div "Next" at bounding box center [794, 524] width 734 height 65
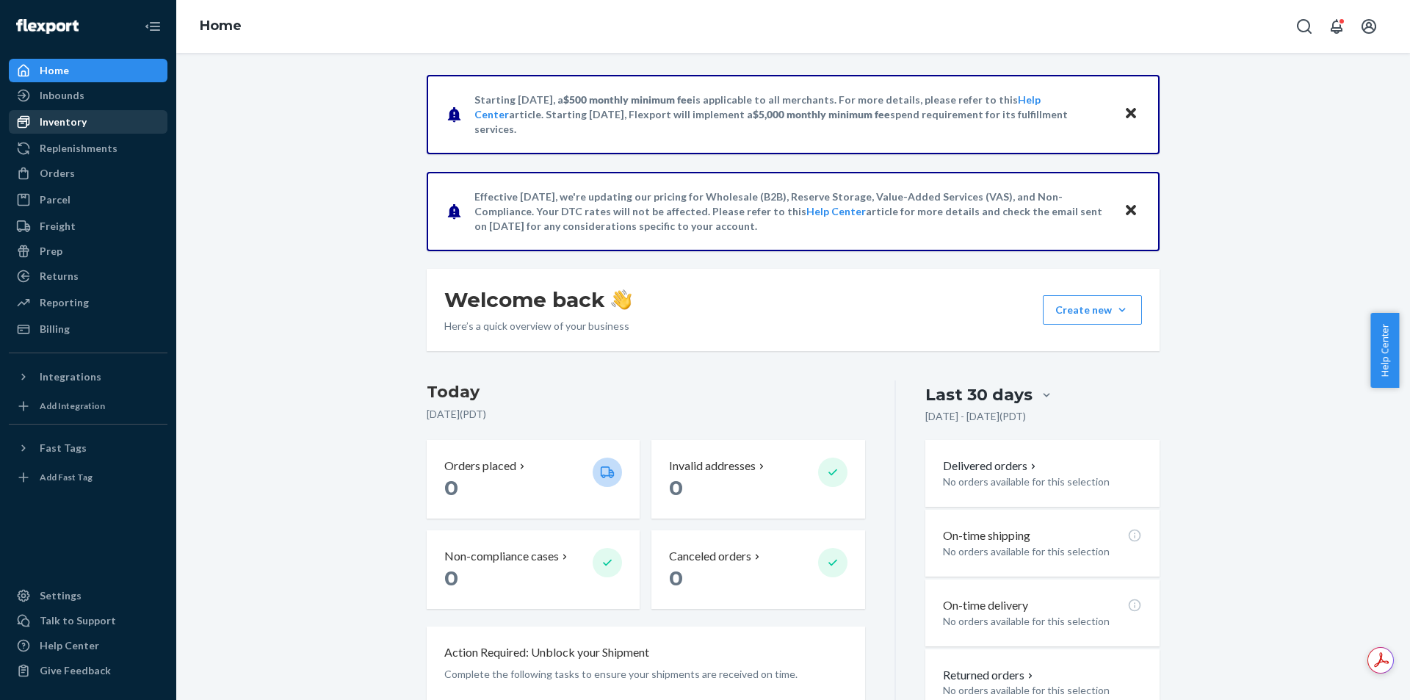
click at [90, 122] on div "Inventory" at bounding box center [88, 122] width 156 height 21
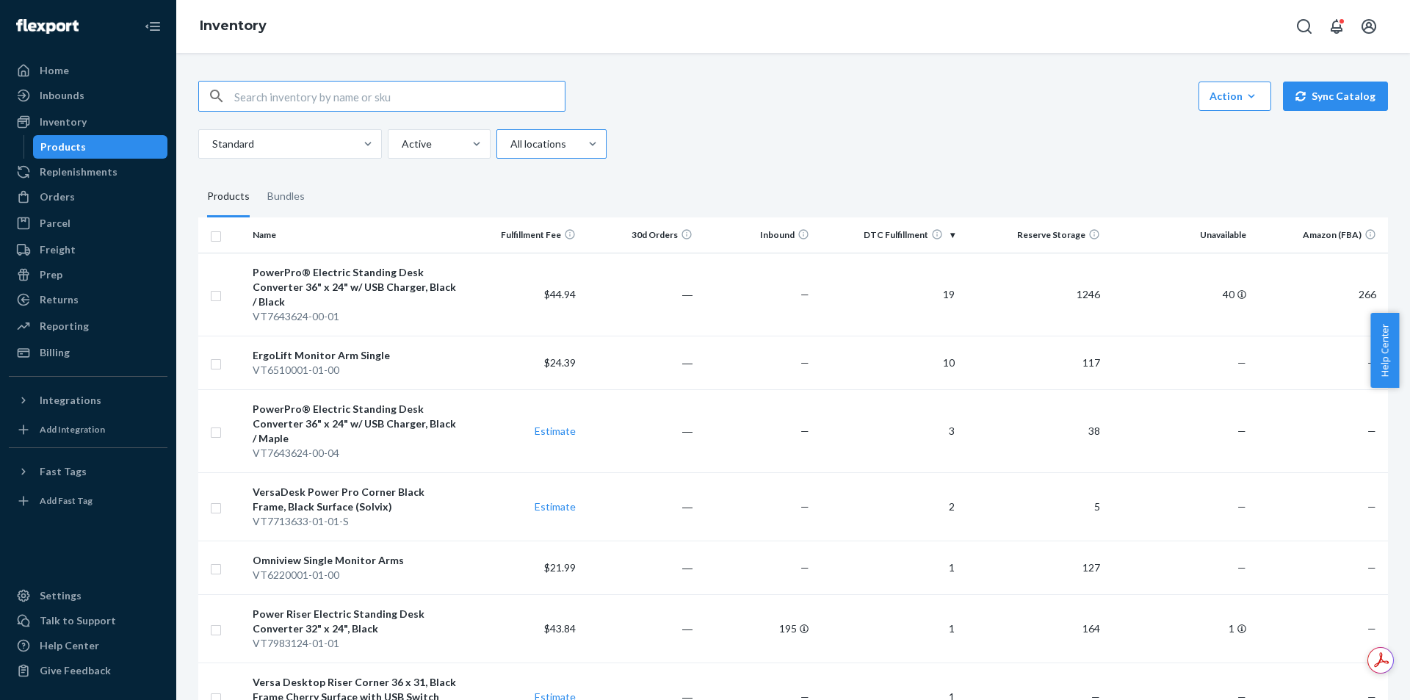
click at [501, 141] on div "All locations" at bounding box center [538, 144] width 82 height 26
click at [509, 141] on input "All locations" at bounding box center [509, 144] width 1 height 15
click at [560, 245] on div "Reserve Storage" at bounding box center [551, 237] width 104 height 29
click at [510, 151] on input "option Reserve Storage focused, 3 of 4. 4 results available. Use Up and Down to…" at bounding box center [509, 144] width 1 height 15
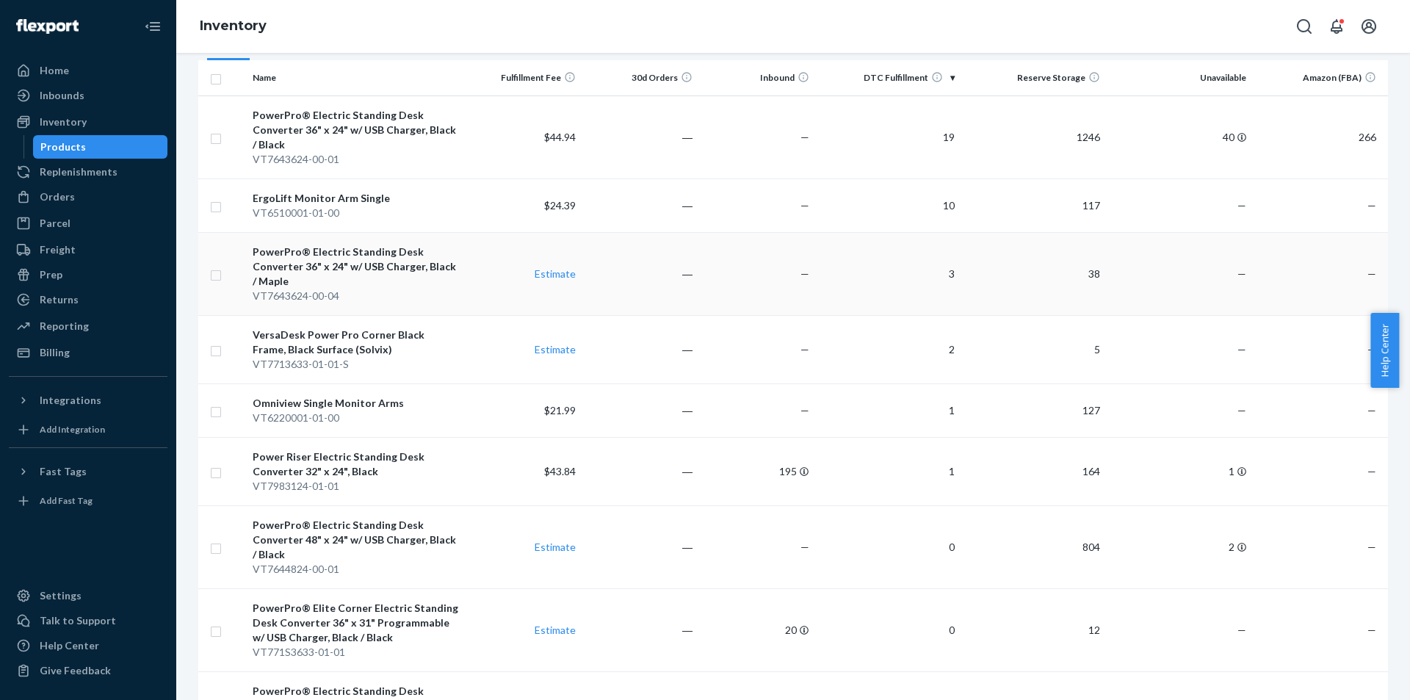
scroll to position [84, 0]
